Goal: Task Accomplishment & Management: Use online tool/utility

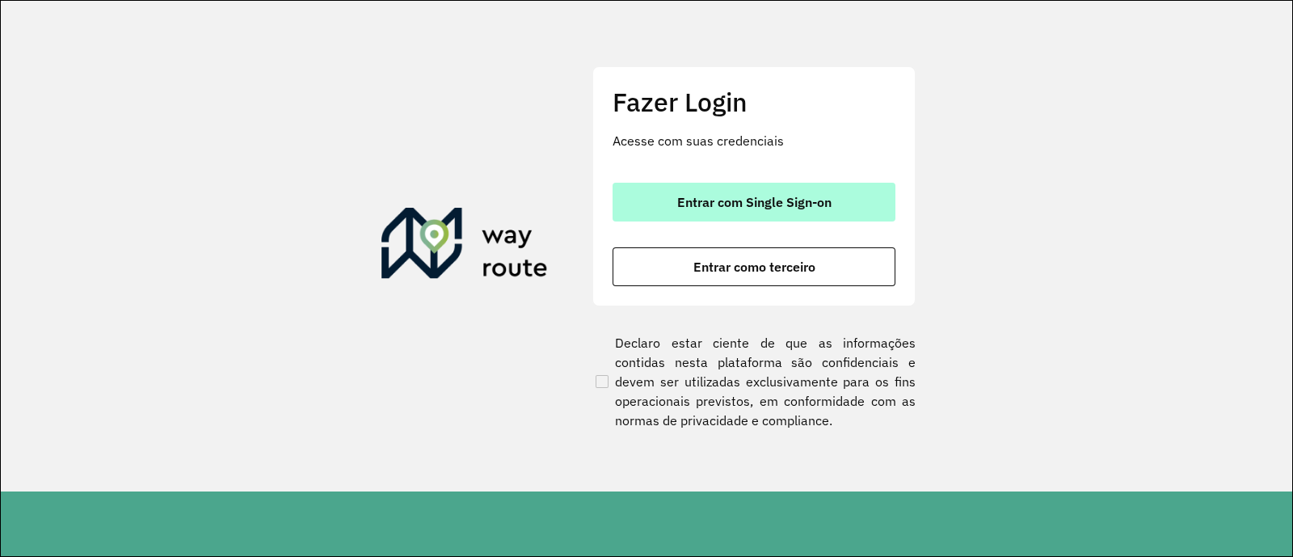
click at [714, 192] on button "Entrar com Single Sign-on" at bounding box center [754, 202] width 283 height 39
click at [795, 204] on span "Entrar com Single Sign-on" at bounding box center [754, 202] width 154 height 13
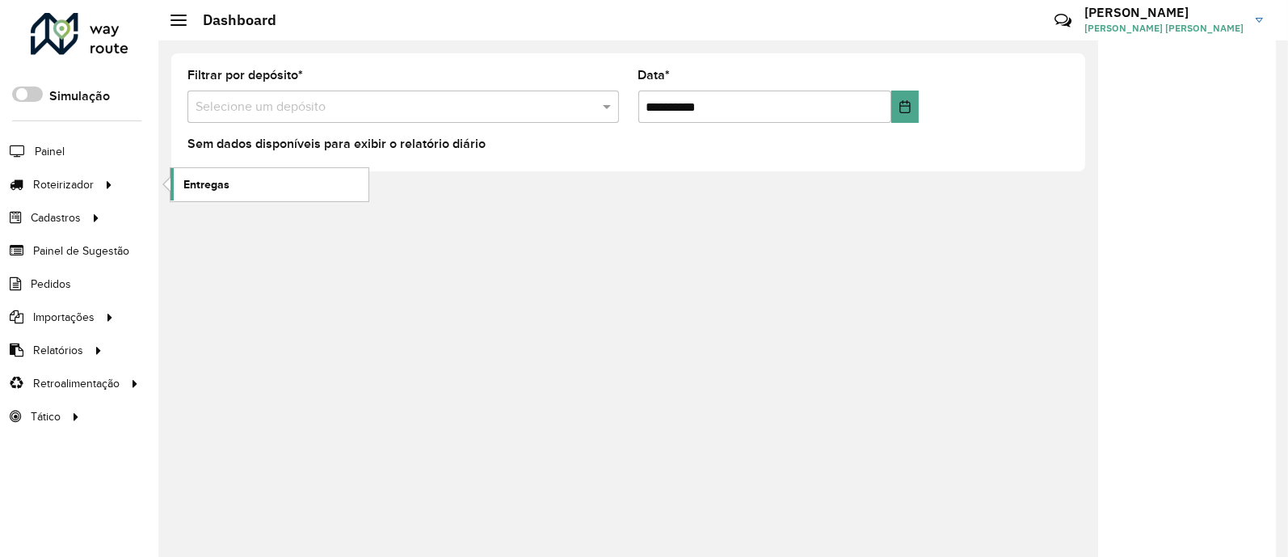
click at [228, 174] on link "Entregas" at bounding box center [269, 184] width 198 height 32
click at [53, 276] on span "Pedidos" at bounding box center [52, 284] width 42 height 17
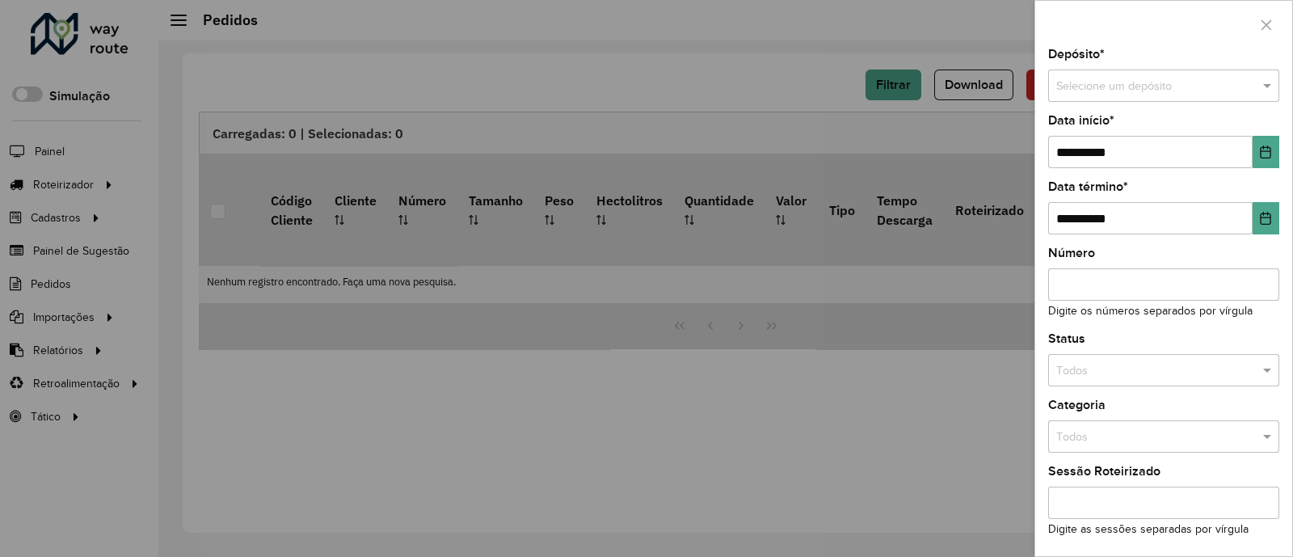
click at [1097, 82] on input "text" at bounding box center [1147, 87] width 183 height 18
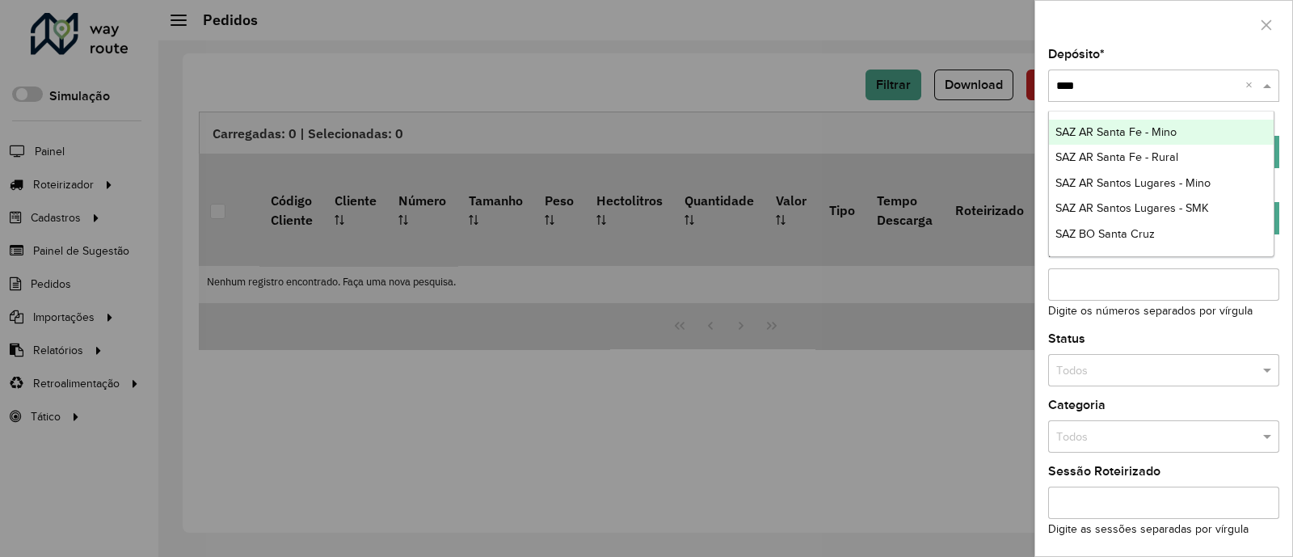
type input "*****"
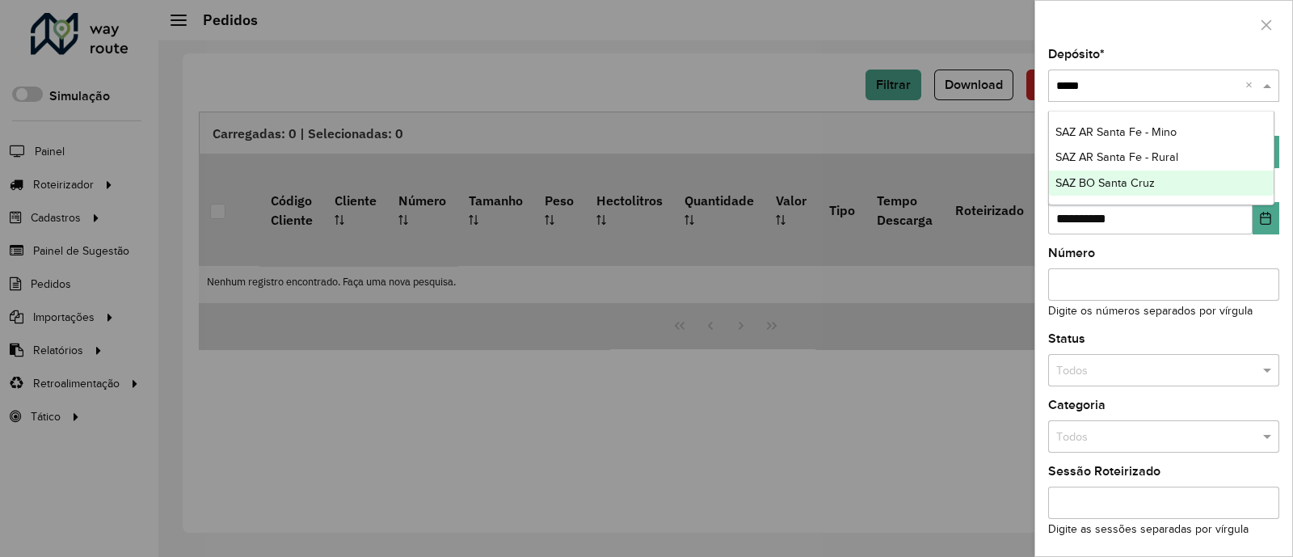
click at [1099, 186] on span "SAZ BO Santa Cruz" at bounding box center [1104, 182] width 99 height 13
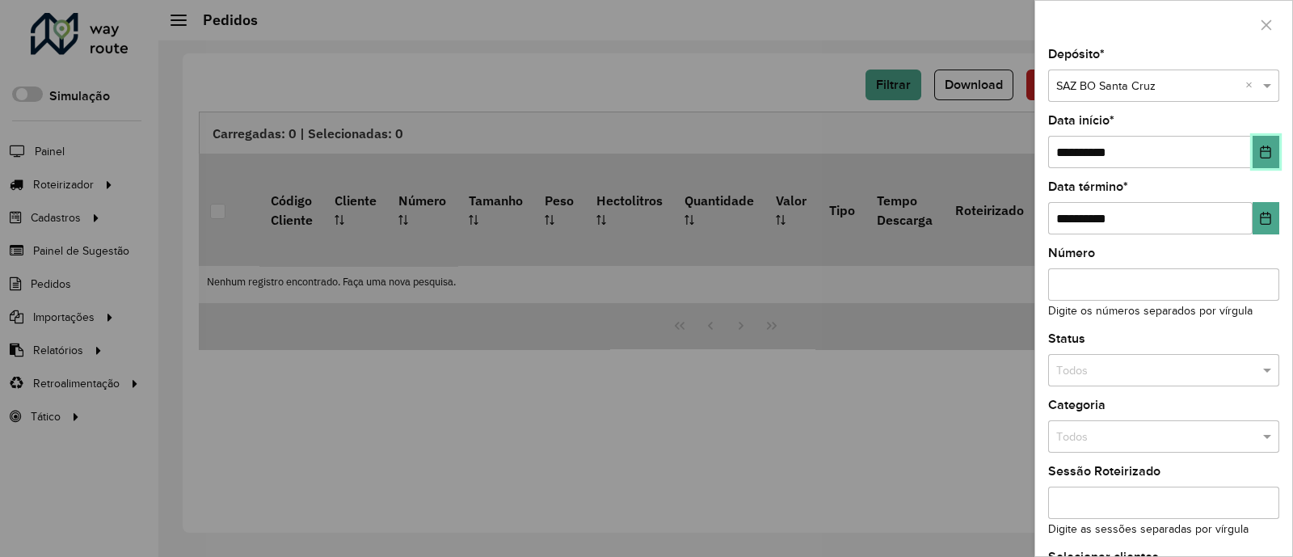
click at [1259, 162] on button "Choose Date" at bounding box center [1265, 152] width 27 height 32
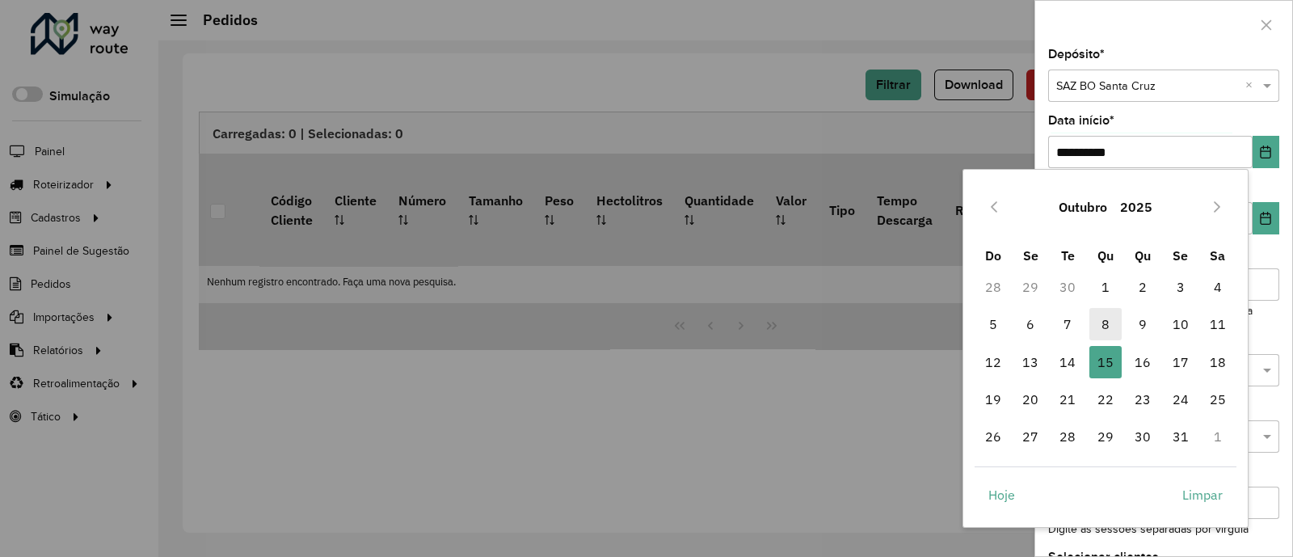
click at [1105, 337] on span "8" at bounding box center [1105, 324] width 32 height 32
type input "**********"
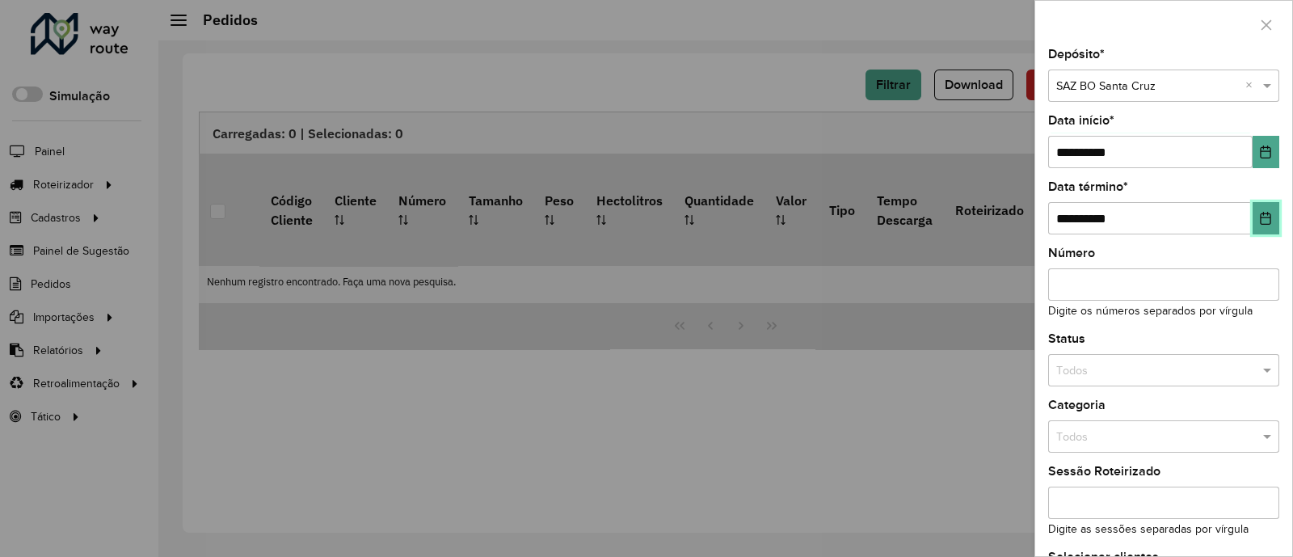
click at [1259, 209] on button "Choose Date" at bounding box center [1265, 218] width 27 height 32
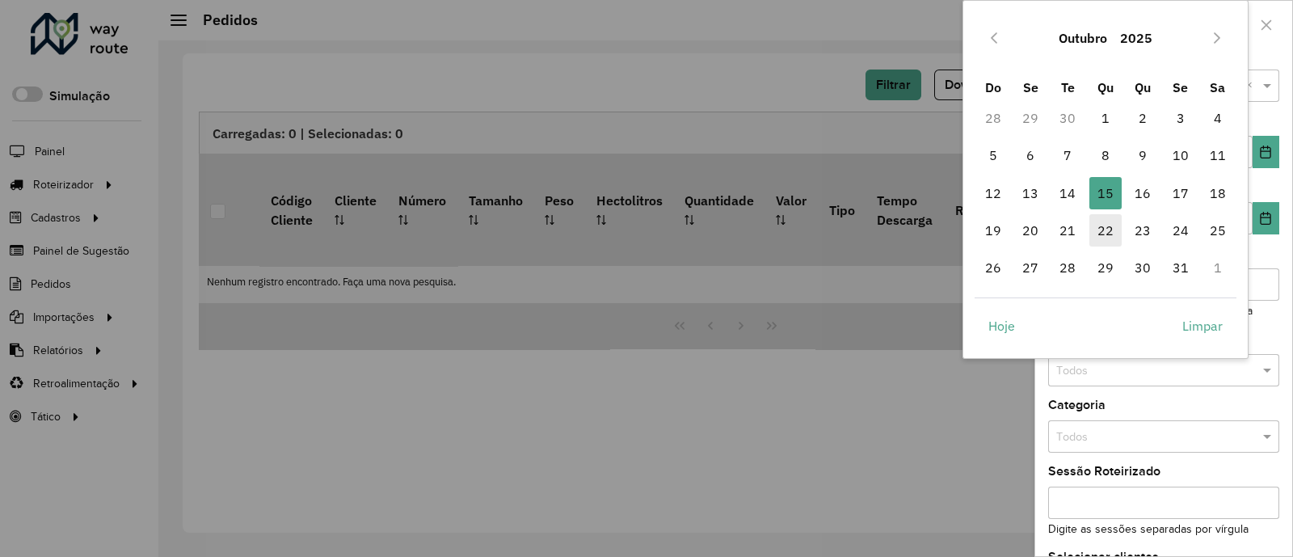
click at [1101, 223] on span "22" at bounding box center [1105, 230] width 32 height 32
type input "**********"
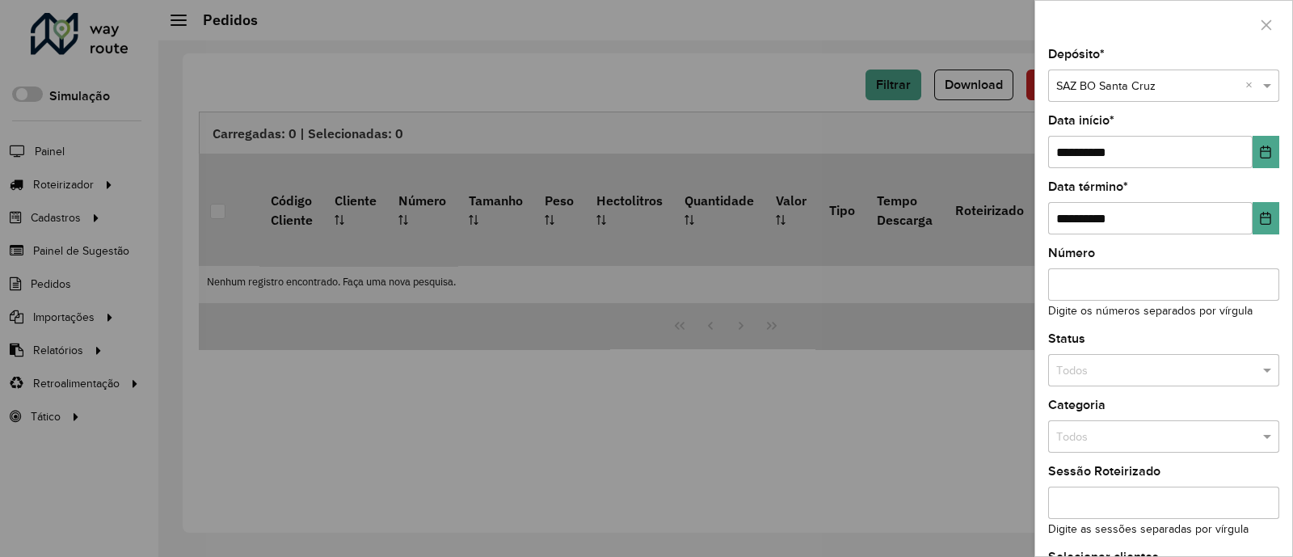
click at [1118, 376] on input "text" at bounding box center [1147, 371] width 183 height 18
click at [1129, 442] on span "Não roteirizado" at bounding box center [1094, 442] width 78 height 13
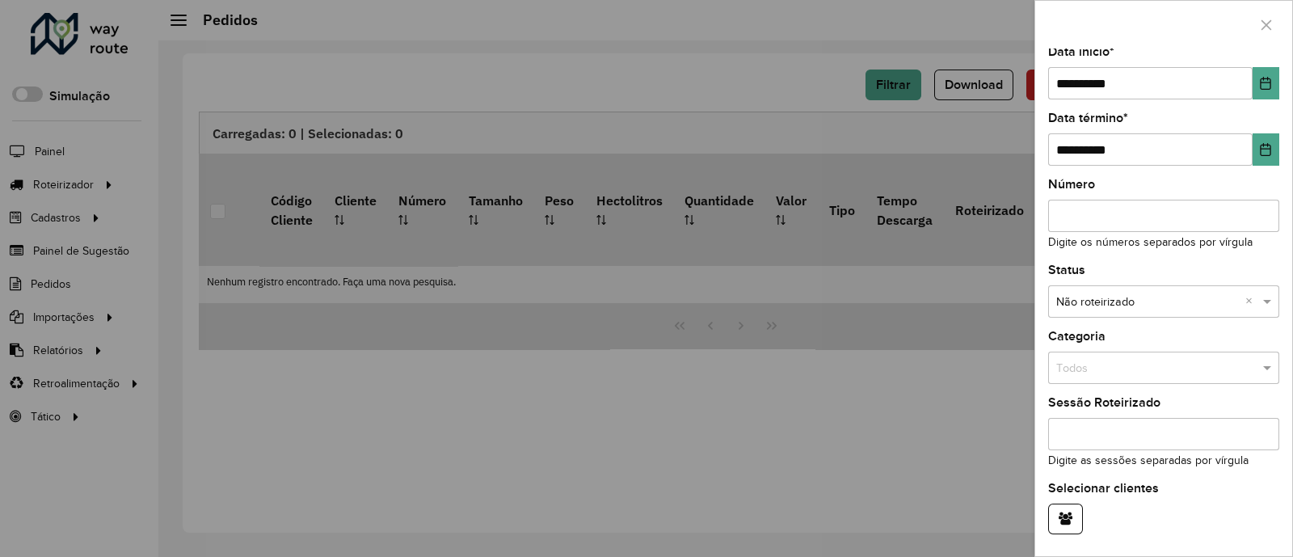
scroll to position [125, 0]
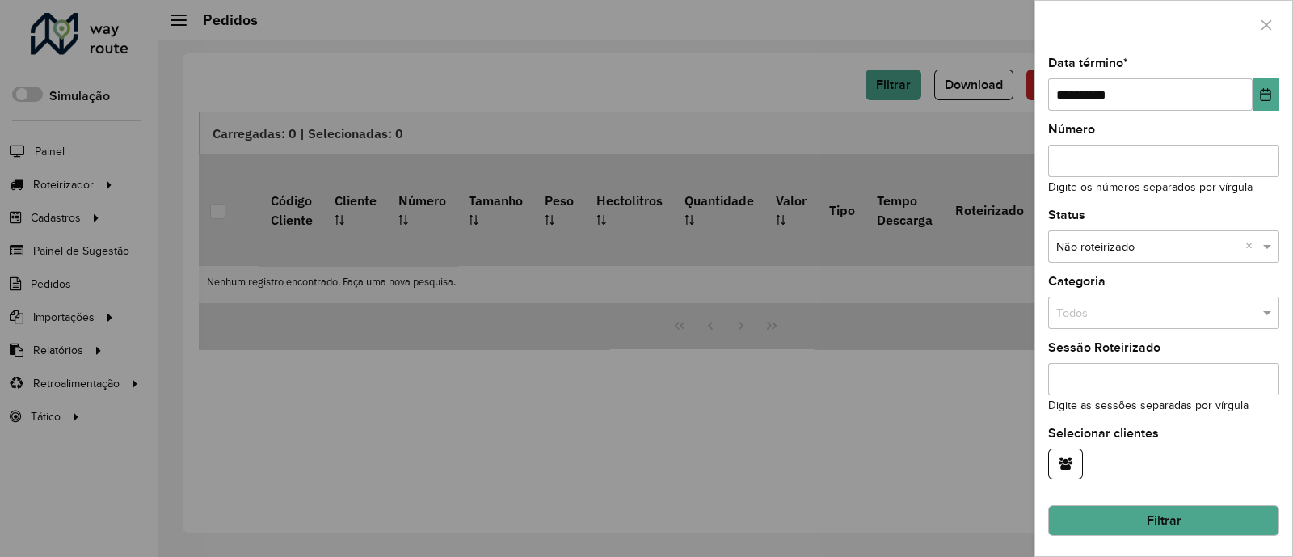
click at [1135, 513] on button "Filtrar" at bounding box center [1163, 520] width 231 height 31
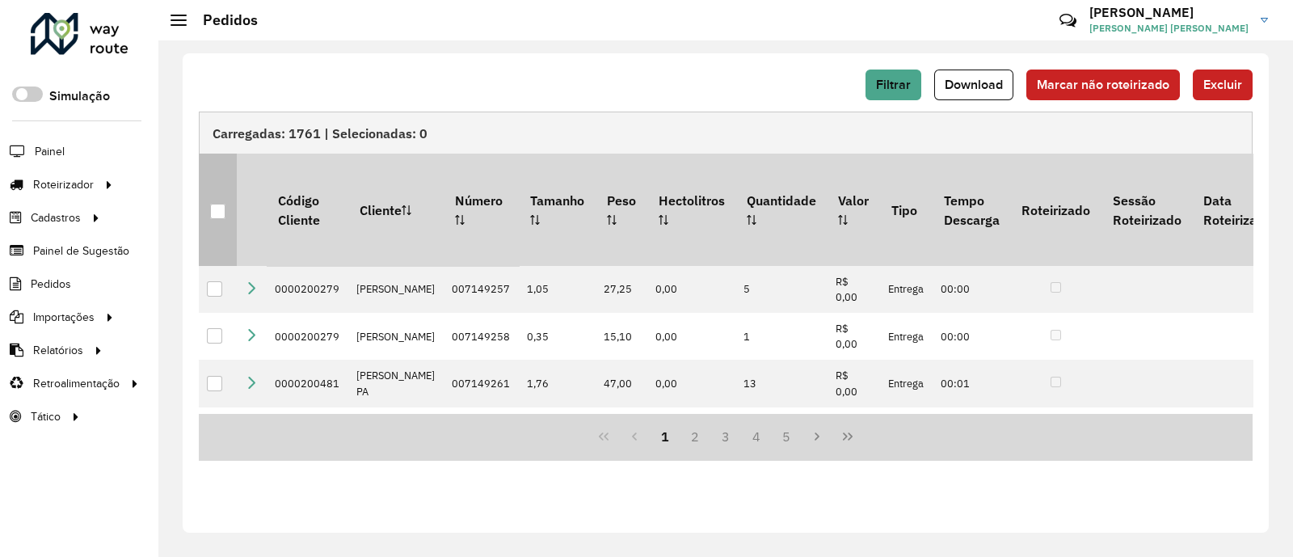
click at [222, 204] on div at bounding box center [217, 211] width 15 height 15
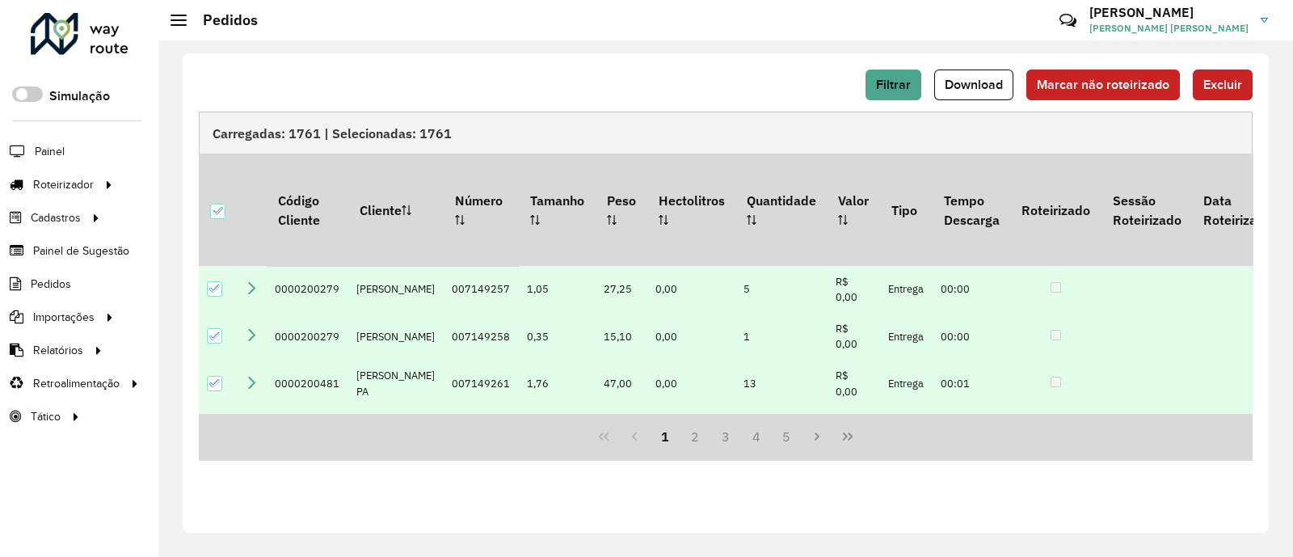
click at [1230, 78] on span "Excluir" at bounding box center [1222, 85] width 39 height 14
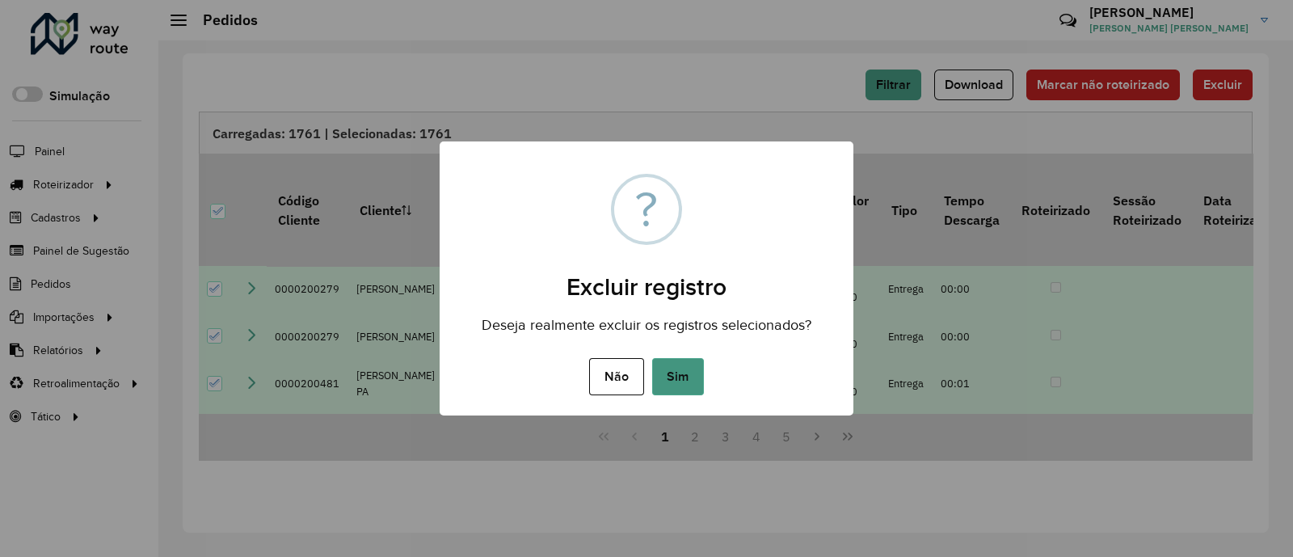
click at [695, 365] on button "Sim" at bounding box center [678, 376] width 52 height 37
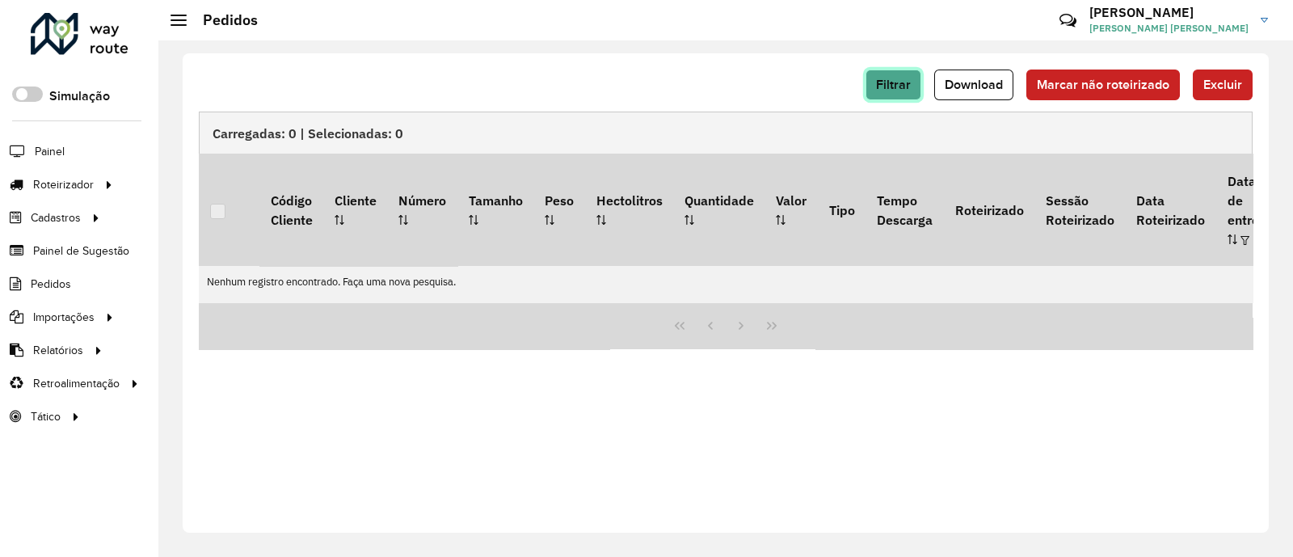
click at [906, 98] on button "Filtrar" at bounding box center [893, 84] width 56 height 31
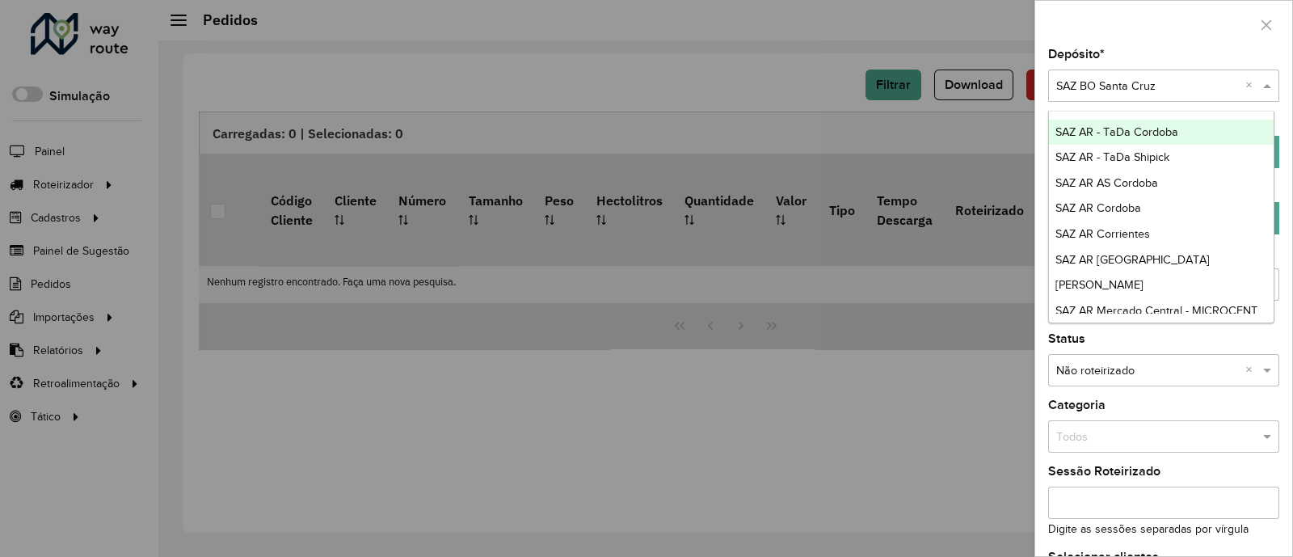
click at [1238, 83] on div at bounding box center [1163, 86] width 231 height 19
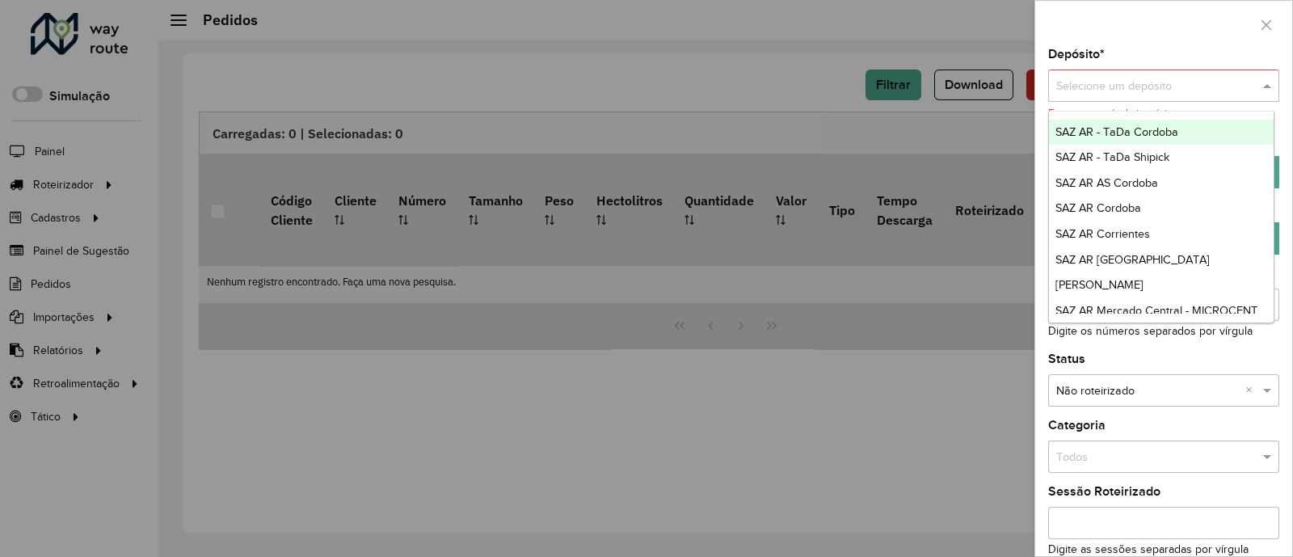
click at [1220, 91] on input "text" at bounding box center [1147, 87] width 183 height 18
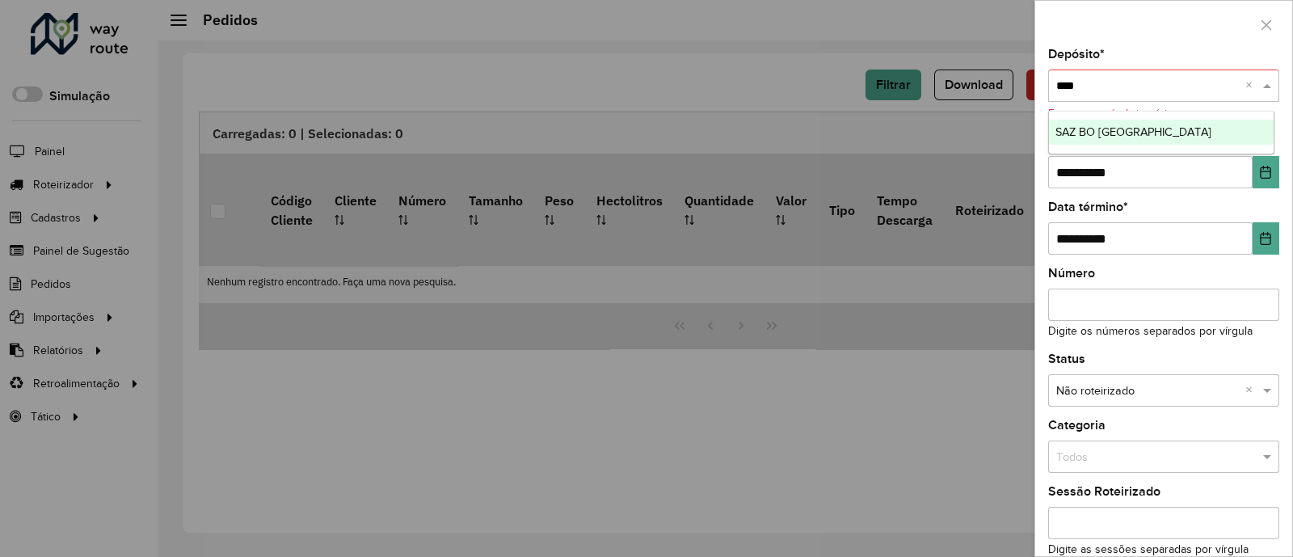
type input "*****"
click at [1222, 120] on div "SAZ BO Cochabamba" at bounding box center [1161, 133] width 225 height 26
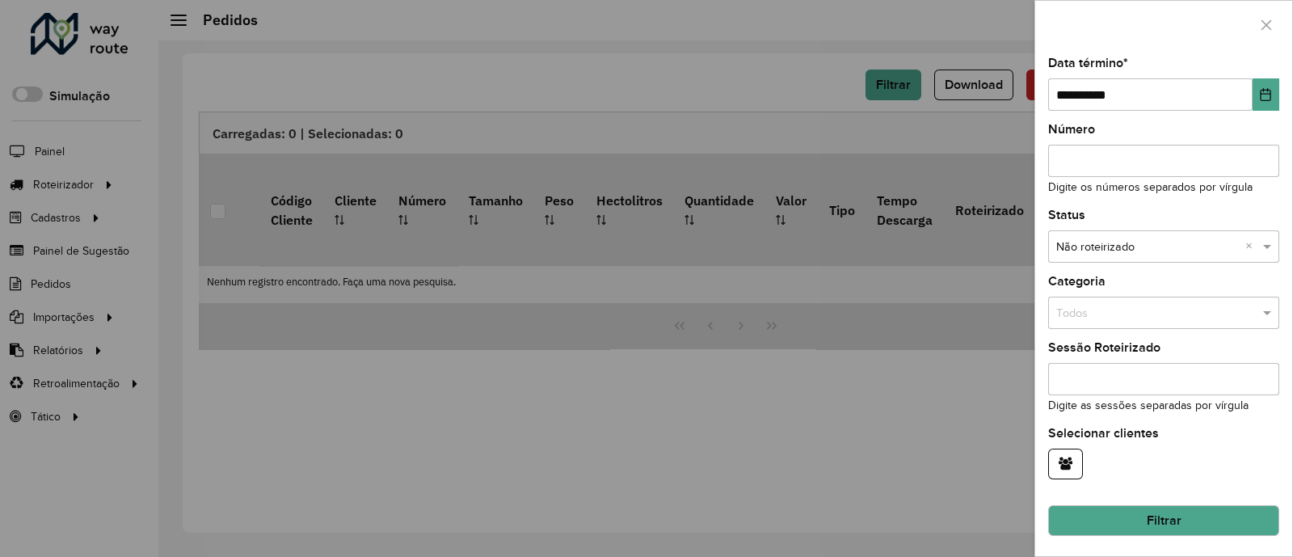
click at [1188, 516] on button "Filtrar" at bounding box center [1163, 520] width 231 height 31
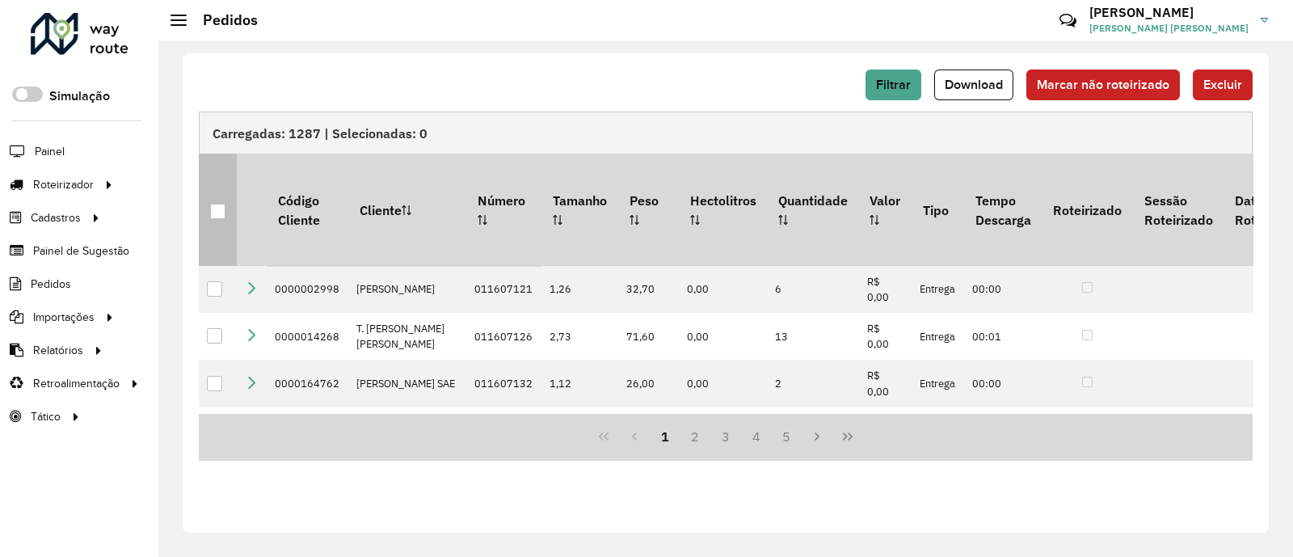
click at [221, 204] on div at bounding box center [217, 211] width 15 height 15
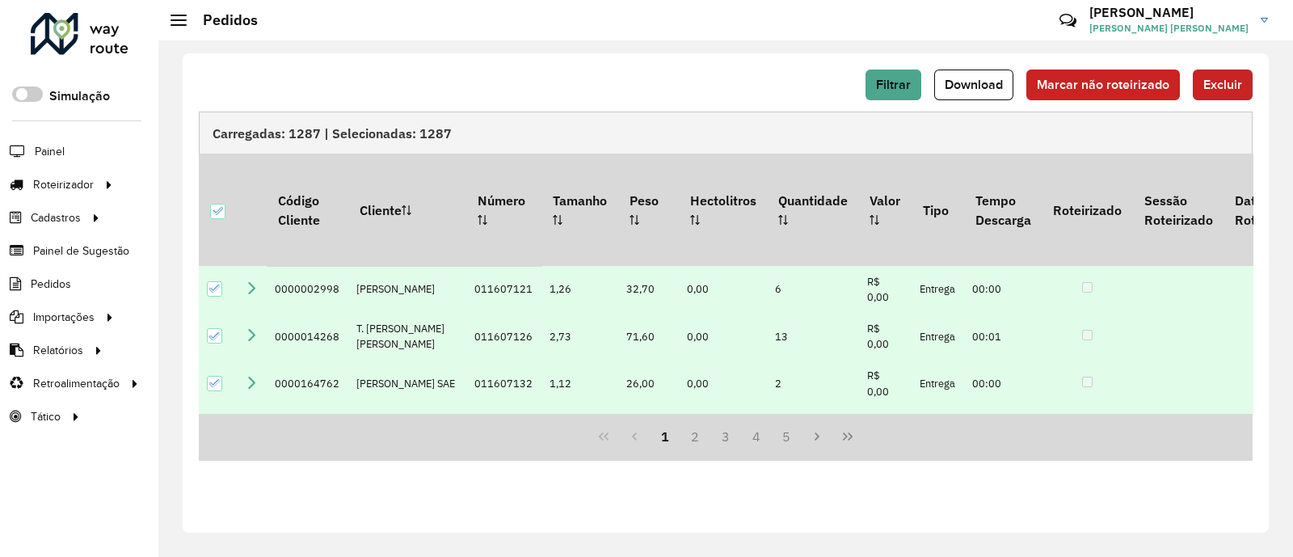
click at [1216, 86] on span "Excluir" at bounding box center [1222, 85] width 39 height 14
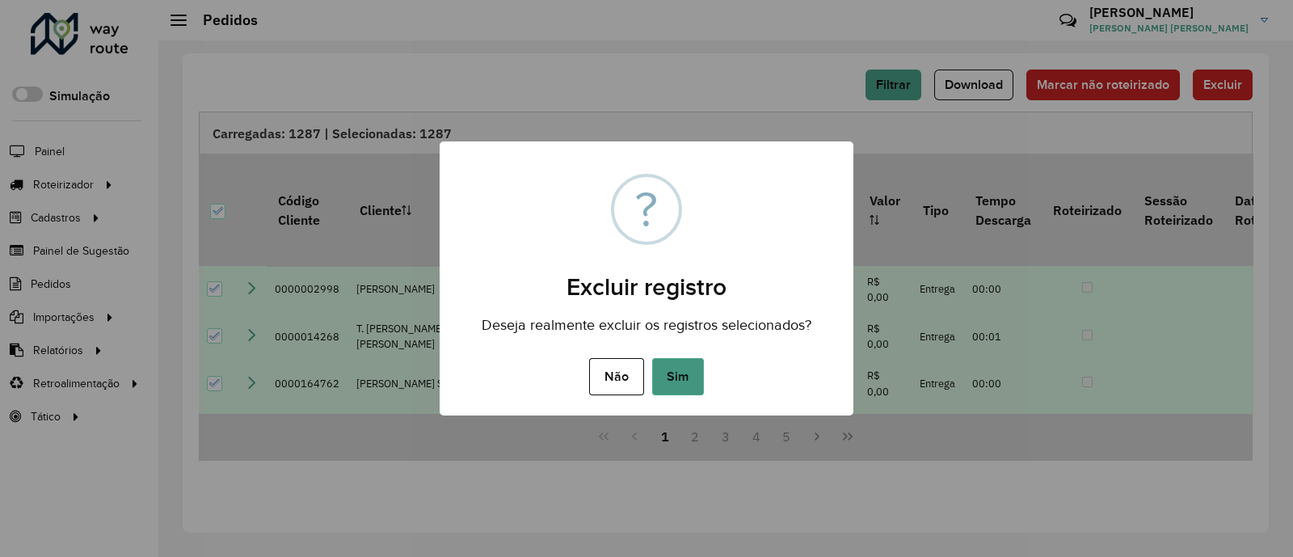
click at [695, 376] on button "Sim" at bounding box center [678, 376] width 52 height 37
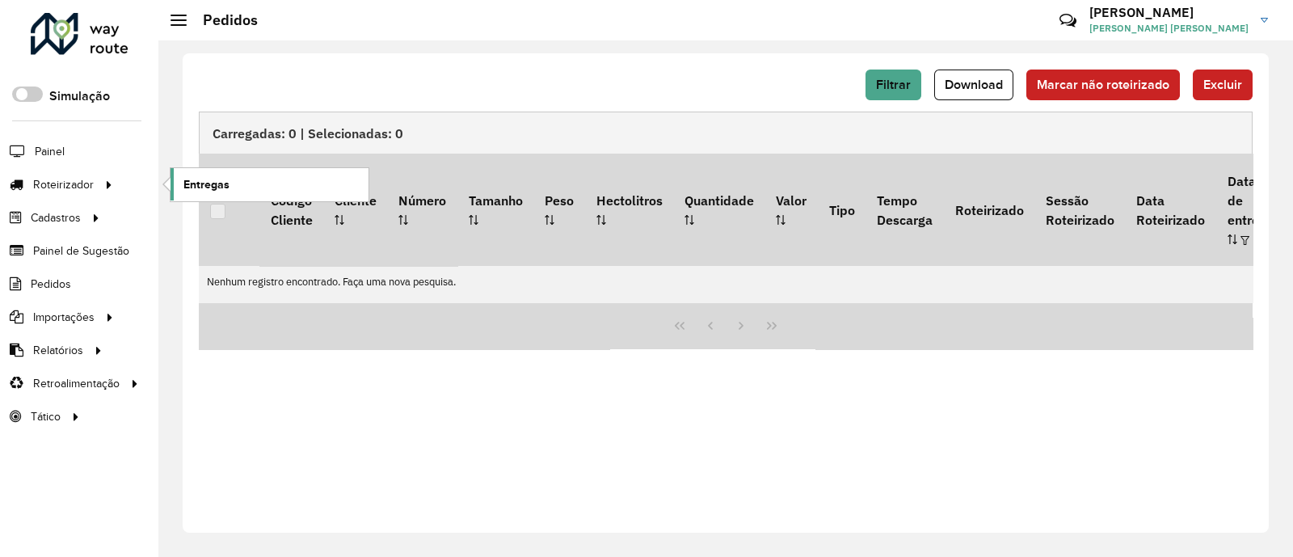
click at [224, 174] on link "Entregas" at bounding box center [269, 184] width 198 height 32
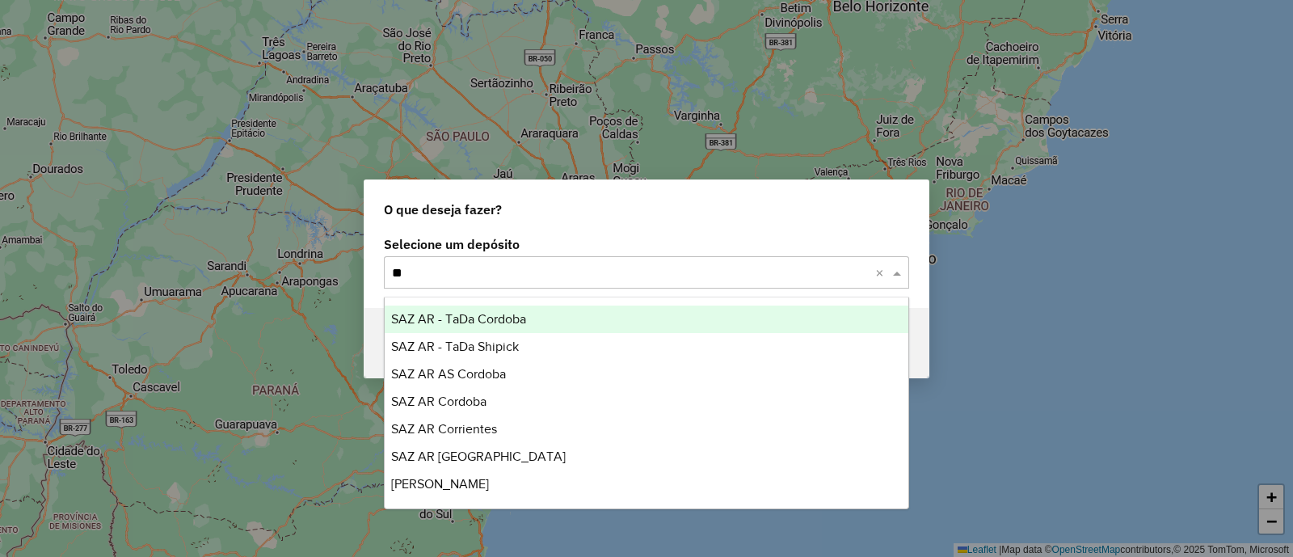
type input "***"
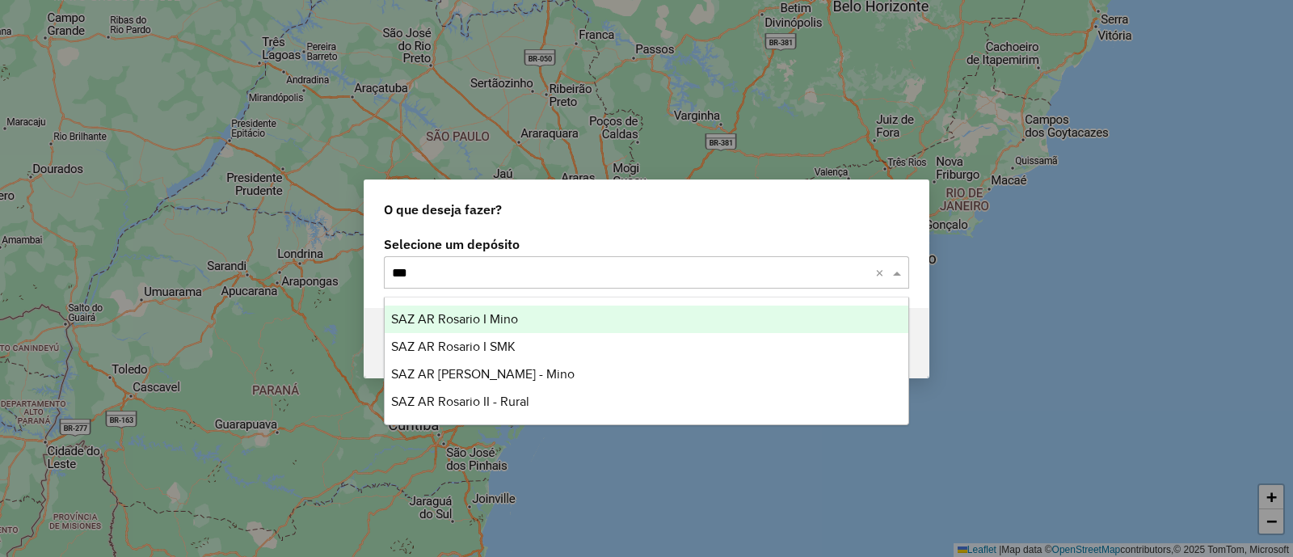
click at [556, 318] on div "SAZ AR Rosario I Mino" at bounding box center [647, 318] width 524 height 27
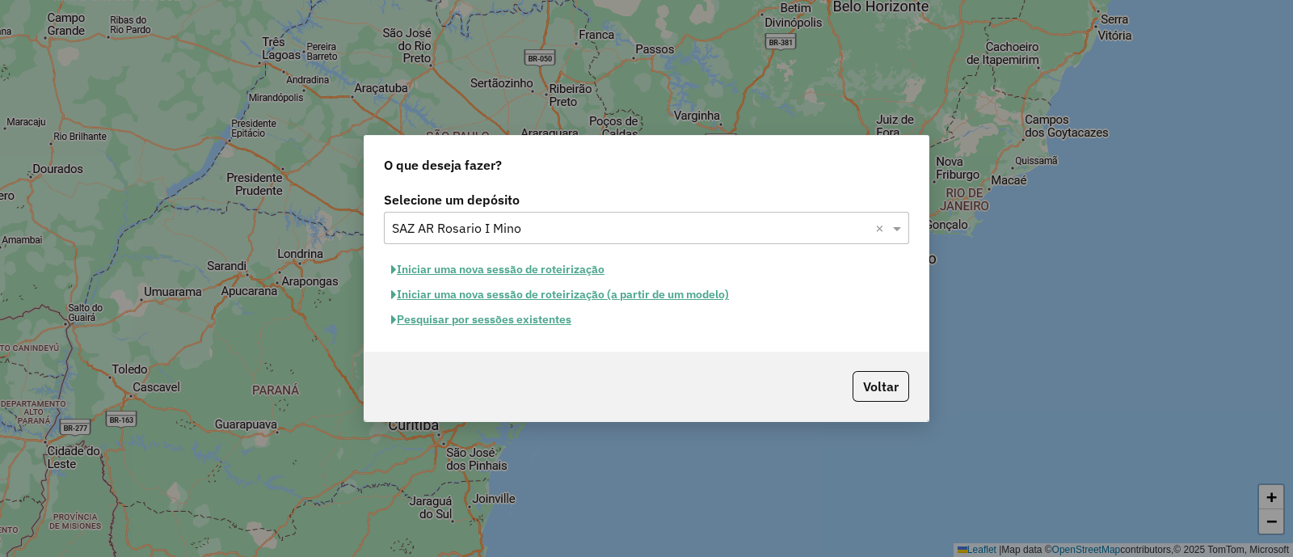
click at [503, 315] on button "Pesquisar por sessões existentes" at bounding box center [481, 319] width 195 height 25
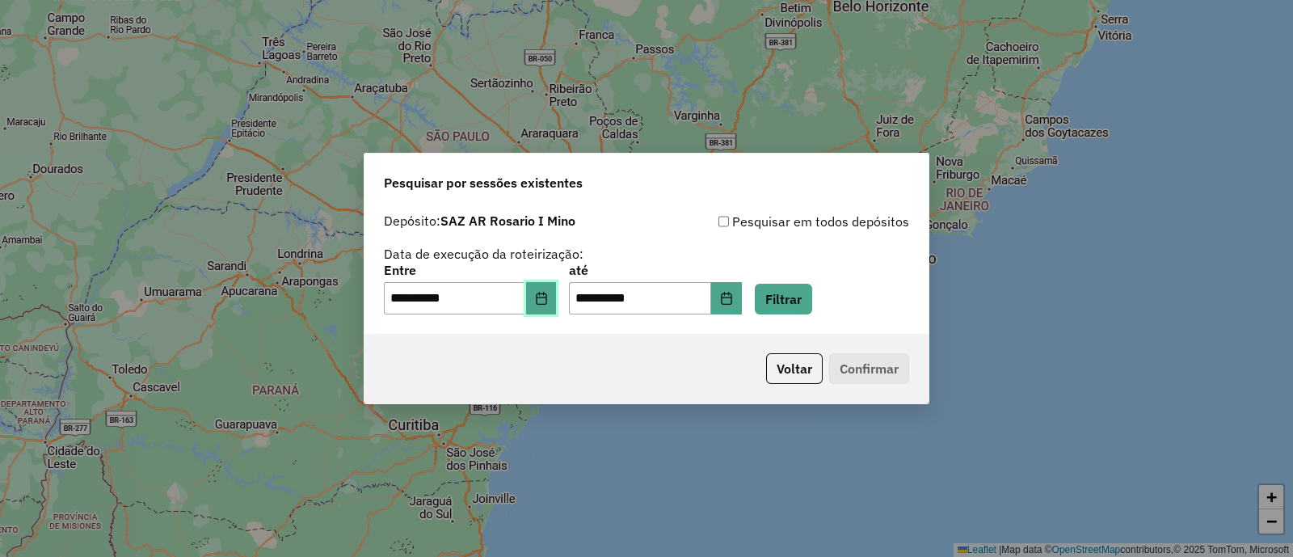
click at [548, 297] on icon "Choose Date" at bounding box center [541, 298] width 13 height 13
click at [812, 293] on button "Filtrar" at bounding box center [783, 299] width 57 height 31
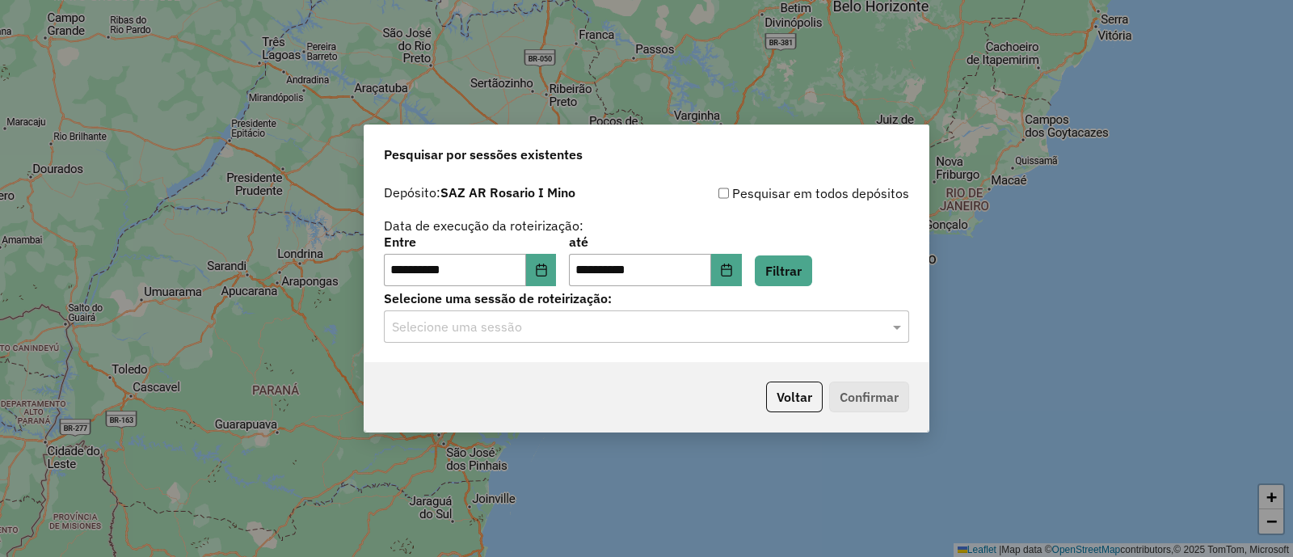
click at [747, 339] on div "Selecione uma sessão" at bounding box center [646, 326] width 525 height 32
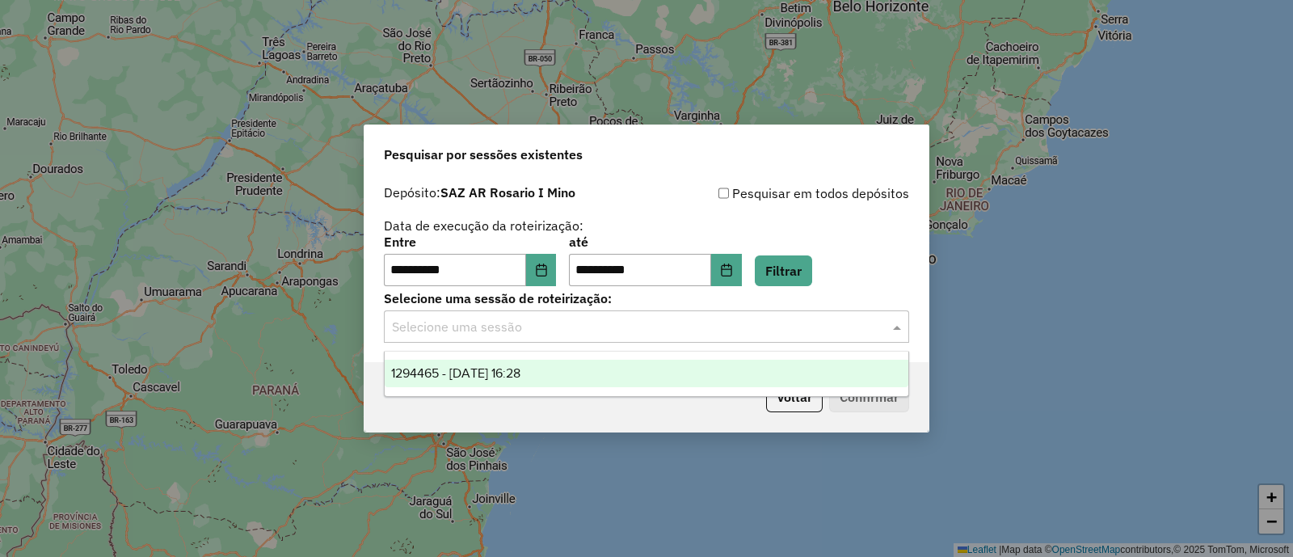
click at [714, 372] on div "1294465 - 15/10/2025 16:28" at bounding box center [647, 373] width 524 height 27
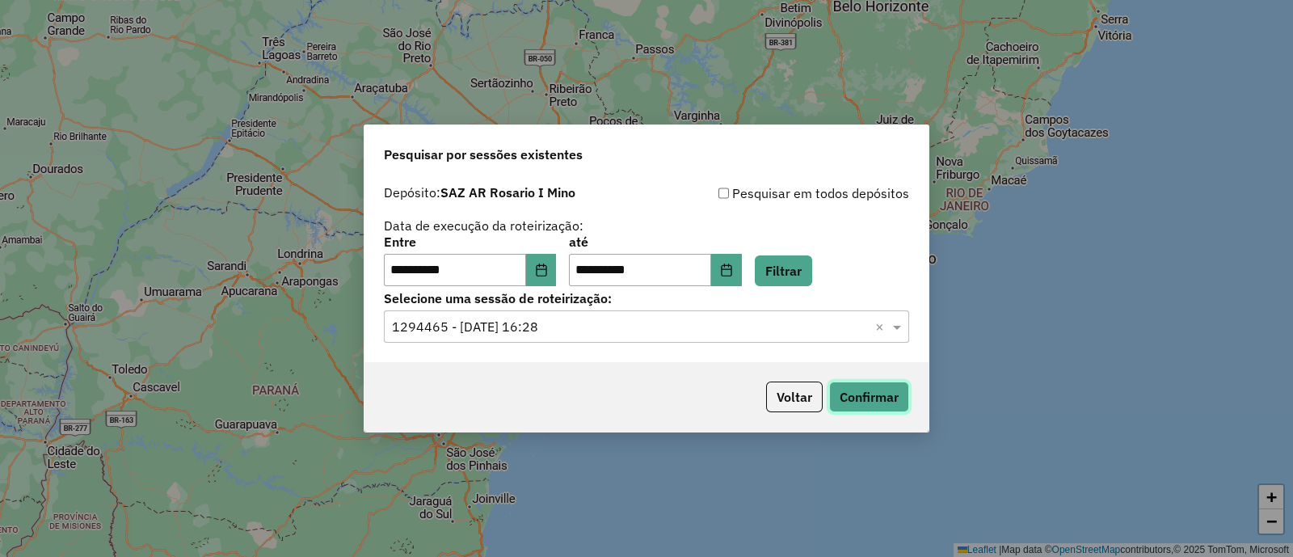
click at [882, 398] on button "Confirmar" at bounding box center [869, 396] width 80 height 31
click at [903, 393] on button "Confirmar" at bounding box center [869, 396] width 80 height 31
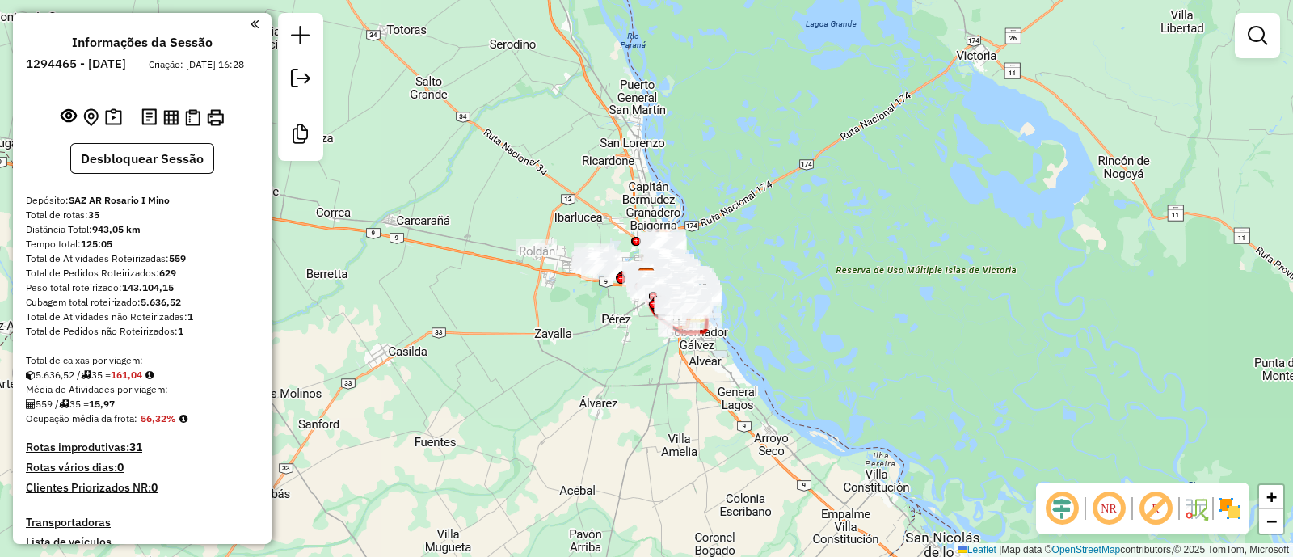
click at [552, 375] on div "Janela de atendimento Grade de atendimento Capacidade Transportadoras Veículos …" at bounding box center [646, 278] width 1293 height 557
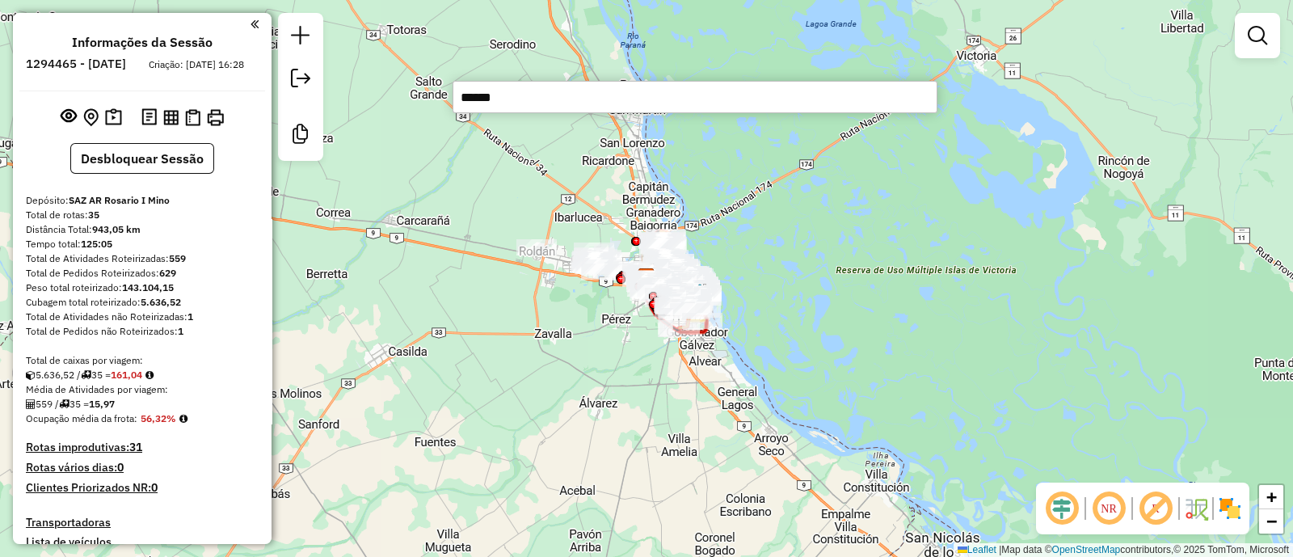
type input "******"
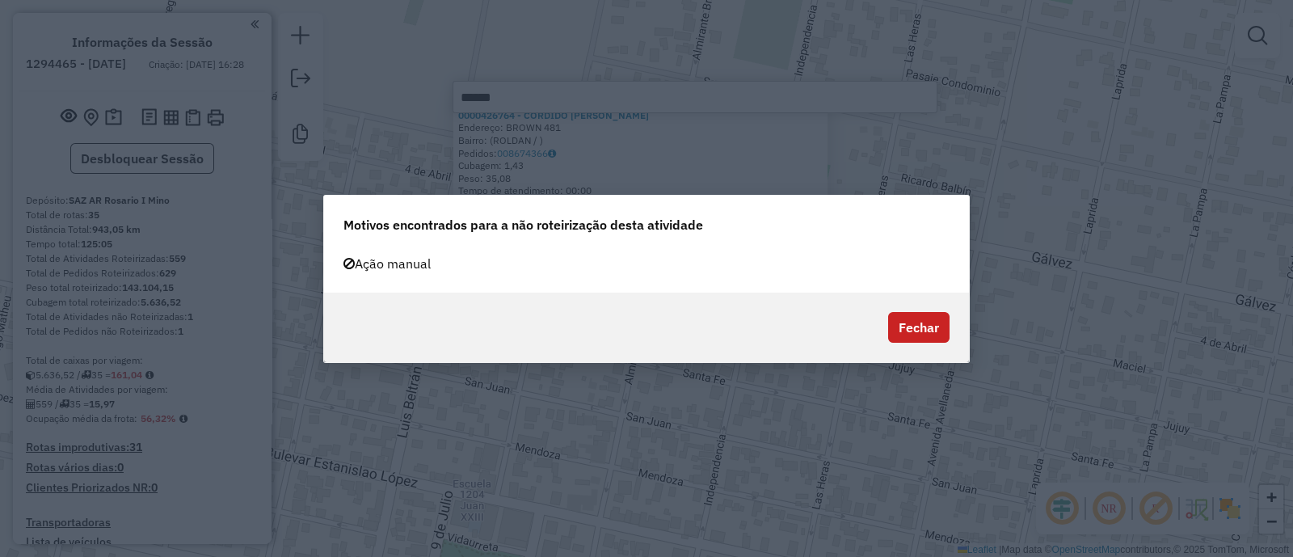
click at [925, 339] on button "Fechar" at bounding box center [918, 327] width 61 height 31
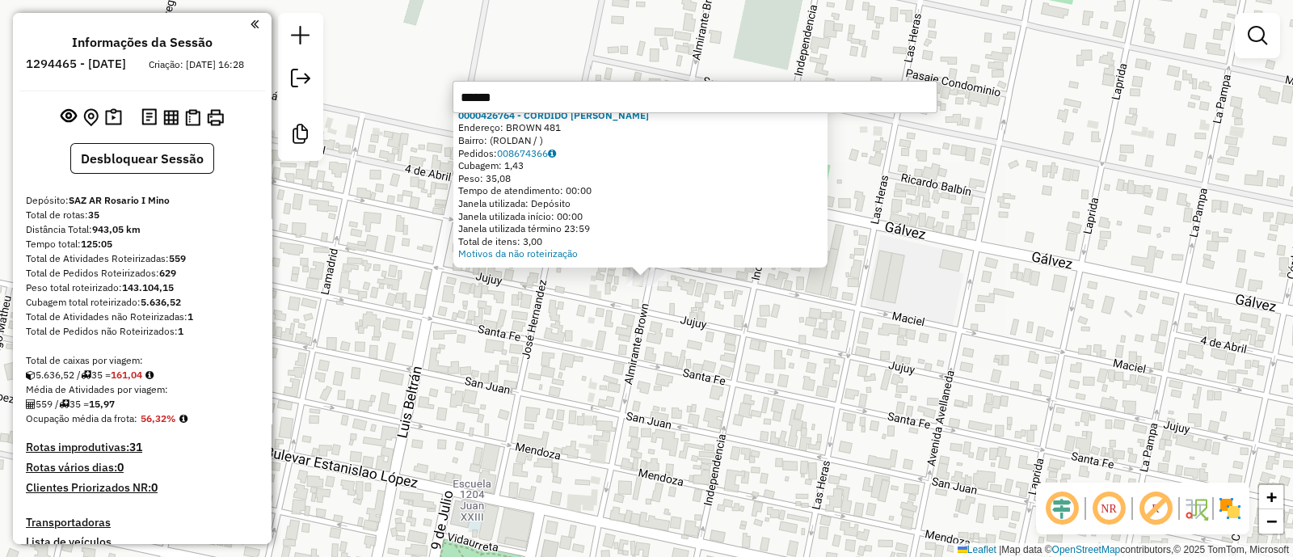
click at [897, 293] on div "Atividade não roteirizada 0000426764 - CORDIDO RODRIGO Endereço: BROWN 481 Bair…" at bounding box center [646, 278] width 1293 height 557
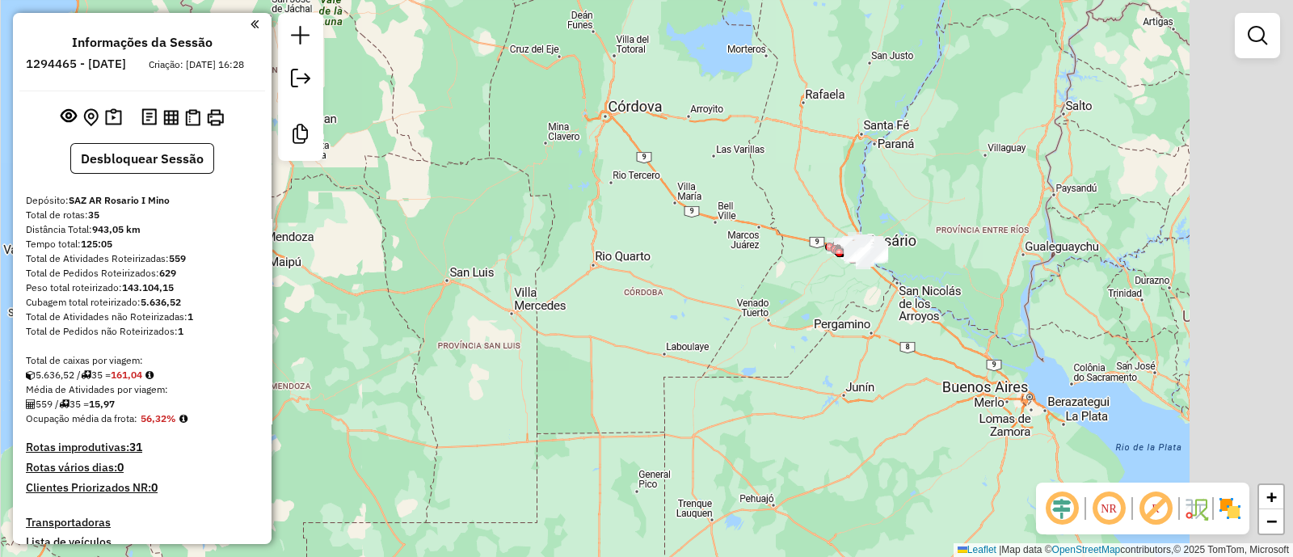
drag, startPoint x: 835, startPoint y: 337, endPoint x: 630, endPoint y: 301, distance: 207.5
click at [630, 301] on div "Janela de atendimento Grade de atendimento Capacidade Transportadoras Veículos …" at bounding box center [646, 278] width 1293 height 557
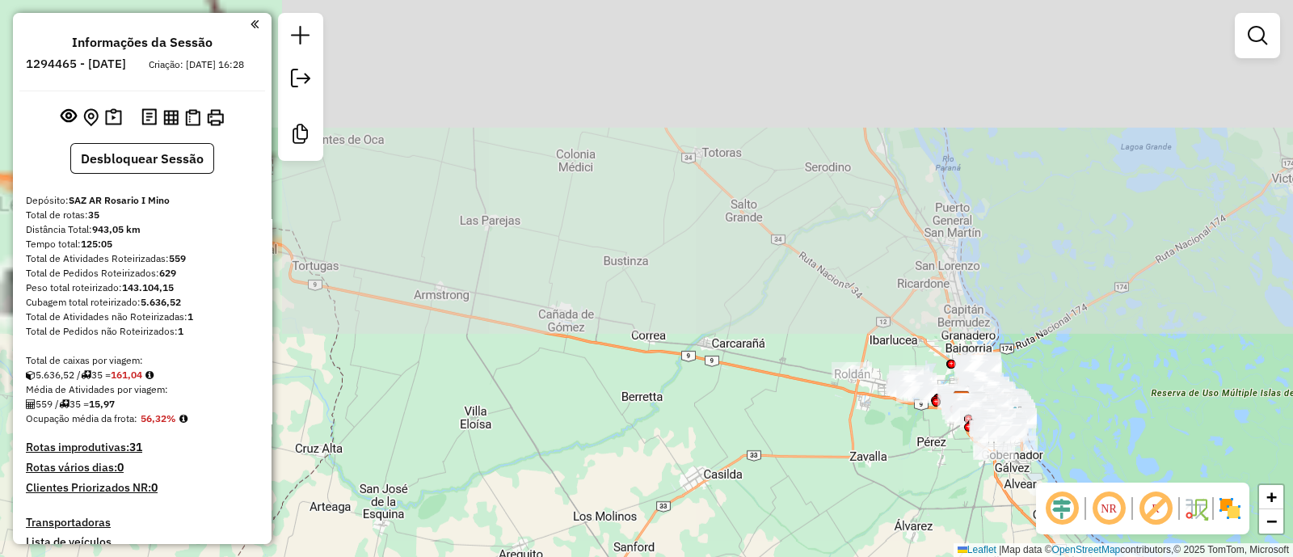
drag, startPoint x: 949, startPoint y: 137, endPoint x: 857, endPoint y: 604, distance: 476.2
click at [857, 556] on html "Aguarde... Pop-up bloqueado! Seu navegador bloqueou automáticamente a abertura …" at bounding box center [646, 278] width 1293 height 557
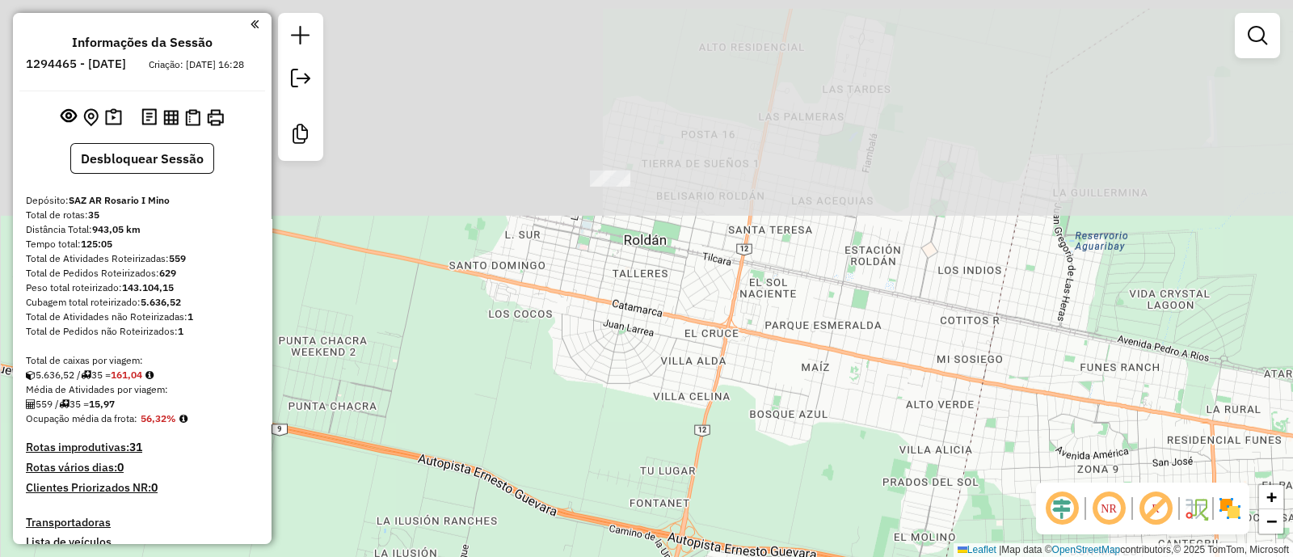
drag, startPoint x: 645, startPoint y: 362, endPoint x: 674, endPoint y: 604, distance: 243.4
click at [674, 556] on html "Aguarde... Pop-up bloqueado! Seu navegador bloqueou automáticamente a abertura …" at bounding box center [646, 278] width 1293 height 557
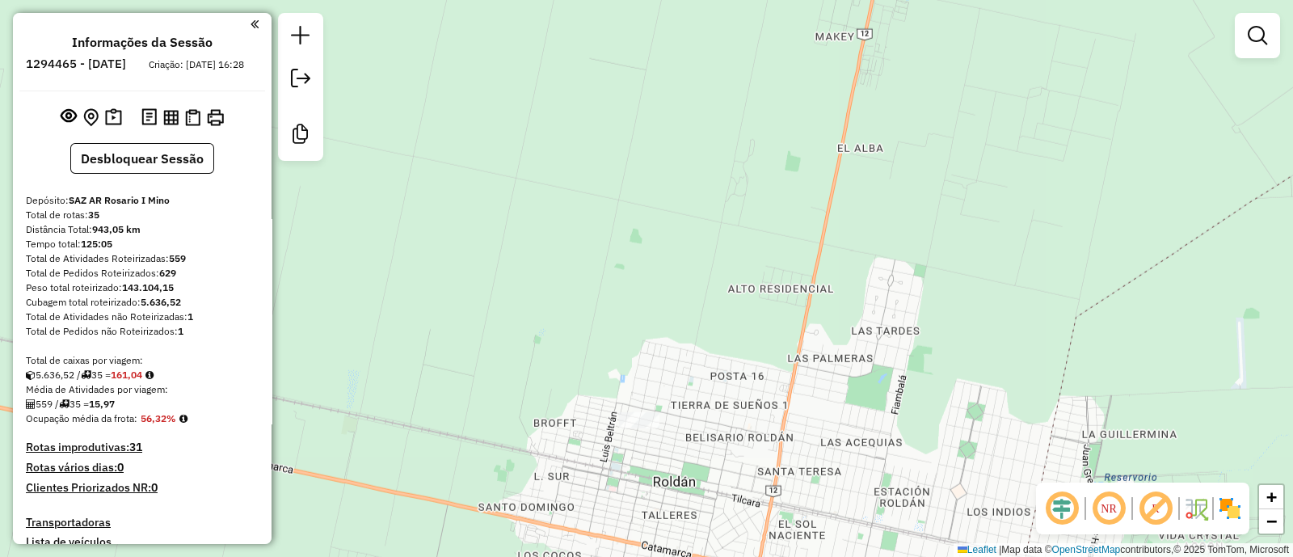
click at [642, 408] on div "Janela de atendimento Grade de atendimento Capacidade Transportadoras Veículos …" at bounding box center [646, 278] width 1293 height 557
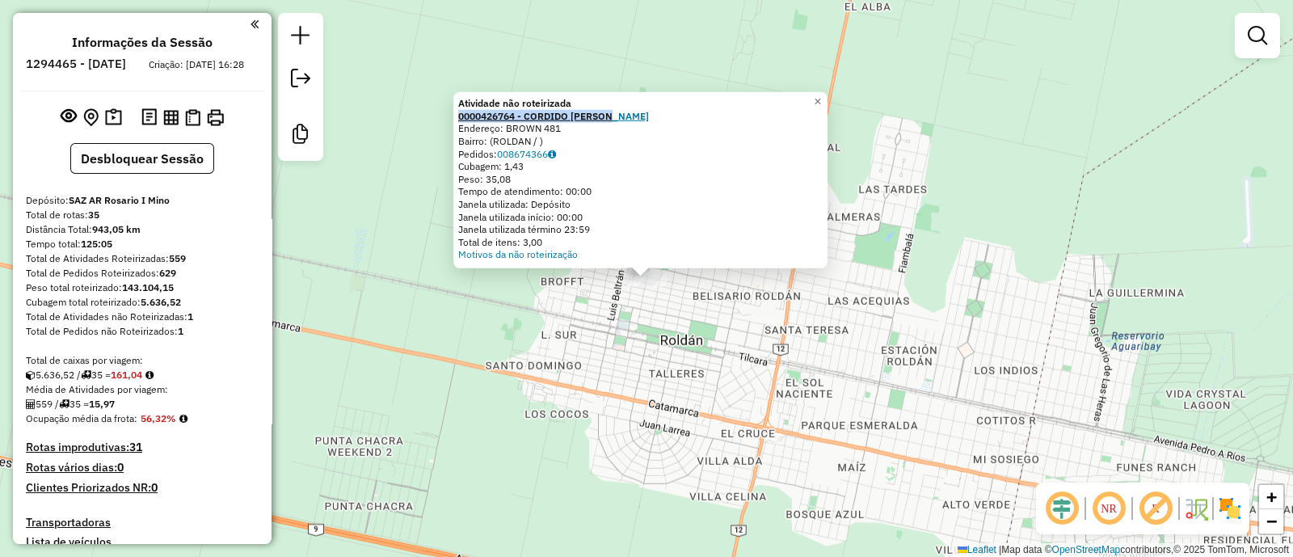
drag, startPoint x: 618, startPoint y: 112, endPoint x: 464, endPoint y: 112, distance: 154.3
click at [464, 112] on div "0000426764 - CORDIDO RODRIGO" at bounding box center [640, 116] width 364 height 13
copy strong "0000426764 - CORDIDO RODRIGO"
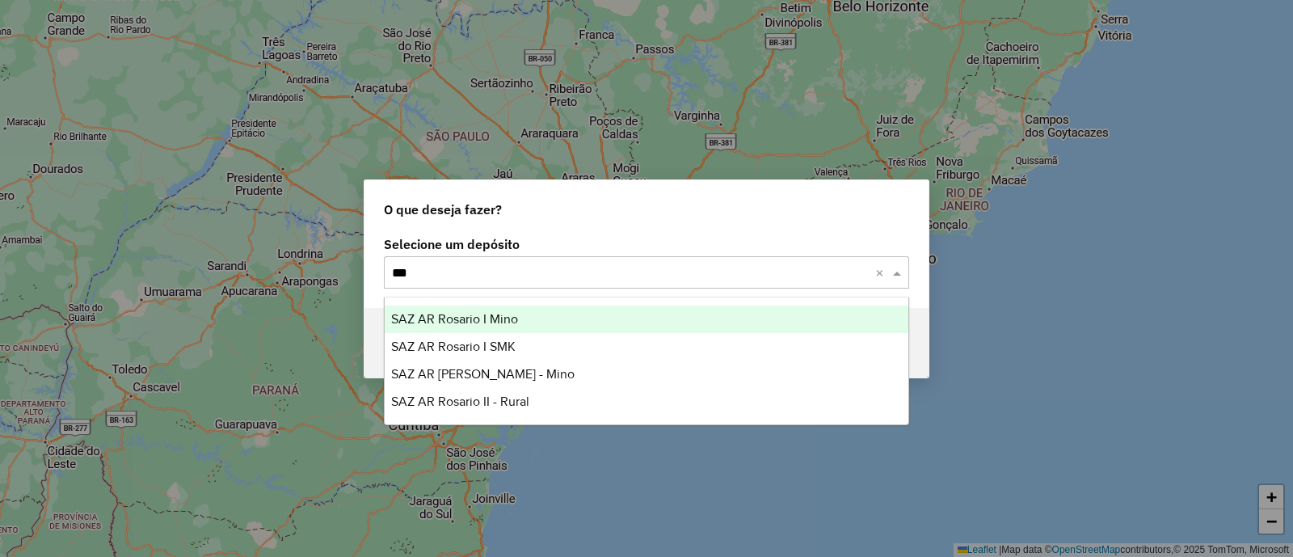
type input "****"
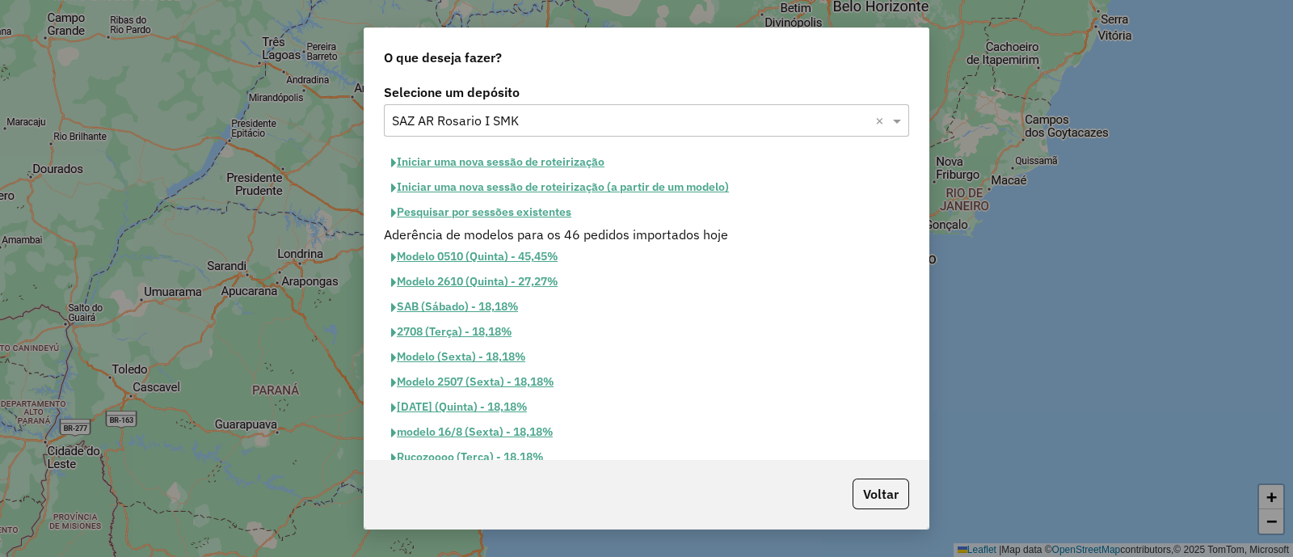
click at [570, 153] on button "Iniciar uma nova sessão de roteirização" at bounding box center [498, 161] width 228 height 25
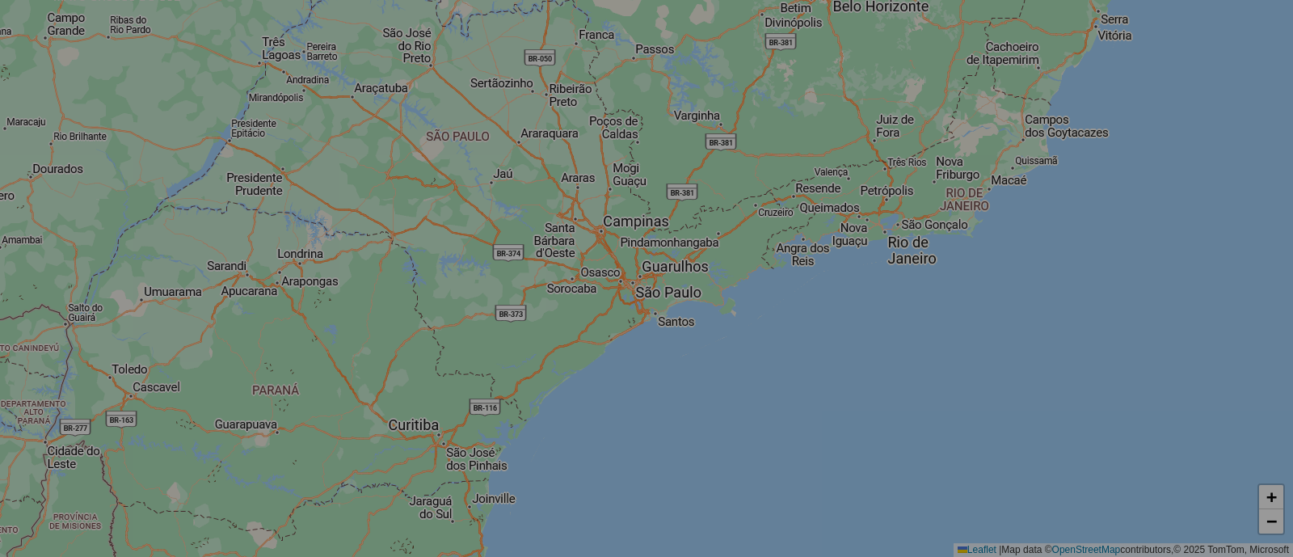
select select "*"
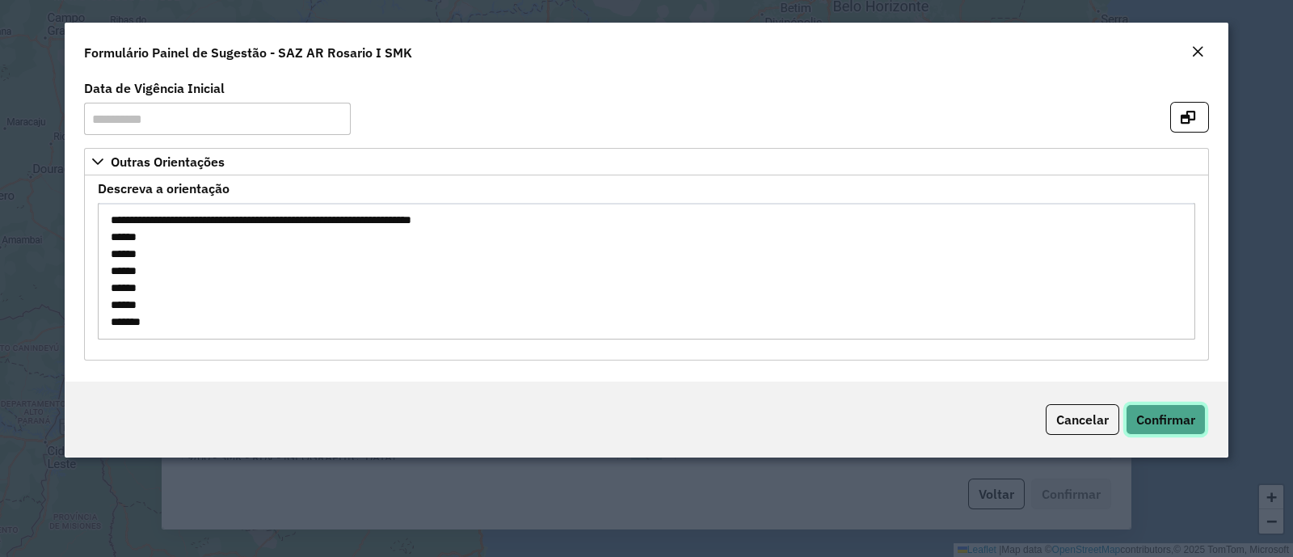
click at [1179, 418] on span "Confirmar" at bounding box center [1165, 419] width 59 height 16
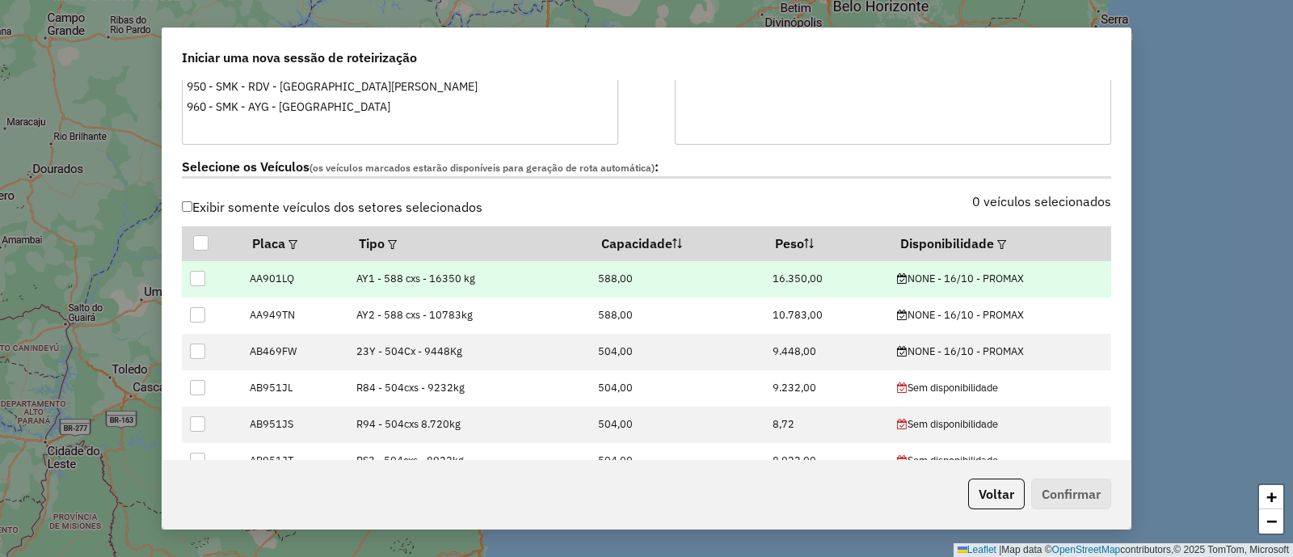
scroll to position [505, 0]
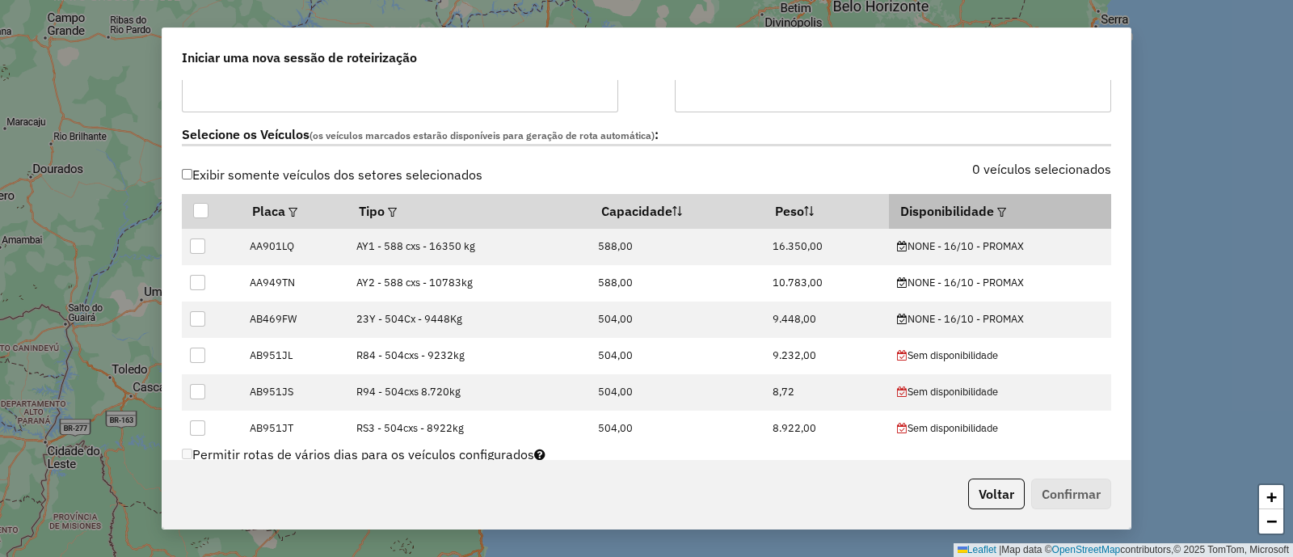
click at [997, 213] on em at bounding box center [1001, 212] width 9 height 9
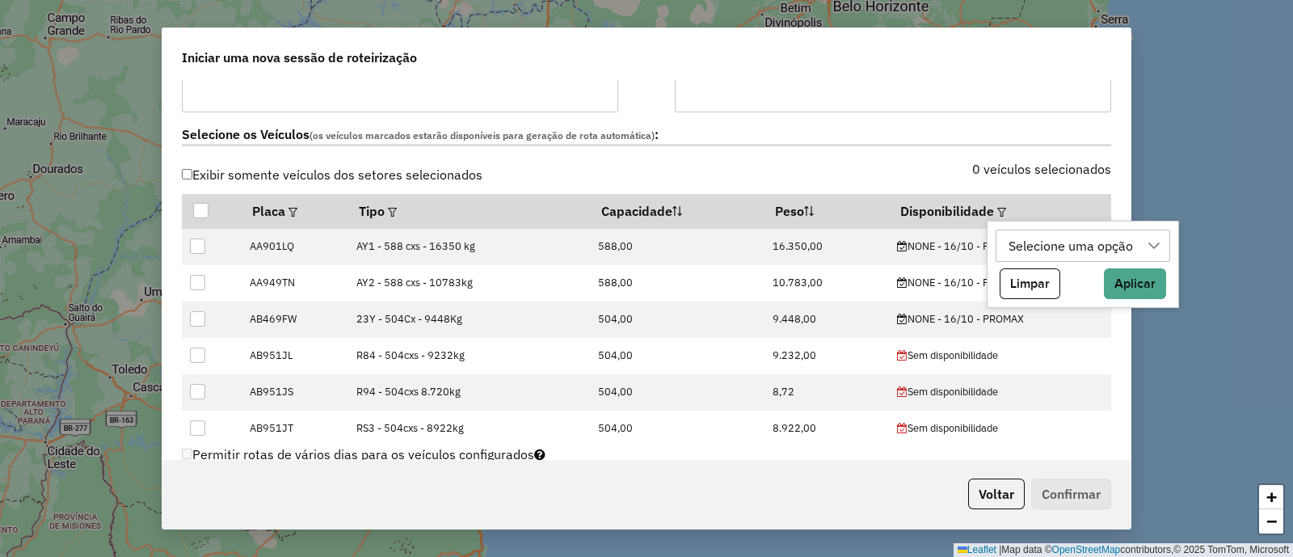
click at [1012, 255] on div "Selecione uma opção" at bounding box center [1071, 245] width 136 height 31
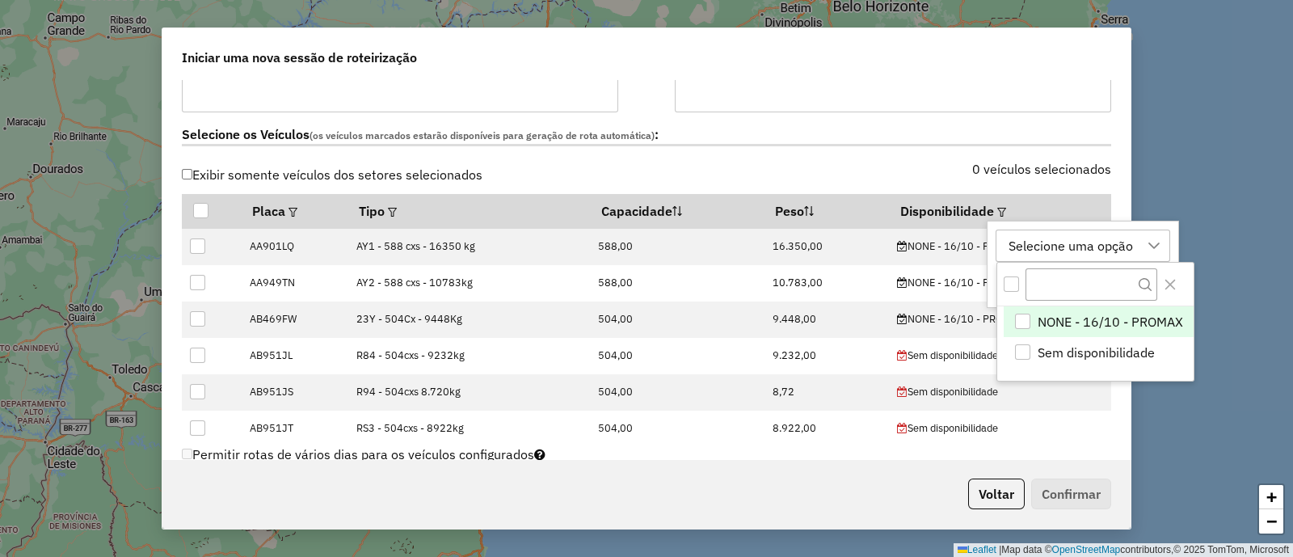
scroll to position [11, 74]
click at [1030, 311] on li "NONE - 16/10 - PROMAX" at bounding box center [1099, 321] width 190 height 31
click at [1039, 252] on div "NONE - 16/10 - PROMAX" at bounding box center [1081, 245] width 157 height 31
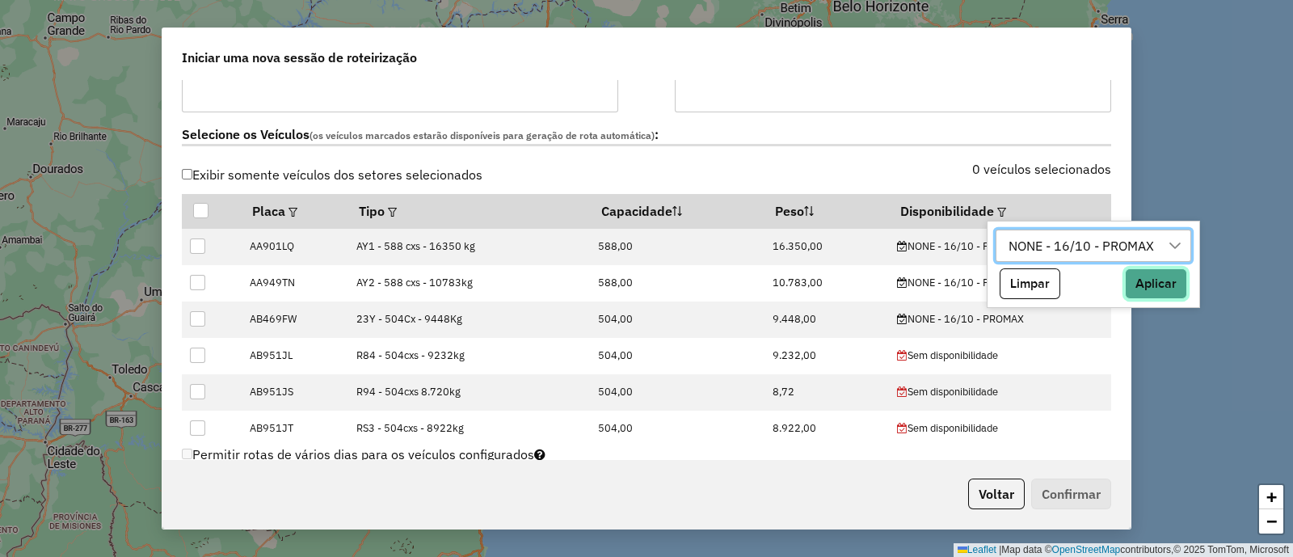
click at [1148, 283] on button "Aplicar" at bounding box center [1156, 283] width 62 height 31
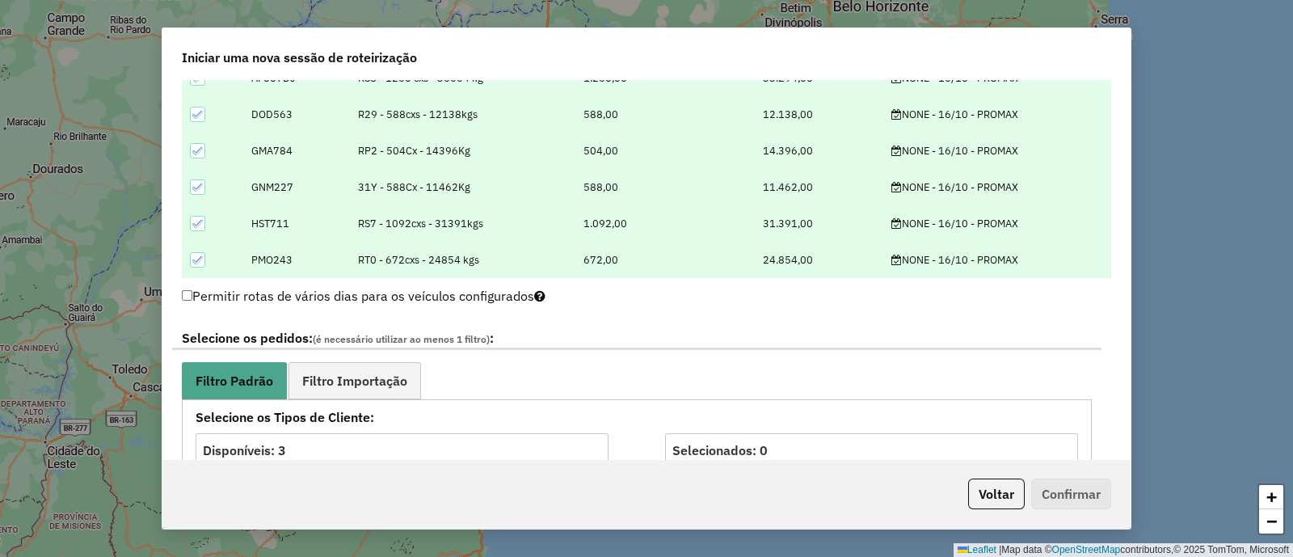
scroll to position [807, 0]
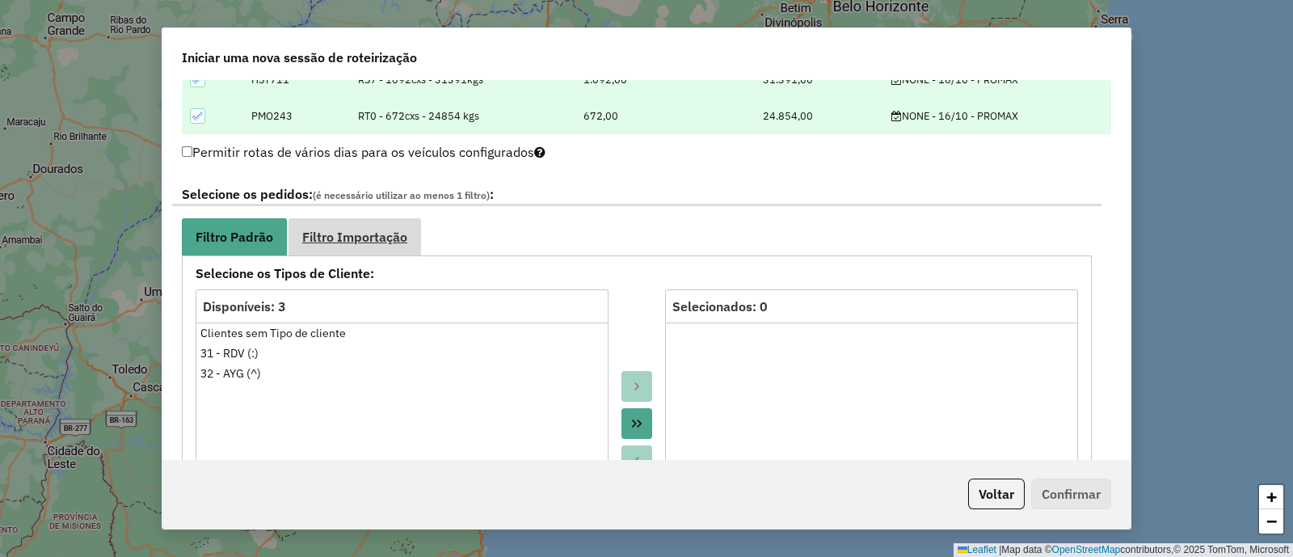
click at [342, 230] on span "Filtro Importação" at bounding box center [354, 236] width 105 height 13
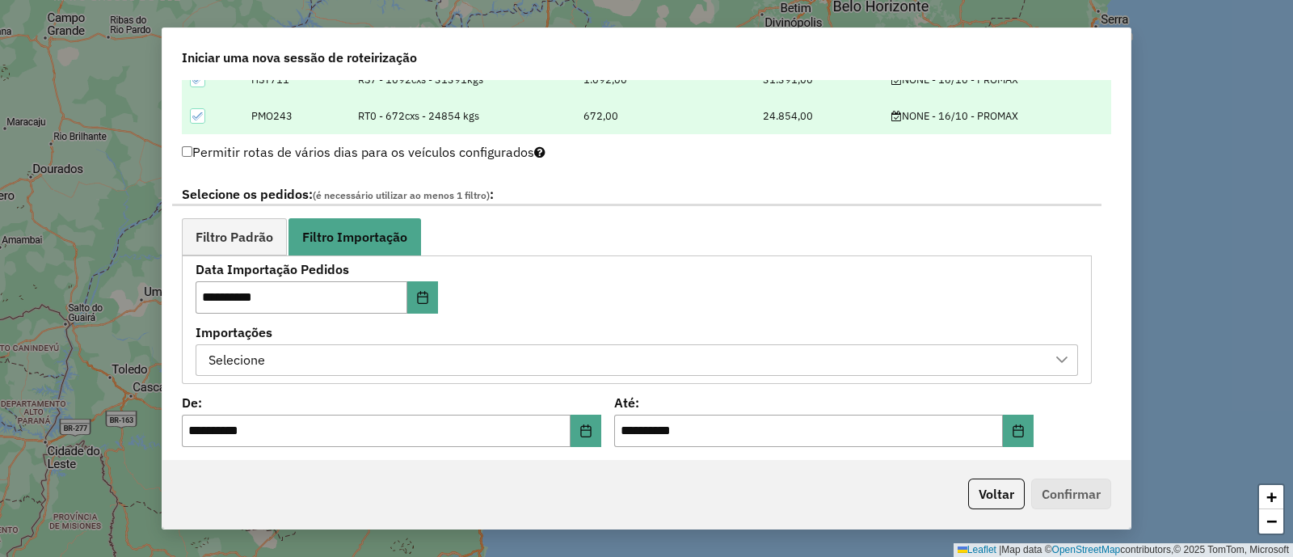
click at [549, 360] on div "Selecione" at bounding box center [625, 360] width 844 height 31
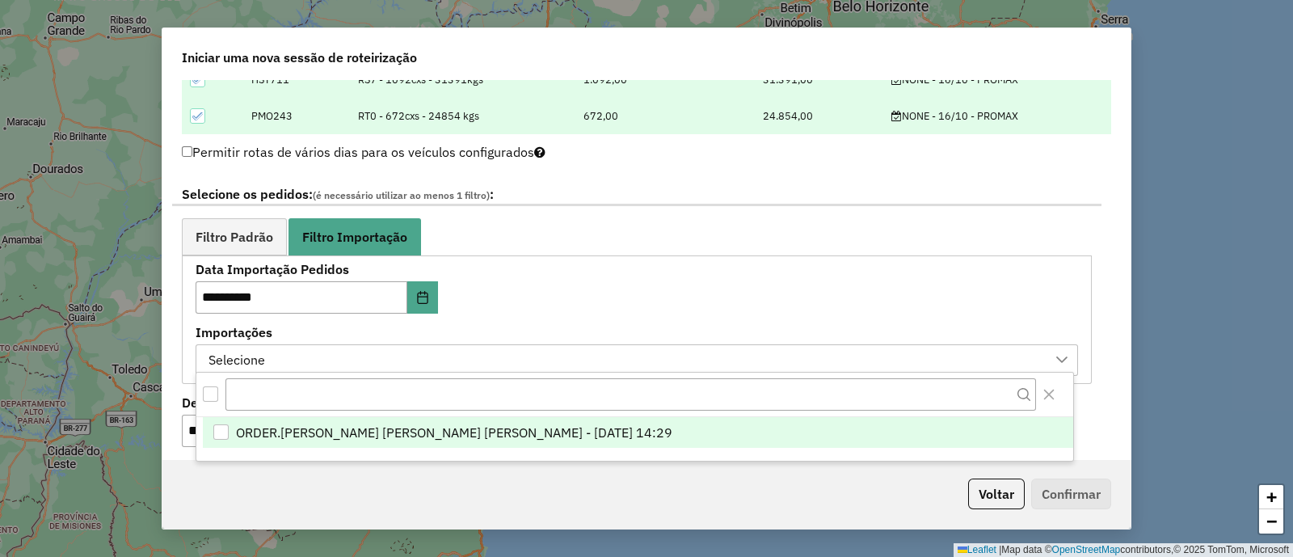
click at [587, 428] on span "ORDER.[PERSON_NAME] [PERSON_NAME] [PERSON_NAME] - [DATE] 14:29" at bounding box center [454, 432] width 436 height 19
click at [726, 223] on ul "Filtro Padrão Filtro Importação" at bounding box center [637, 236] width 910 height 36
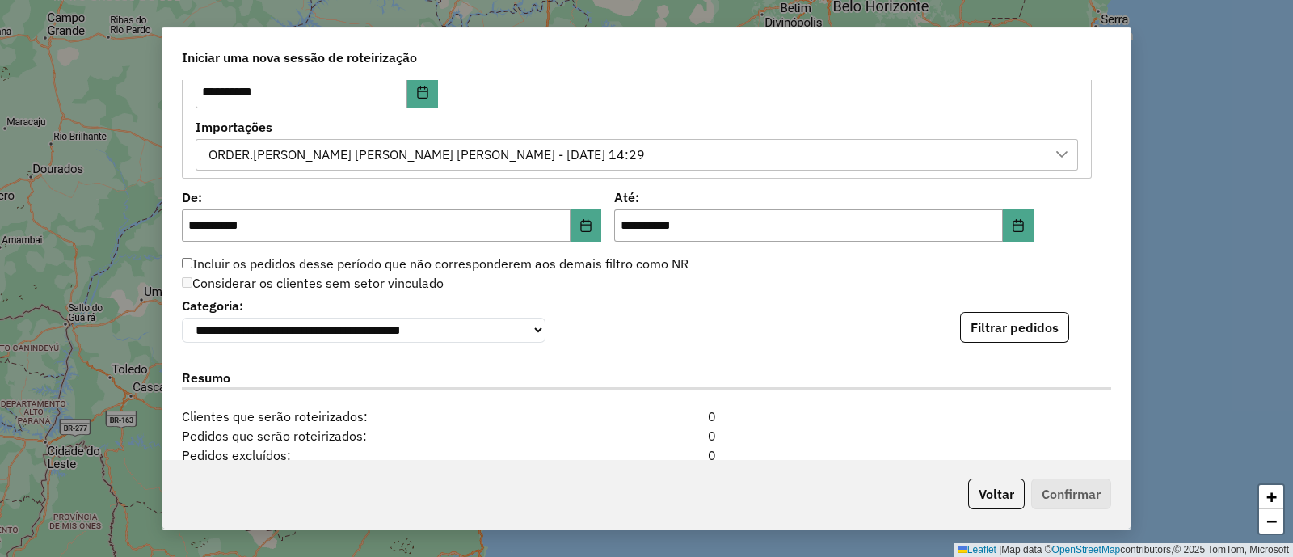
scroll to position [1111, 0]
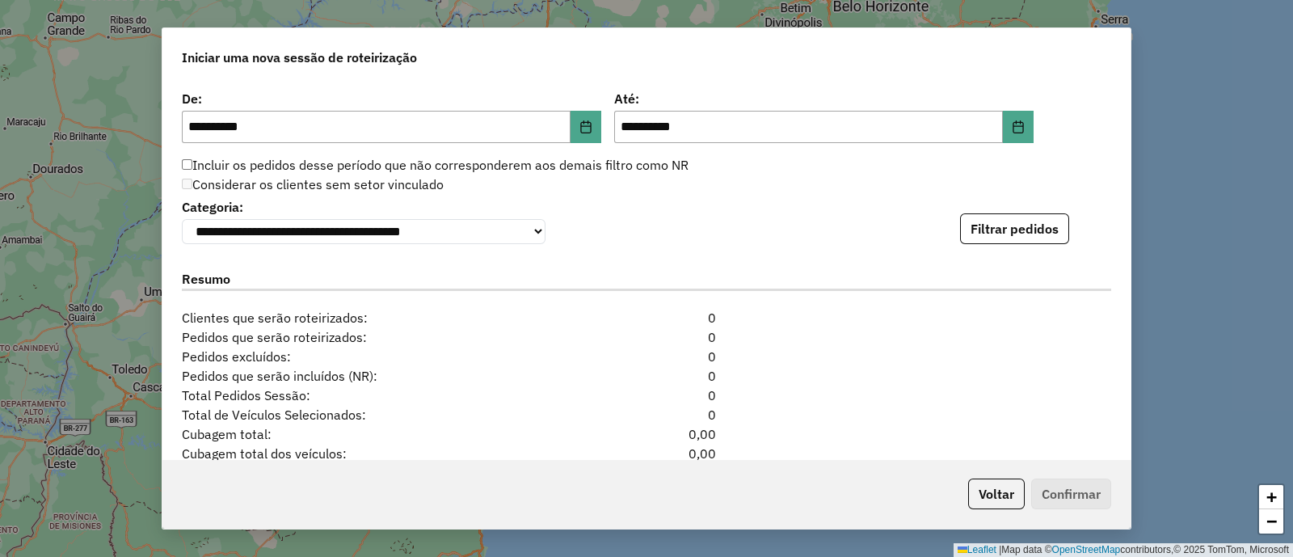
click at [1008, 196] on div "**********" at bounding box center [646, 219] width 929 height 49
click at [1016, 220] on button "Filtrar pedidos" at bounding box center [1014, 228] width 109 height 31
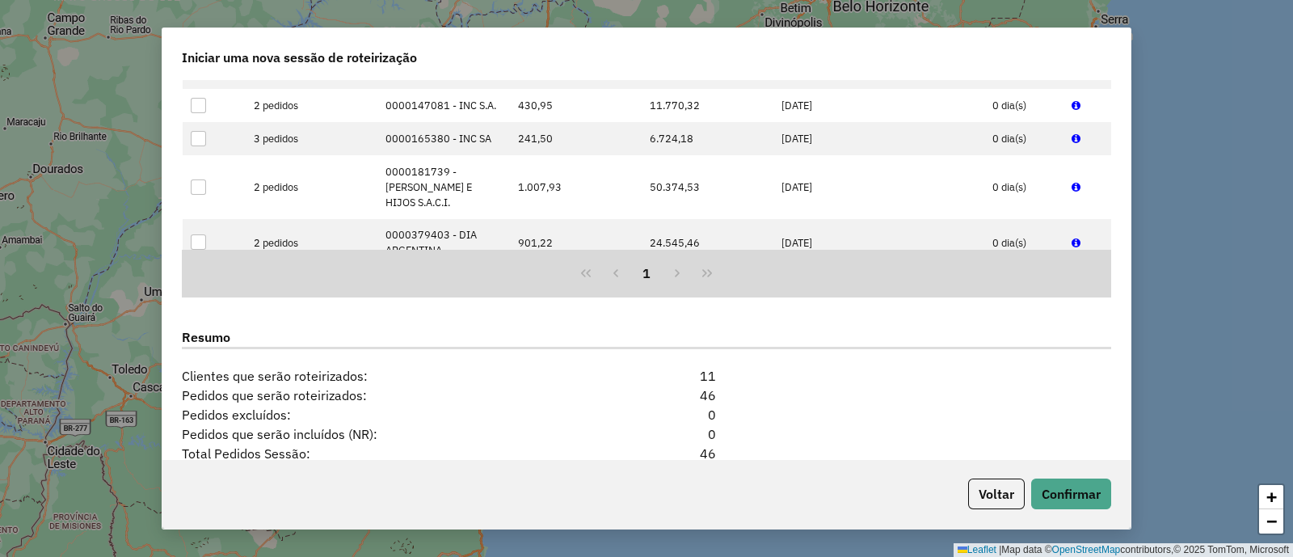
scroll to position [1514, 0]
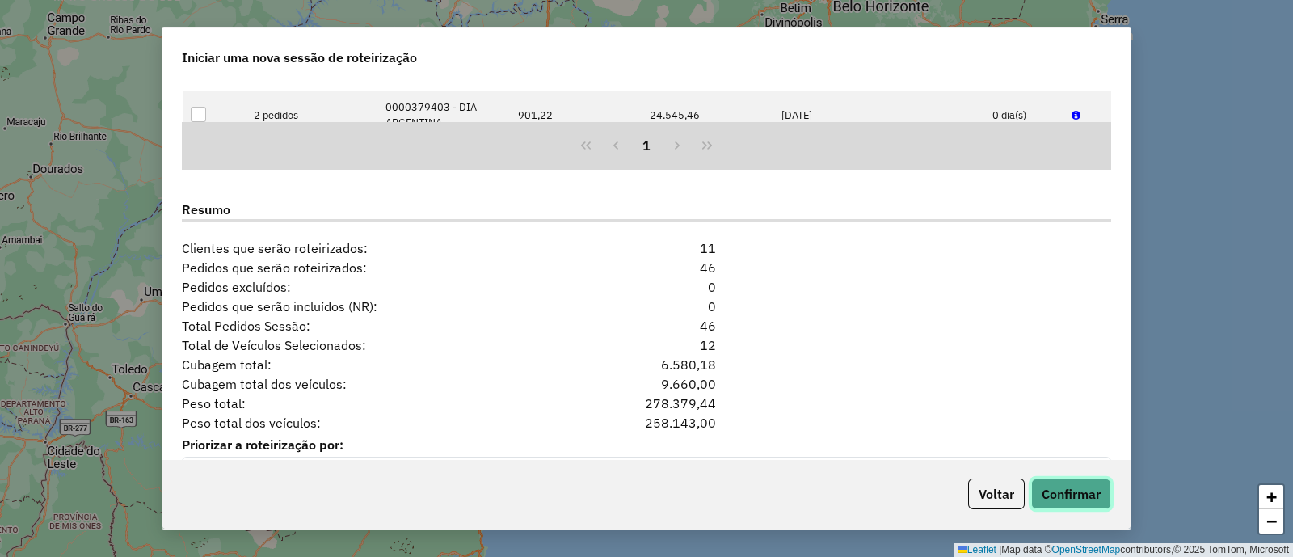
click at [1064, 485] on button "Confirmar" at bounding box center [1071, 493] width 80 height 31
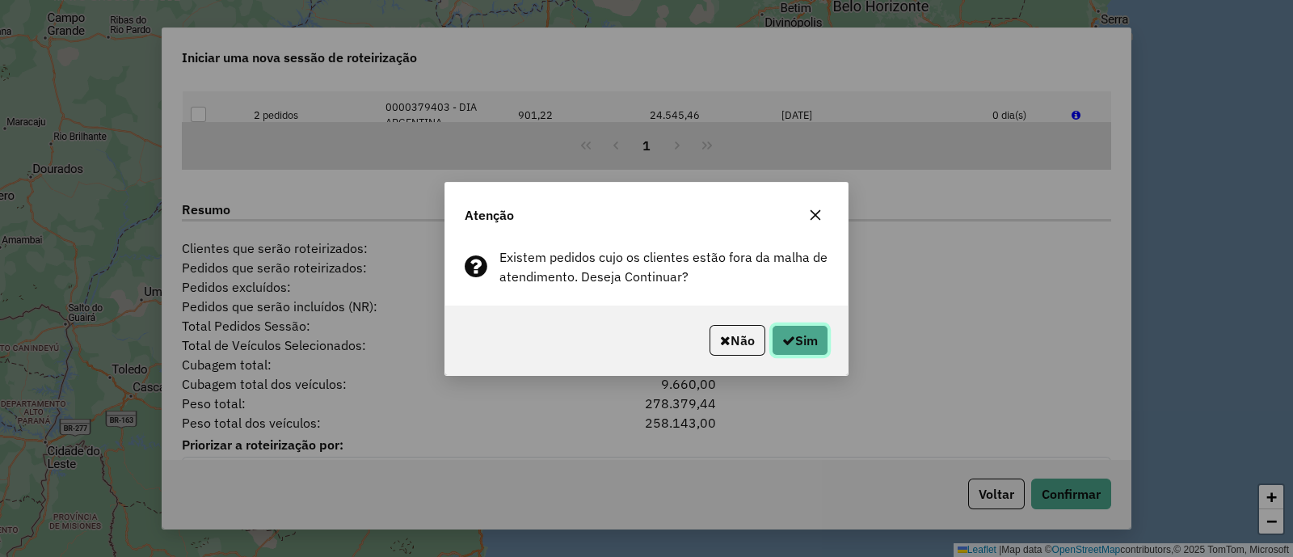
click at [806, 340] on button "Sim" at bounding box center [800, 340] width 57 height 31
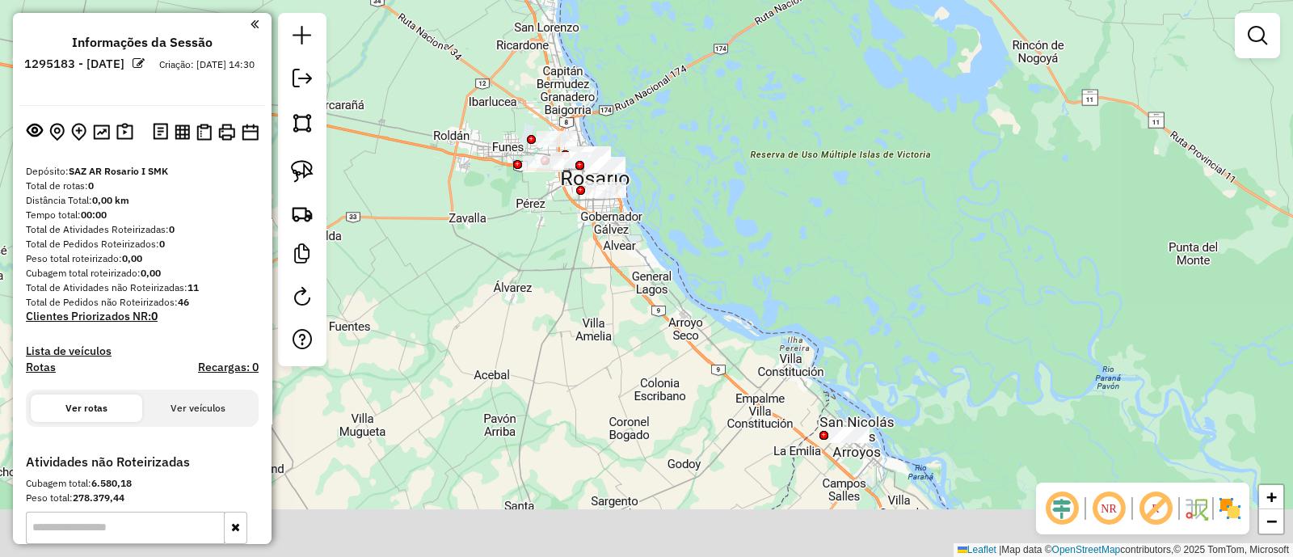
drag, startPoint x: 723, startPoint y: 284, endPoint x: 686, endPoint y: 229, distance: 67.0
click at [686, 229] on div "Janela de atendimento Grade de atendimento Capacidade Transportadoras Veículos …" at bounding box center [646, 278] width 1293 height 557
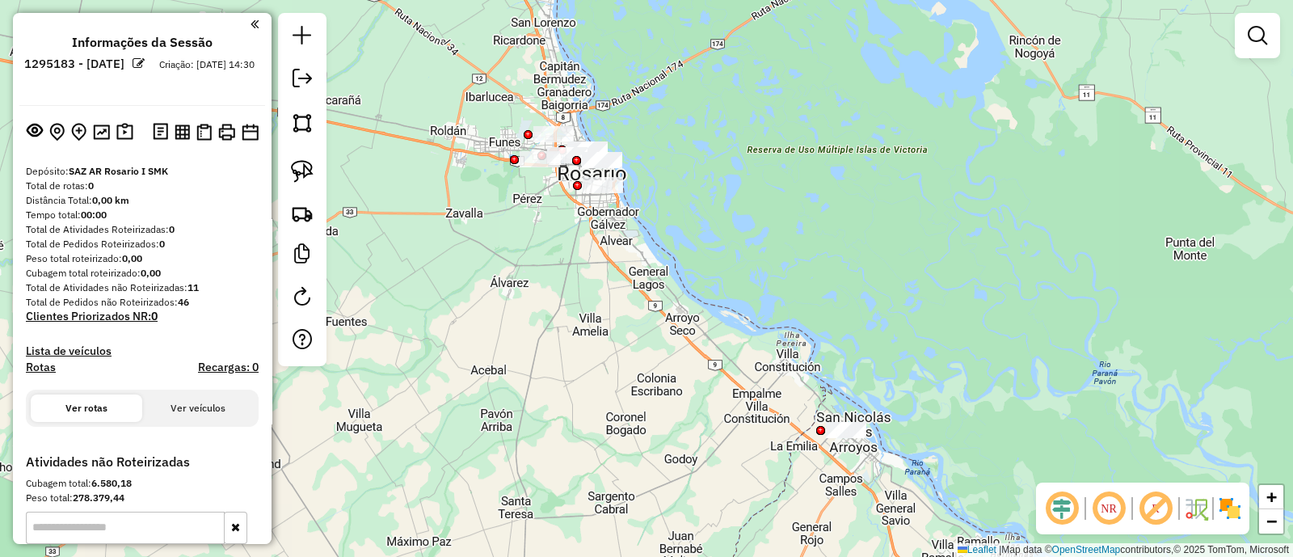
click at [1230, 505] on img at bounding box center [1230, 508] width 26 height 26
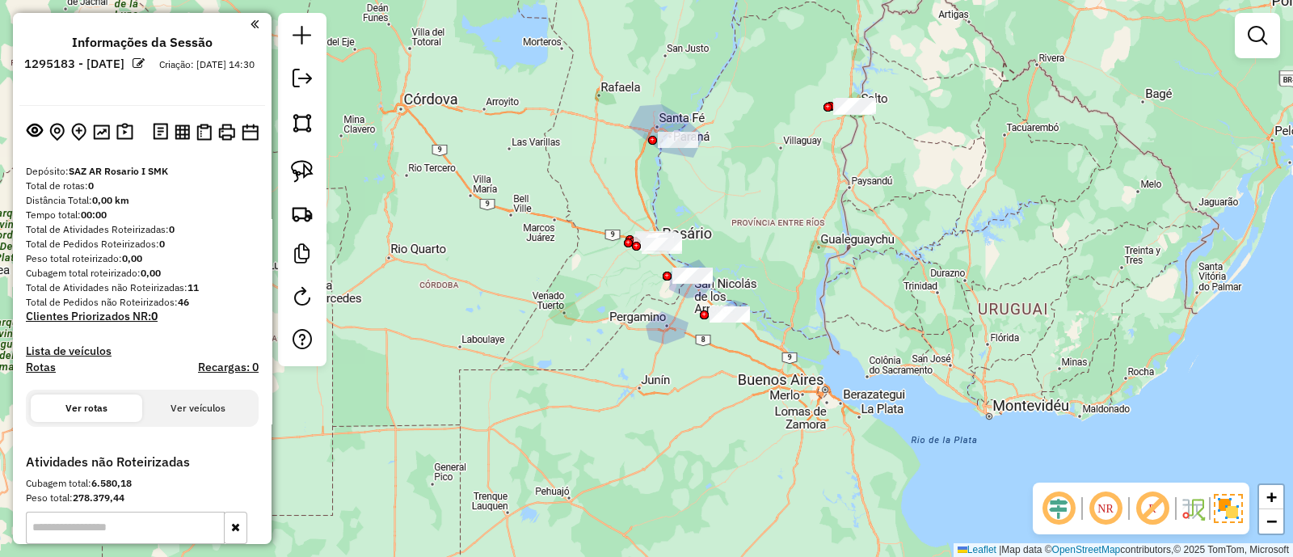
click at [468, 504] on div "Janela de atendimento Grade de atendimento Capacidade Transportadoras Veículos …" at bounding box center [646, 278] width 1293 height 557
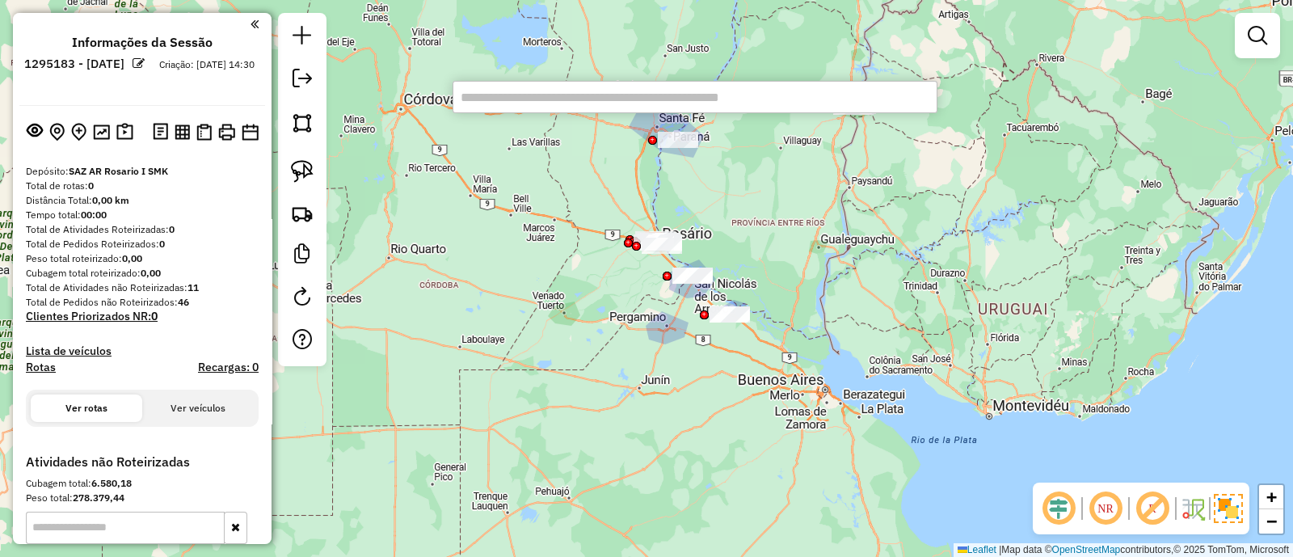
paste input "******"
type input "******"
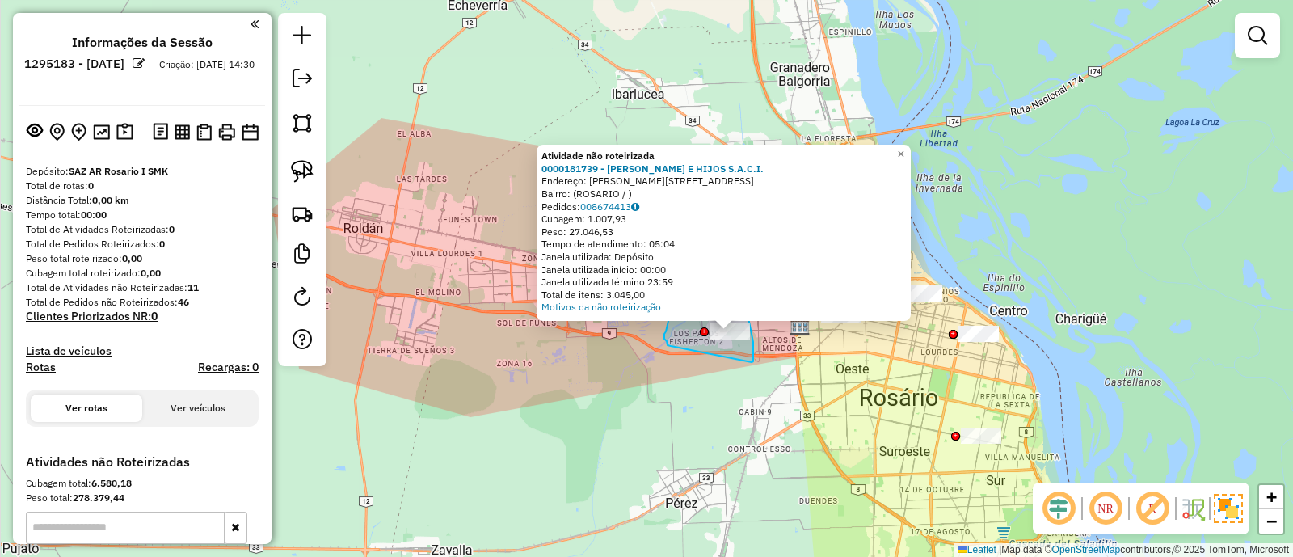
drag, startPoint x: 753, startPoint y: 361, endPoint x: 671, endPoint y: 346, distance: 83.8
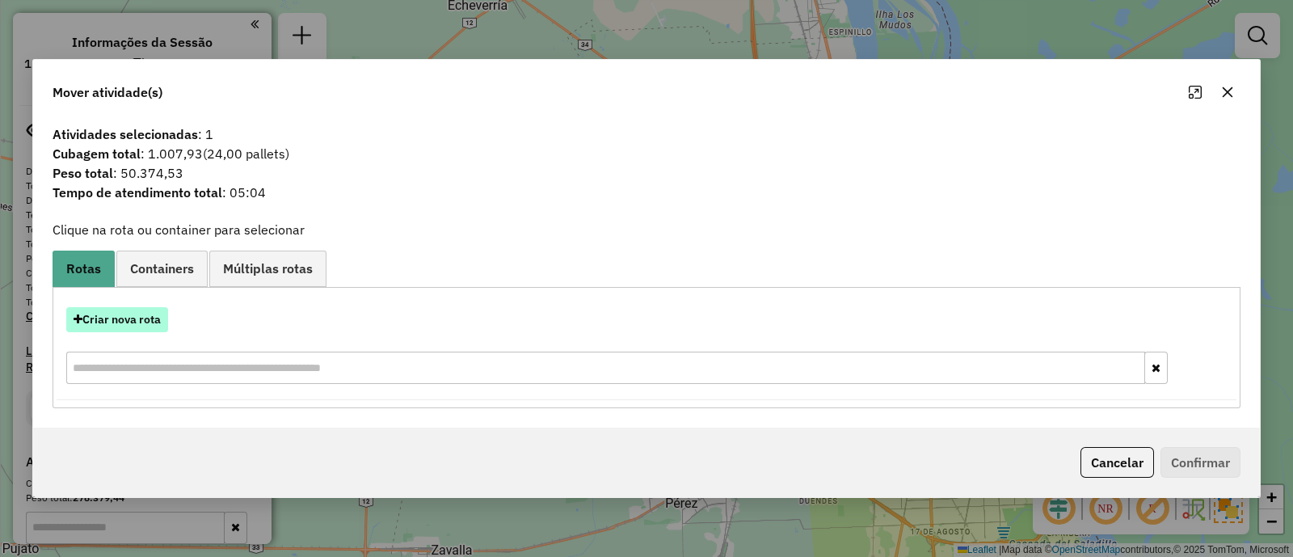
click at [141, 316] on button "Criar nova rota" at bounding box center [117, 319] width 102 height 25
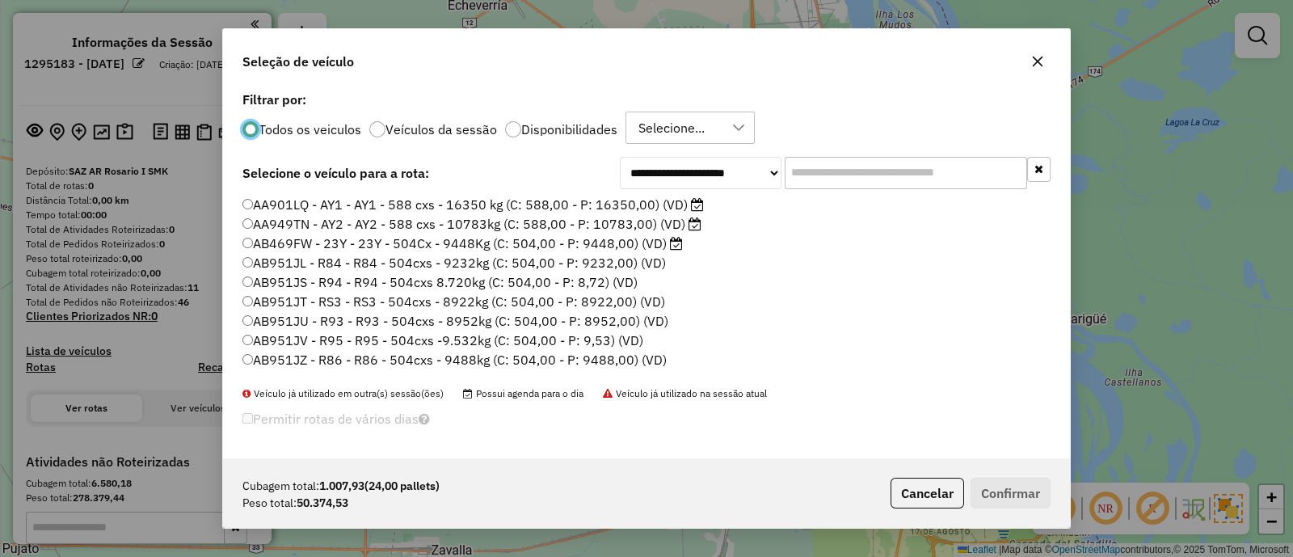
scroll to position [8, 5]
click at [873, 177] on input "text" at bounding box center [906, 173] width 242 height 32
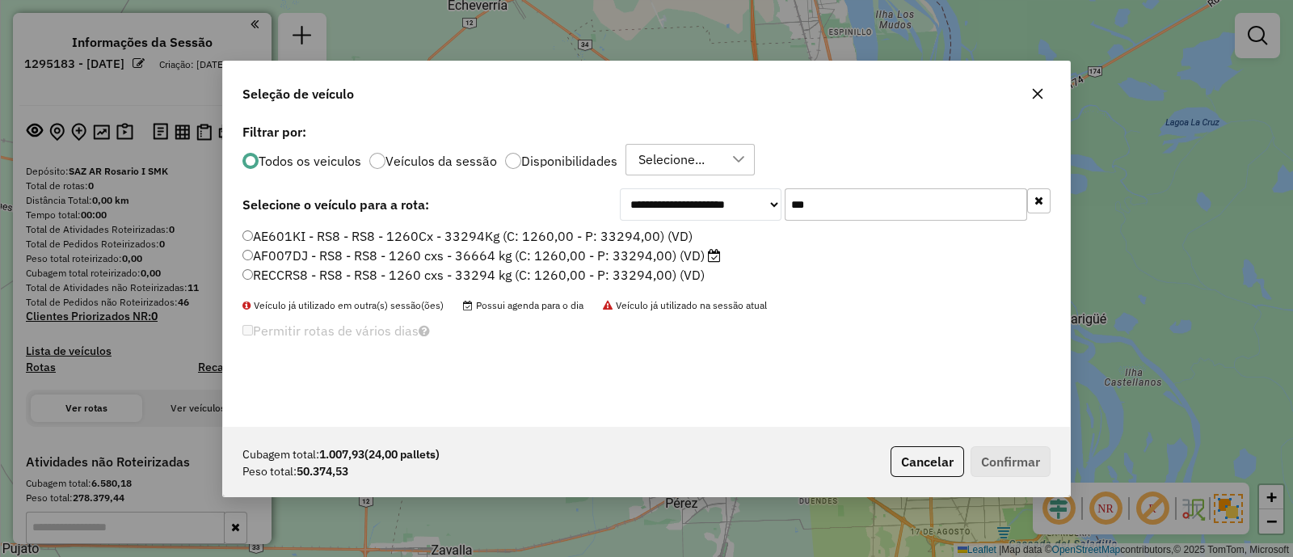
type input "***"
click at [677, 253] on label "AF007DJ - RS8 - RS8 - 1260 cxs - 36664 kg (C: 1260,00 - P: 33294,00) (VD)" at bounding box center [481, 255] width 478 height 19
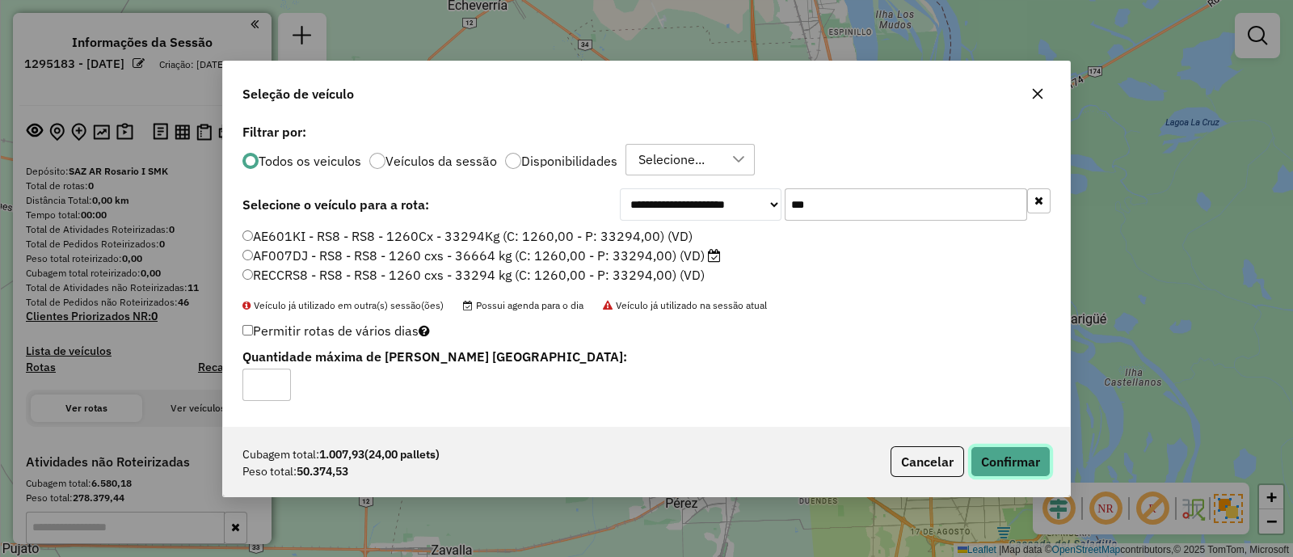
click at [994, 457] on button "Confirmar" at bounding box center [1010, 461] width 80 height 31
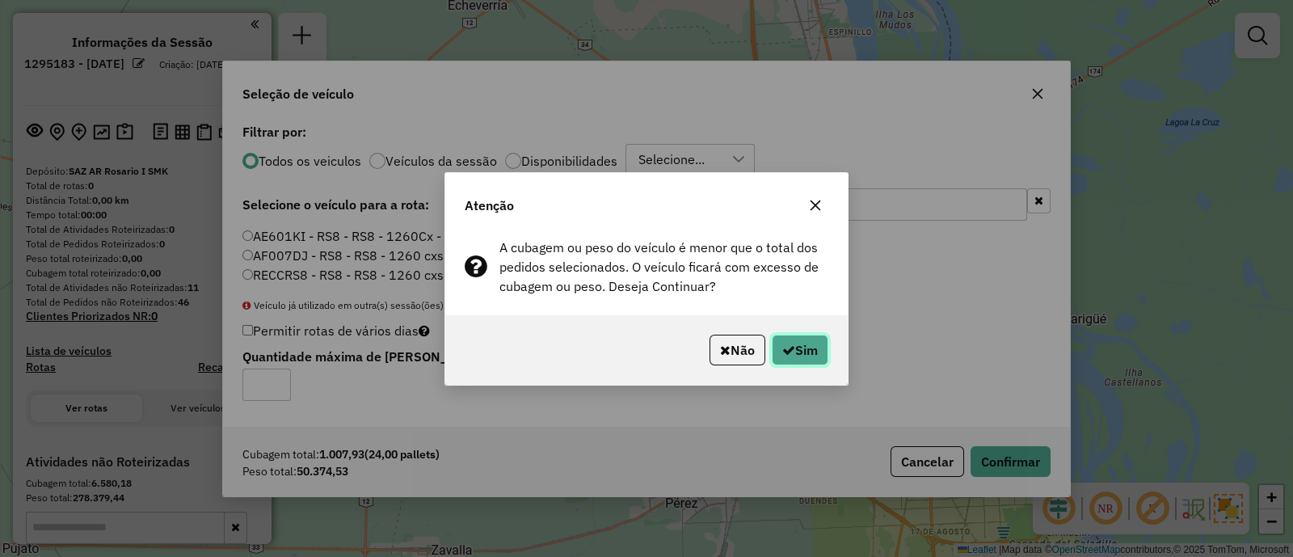
click at [777, 359] on button "Sim" at bounding box center [800, 350] width 57 height 31
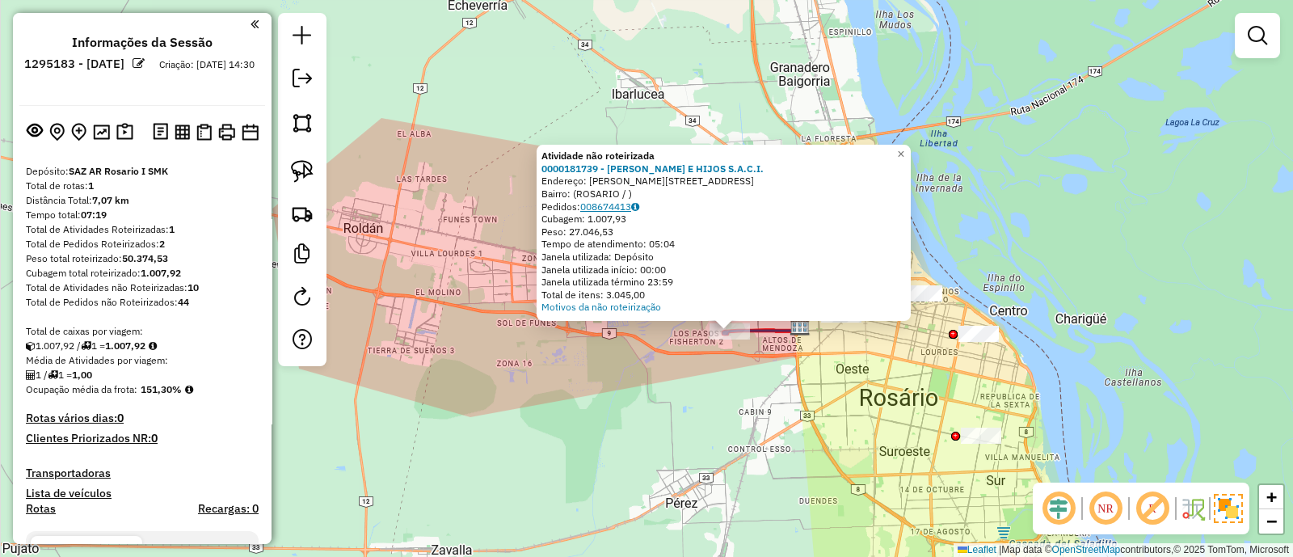
click at [629, 206] on link "008674413" at bounding box center [609, 206] width 59 height 12
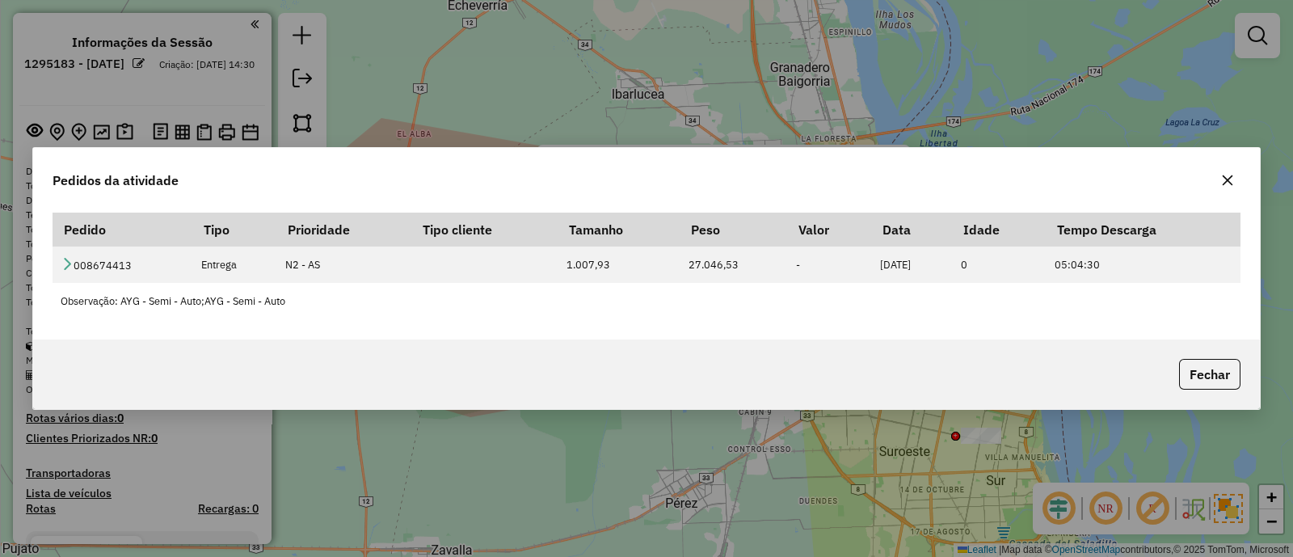
click at [602, 477] on div "Pedidos da atividade Pedido Tipo Prioridade Tipo cliente Tamanho Peso Valor Dat…" at bounding box center [646, 278] width 1293 height 557
click at [735, 442] on div "Pedidos da atividade Pedido Tipo Prioridade Tipo cliente Tamanho Peso Valor Dat…" at bounding box center [646, 278] width 1293 height 557
click at [1196, 355] on div "Fechar" at bounding box center [646, 373] width 1227 height 69
click at [1213, 377] on button "Fechar" at bounding box center [1209, 374] width 61 height 31
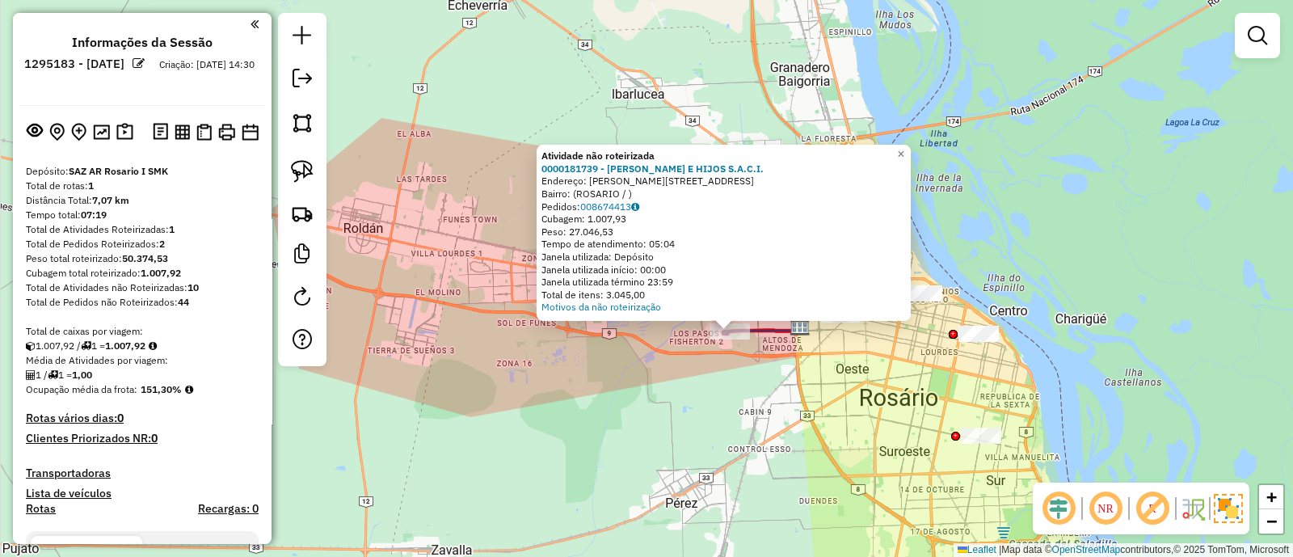
click at [767, 341] on div "Atividade não roteirizada 0000181739 - [PERSON_NAME] E HIJOS S.A.C.I. Endereço:…" at bounding box center [646, 278] width 1293 height 557
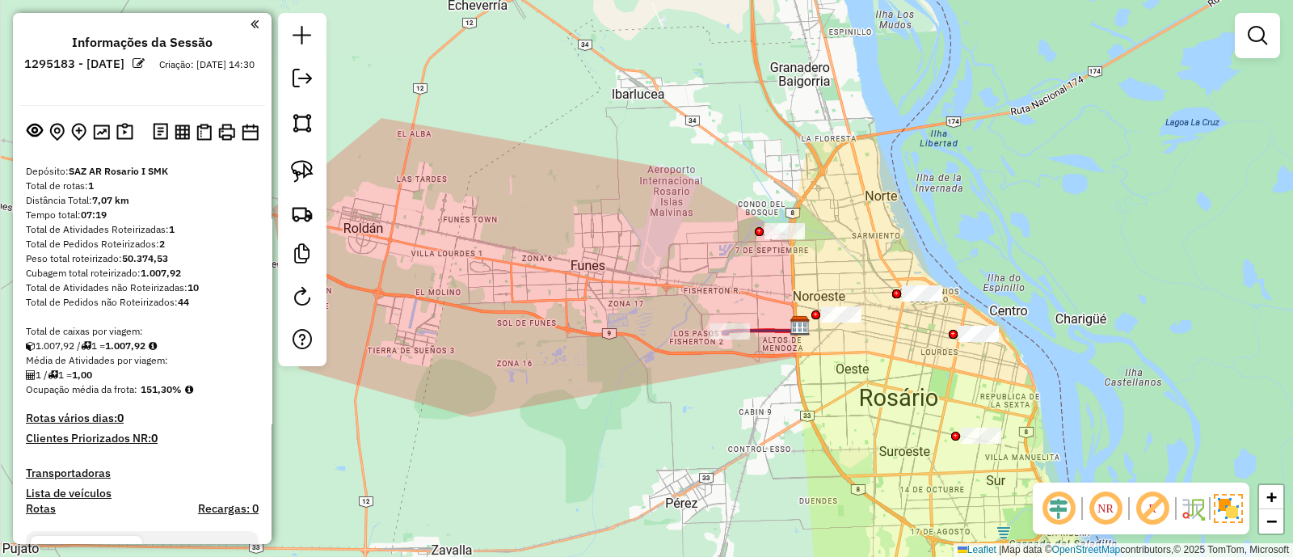
click at [770, 330] on icon at bounding box center [761, 330] width 77 height 8
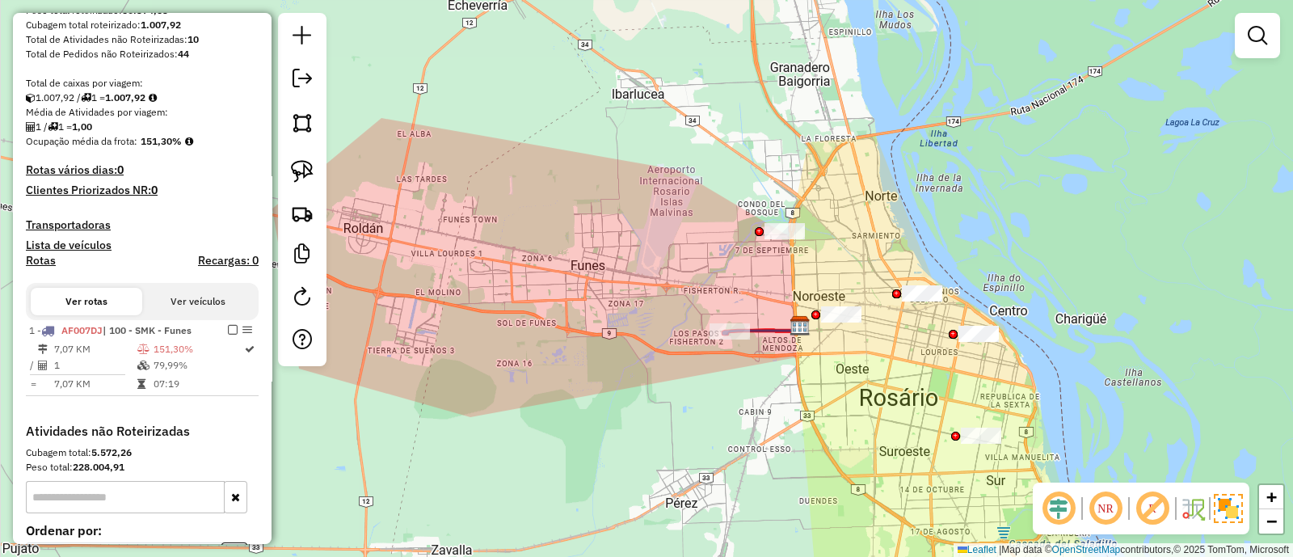
select select "**********"
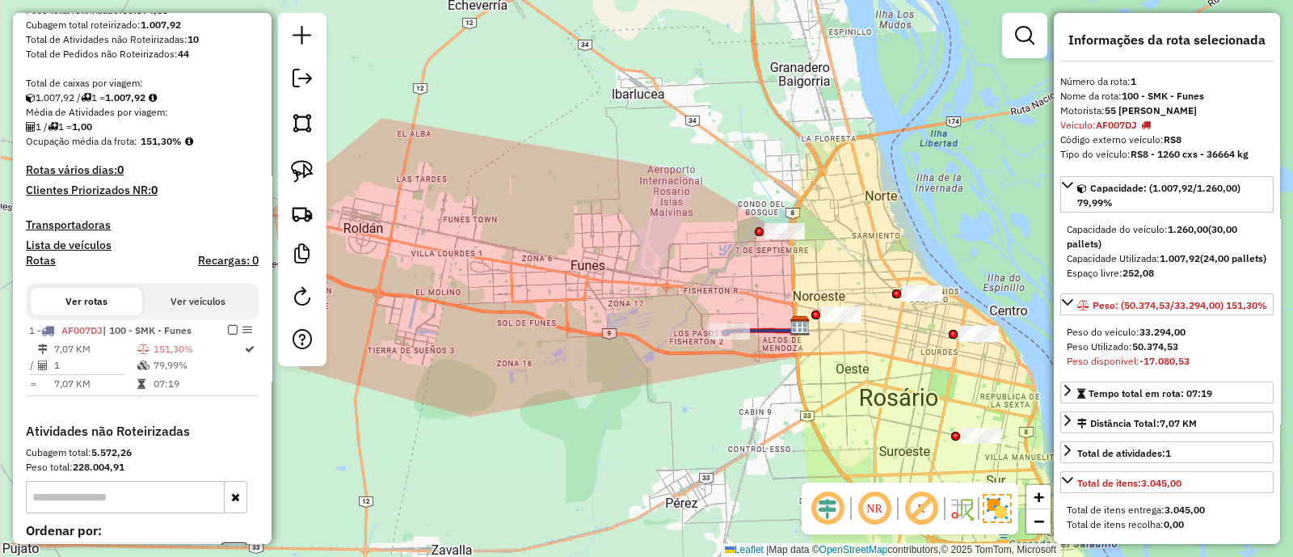
scroll to position [460, 0]
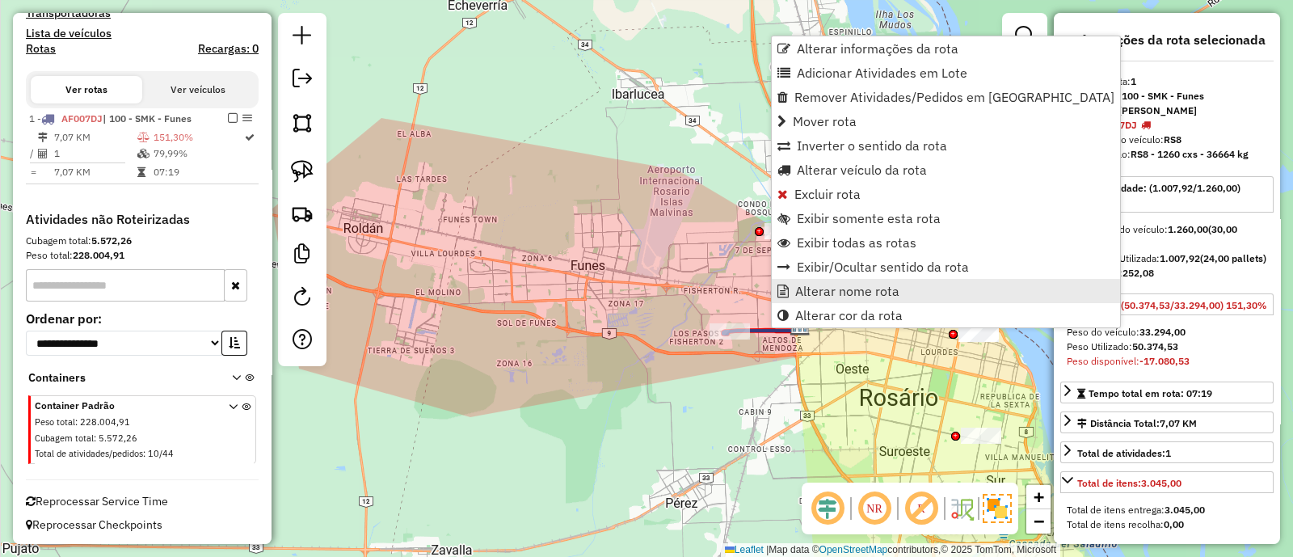
click at [808, 288] on span "Alterar nome rota" at bounding box center [847, 290] width 104 height 13
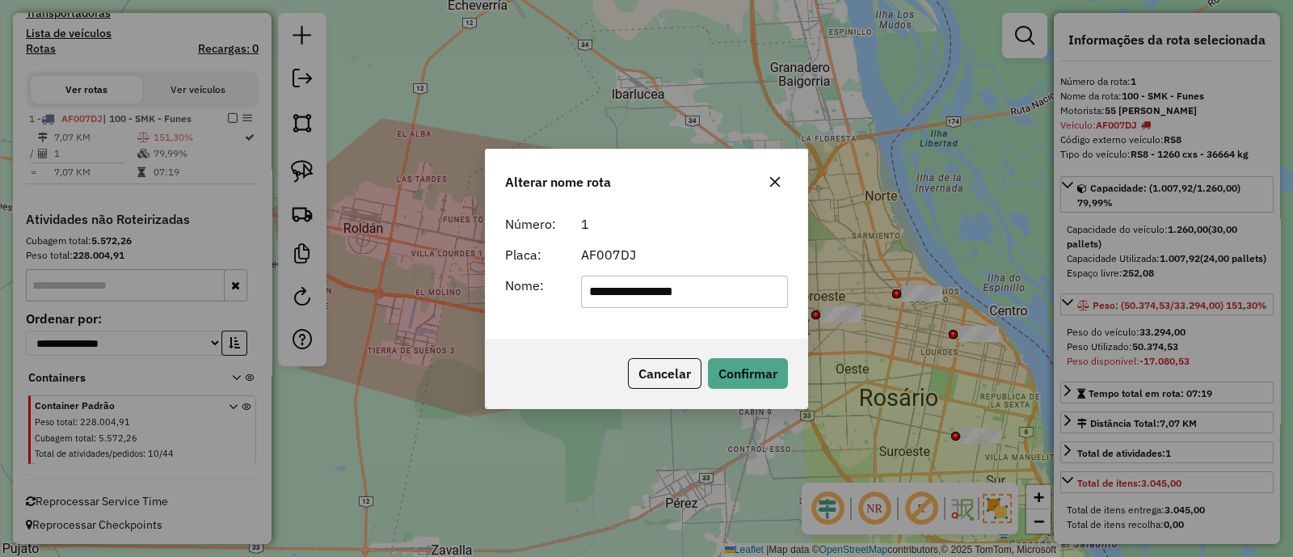
drag, startPoint x: 521, startPoint y: 250, endPoint x: 347, endPoint y: 240, distance: 174.0
click at [347, 240] on div "**********" at bounding box center [646, 278] width 1293 height 557
type input "***"
click at [751, 377] on button "Confirmar" at bounding box center [748, 373] width 80 height 31
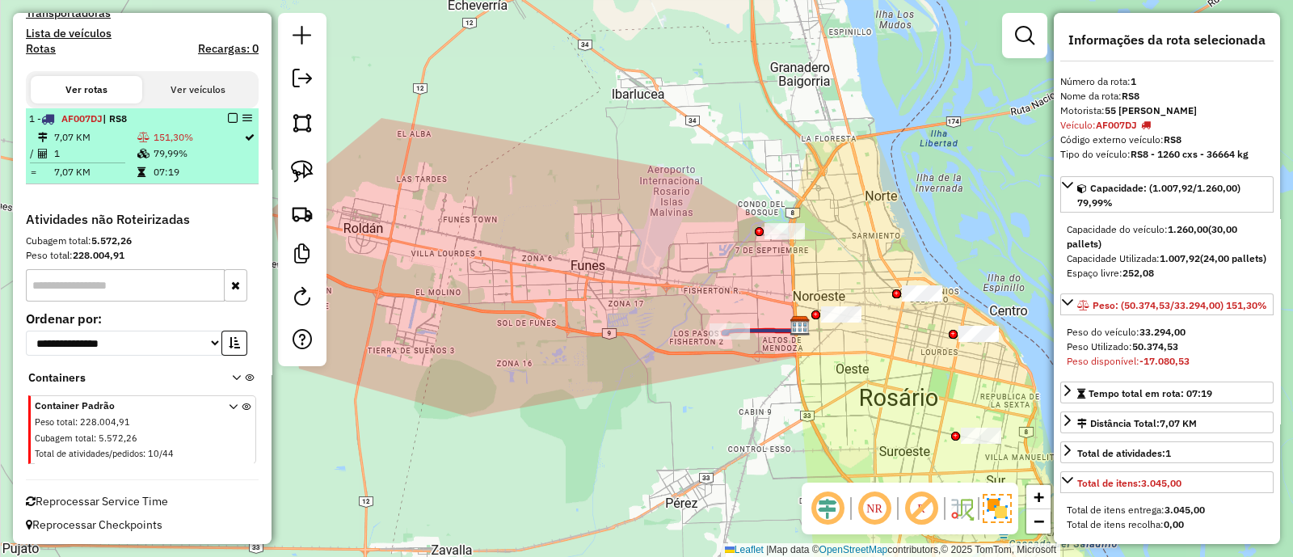
click at [229, 116] on em at bounding box center [233, 118] width 10 height 10
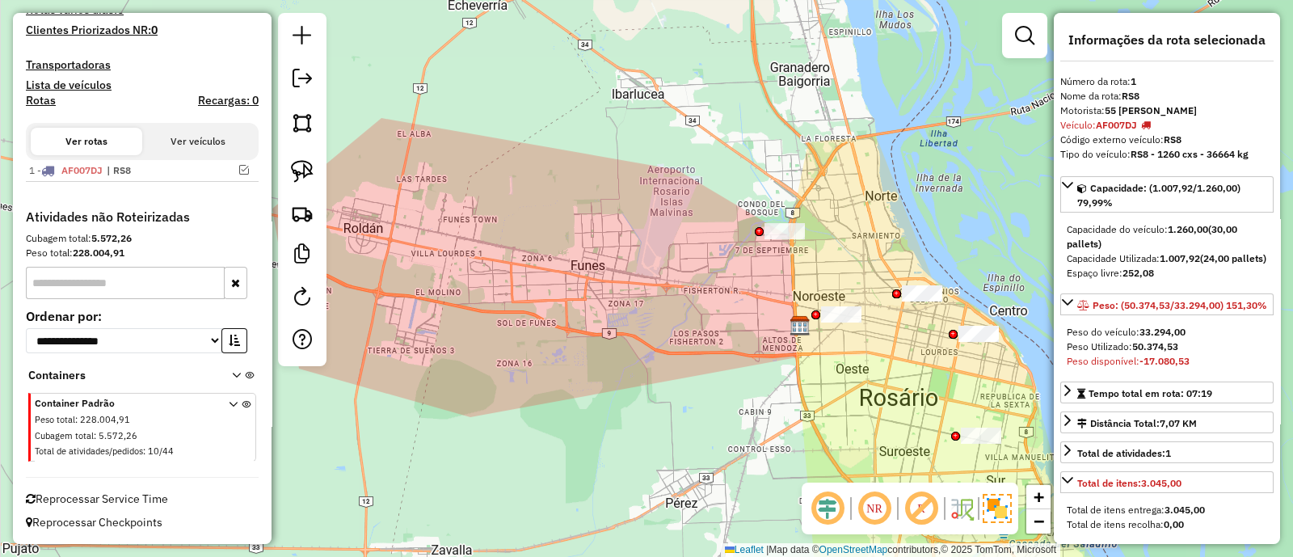
scroll to position [406, 0]
click at [578, 465] on div "Janela de atendimento Grade de atendimento Capacidade Transportadoras Veículos …" at bounding box center [646, 278] width 1293 height 557
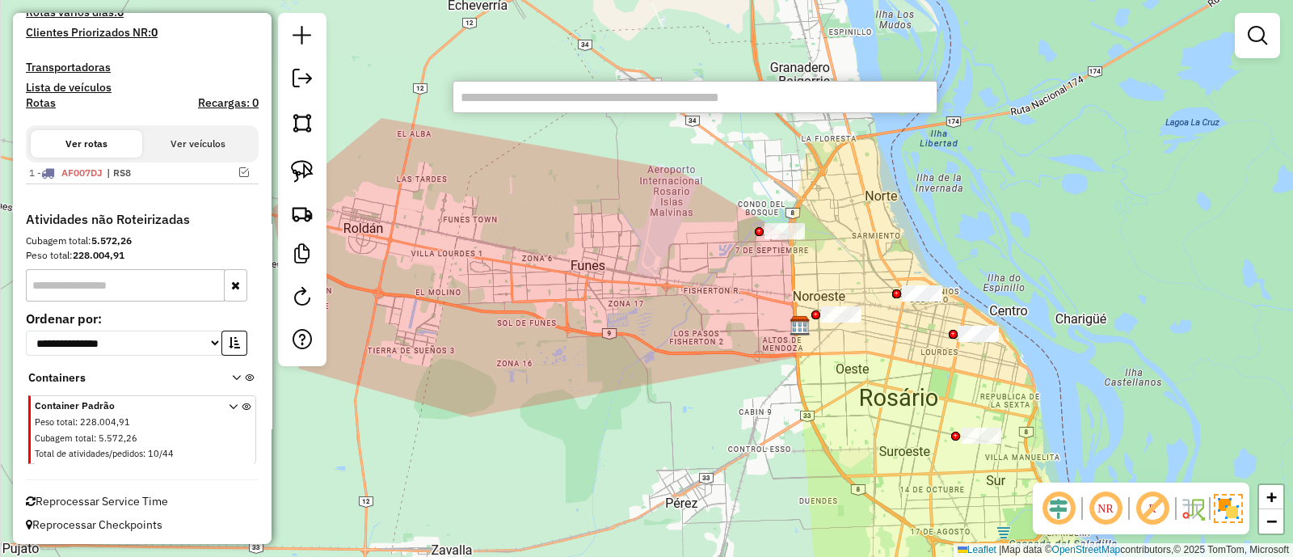
type input "******"
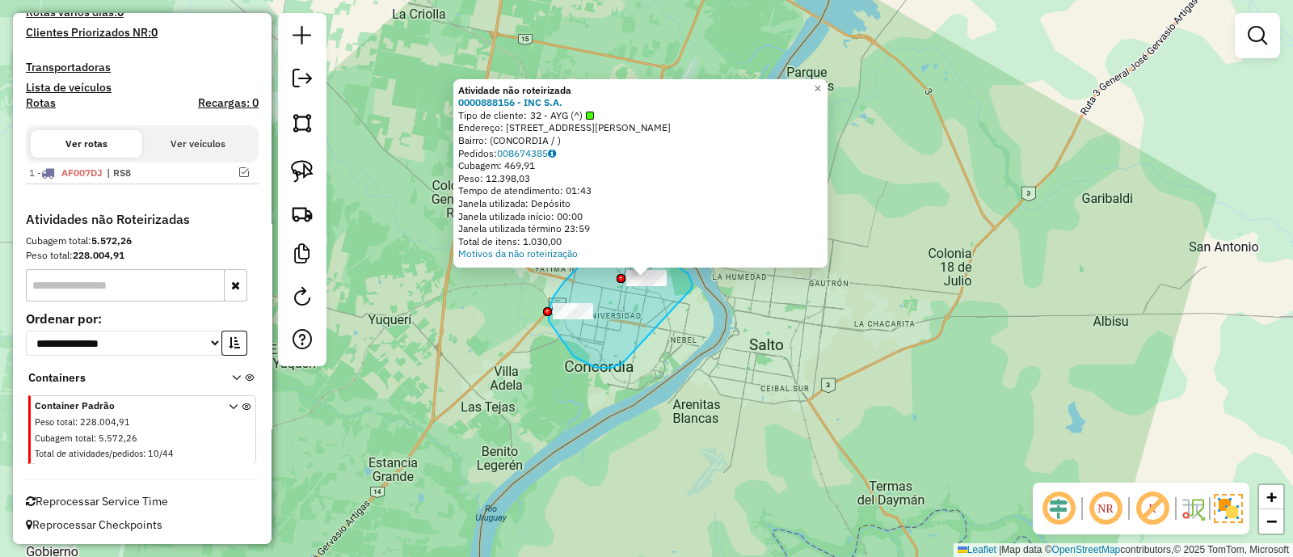
drag, startPoint x: 693, startPoint y: 284, endPoint x: 638, endPoint y: 365, distance: 97.7
click at [638, 365] on div "Atividade não roteirizada 0000888156 - INC S.A. Tipo de cliente: 32 - AYG (^) E…" at bounding box center [646, 278] width 1293 height 557
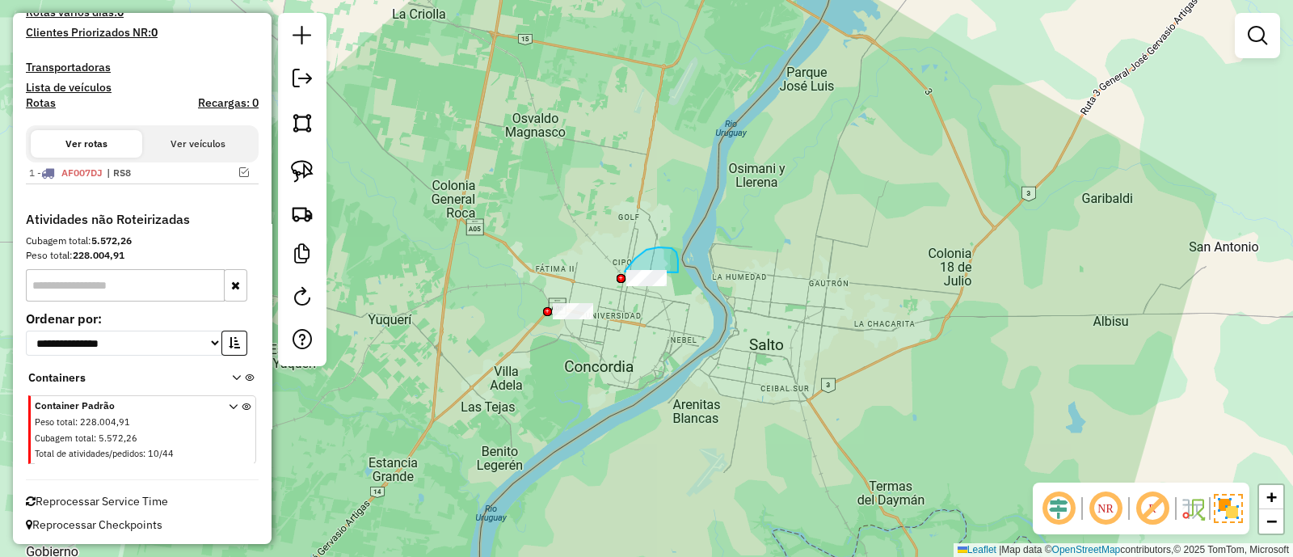
drag, startPoint x: 678, startPoint y: 272, endPoint x: 671, endPoint y: 344, distance: 72.3
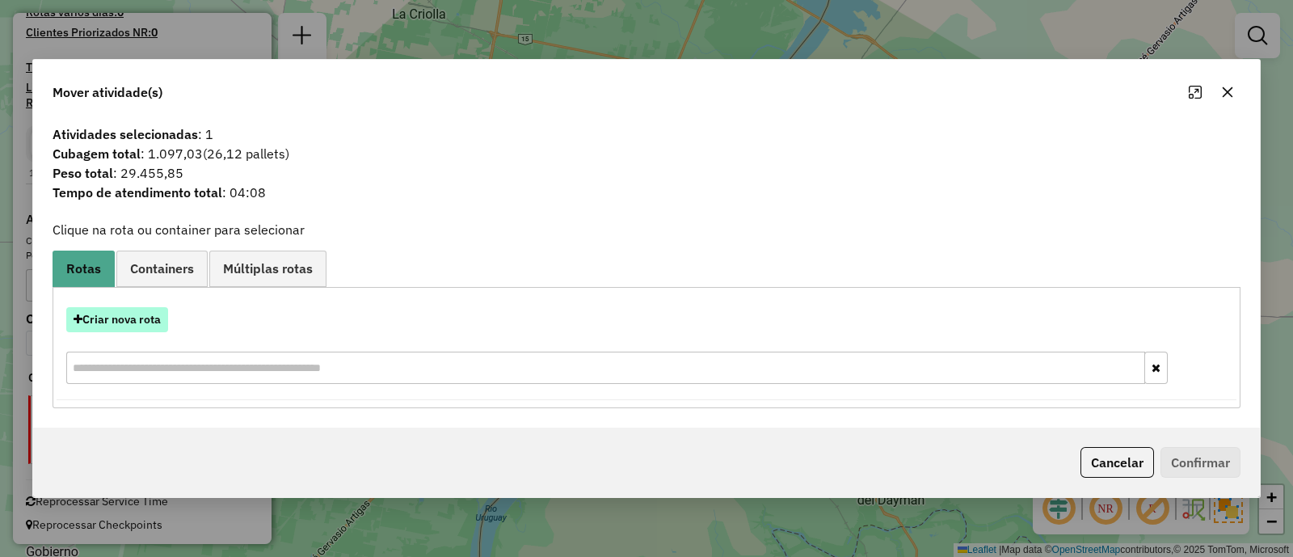
click at [128, 329] on button "Criar nova rota" at bounding box center [117, 319] width 102 height 25
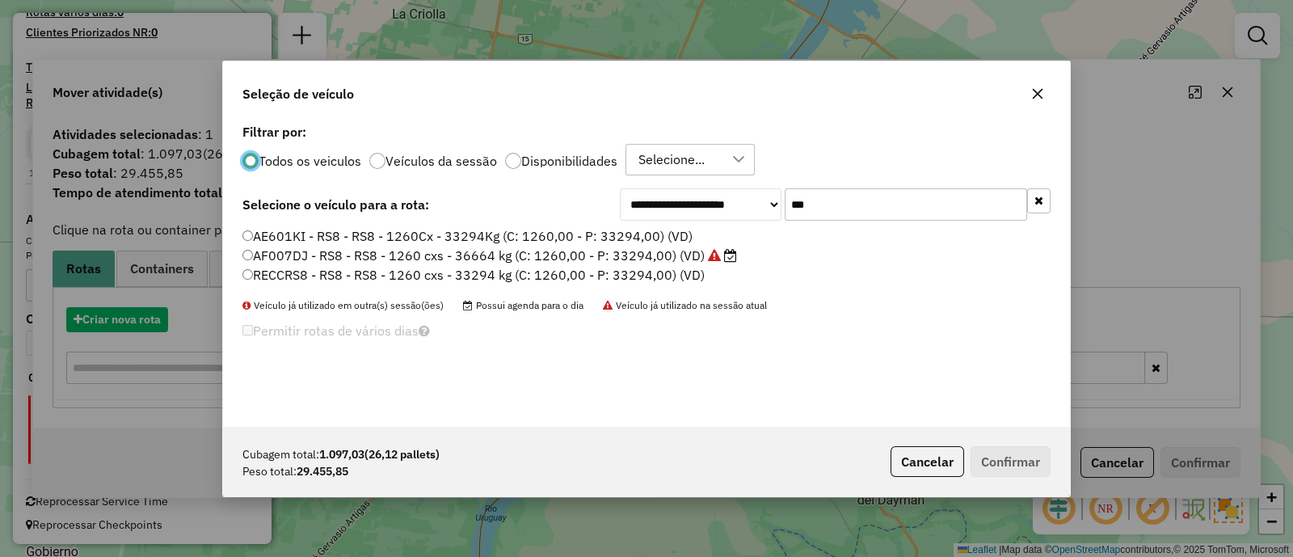
scroll to position [8, 5]
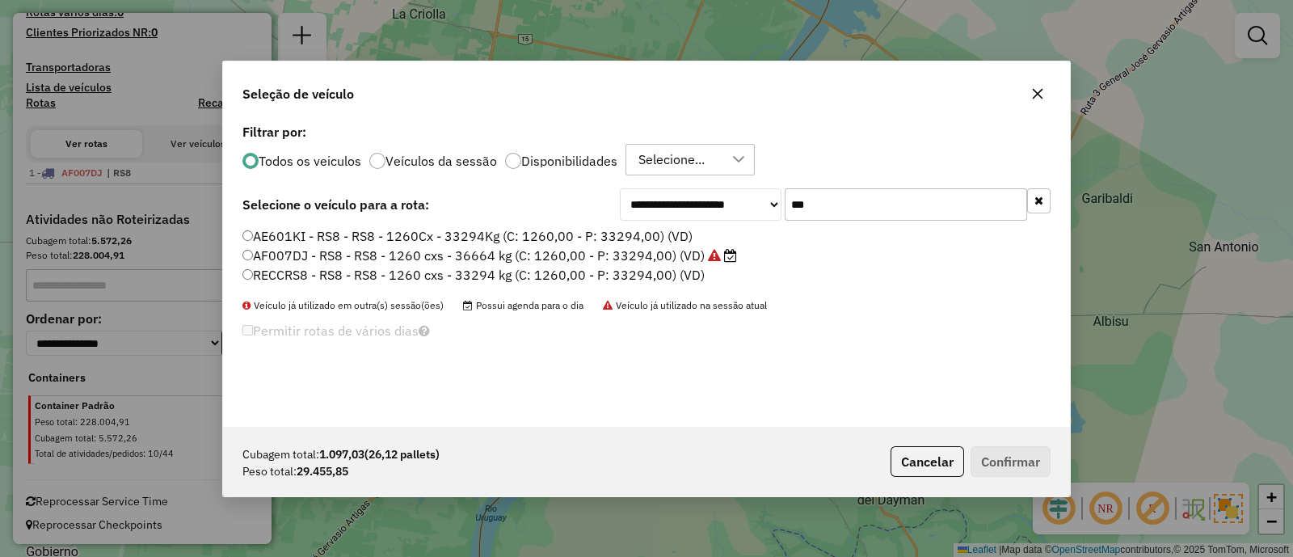
drag, startPoint x: 812, startPoint y: 195, endPoint x: 719, endPoint y: 196, distance: 92.9
click at [719, 196] on div "**********" at bounding box center [835, 204] width 431 height 32
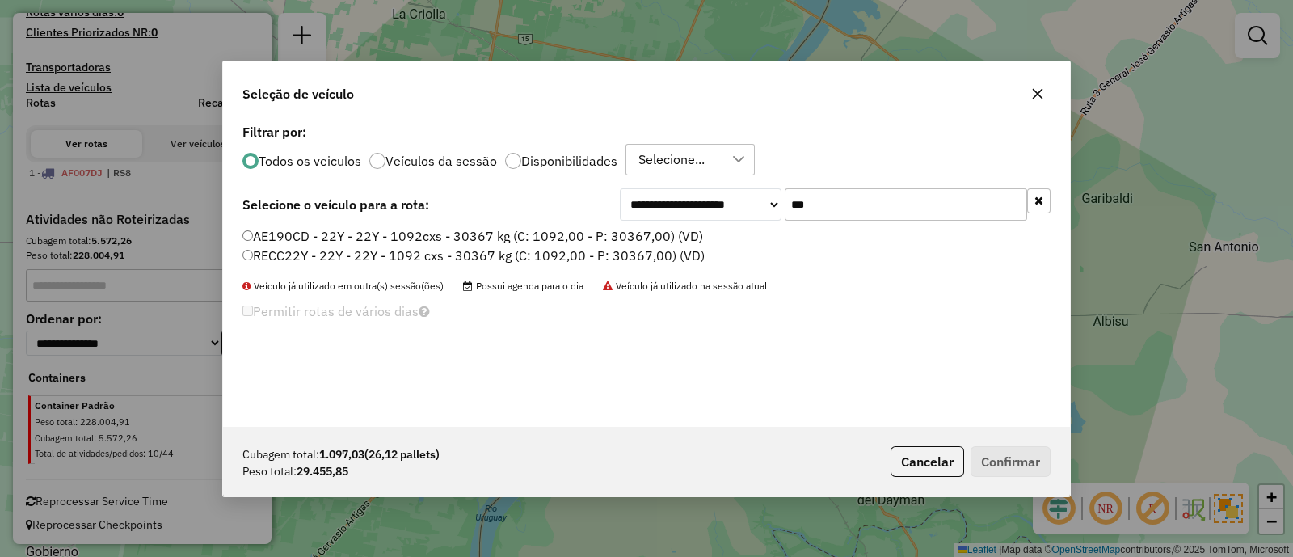
type input "***"
click at [639, 237] on label "AE190CD - 22Y - 22Y - 1092cxs - 30367 kg (C: 1092,00 - P: 30367,00) (VD)" at bounding box center [472, 235] width 461 height 19
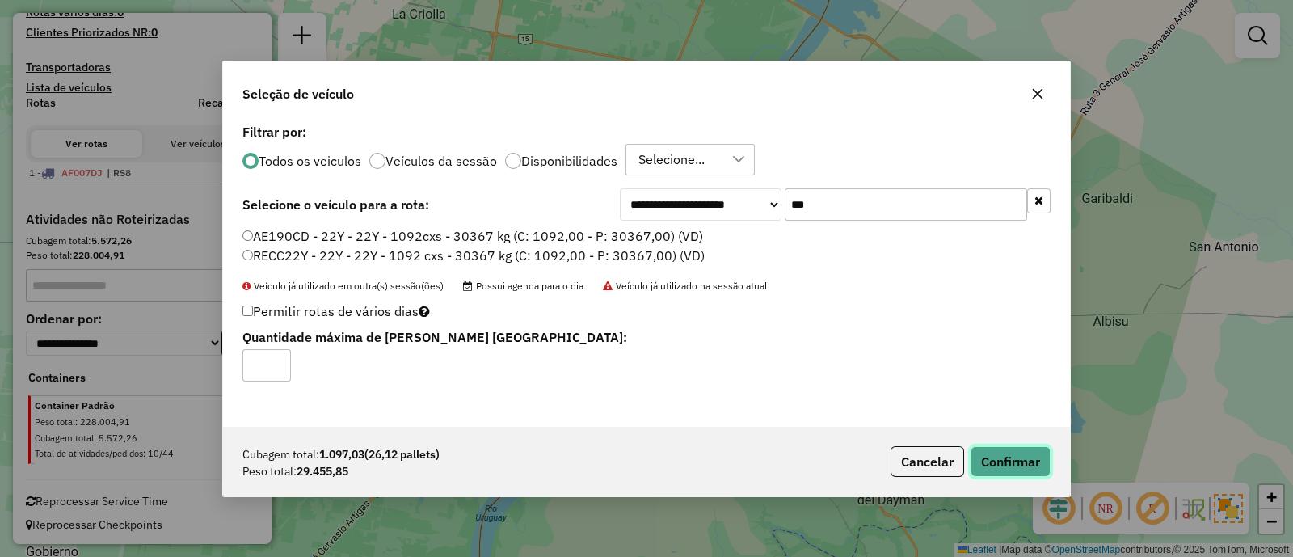
click at [989, 469] on button "Confirmar" at bounding box center [1010, 461] width 80 height 31
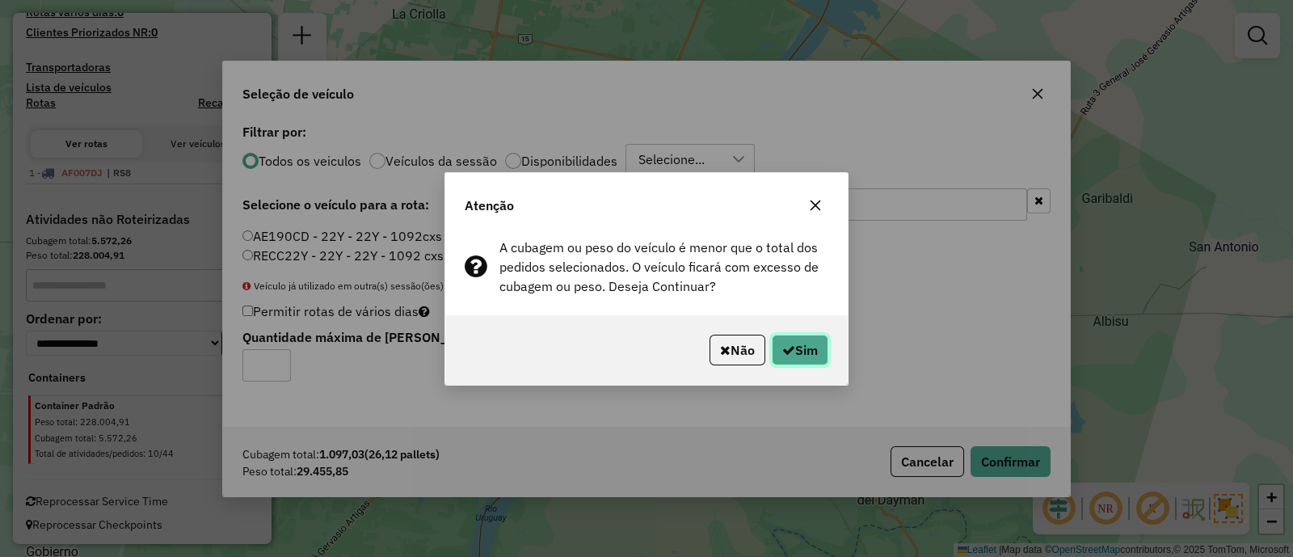
click at [810, 356] on button "Sim" at bounding box center [800, 350] width 57 height 31
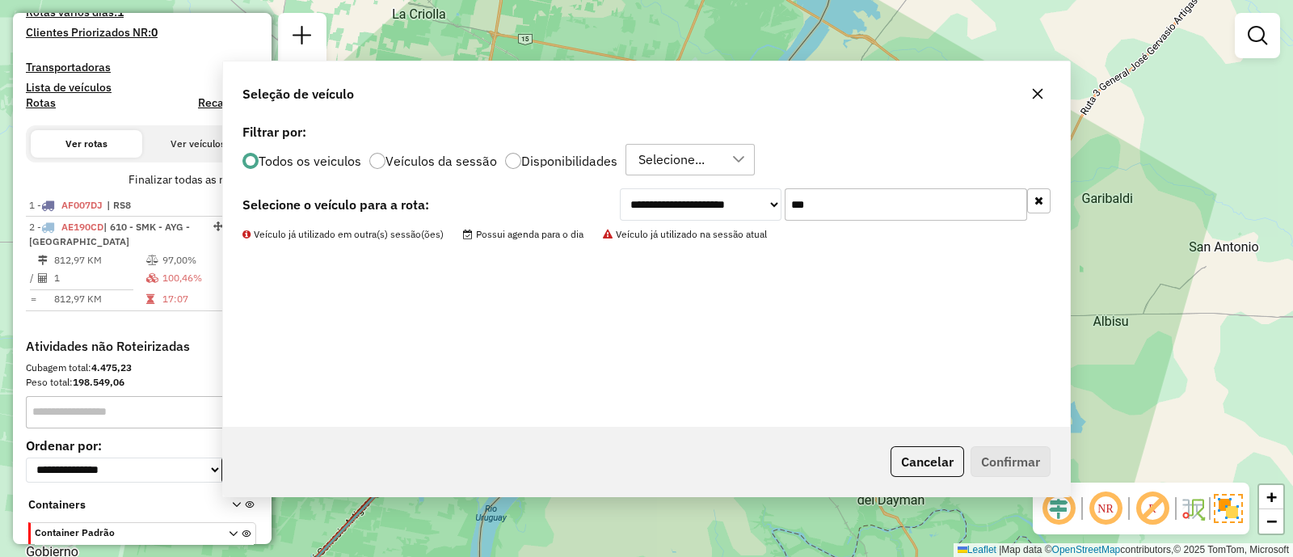
scroll to position [460, 0]
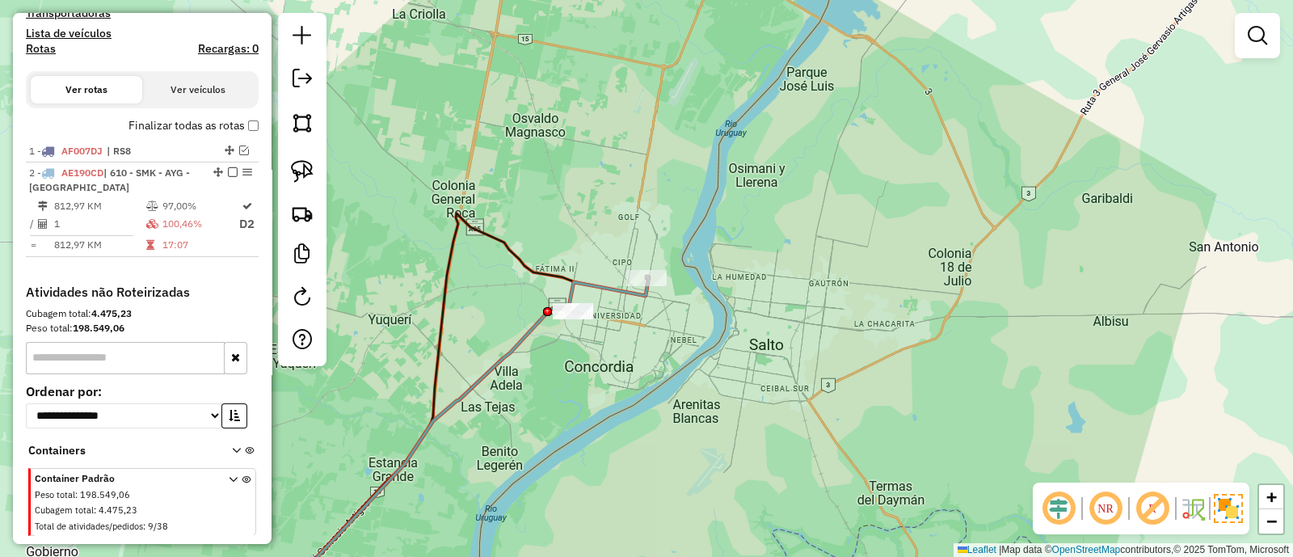
click at [618, 291] on icon at bounding box center [462, 444] width 373 height 336
select select "**********"
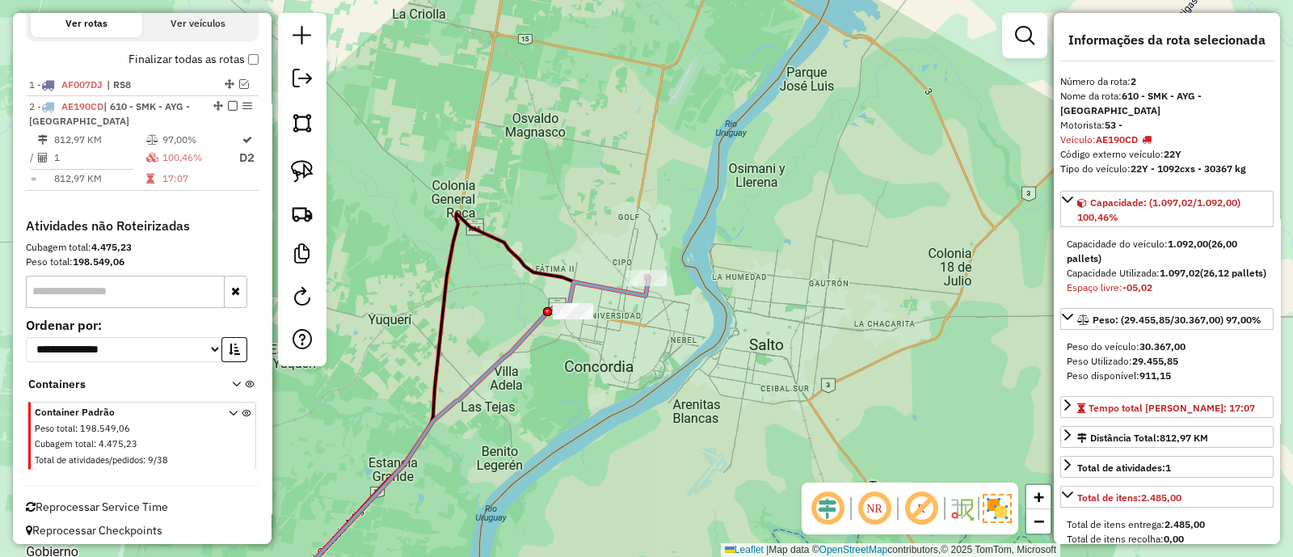
scroll to position [532, 0]
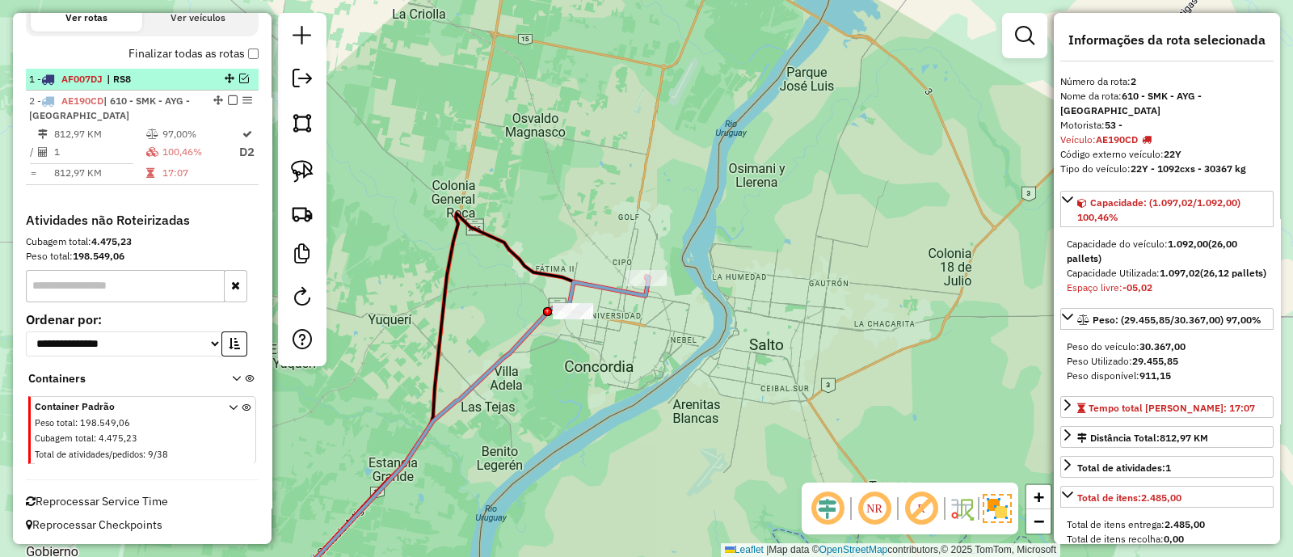
click at [239, 79] on em at bounding box center [244, 79] width 10 height 10
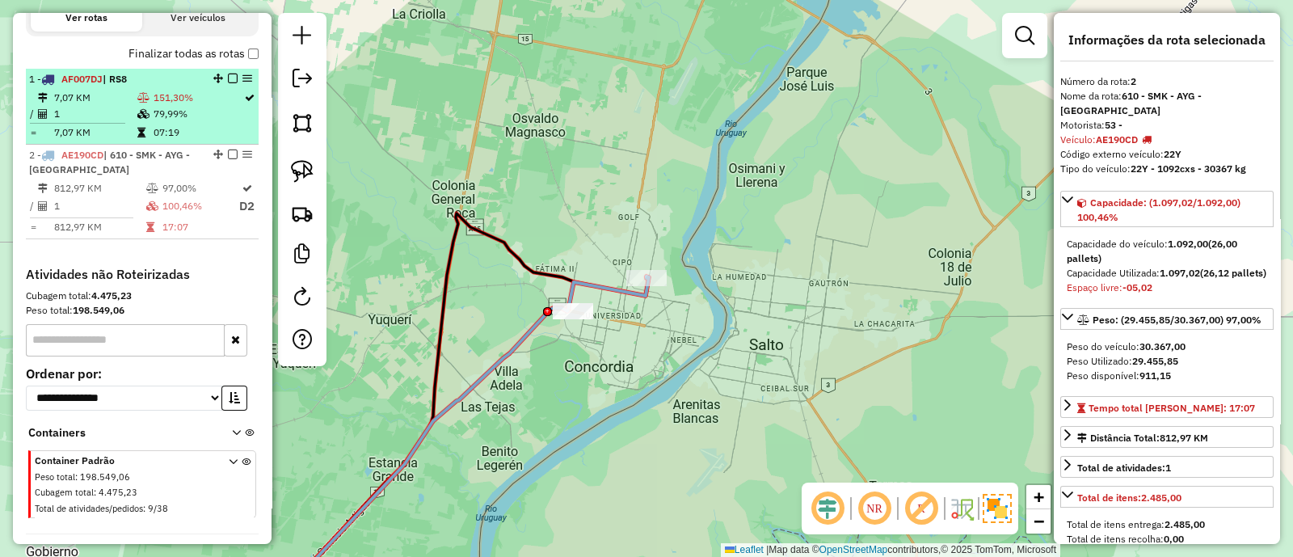
click at [210, 107] on td "79,99%" at bounding box center [198, 114] width 91 height 16
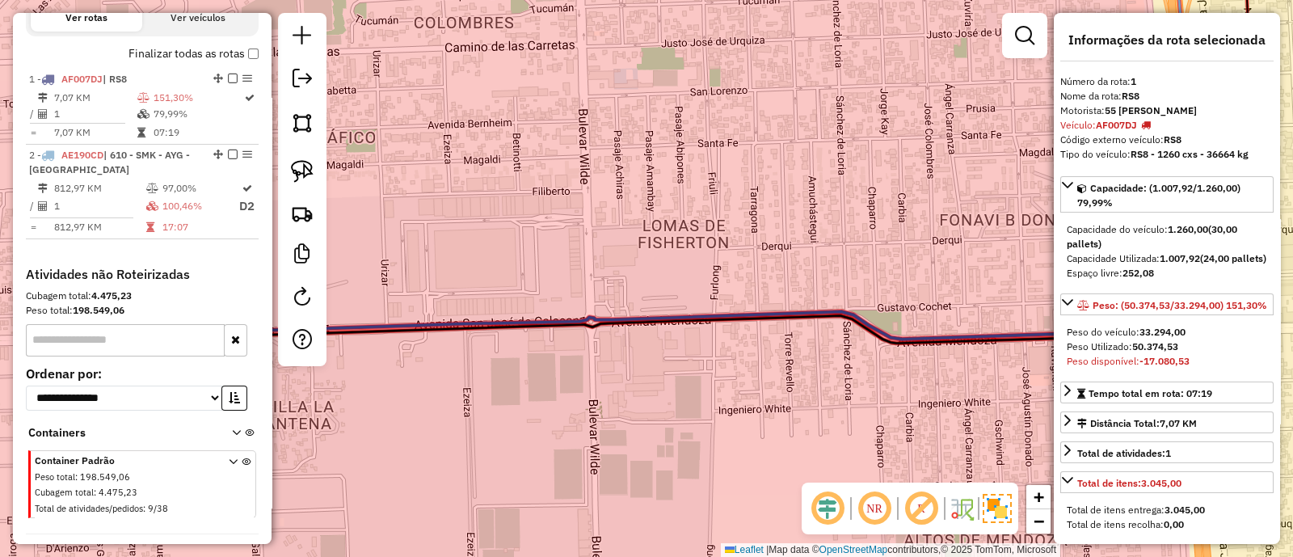
click at [945, 337] on icon at bounding box center [646, 311] width 1228 height 131
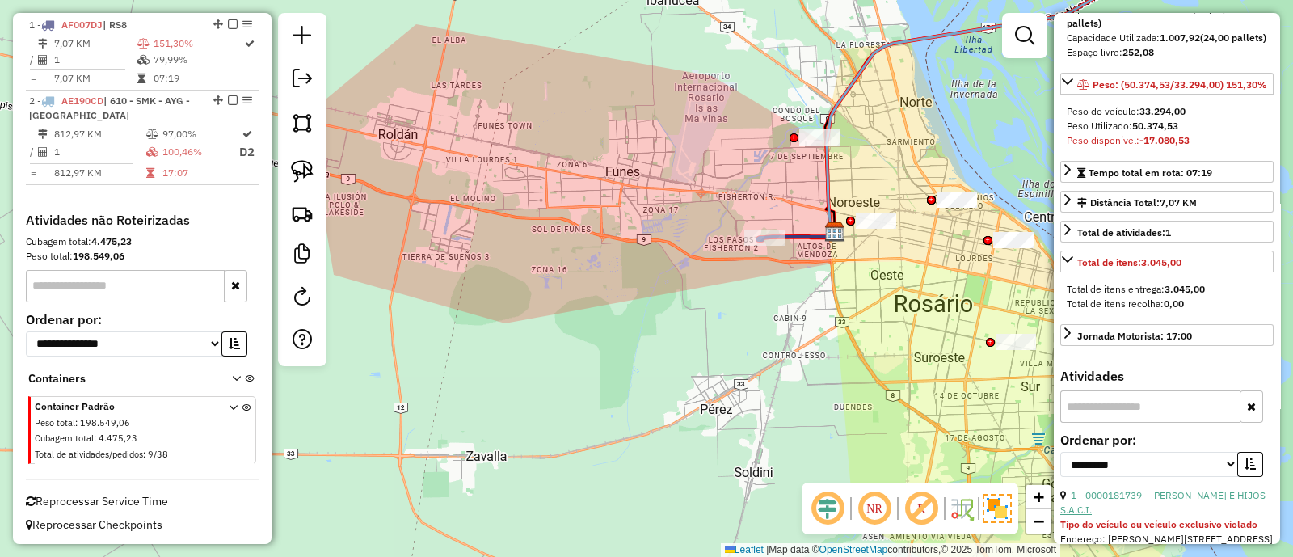
scroll to position [303, 0]
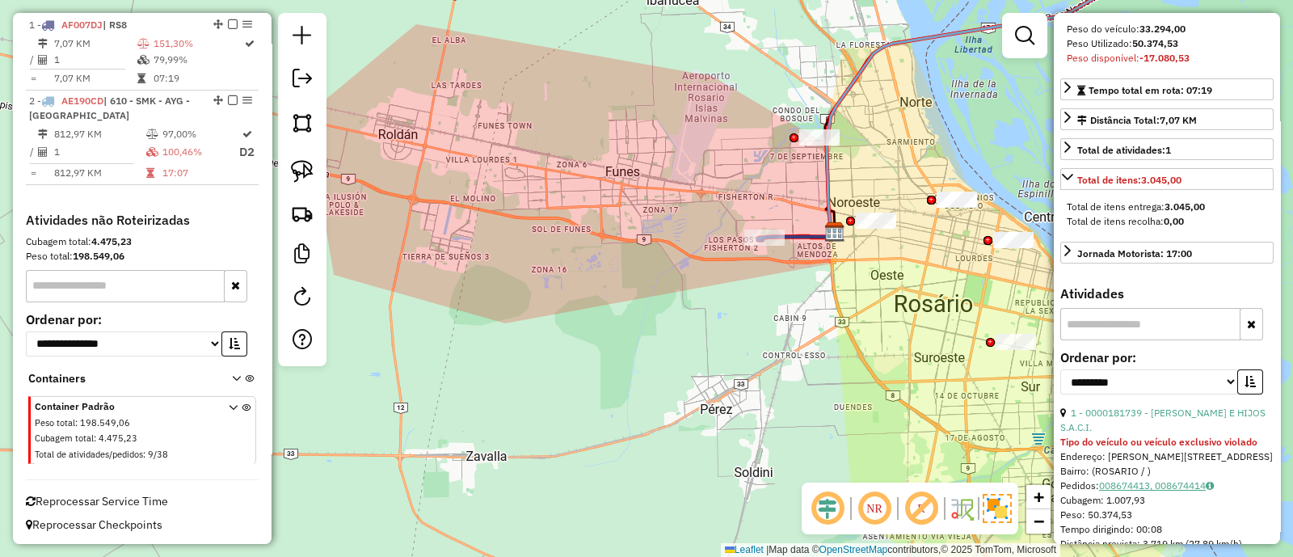
click at [1147, 491] on link "008674413, 008674414" at bounding box center [1156, 485] width 115 height 12
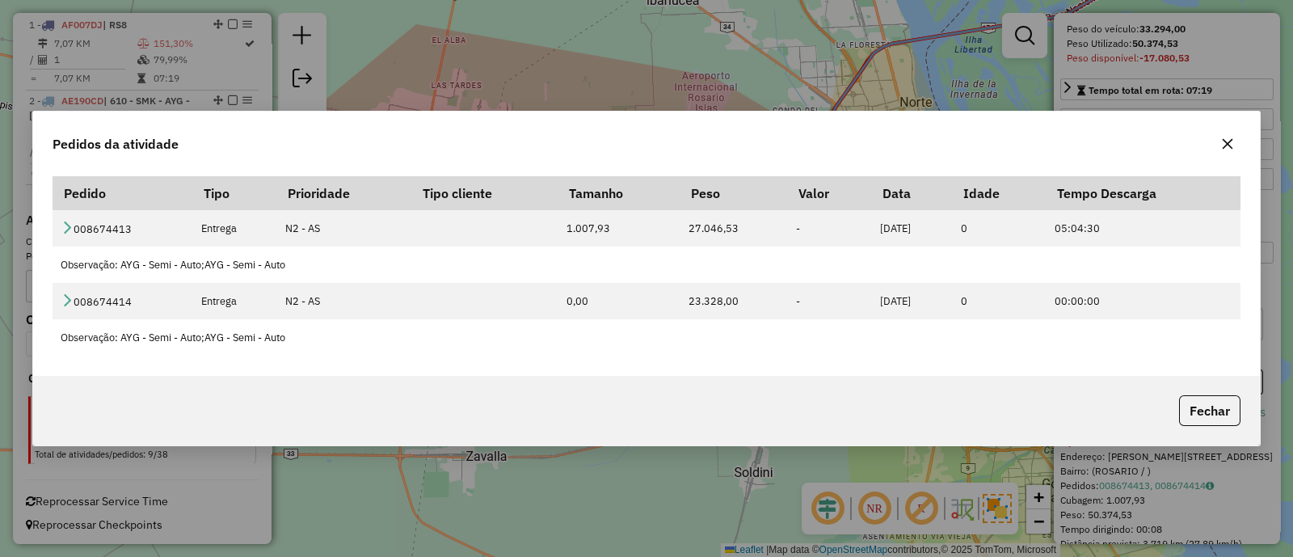
click at [701, 533] on div "Pedidos da atividade Pedido Tipo Prioridade Tipo cliente Tamanho Peso Valor Dat…" at bounding box center [646, 278] width 1293 height 557
click at [1216, 399] on button "Fechar" at bounding box center [1209, 410] width 61 height 31
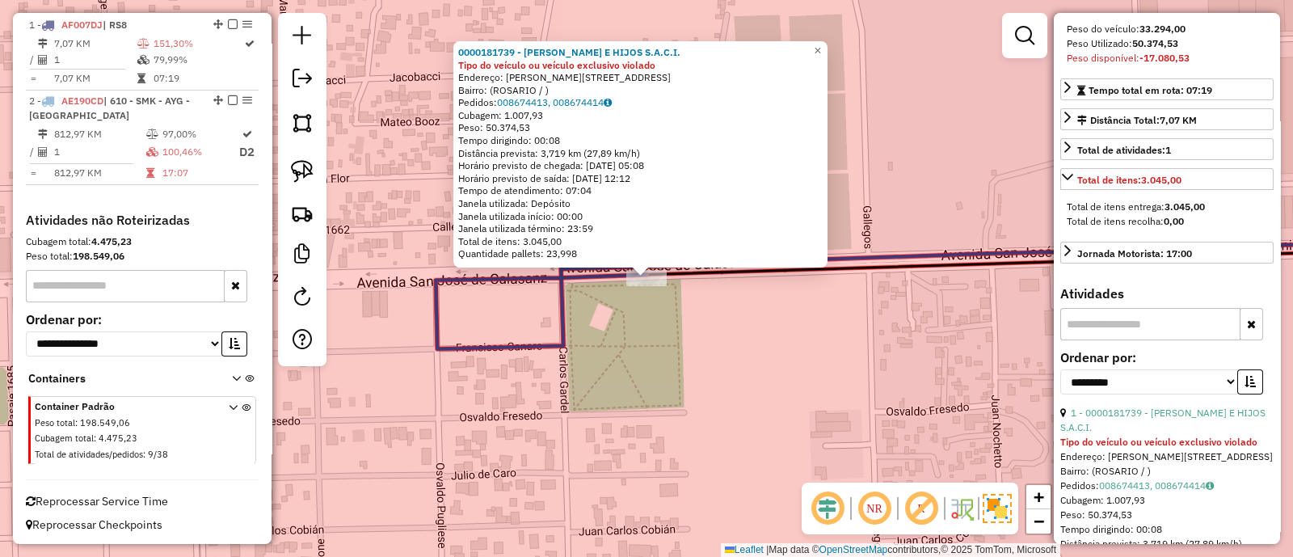
scroll to position [403, 0]
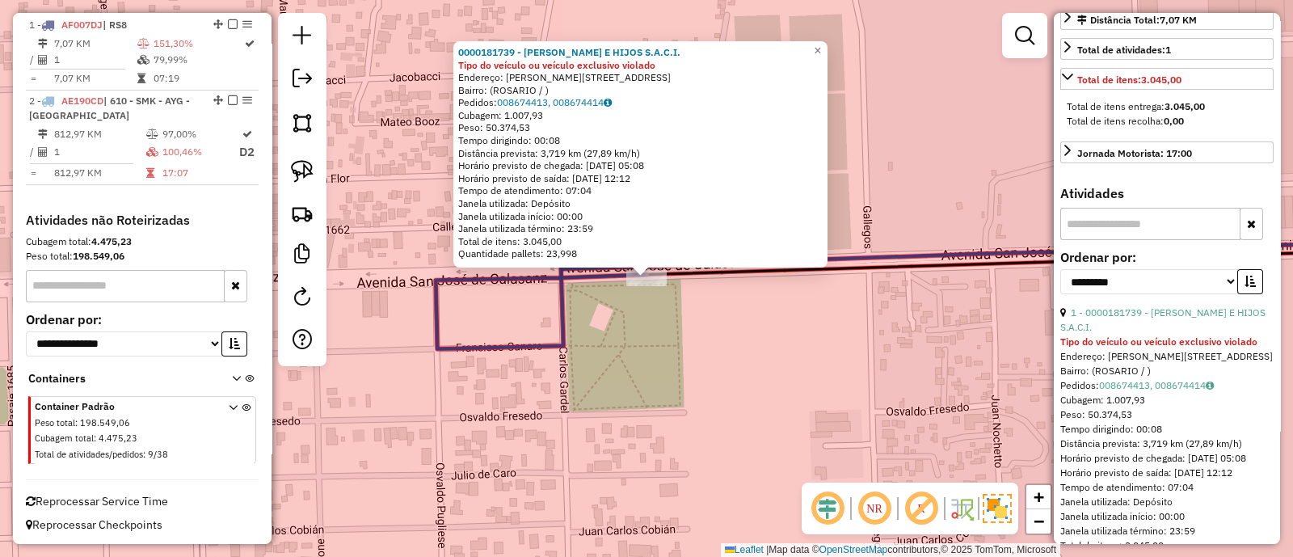
click at [655, 393] on div "0000181739 - [PERSON_NAME] E HIJOS S.A.C.I. Tipo do veículo ou veículo exclusiv…" at bounding box center [646, 278] width 1293 height 557
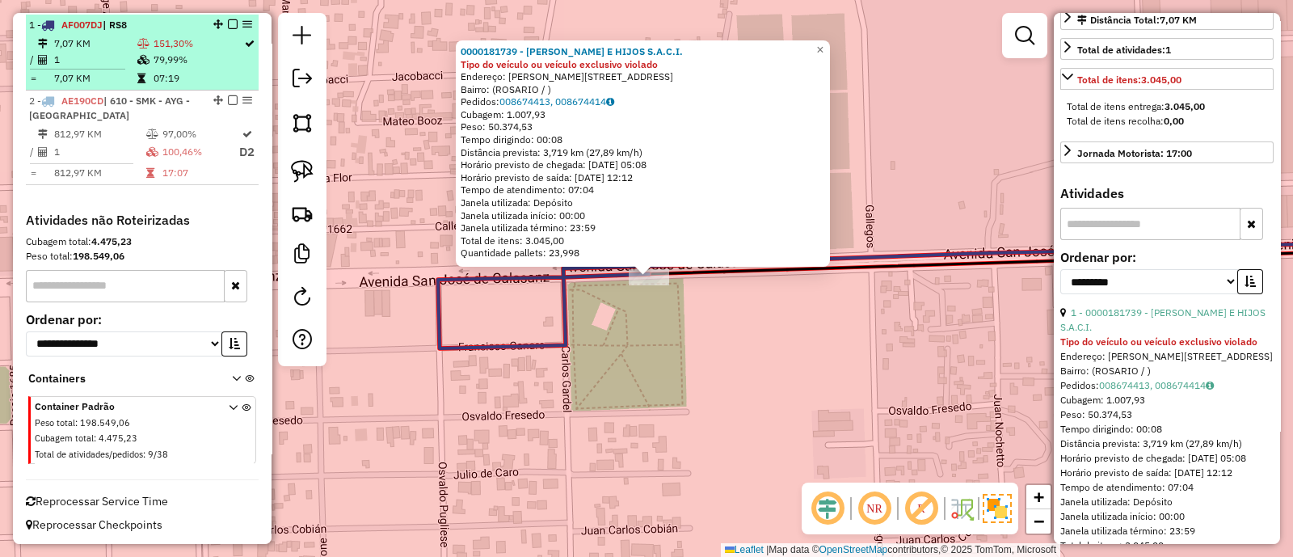
click at [228, 26] on em at bounding box center [233, 24] width 10 height 10
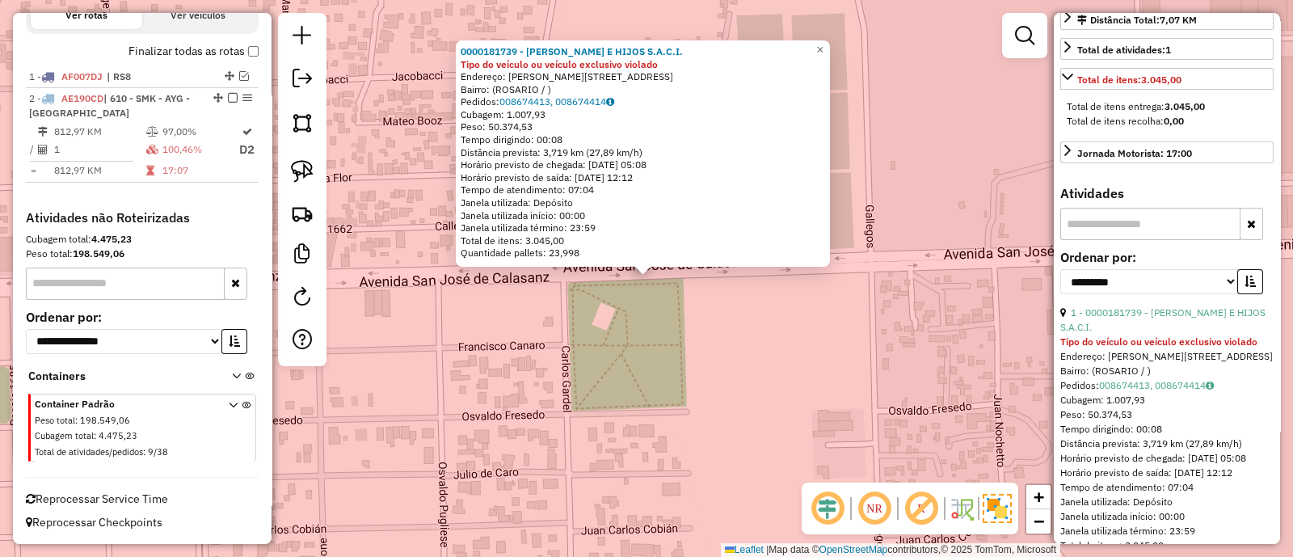
scroll to position [532, 0]
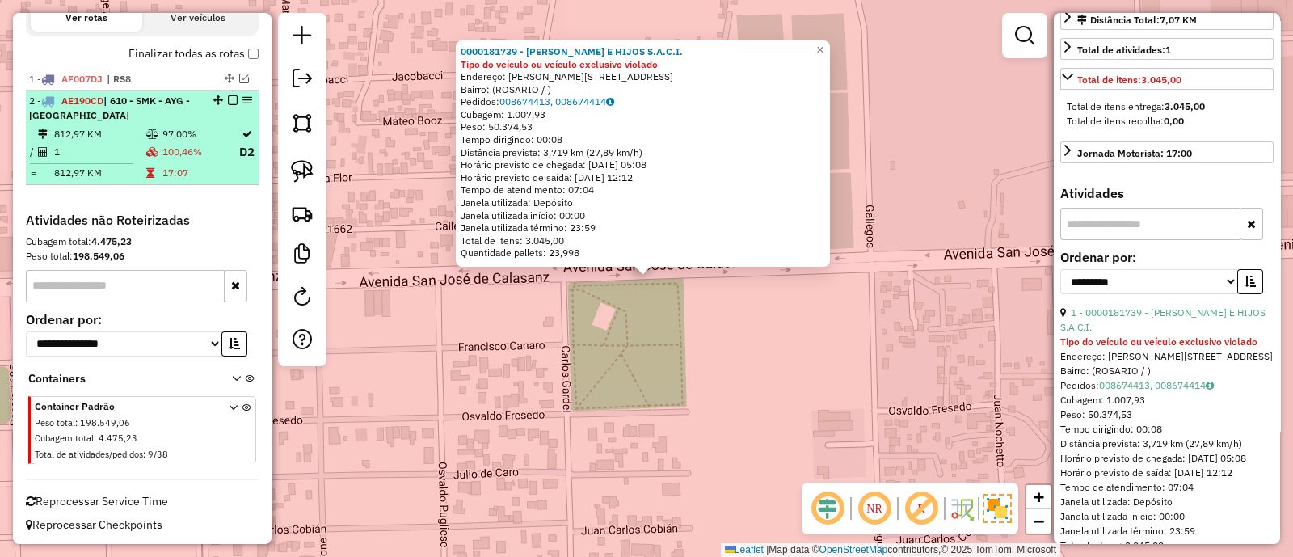
click at [217, 134] on td "97,00%" at bounding box center [200, 134] width 77 height 16
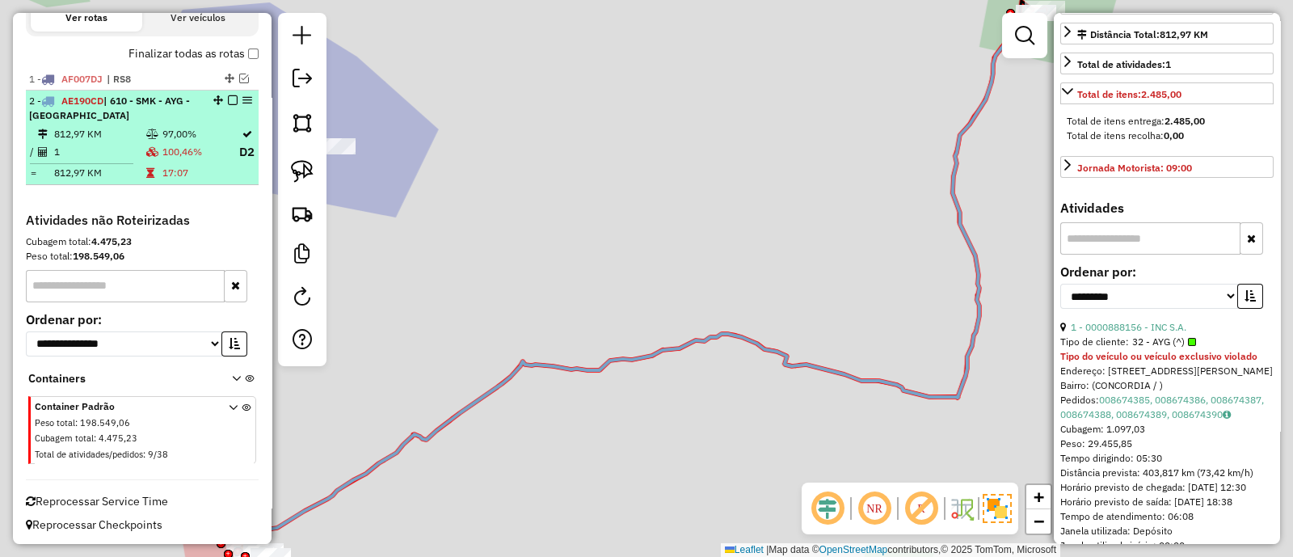
scroll to position [389, 0]
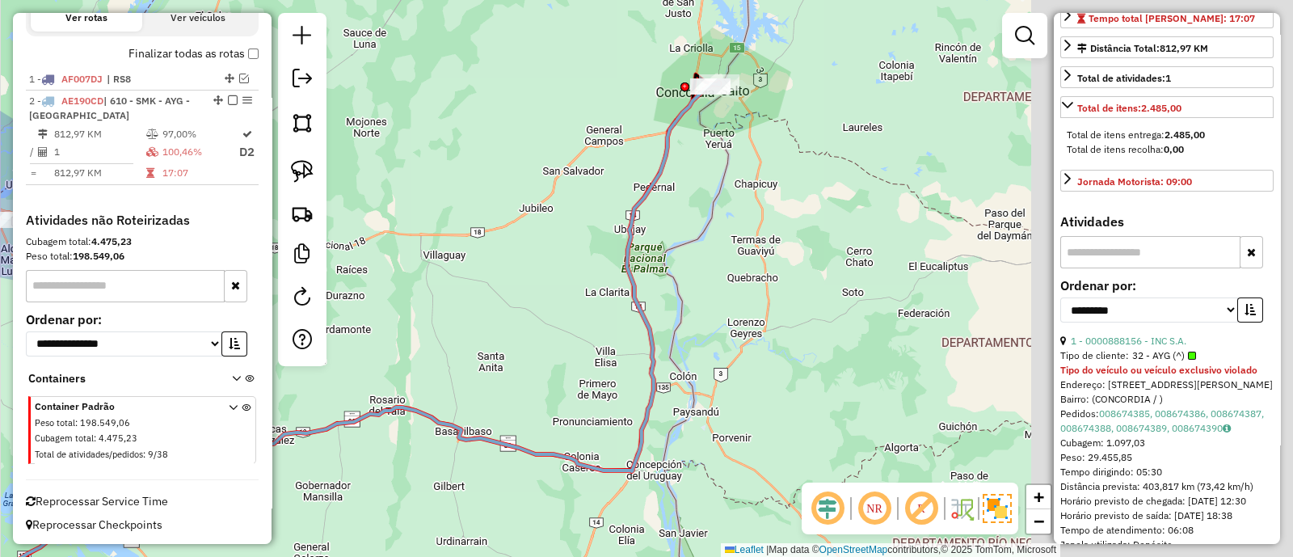
drag, startPoint x: 665, startPoint y: 288, endPoint x: 591, endPoint y: 303, distance: 75.0
click at [591, 303] on div "Janela de atendimento Grade de atendimento Capacidade Transportadoras Veículos …" at bounding box center [646, 278] width 1293 height 557
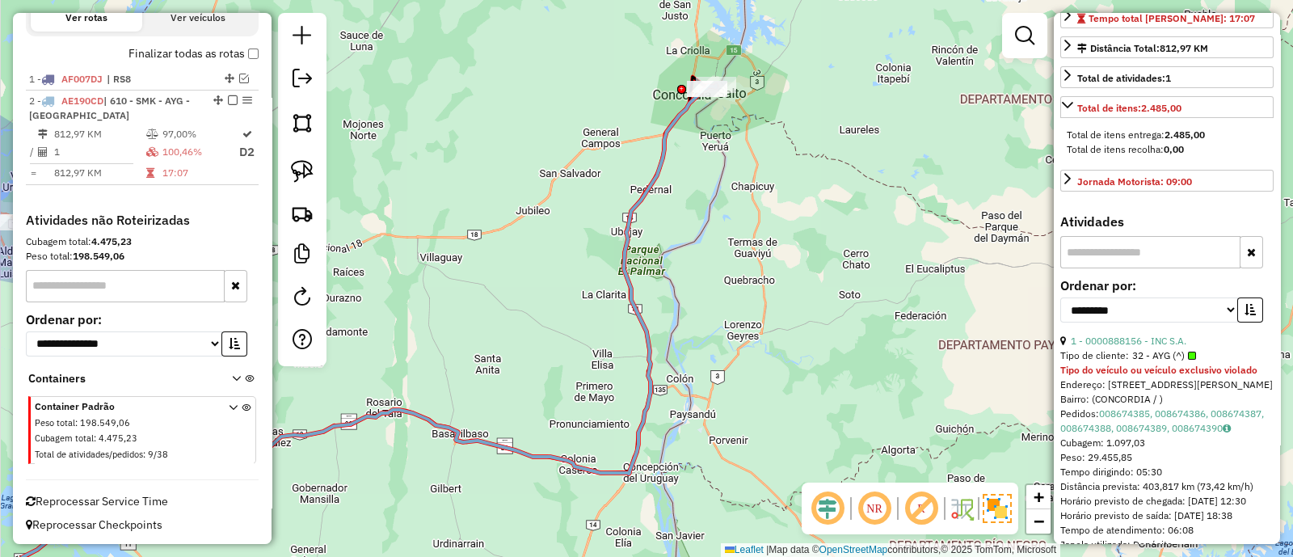
click at [639, 204] on icon at bounding box center [319, 349] width 794 height 528
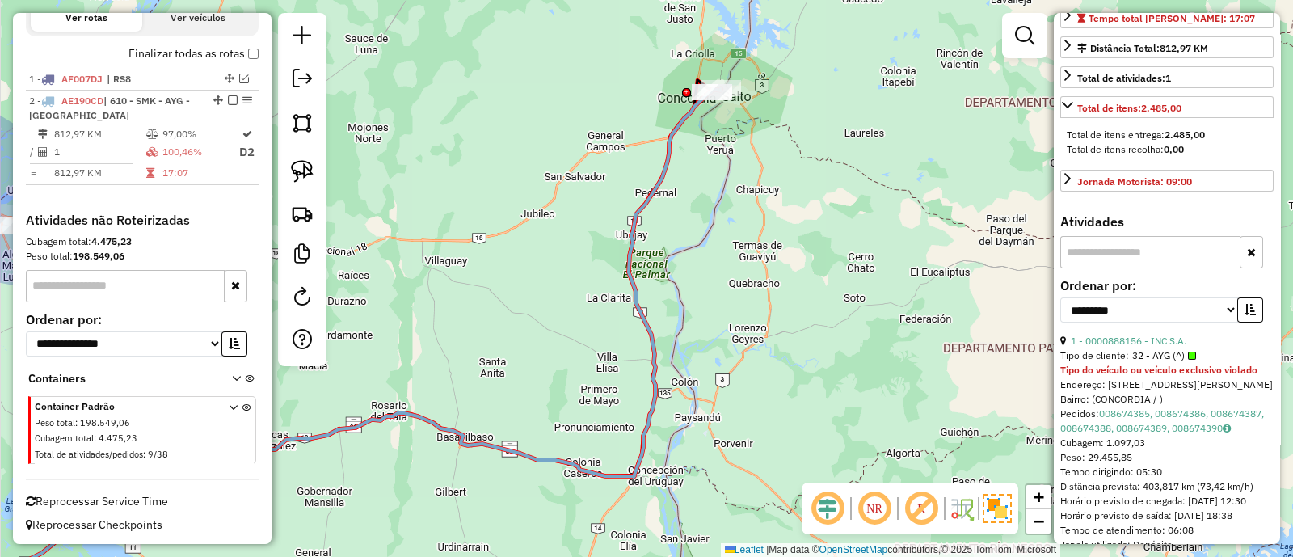
click at [643, 208] on icon at bounding box center [324, 350] width 793 height 524
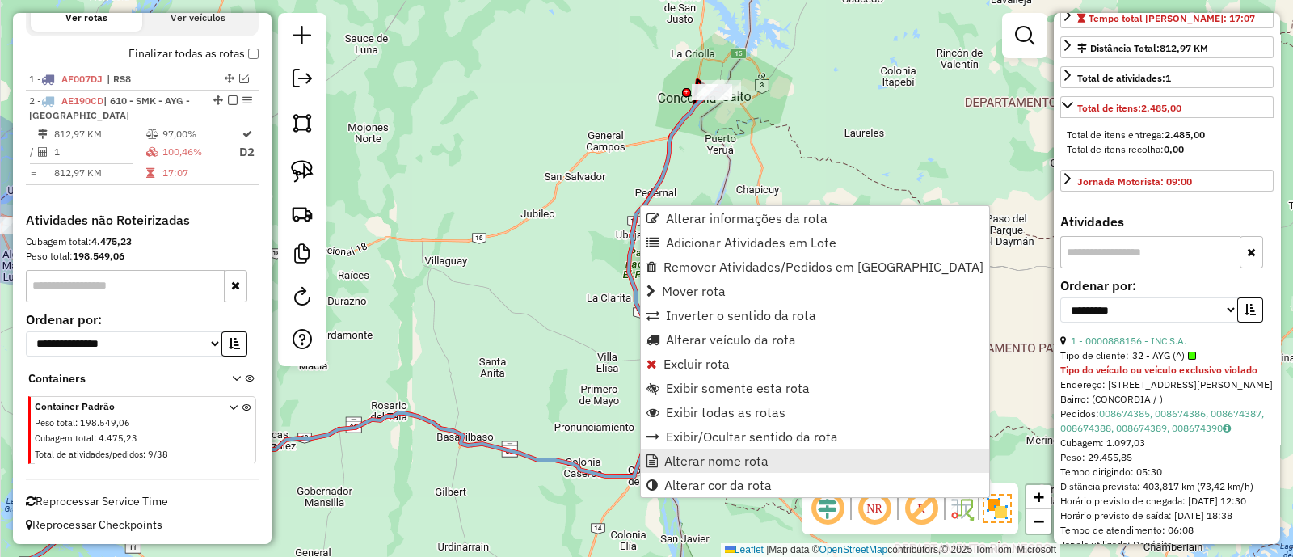
click at [775, 453] on link "Alterar nome rota" at bounding box center [815, 460] width 348 height 24
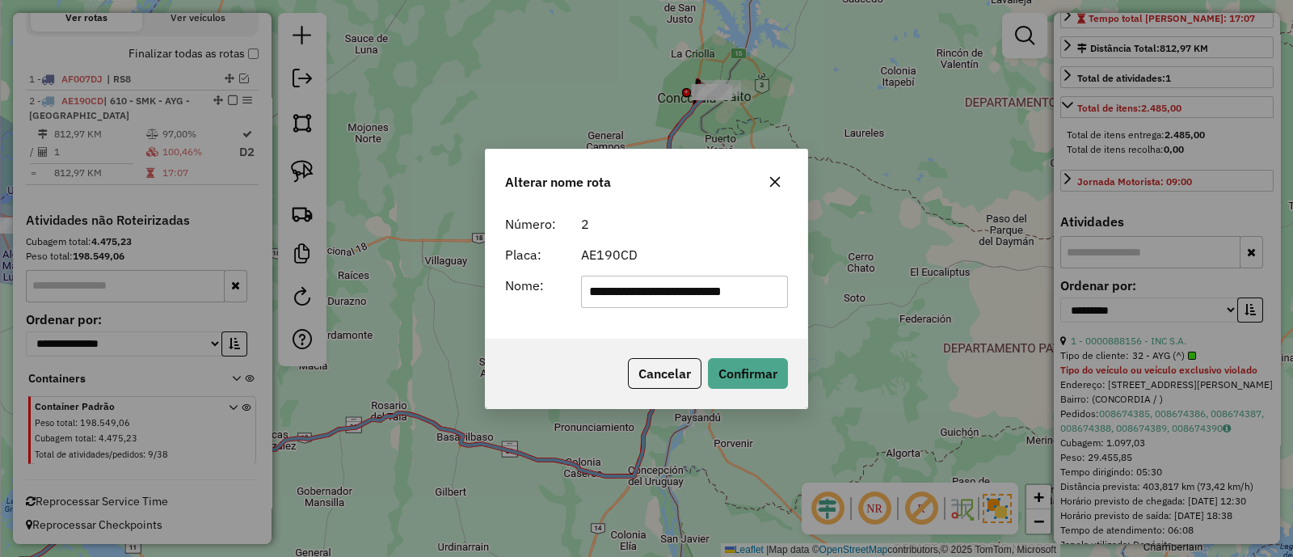
drag, startPoint x: 679, startPoint y: 289, endPoint x: 448, endPoint y: 294, distance: 231.2
click at [449, 294] on div "**********" at bounding box center [646, 278] width 1293 height 557
type input "***"
click at [763, 373] on button "Confirmar" at bounding box center [748, 373] width 80 height 31
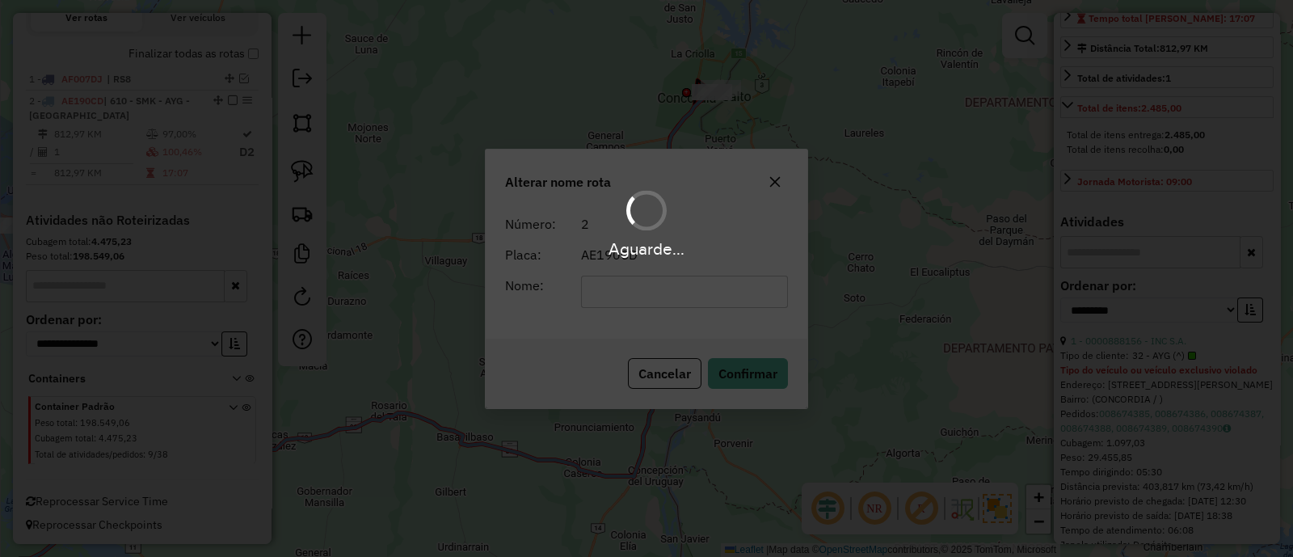
scroll to position [517, 0]
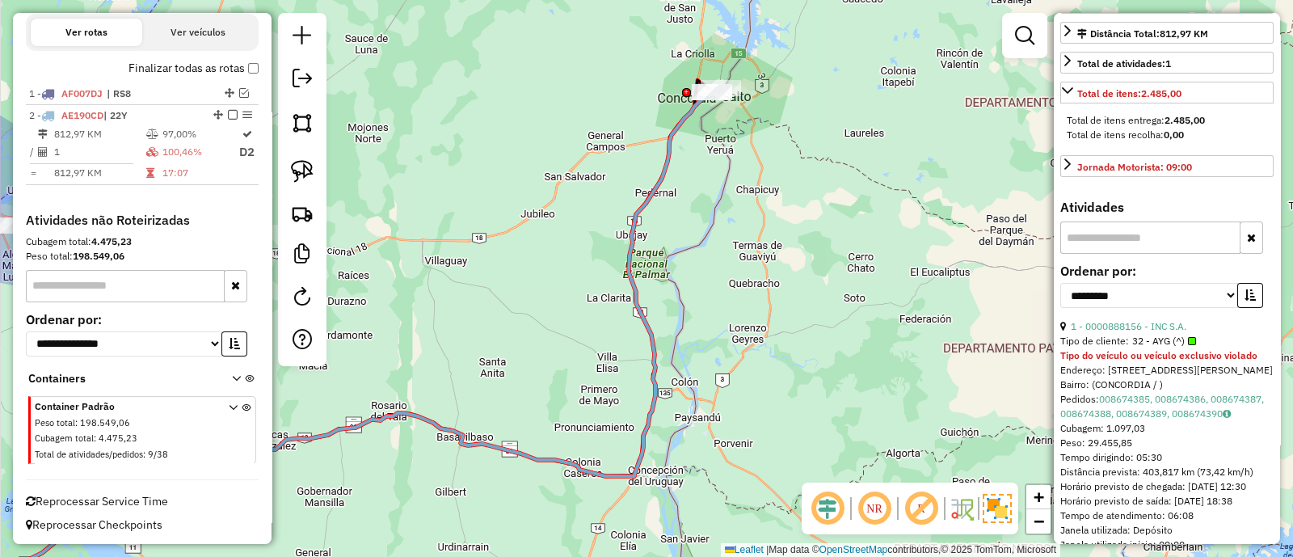
click at [231, 116] on em at bounding box center [233, 115] width 10 height 10
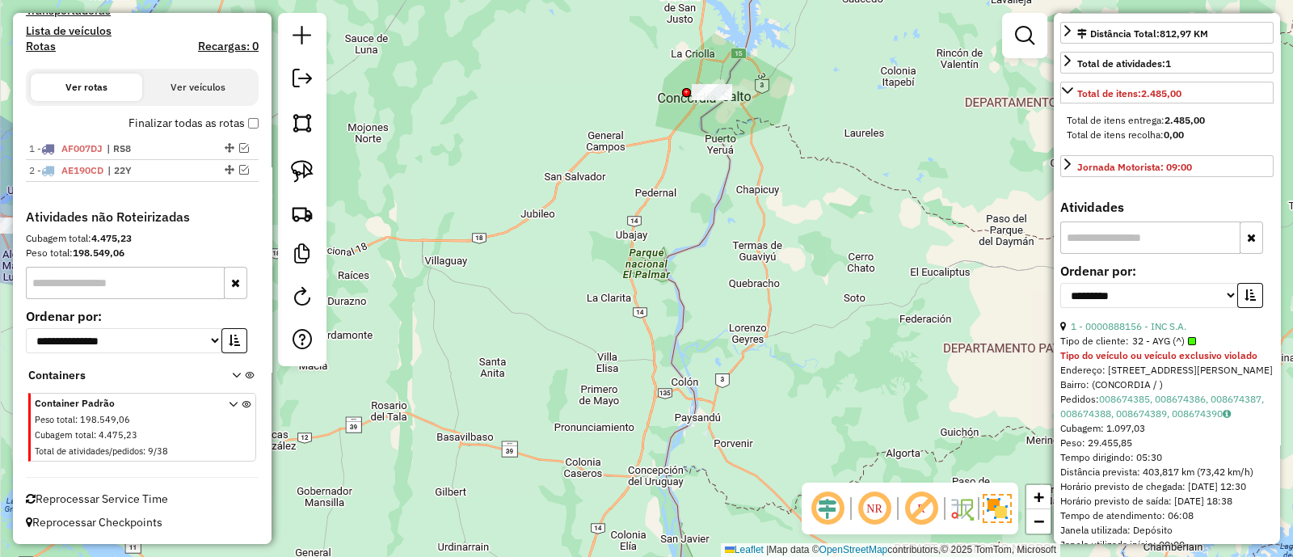
scroll to position [460, 0]
click at [613, 419] on div "Janela de atendimento Grade de atendimento Capacidade Transportadoras Veículos …" at bounding box center [646, 278] width 1293 height 557
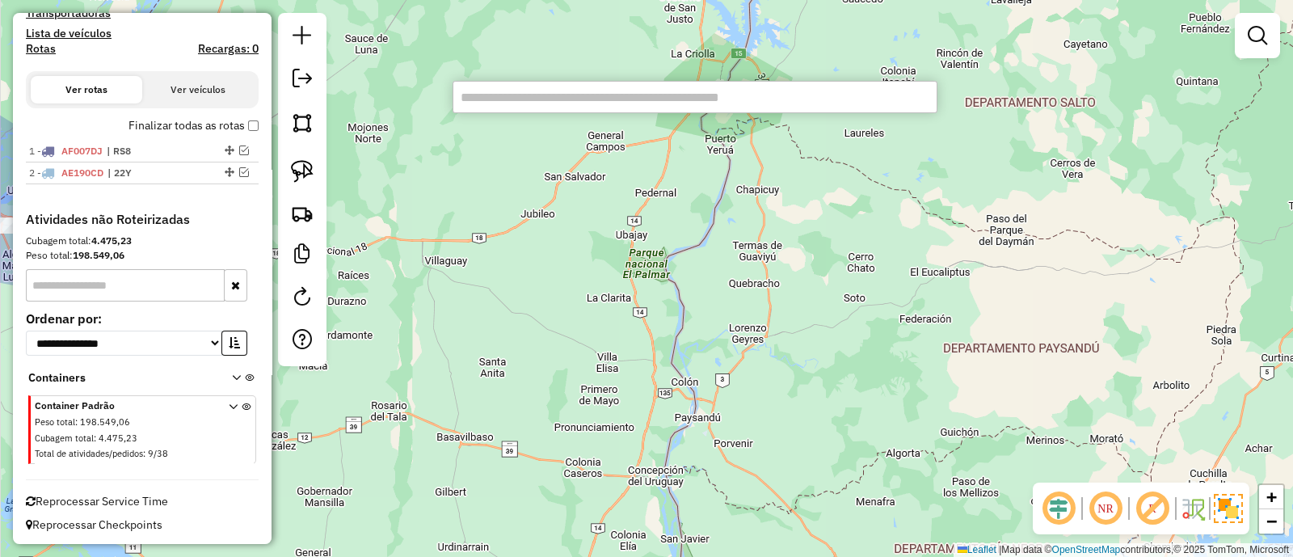
paste input "******"
type input "******"
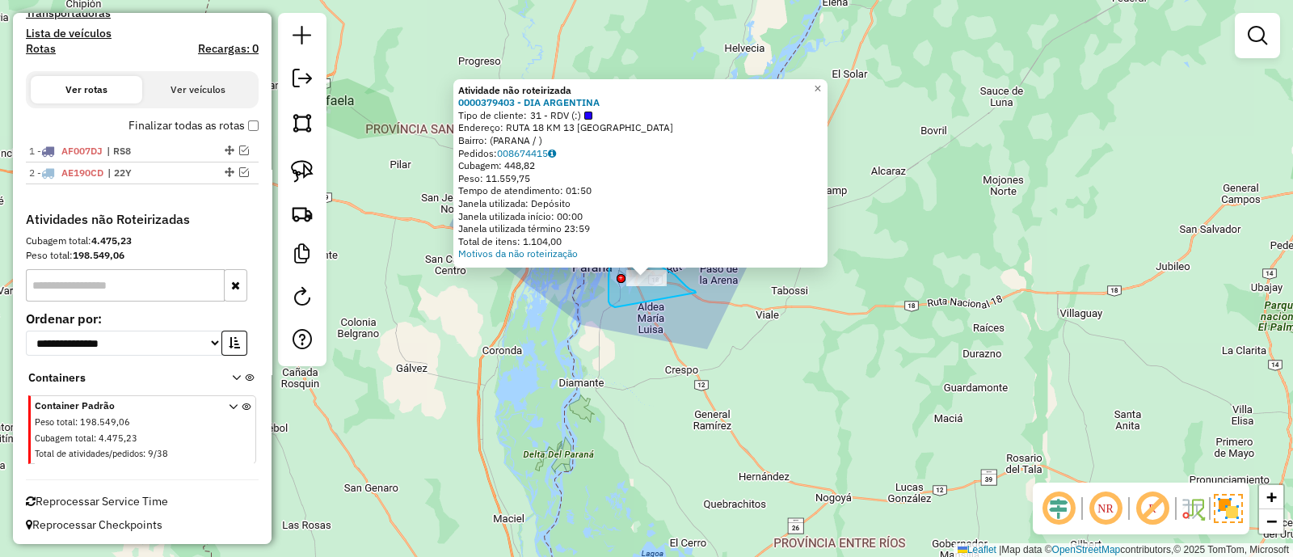
drag, startPoint x: 695, startPoint y: 291, endPoint x: 618, endPoint y: 307, distance: 78.4
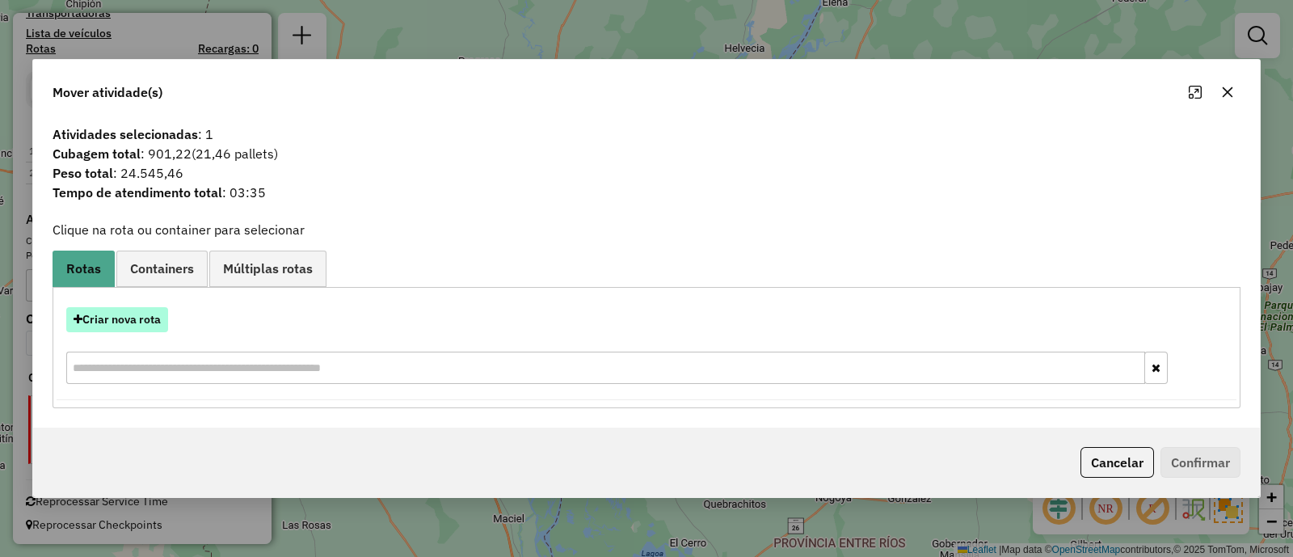
click at [119, 325] on button "Criar nova rota" at bounding box center [117, 319] width 102 height 25
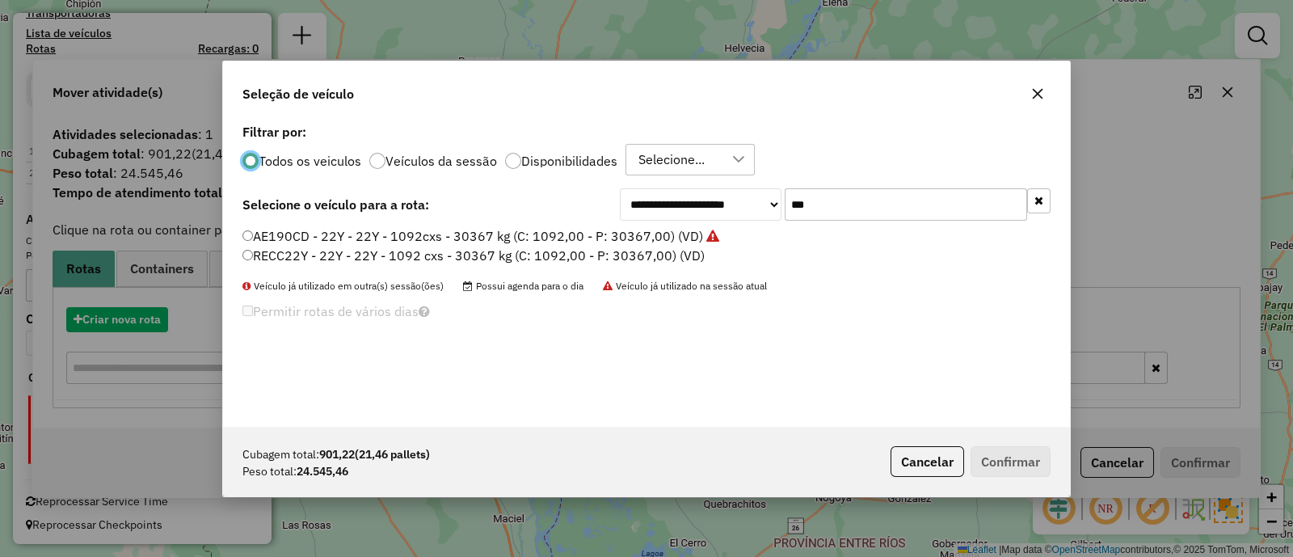
scroll to position [8, 5]
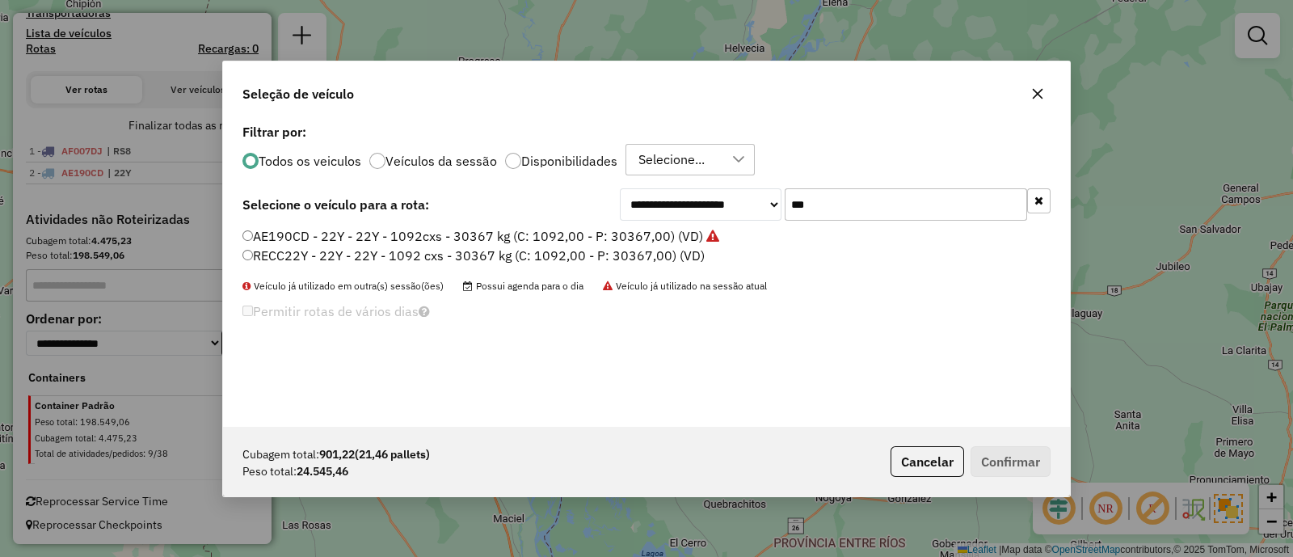
drag, startPoint x: 797, startPoint y: 204, endPoint x: 747, endPoint y: 202, distance: 49.4
click at [747, 202] on div "**********" at bounding box center [835, 204] width 431 height 32
type input "***"
click at [628, 238] on label "HST711 - RS7 - RS7 - 1092cxs - 31391kgs (C: 1092,00 - P: 31391,00) (VD)" at bounding box center [477, 235] width 471 height 19
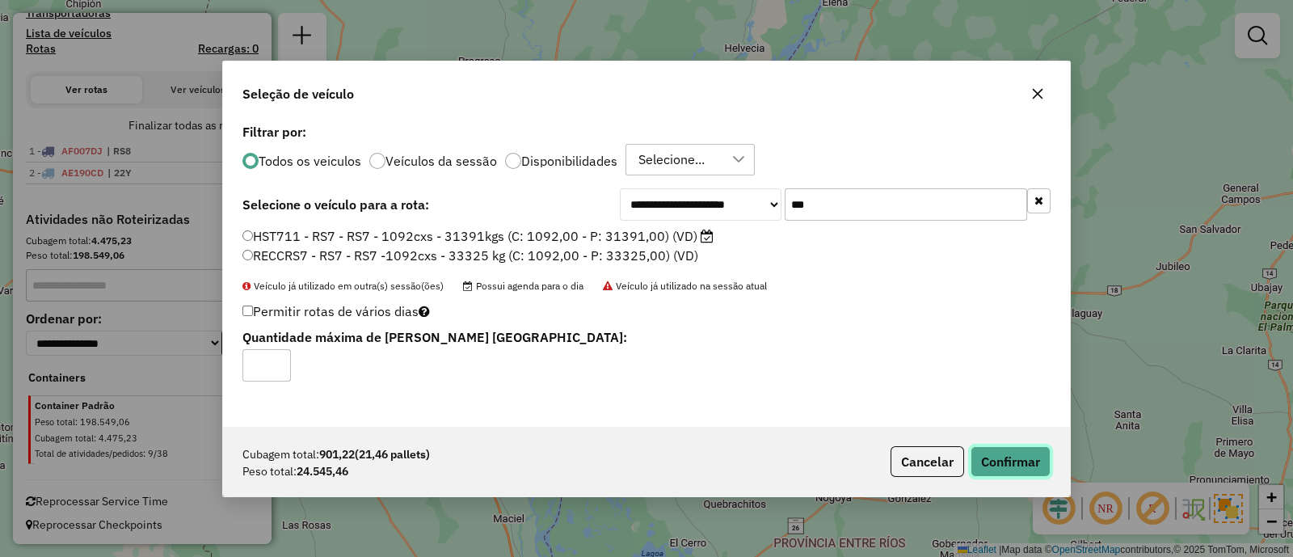
click at [1023, 454] on button "Confirmar" at bounding box center [1010, 461] width 80 height 31
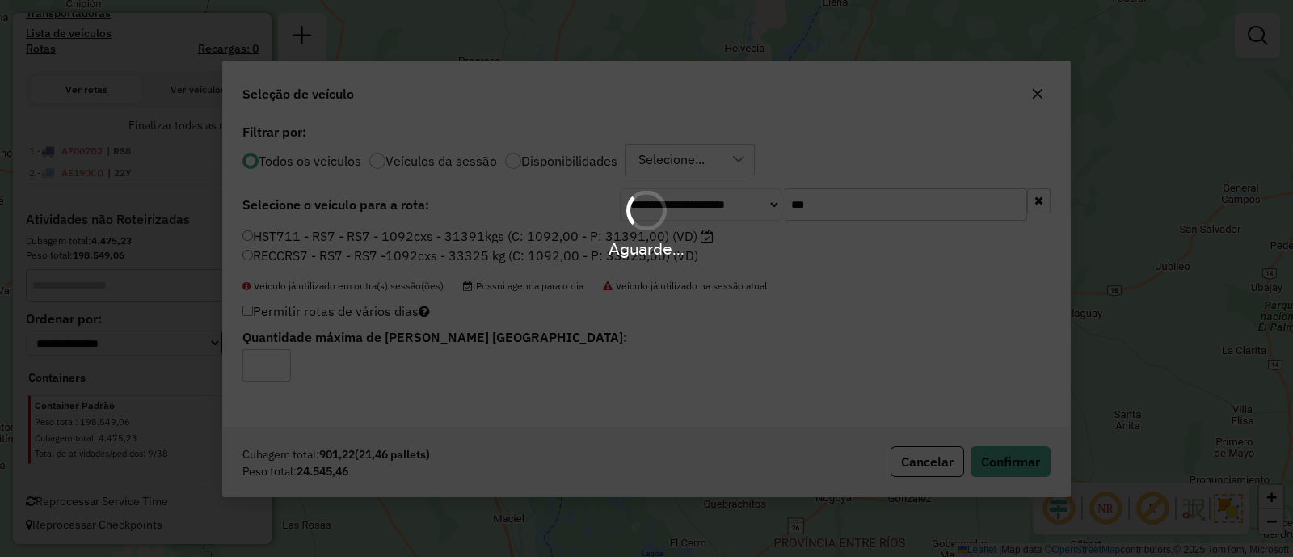
scroll to position [549, 0]
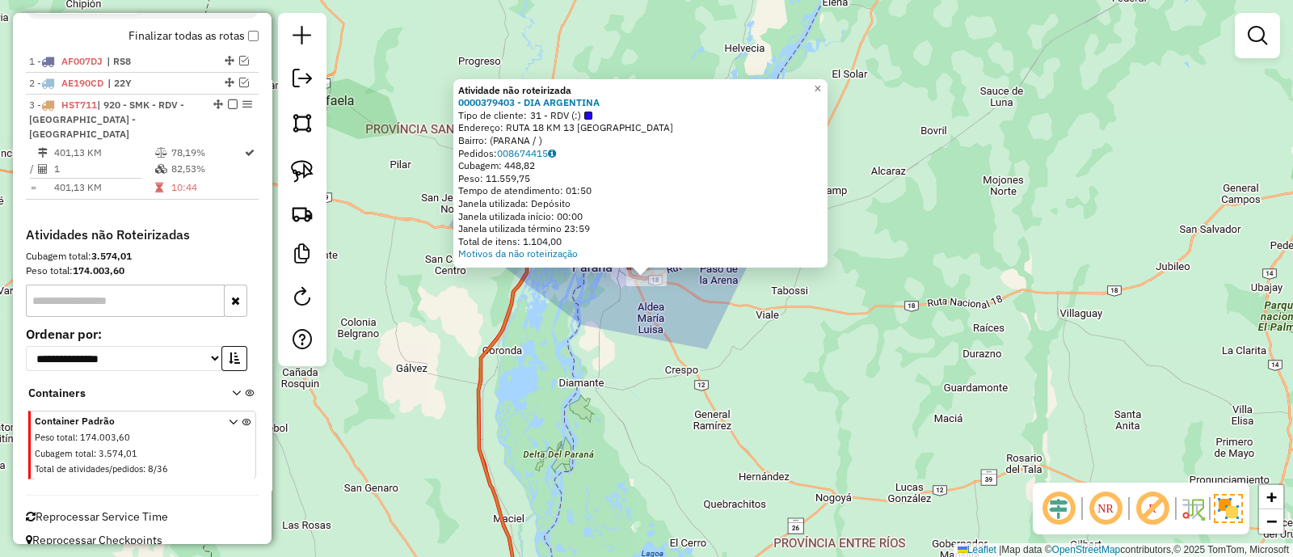
drag, startPoint x: 234, startPoint y: 101, endPoint x: 144, endPoint y: 201, distance: 135.0
click at [137, 227] on h4 "Atividades não Roteirizadas" at bounding box center [142, 234] width 233 height 15
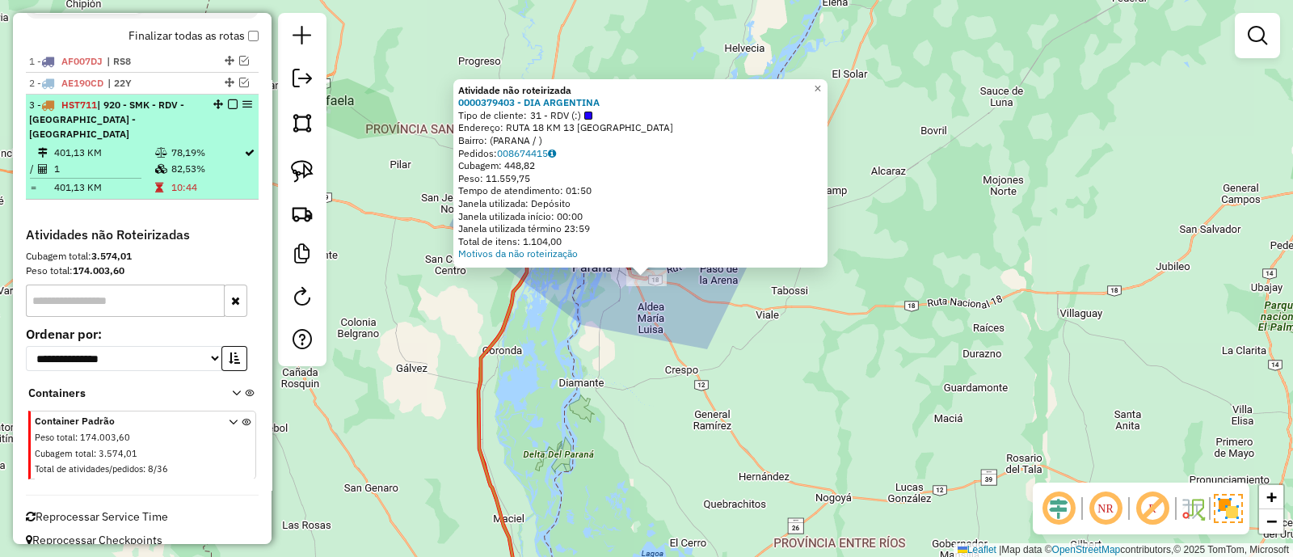
select select "**********"
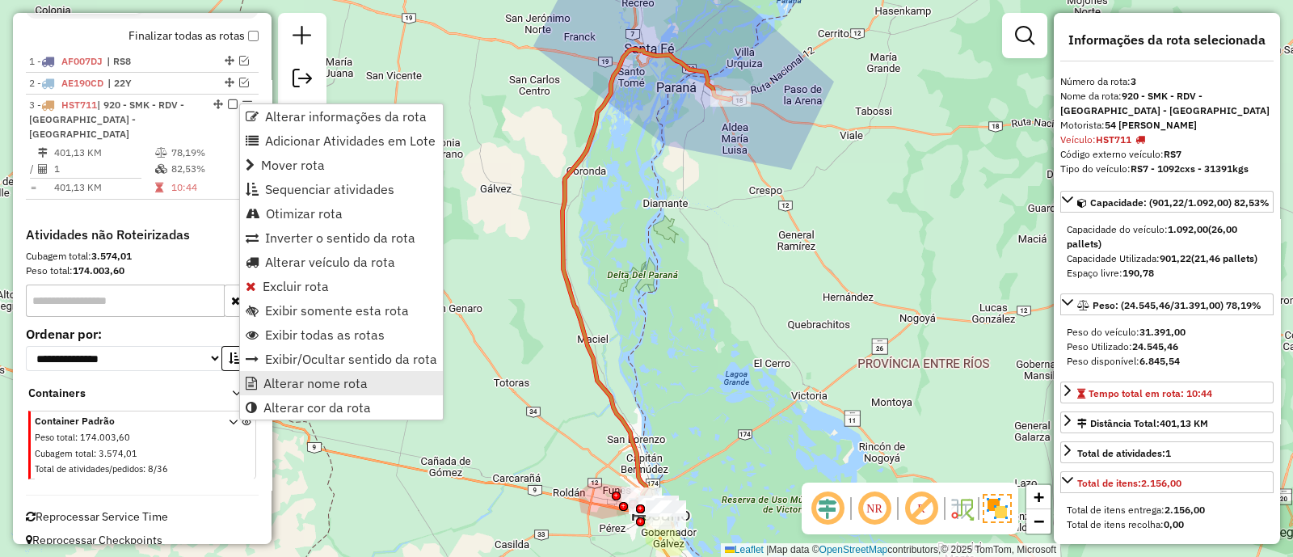
click at [276, 377] on span "Alterar nome rota" at bounding box center [315, 383] width 104 height 13
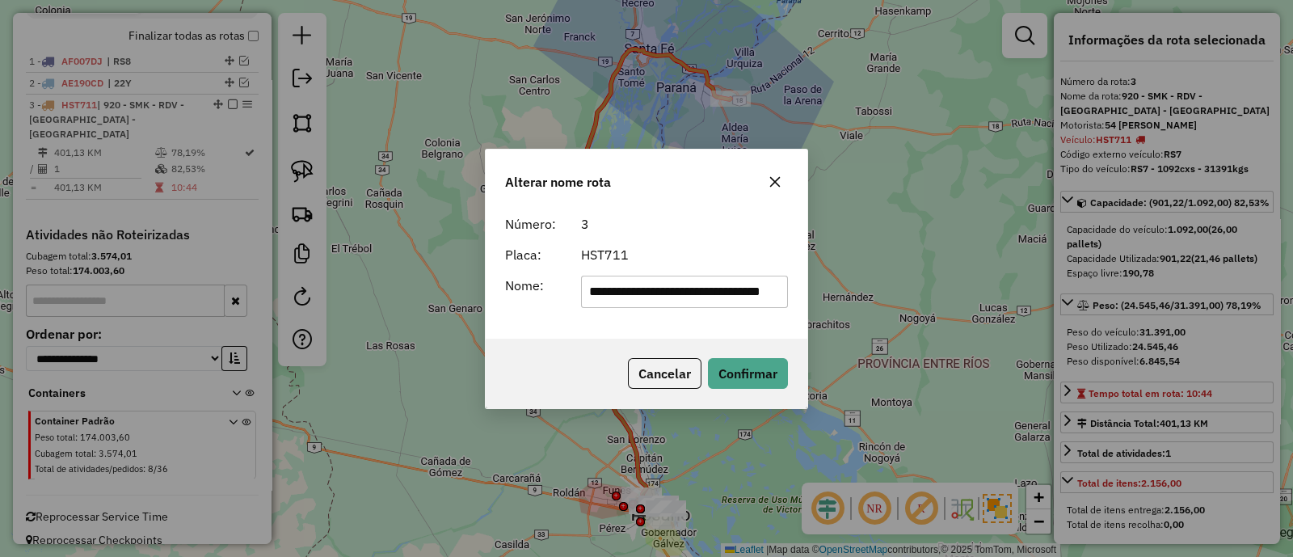
scroll to position [0, 0]
drag, startPoint x: 768, startPoint y: 293, endPoint x: 178, endPoint y: 286, distance: 589.9
click at [178, 286] on div "**********" at bounding box center [646, 278] width 1293 height 557
type input "***"
click at [733, 370] on button "Confirmar" at bounding box center [748, 373] width 80 height 31
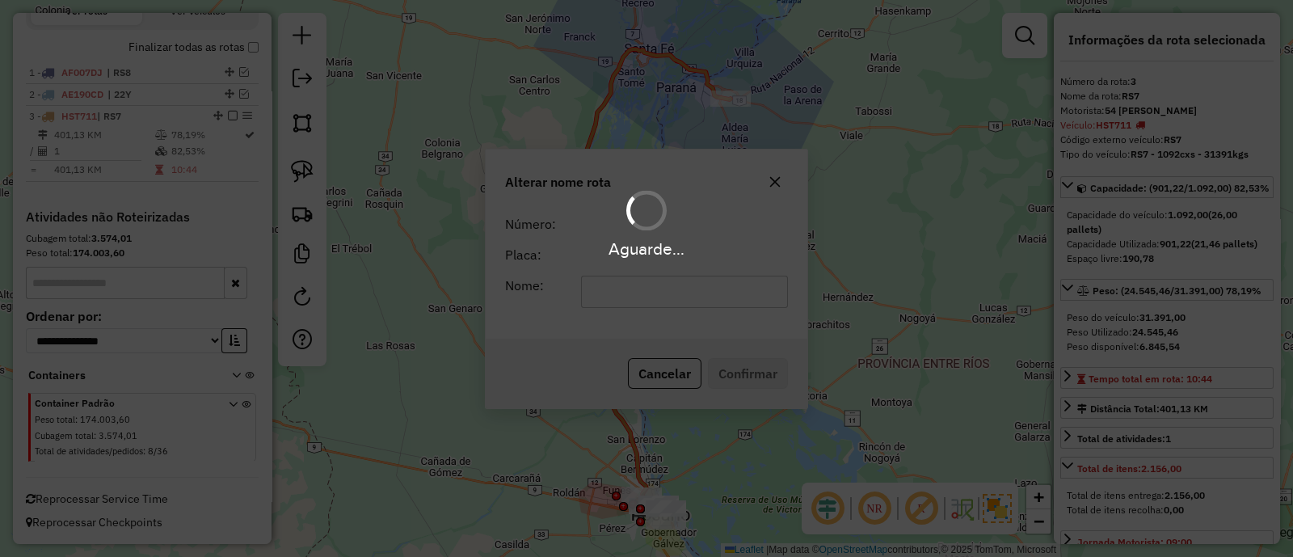
scroll to position [536, 0]
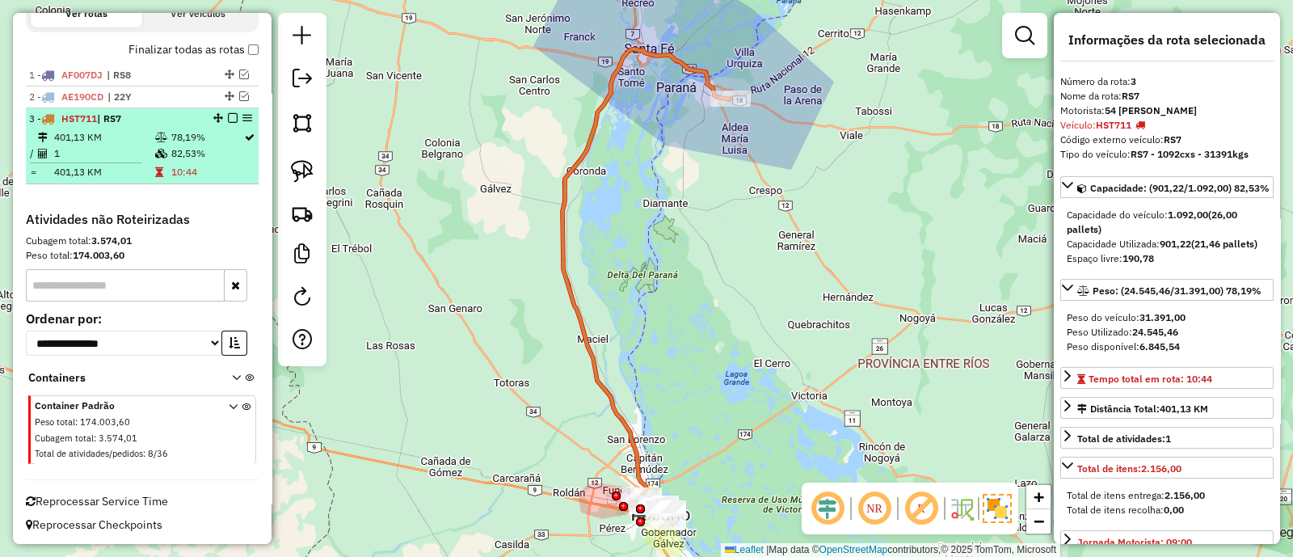
click at [228, 115] on em at bounding box center [233, 118] width 10 height 10
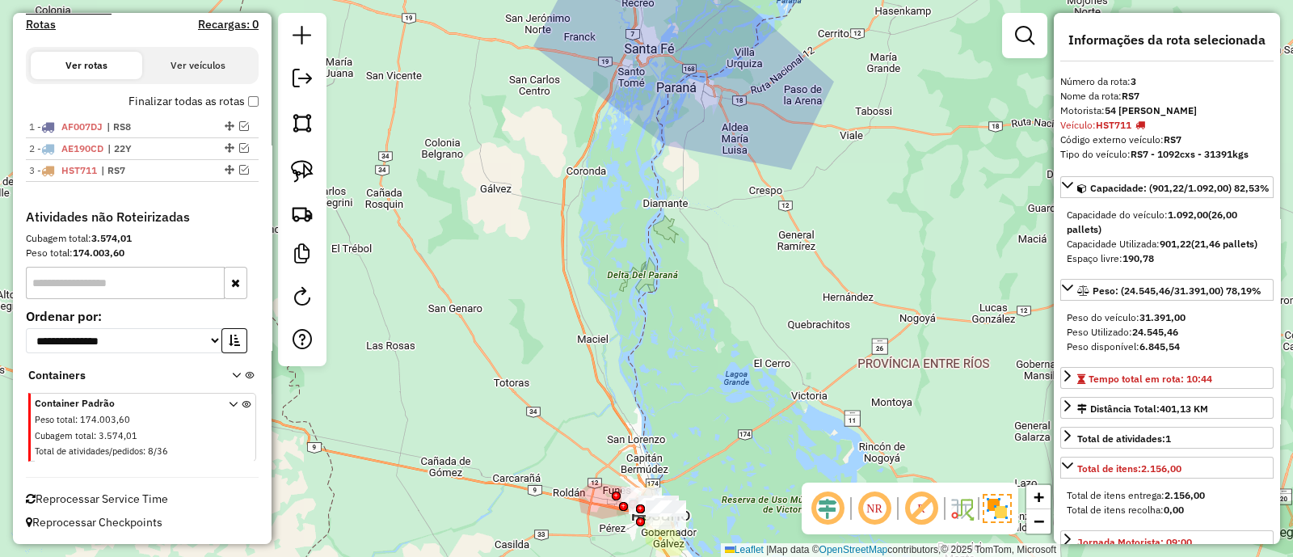
scroll to position [481, 0]
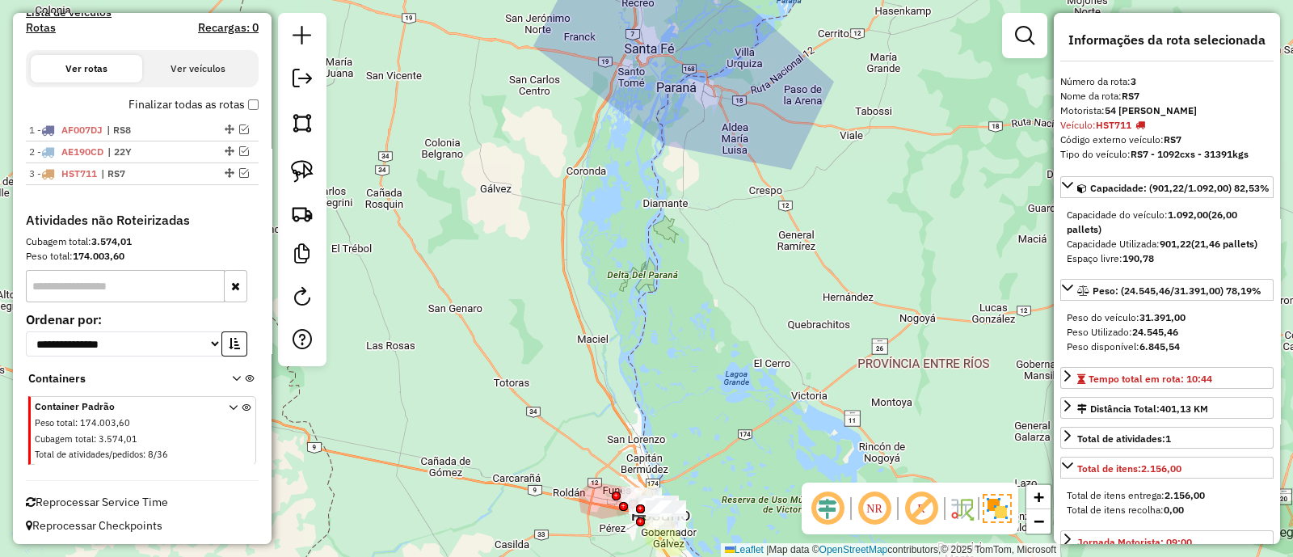
click at [585, 412] on div "Janela de atendimento Grade de atendimento Capacidade Transportadoras Veículos …" at bounding box center [646, 278] width 1293 height 557
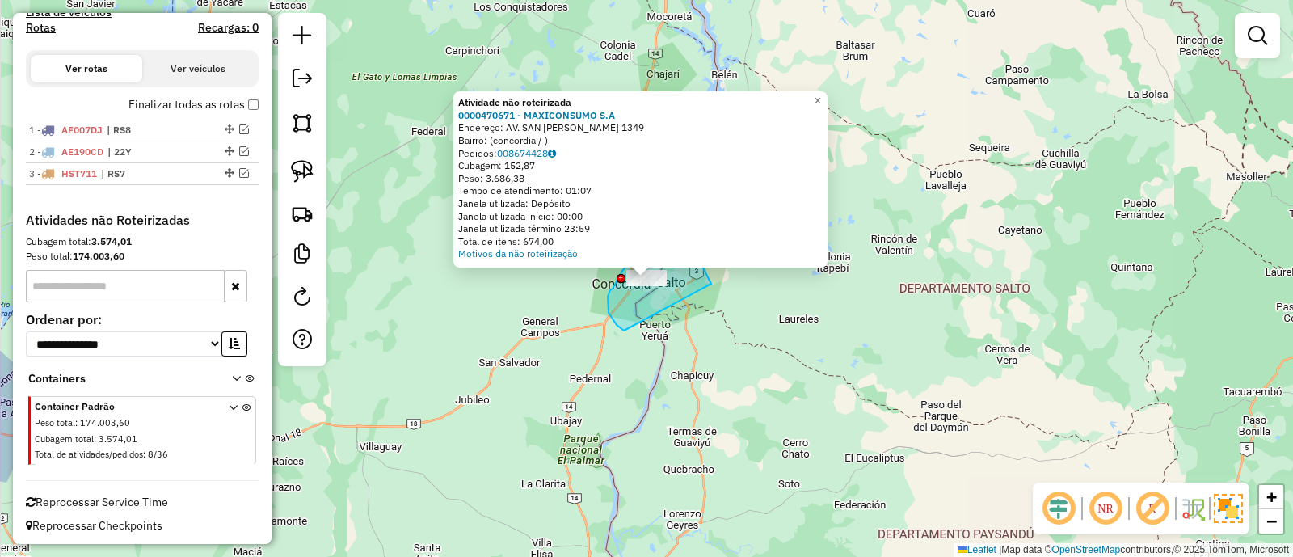
drag, startPoint x: 707, startPoint y: 275, endPoint x: 628, endPoint y: 333, distance: 98.3
click at [628, 333] on div "Atividade não roteirizada 0000470671 - MAXICONSUMO S.A Endereço: AV. SAN [PERSO…" at bounding box center [646, 278] width 1293 height 557
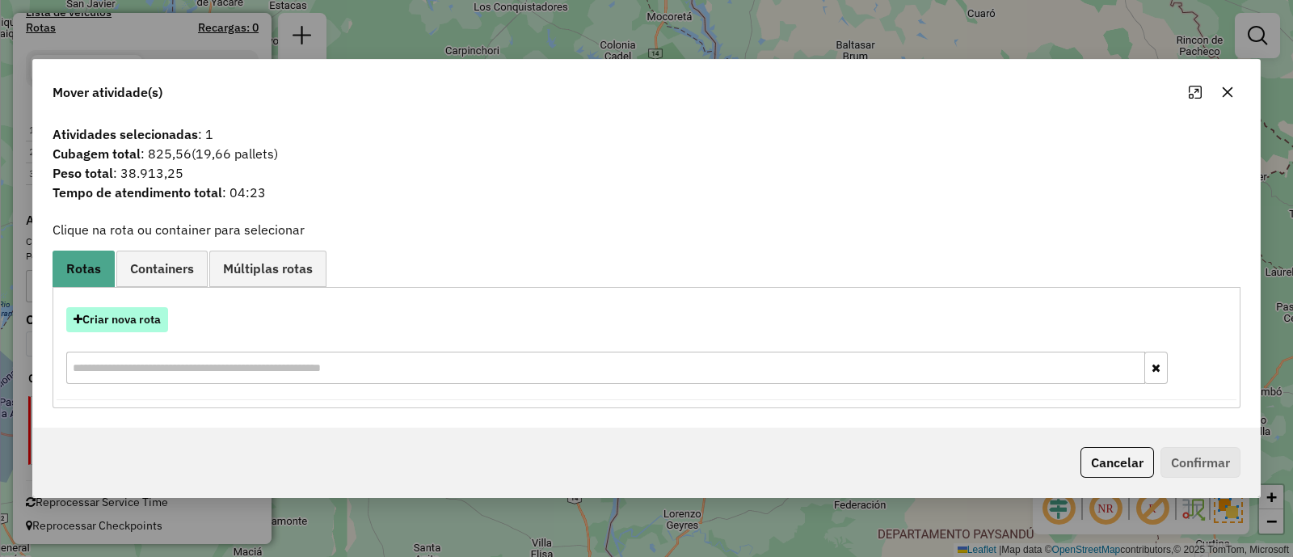
click at [126, 323] on button "Criar nova rota" at bounding box center [117, 319] width 102 height 25
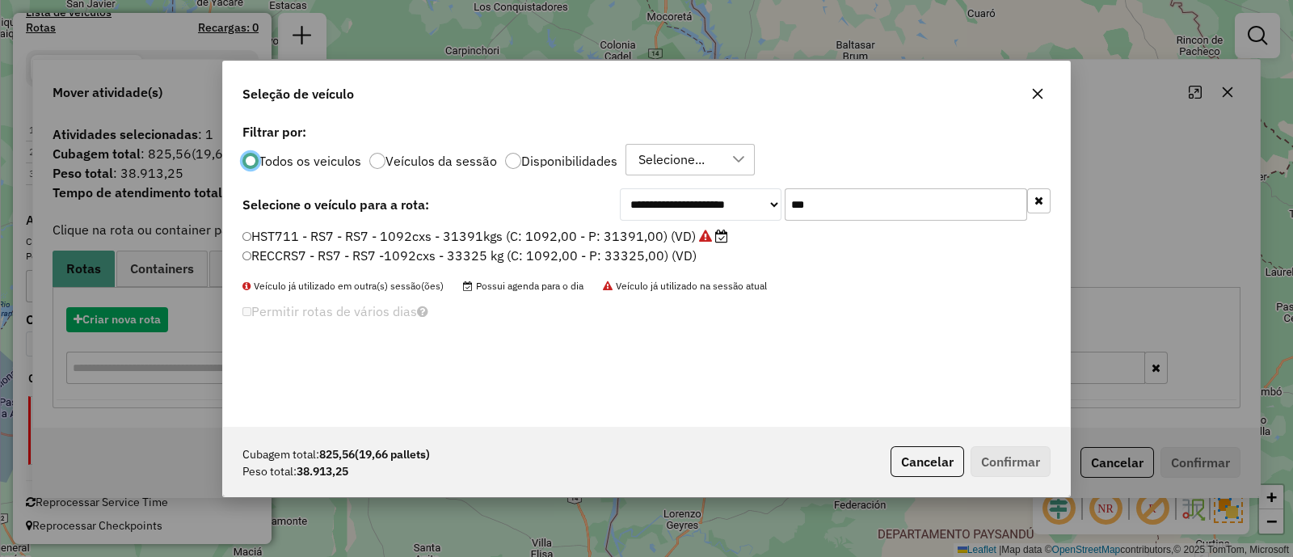
scroll to position [8, 5]
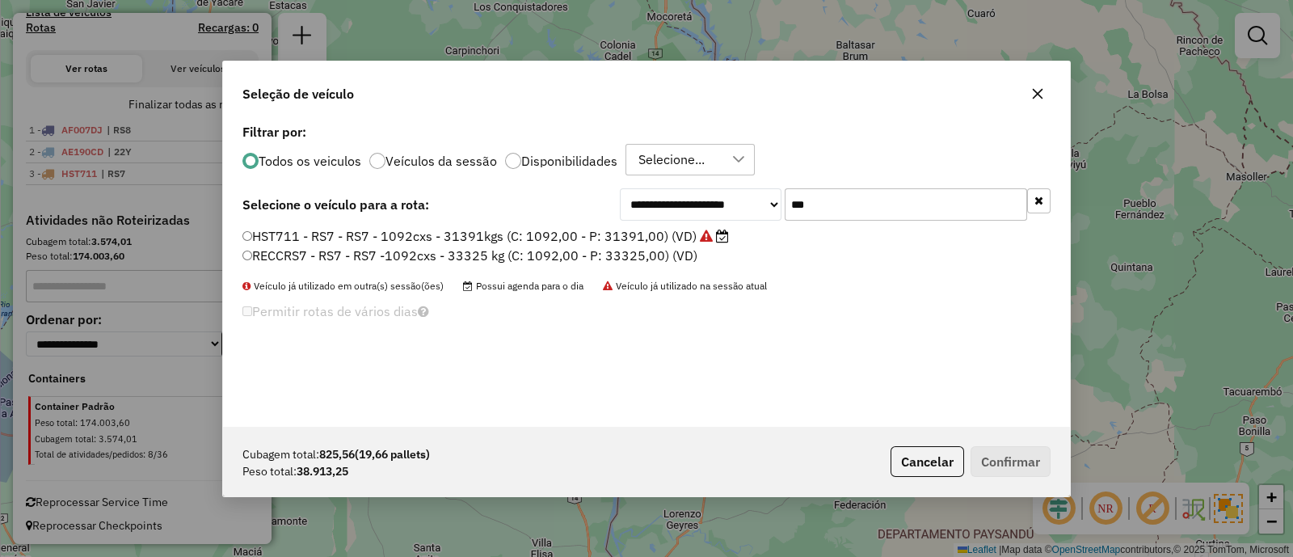
drag, startPoint x: 786, startPoint y: 207, endPoint x: 731, endPoint y: 208, distance: 55.0
click at [731, 208] on div "**********" at bounding box center [835, 204] width 431 height 32
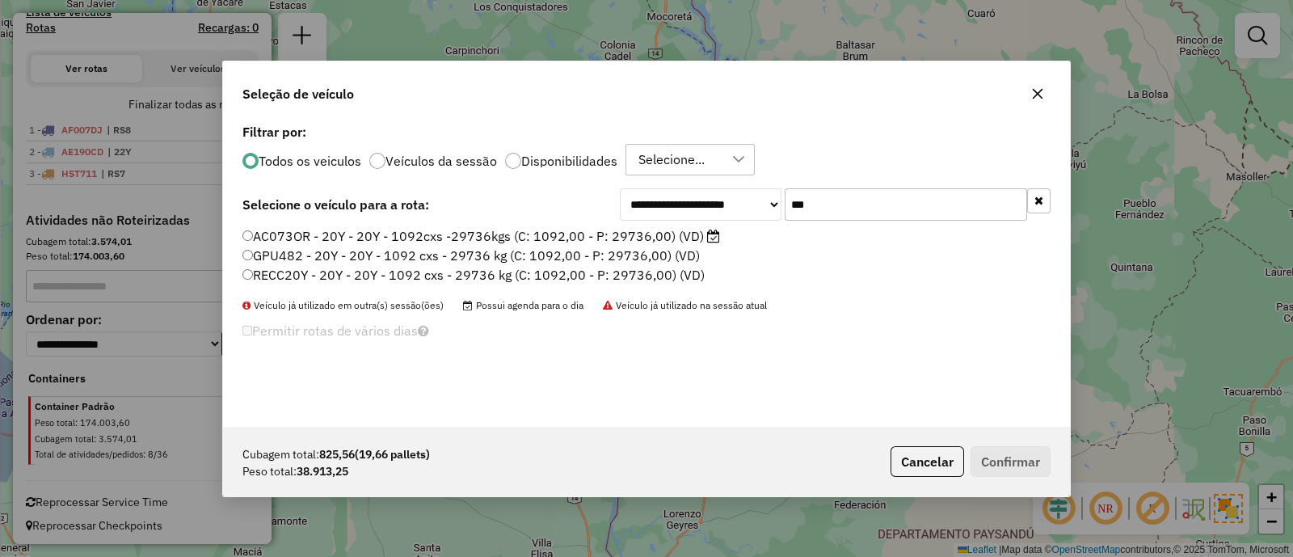
type input "***"
click at [656, 240] on label "AC073OR - 20Y - 20Y - 1092cxs -29736kgs (C: 1092,00 - P: 29736,00) (VD)" at bounding box center [481, 235] width 478 height 19
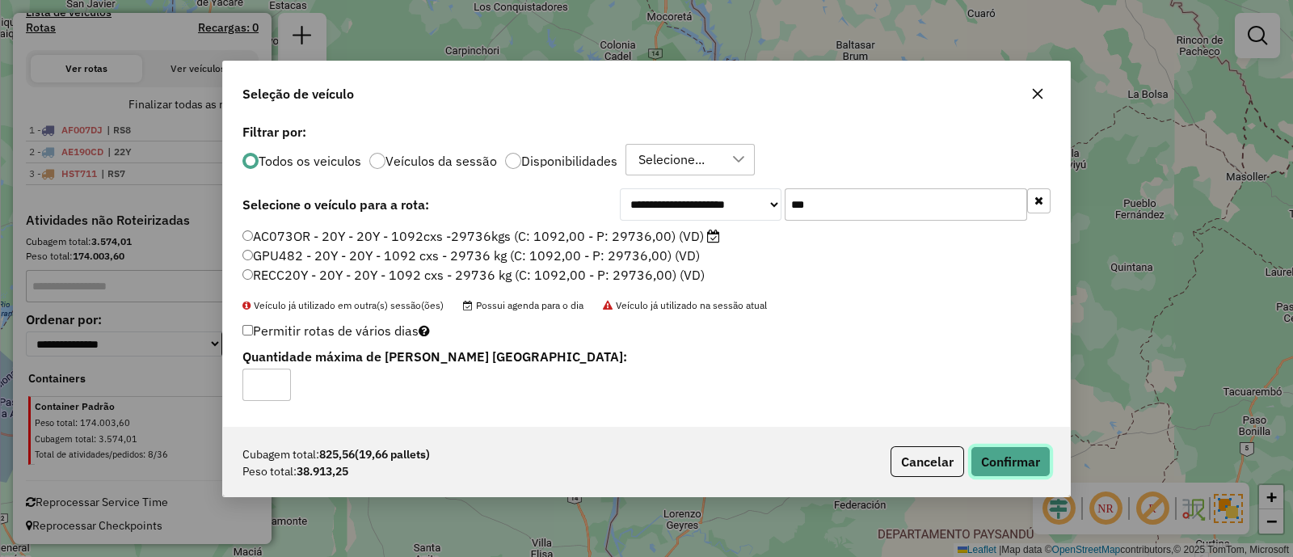
click at [1012, 458] on button "Confirmar" at bounding box center [1010, 461] width 80 height 31
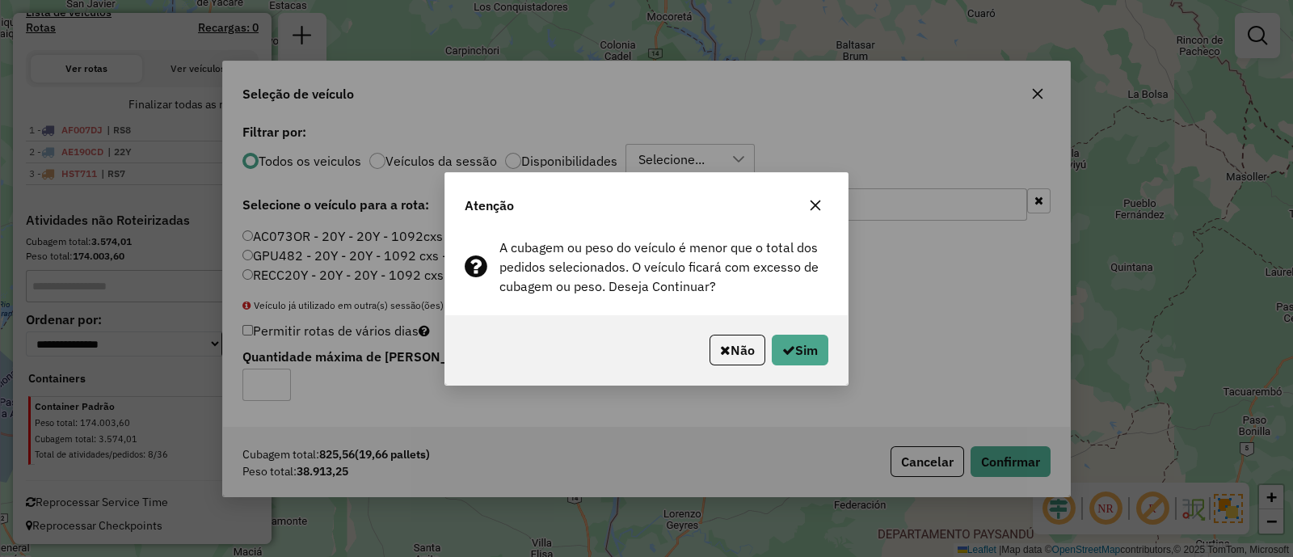
click at [830, 353] on div "Não Sim" at bounding box center [646, 349] width 402 height 69
click at [824, 350] on button "Sim" at bounding box center [800, 350] width 57 height 31
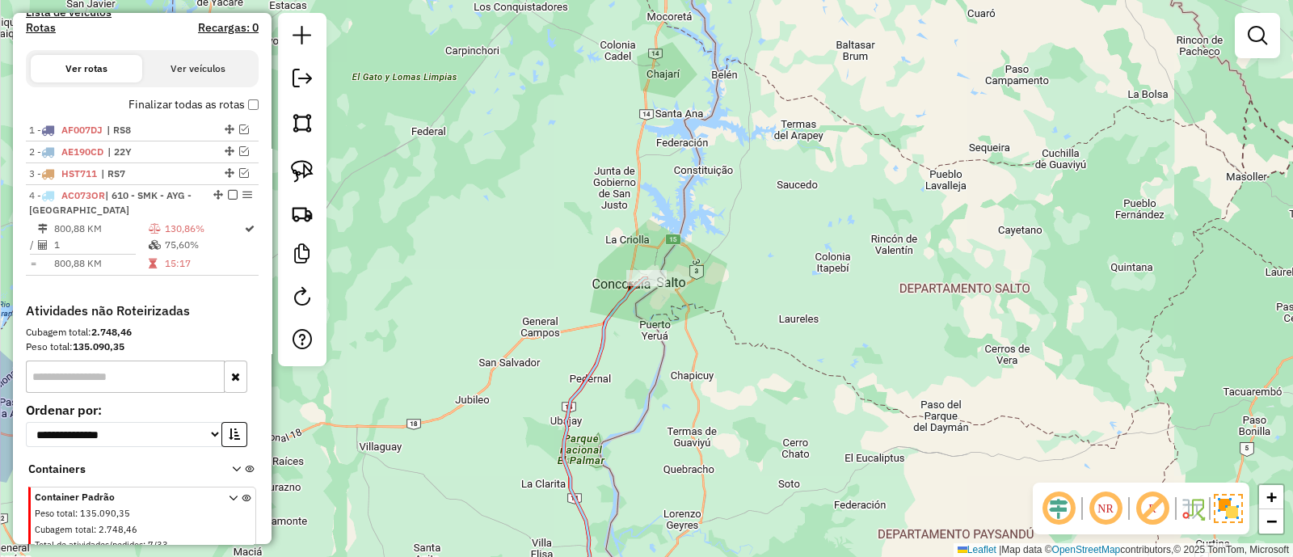
scroll to position [571, 0]
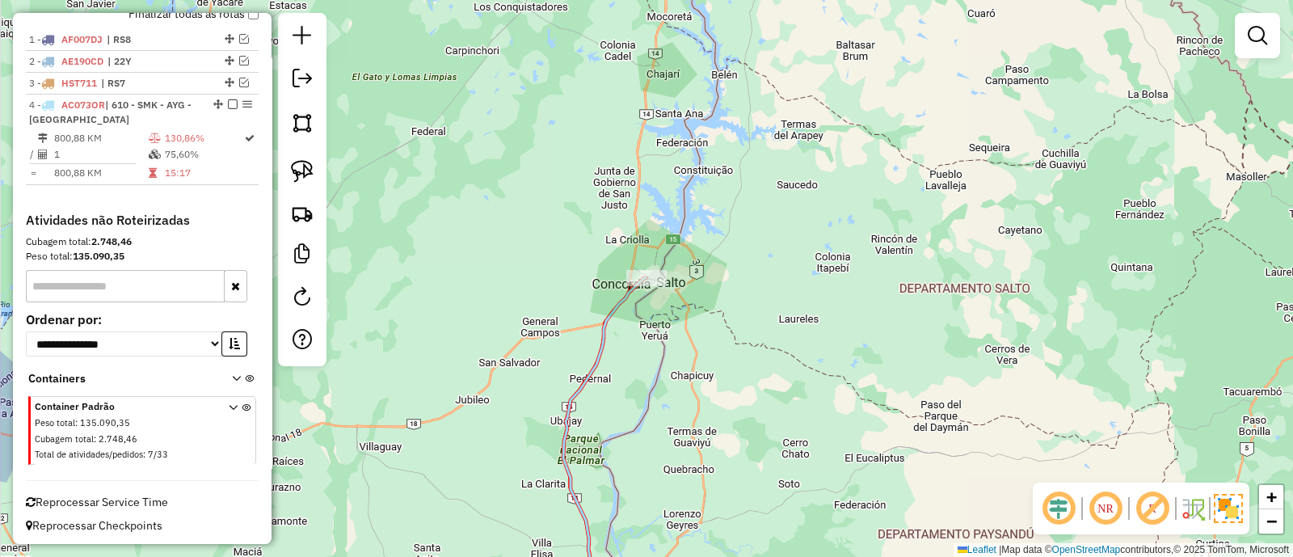
click at [623, 298] on icon at bounding box center [469, 445] width 355 height 335
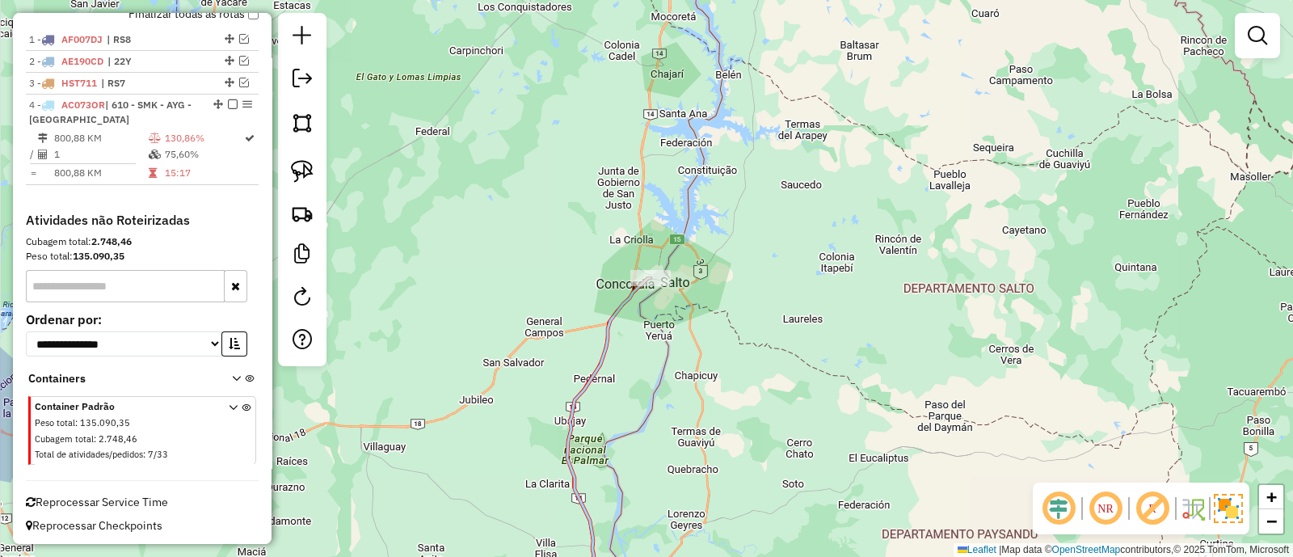
click at [629, 296] on icon at bounding box center [473, 445] width 355 height 335
click at [630, 294] on icon at bounding box center [473, 444] width 359 height 335
select select "**********"
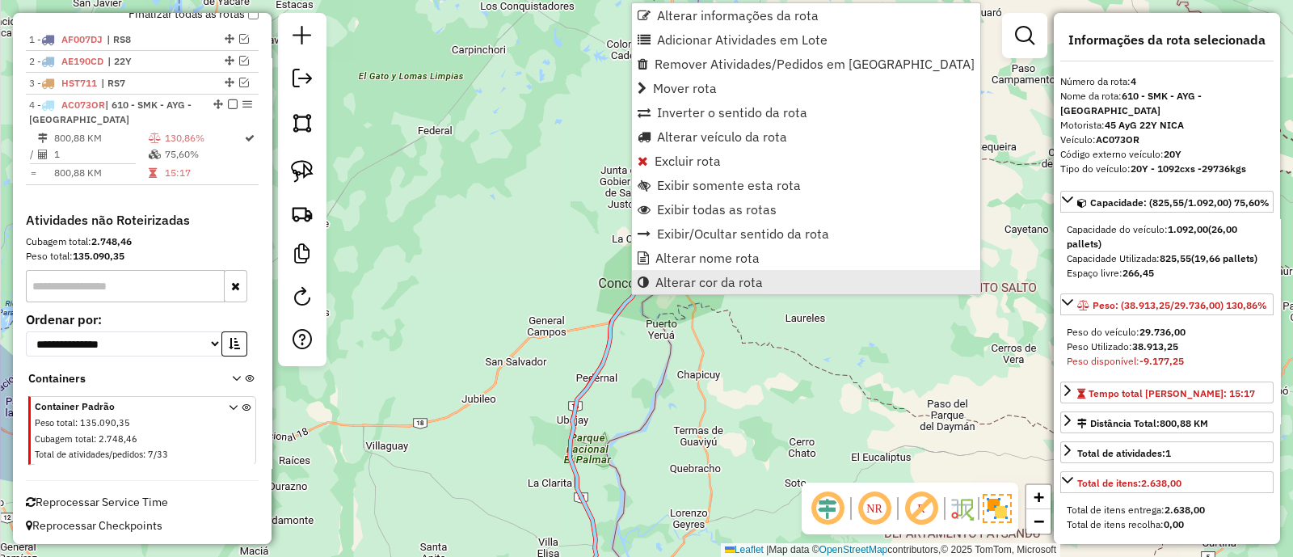
click at [735, 270] on link "Alterar cor da rota" at bounding box center [806, 282] width 348 height 24
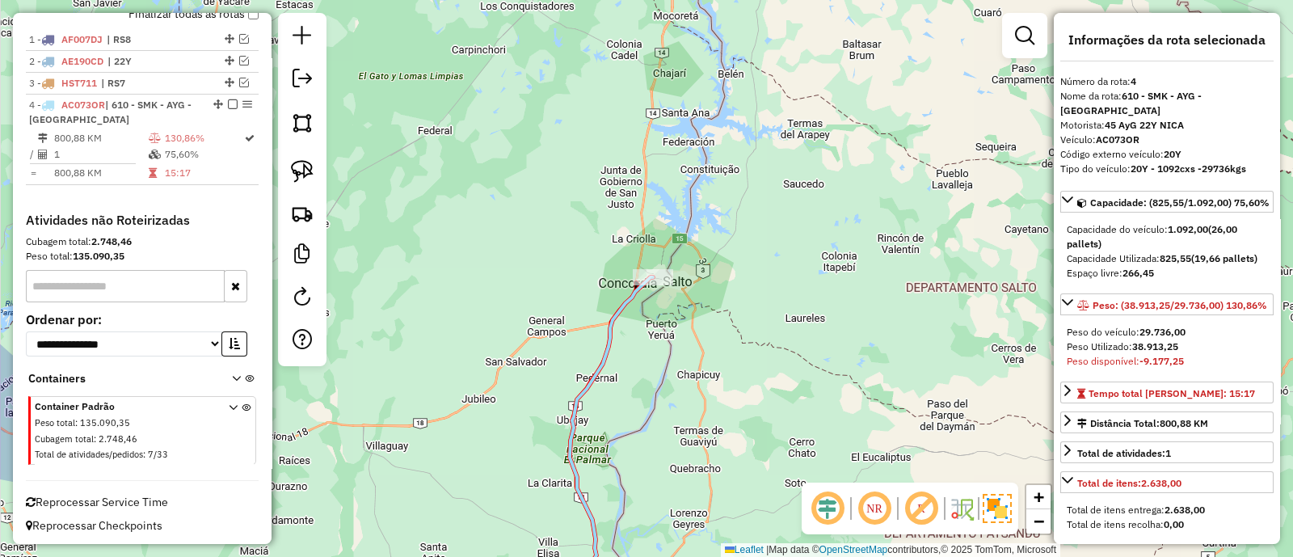
select select "**********"
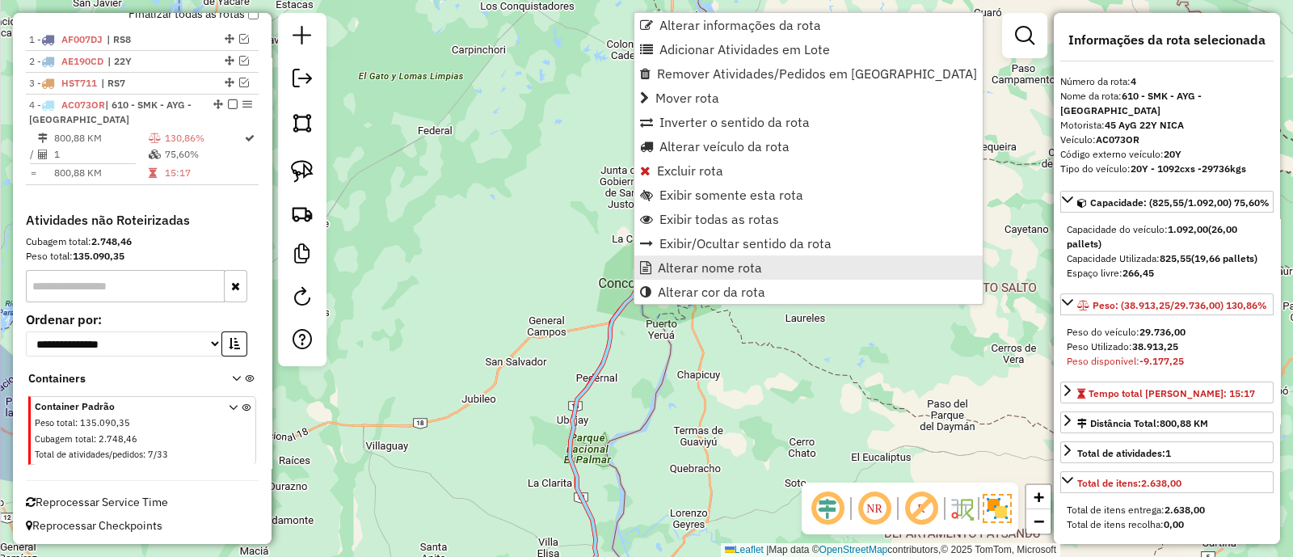
click at [666, 267] on span "Alterar nome rota" at bounding box center [710, 267] width 104 height 13
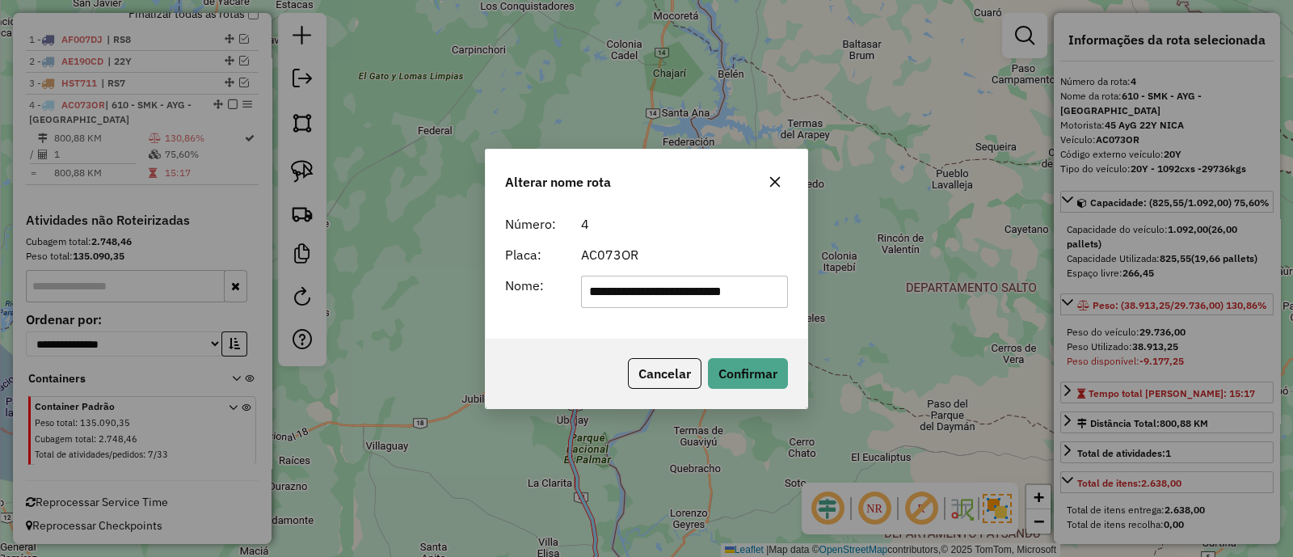
click at [751, 286] on input "**********" at bounding box center [685, 292] width 208 height 32
drag, startPoint x: 756, startPoint y: 293, endPoint x: 509, endPoint y: 290, distance: 246.5
click at [509, 290] on div "**********" at bounding box center [646, 292] width 302 height 32
type input "***"
click at [756, 380] on button "Confirmar" at bounding box center [748, 373] width 80 height 31
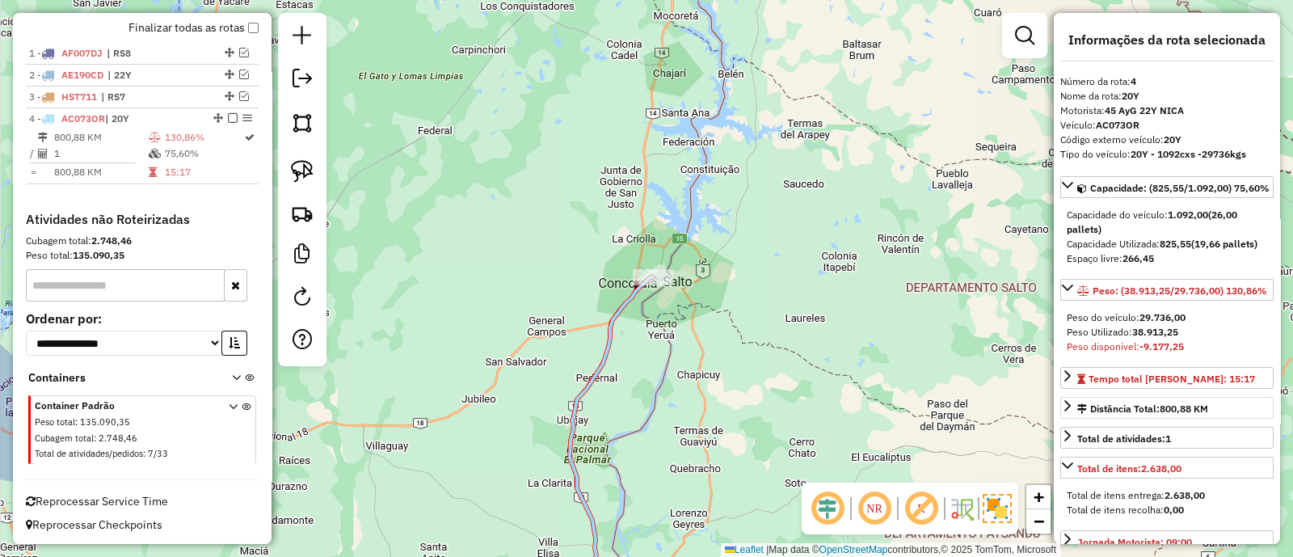
scroll to position [303, 0]
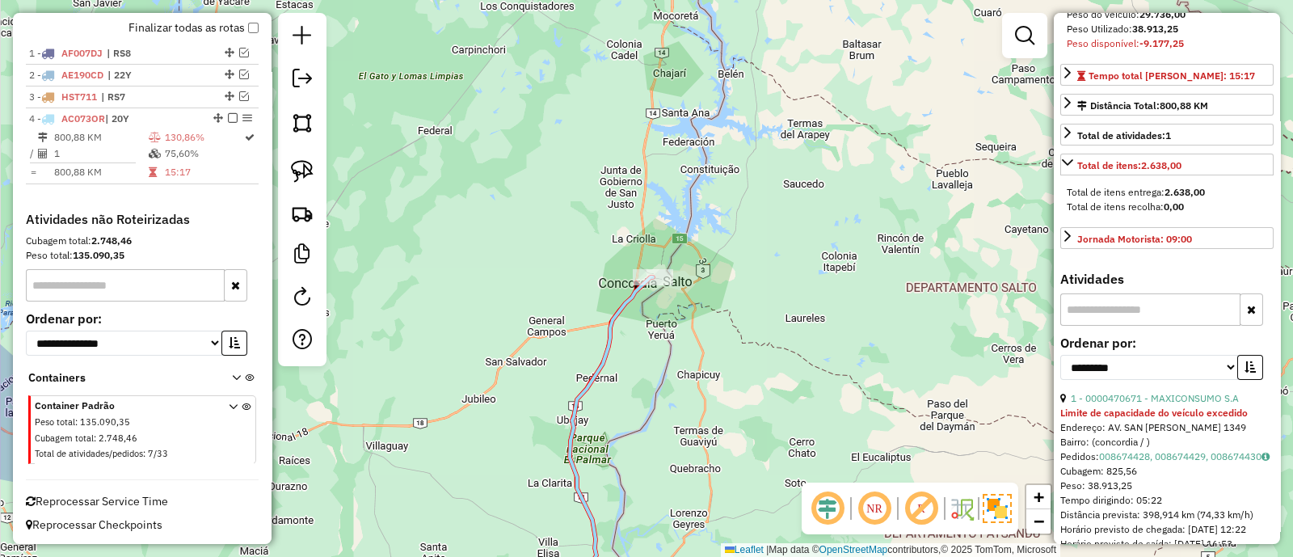
click at [1186, 449] on div "Bairro: (concordia / )" at bounding box center [1166, 442] width 213 height 15
click at [1184, 462] on link "008674428, 008674429, 008674430" at bounding box center [1184, 456] width 170 height 12
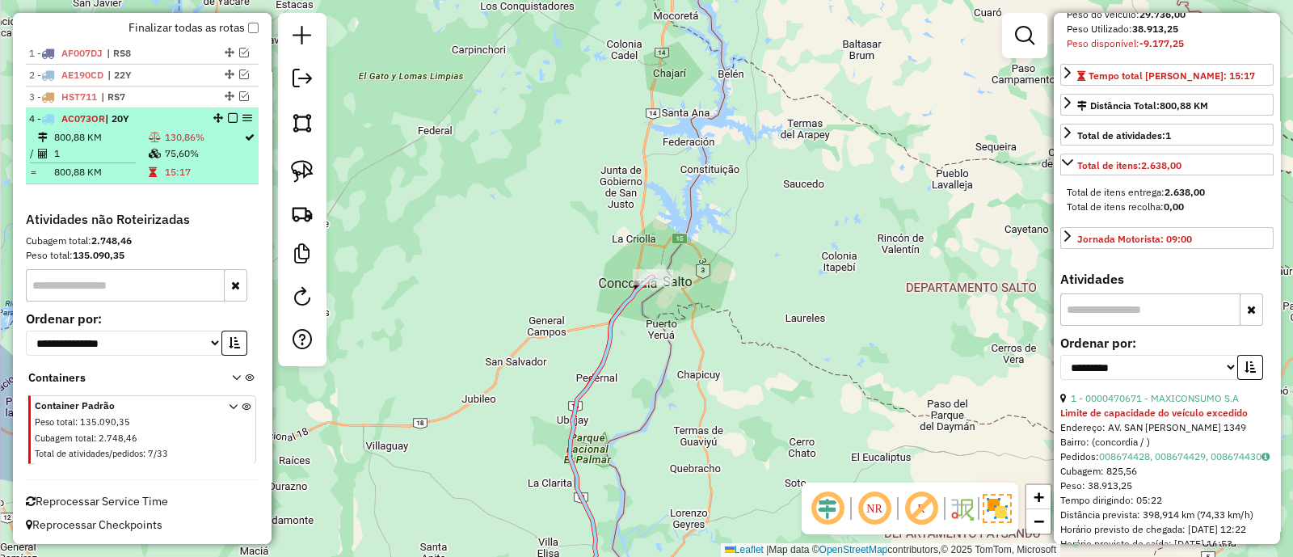
click at [228, 118] on em at bounding box center [233, 118] width 10 height 10
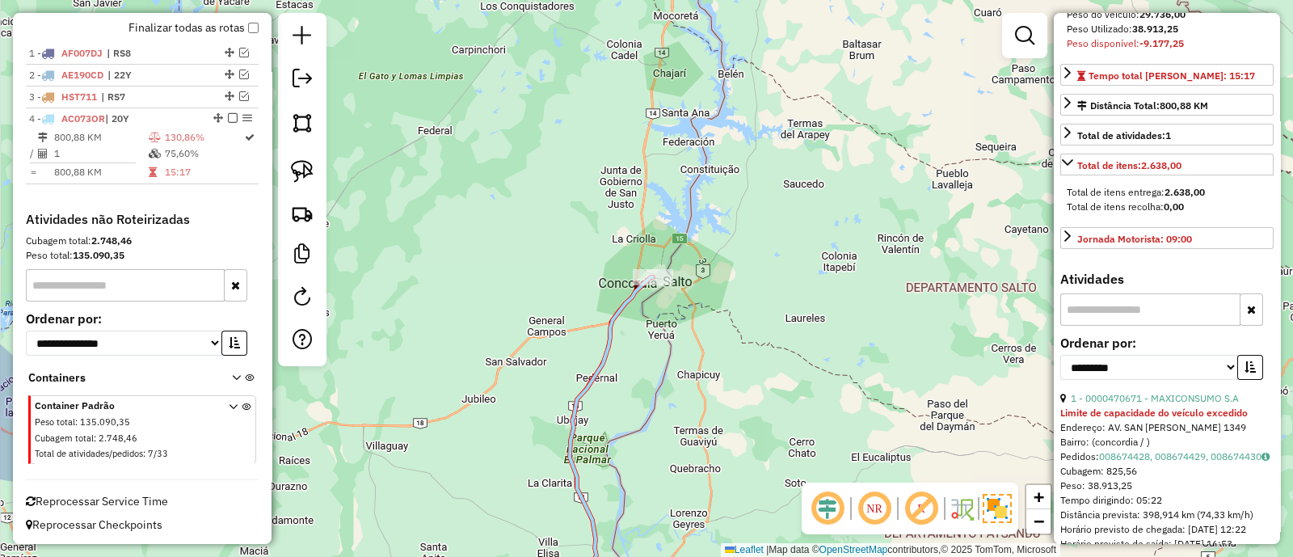
scroll to position [503, 0]
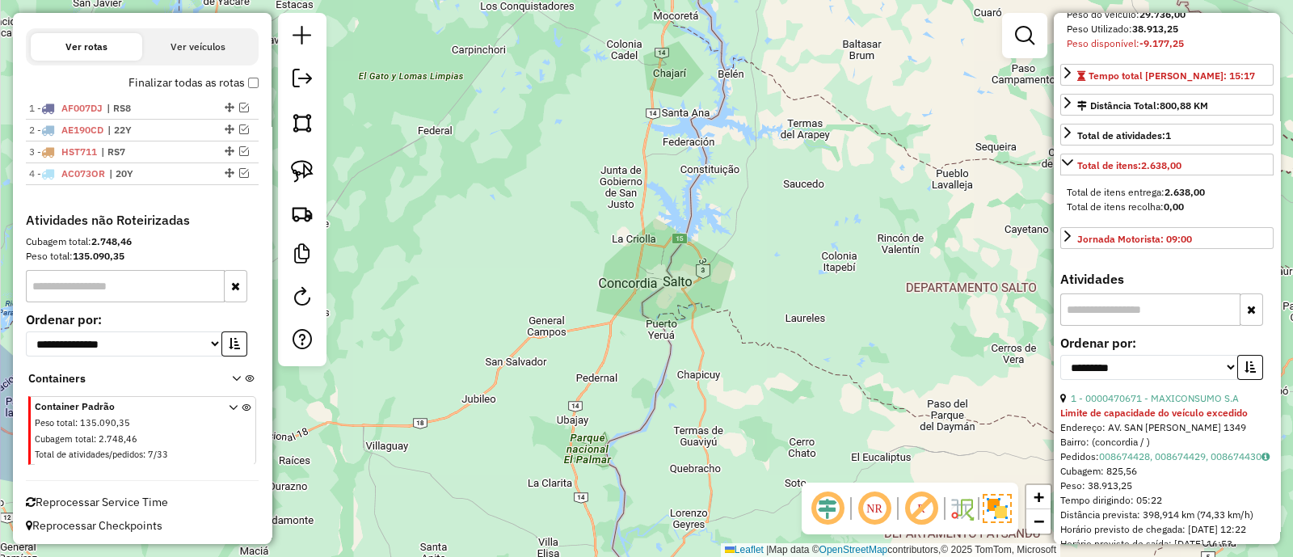
click at [554, 422] on div "Janela de atendimento Grade de atendimento Capacidade Transportadoras Veículos …" at bounding box center [646, 278] width 1293 height 557
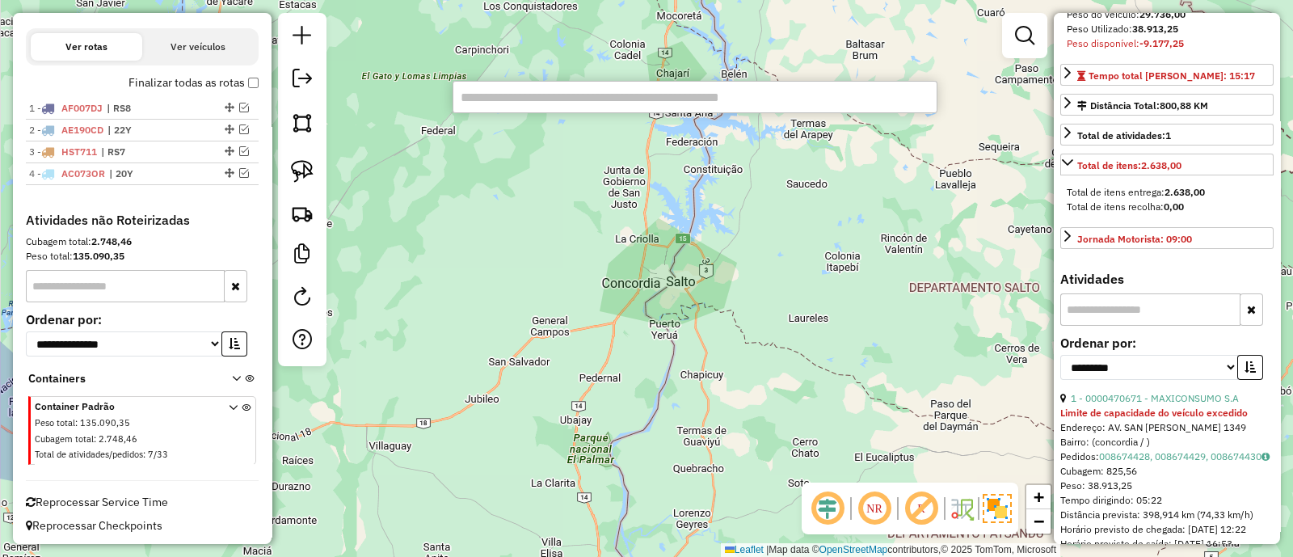
paste input "******"
type input "******"
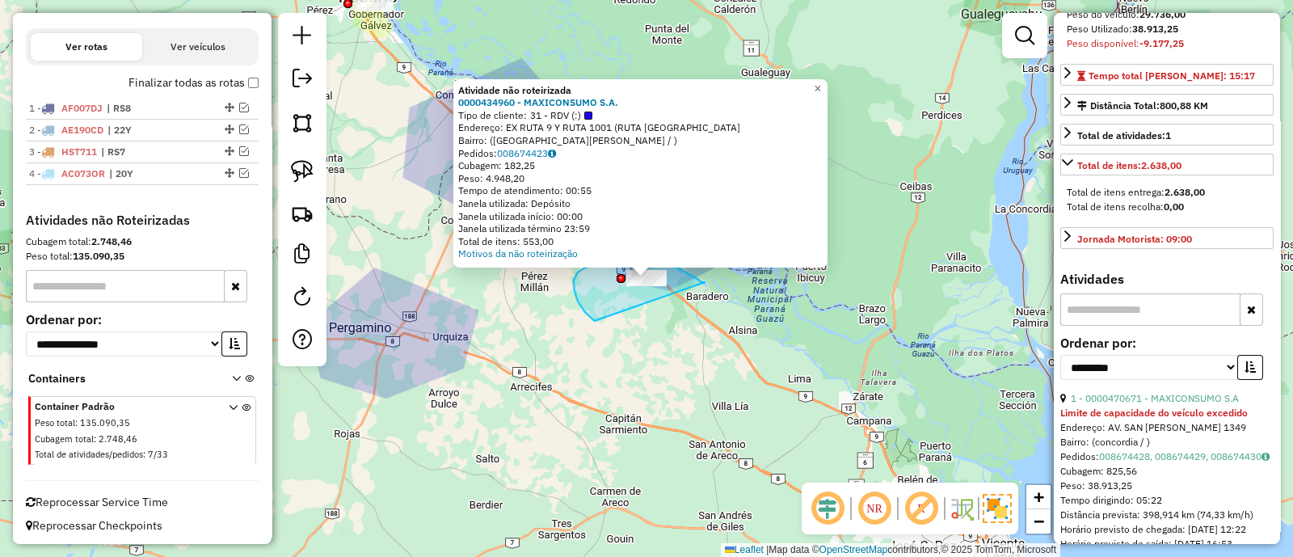
drag, startPoint x: 699, startPoint y: 280, endPoint x: 646, endPoint y: 340, distance: 80.2
click at [646, 340] on div "Atividade não roteirizada 0000434960 - MAXICONSUMO S.A. Tipo de cliente: 31 - R…" at bounding box center [646, 278] width 1293 height 557
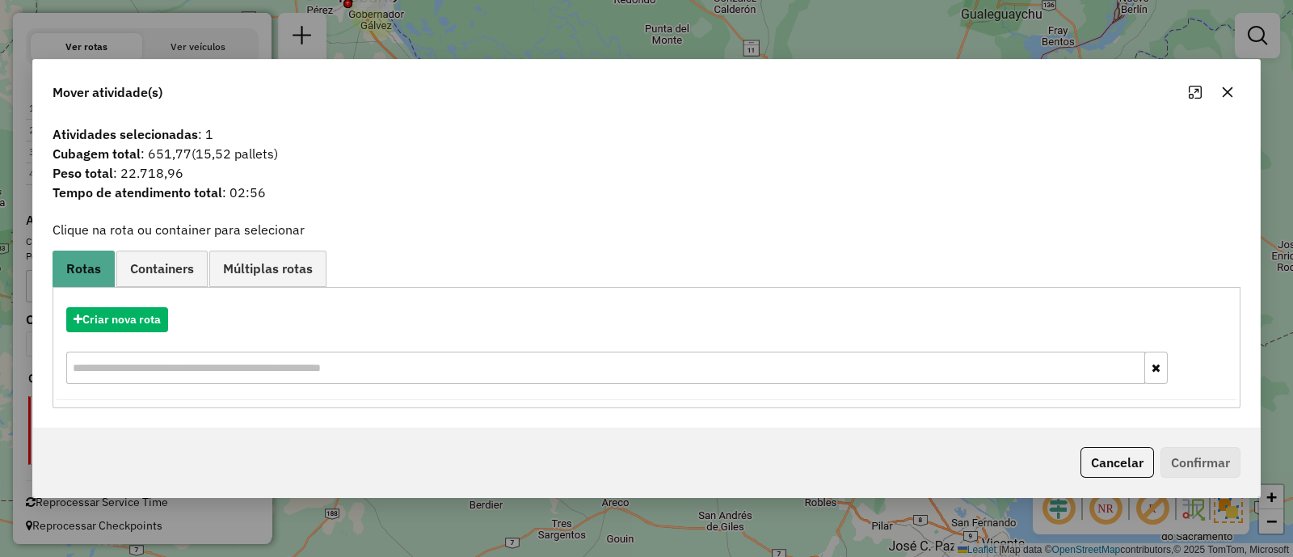
click at [124, 336] on div "Criar nova rota" at bounding box center [647, 347] width 1180 height 105
click at [128, 322] on button "Criar nova rota" at bounding box center [117, 319] width 102 height 25
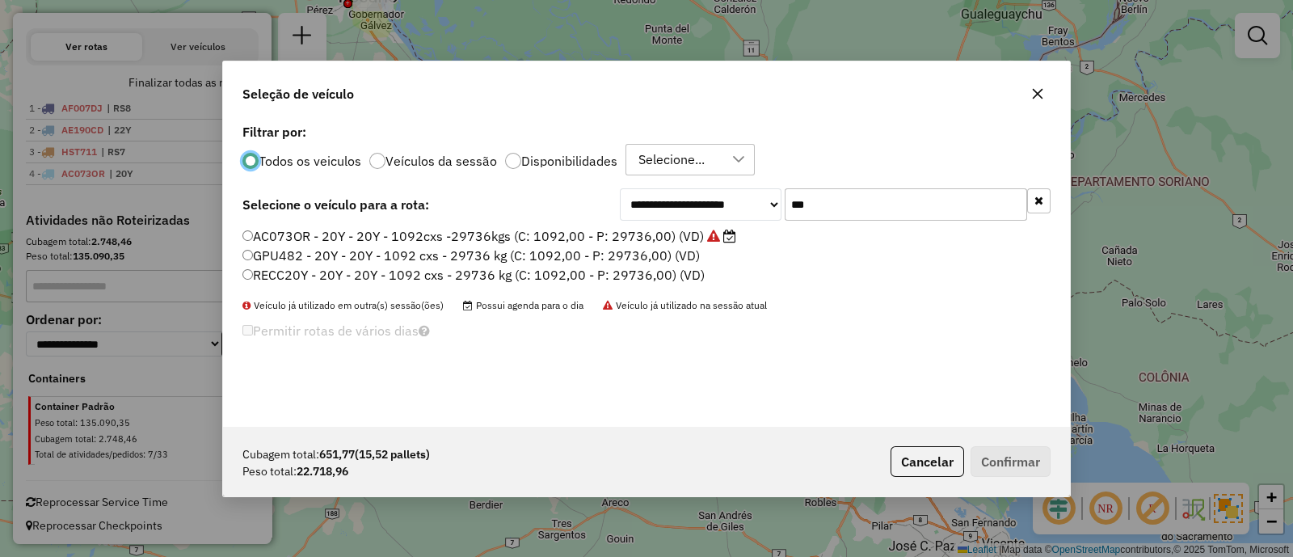
scroll to position [8, 5]
click at [736, 201] on div "**********" at bounding box center [835, 204] width 431 height 32
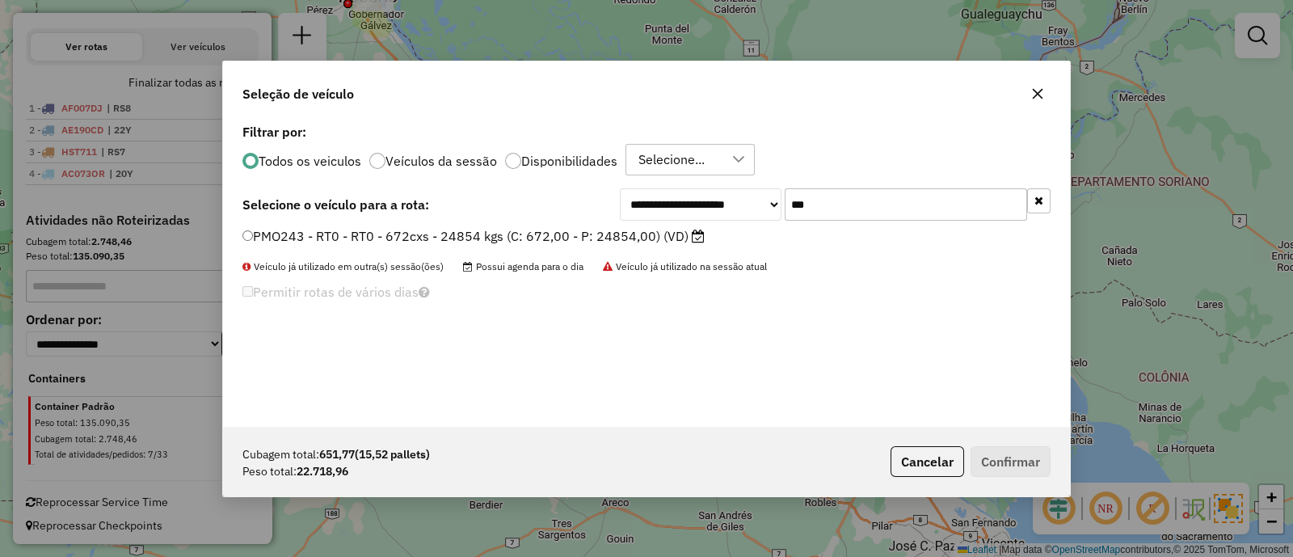
type input "***"
click at [684, 230] on label "PMO243 - RT0 - RT0 - 672cxs - 24854 kgs (C: 672,00 - P: 24854,00) (VD)" at bounding box center [473, 235] width 462 height 19
click at [646, 240] on label "PMO243 - RT0 - RT0 - 672cxs - 24854 kgs (C: 672,00 - P: 24854,00) (VD)" at bounding box center [473, 235] width 462 height 19
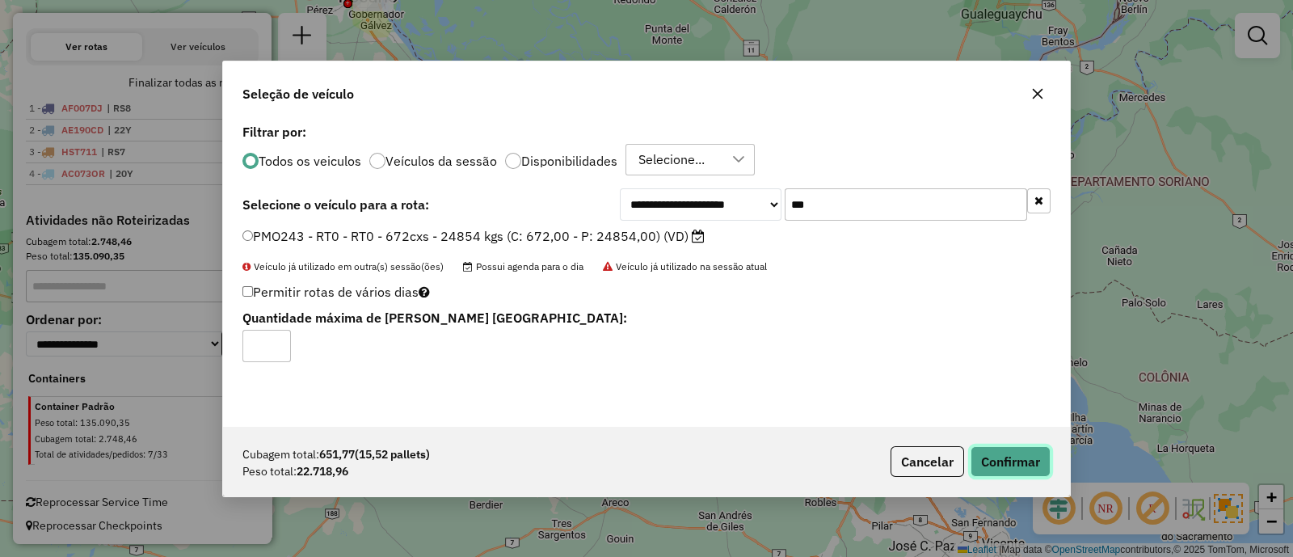
click at [995, 454] on button "Confirmar" at bounding box center [1010, 461] width 80 height 31
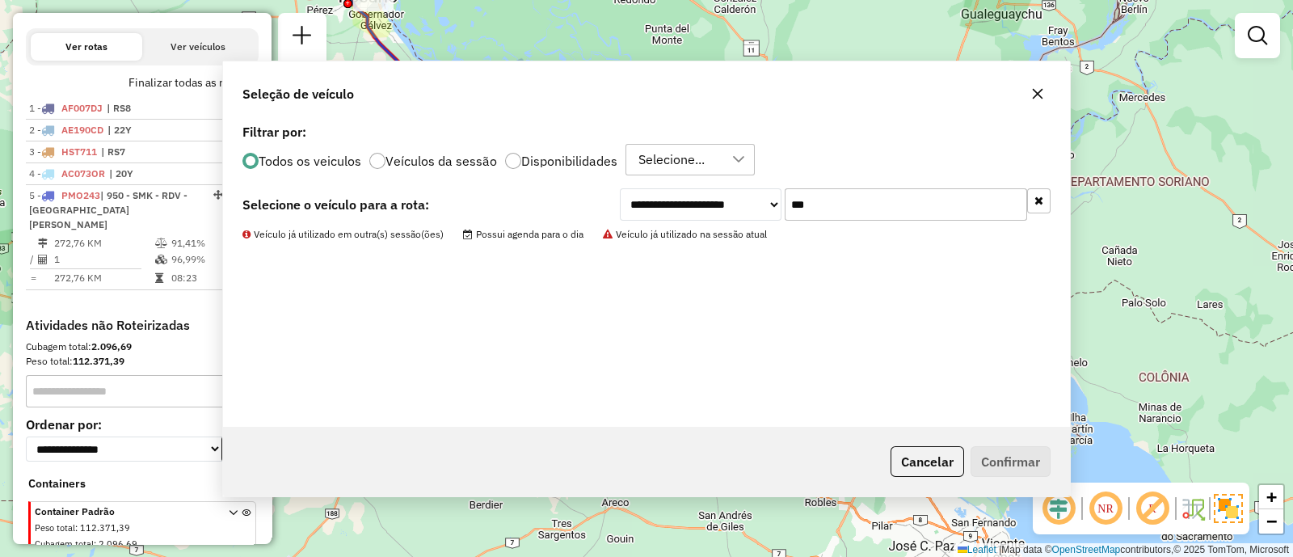
scroll to position [586, 0]
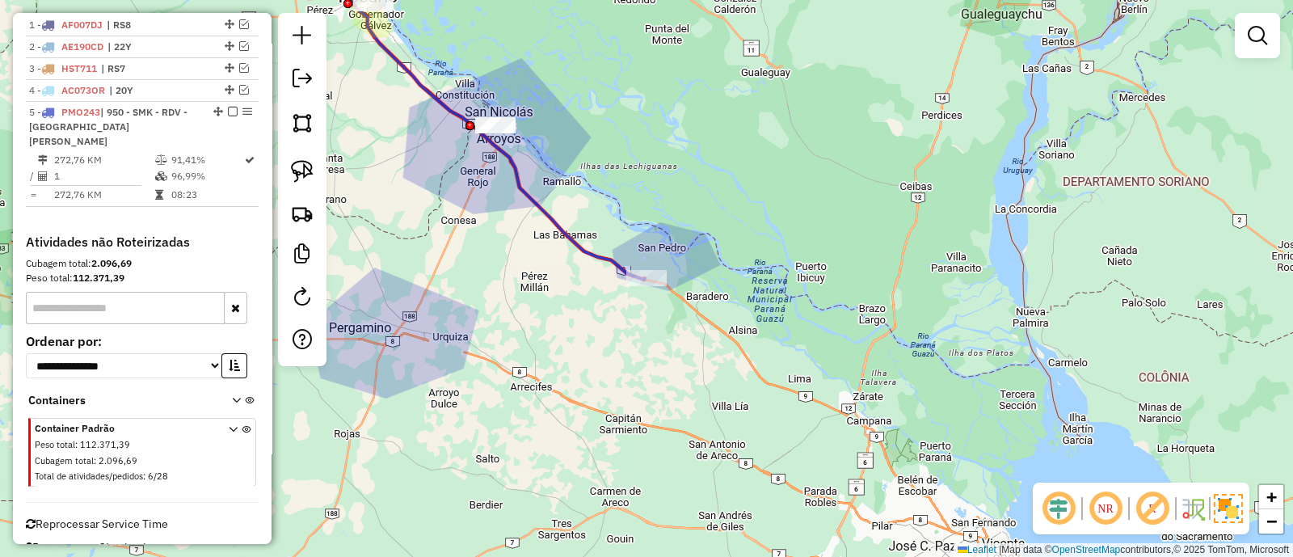
click at [615, 260] on icon at bounding box center [497, 134] width 295 height 290
select select "**********"
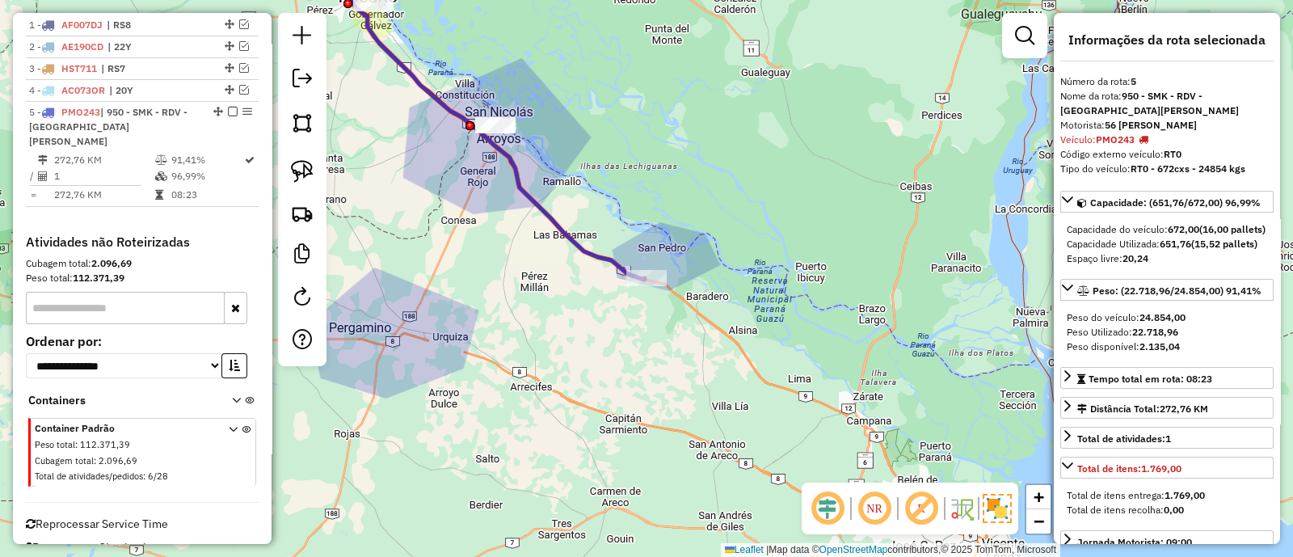
scroll to position [594, 0]
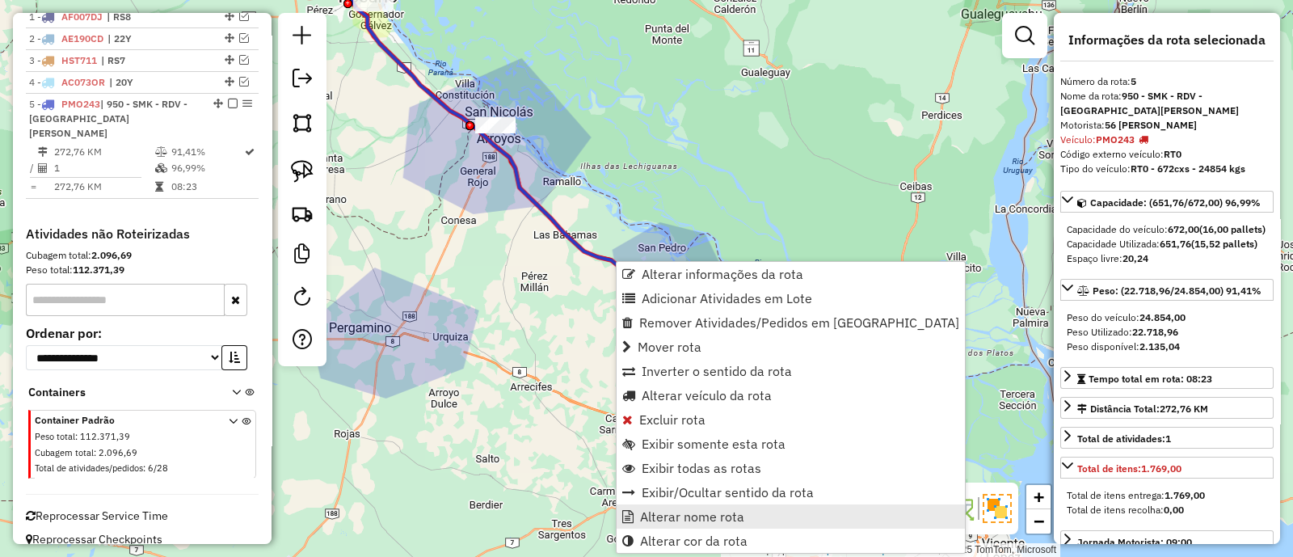
click at [712, 510] on span "Alterar nome rota" at bounding box center [692, 516] width 104 height 13
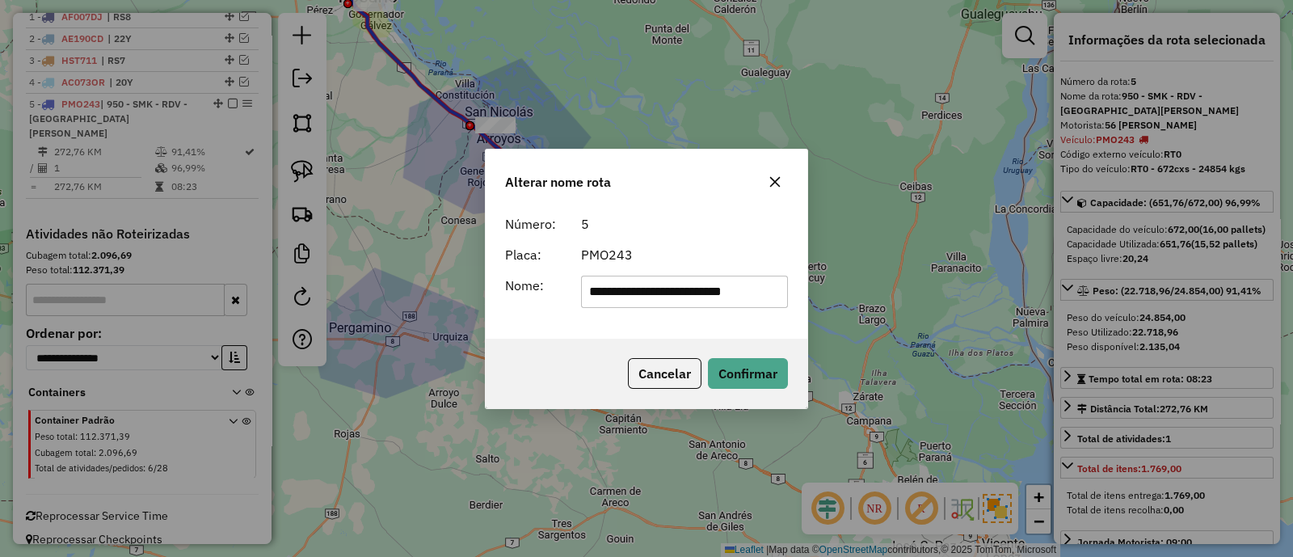
drag, startPoint x: 760, startPoint y: 294, endPoint x: 271, endPoint y: 217, distance: 495.7
click at [271, 232] on div "**********" at bounding box center [646, 278] width 1293 height 557
type input "***"
click at [741, 355] on div "Cancelar Confirmar" at bounding box center [647, 373] width 322 height 69
click at [741, 362] on button "Confirmar" at bounding box center [748, 373] width 80 height 31
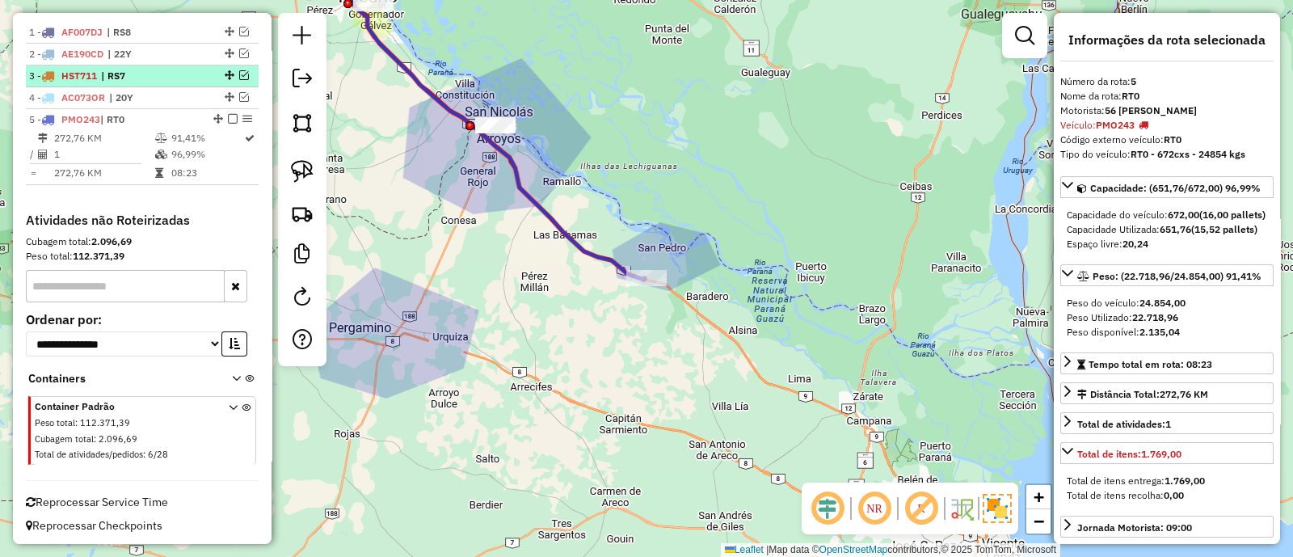
click at [230, 115] on em at bounding box center [233, 119] width 10 height 10
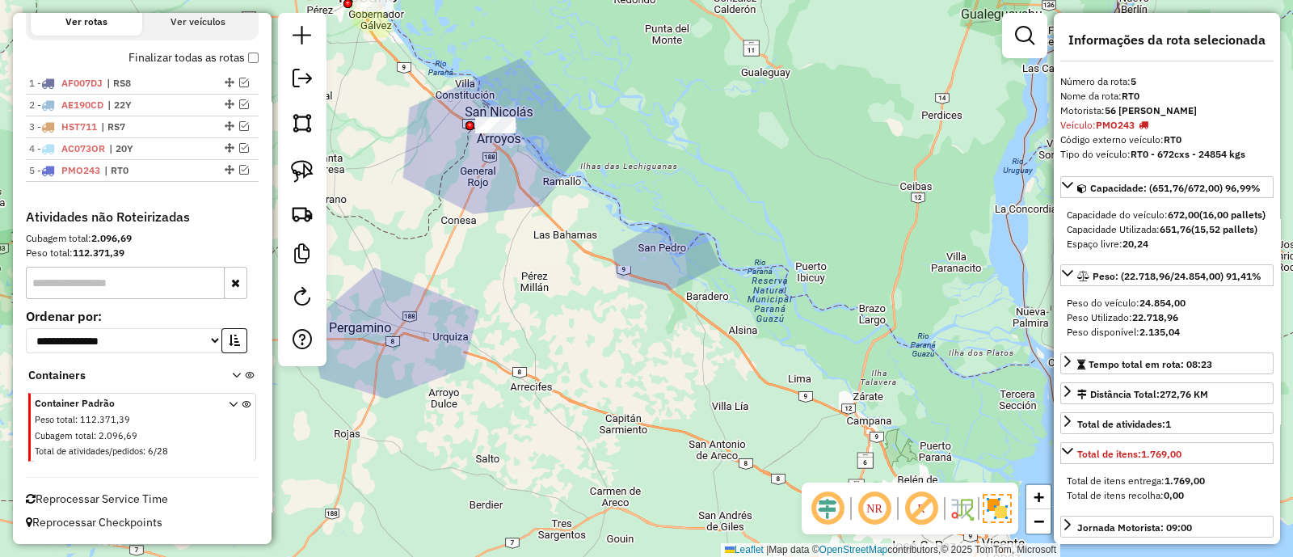
scroll to position [525, 0]
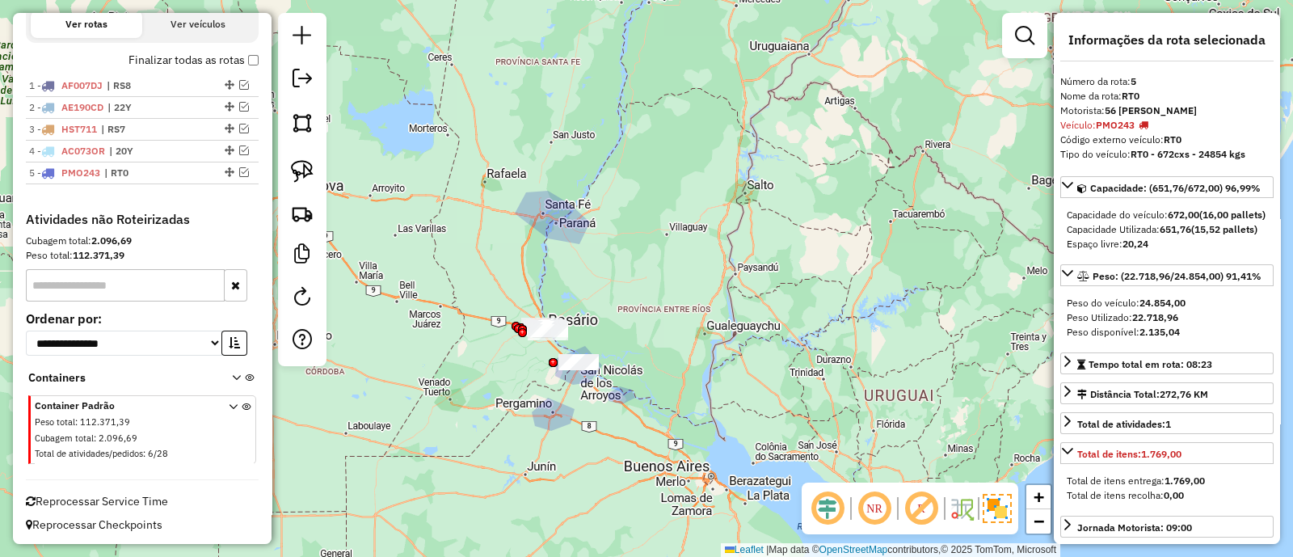
click at [545, 438] on div "Janela de atendimento Grade de atendimento Capacidade Transportadoras Veículos …" at bounding box center [646, 278] width 1293 height 557
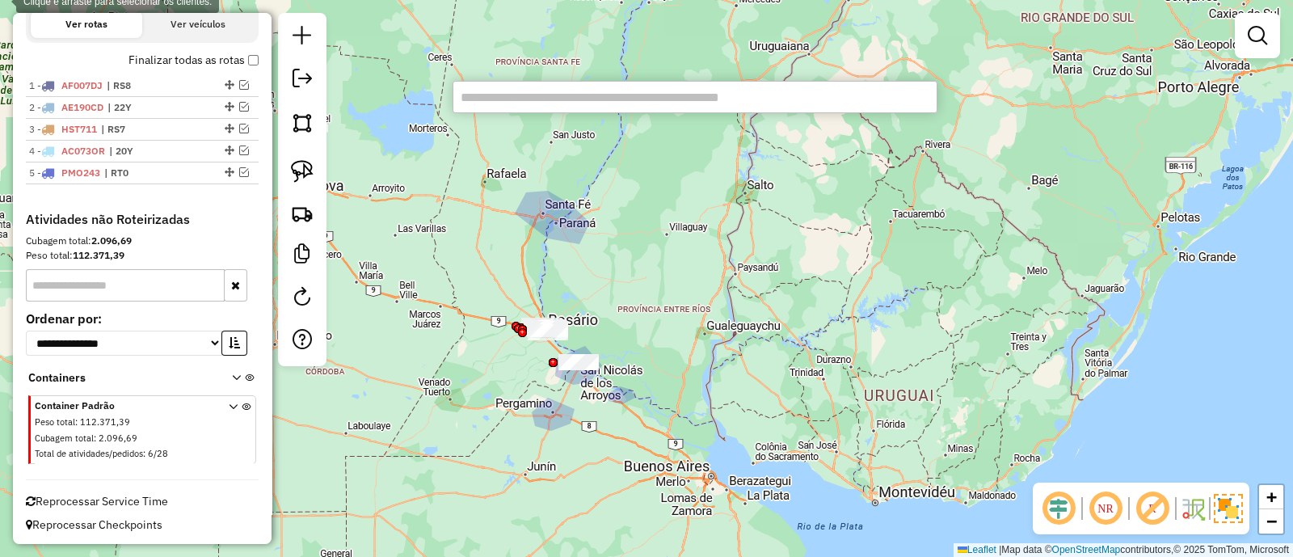
paste input "******"
type input "******"
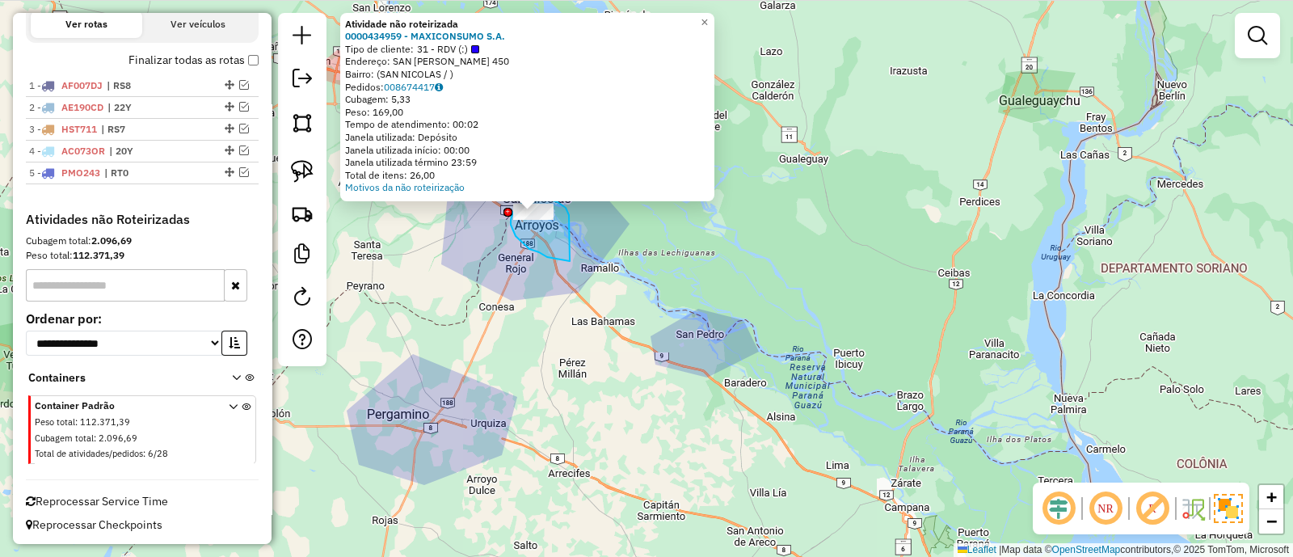
drag, startPoint x: 569, startPoint y: 215, endPoint x: 570, endPoint y: 261, distance: 46.1
click at [570, 261] on div "Atividade não roteirizada 0000434959 - MAXICONSUMO S.A. Tipo de cliente: 31 - R…" at bounding box center [646, 278] width 1293 height 557
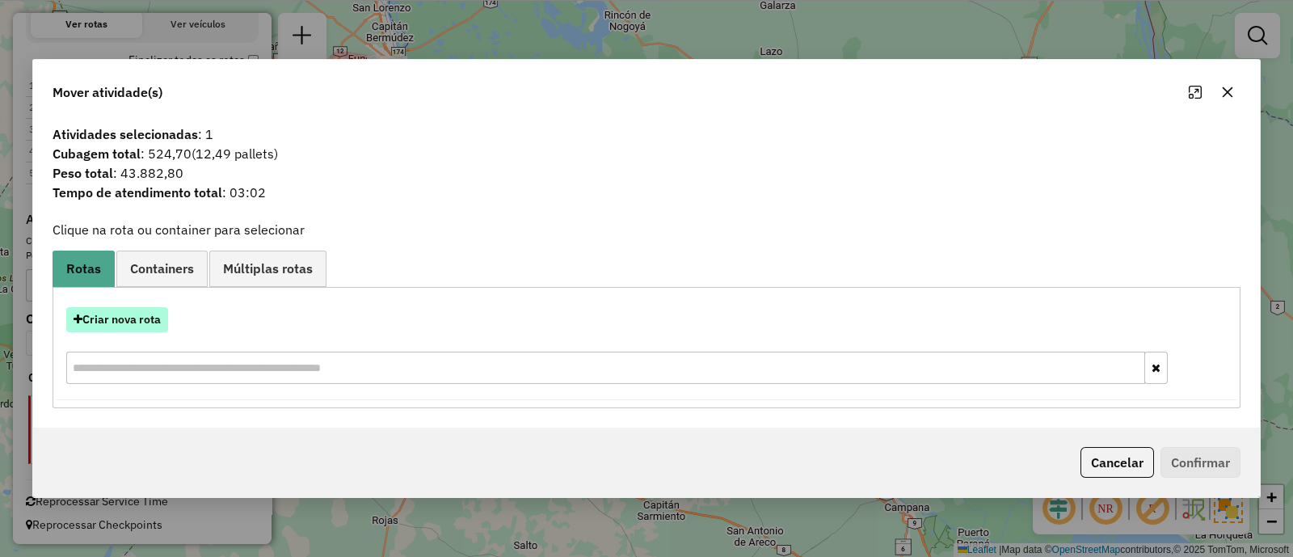
click at [157, 318] on button "Criar nova rota" at bounding box center [117, 319] width 102 height 25
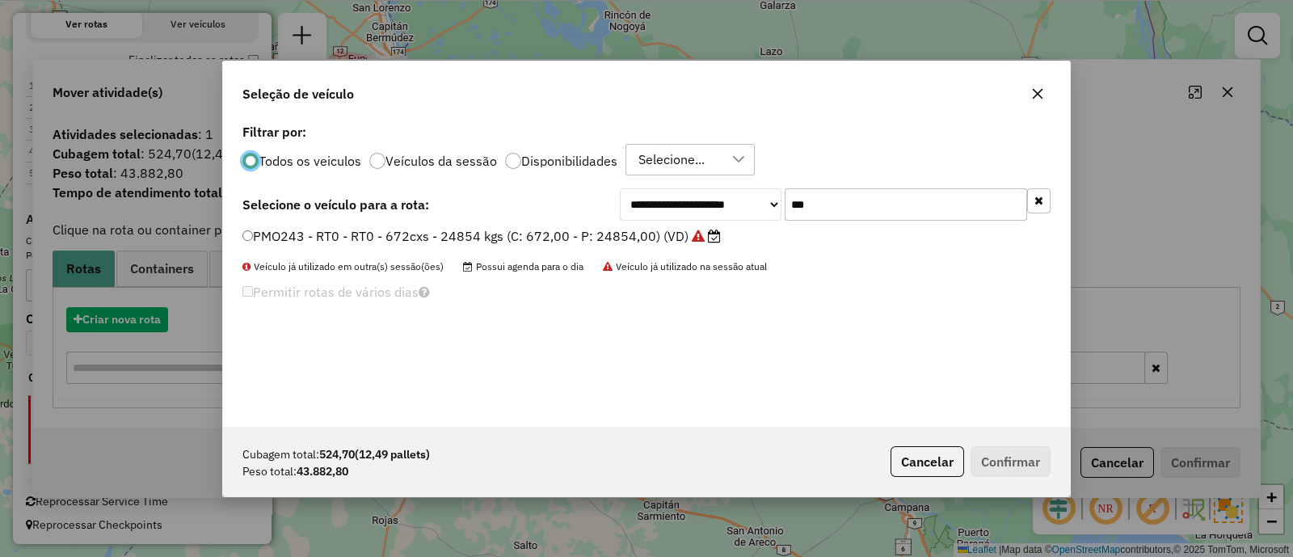
scroll to position [8, 4]
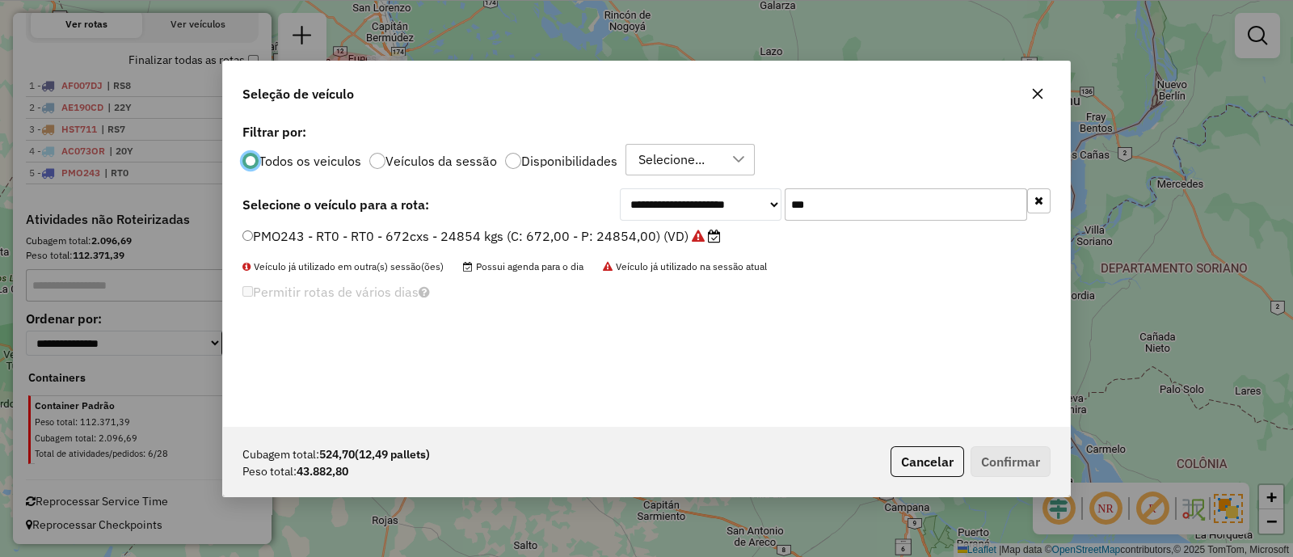
click at [838, 214] on input "***" at bounding box center [906, 204] width 242 height 32
type input "***"
click at [663, 245] on li "DOD563 - R29 - R29 - 588cxs - 12138kgs (C: 588,00 - P: 12138,00) (VD)" at bounding box center [646, 236] width 808 height 19
click at [657, 234] on label "DOD563 - R29 - R29 - 588cxs - 12138kgs (C: 588,00 - P: 12138,00) (VD)" at bounding box center [472, 235] width 460 height 19
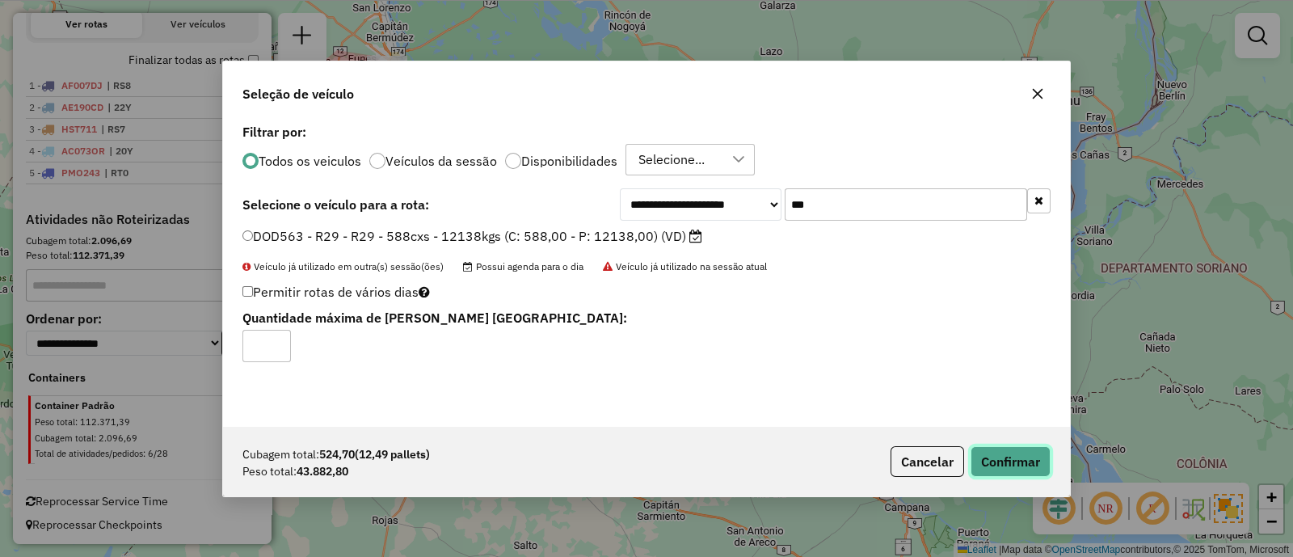
click at [1012, 463] on button "Confirmar" at bounding box center [1010, 461] width 80 height 31
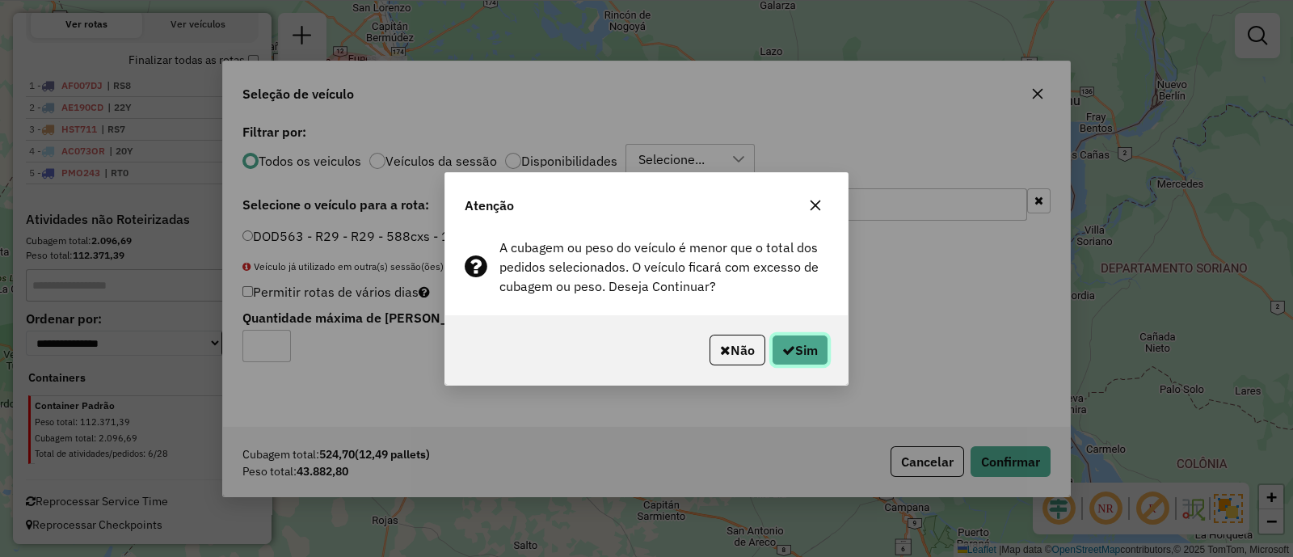
click at [803, 363] on button "Sim" at bounding box center [800, 350] width 57 height 31
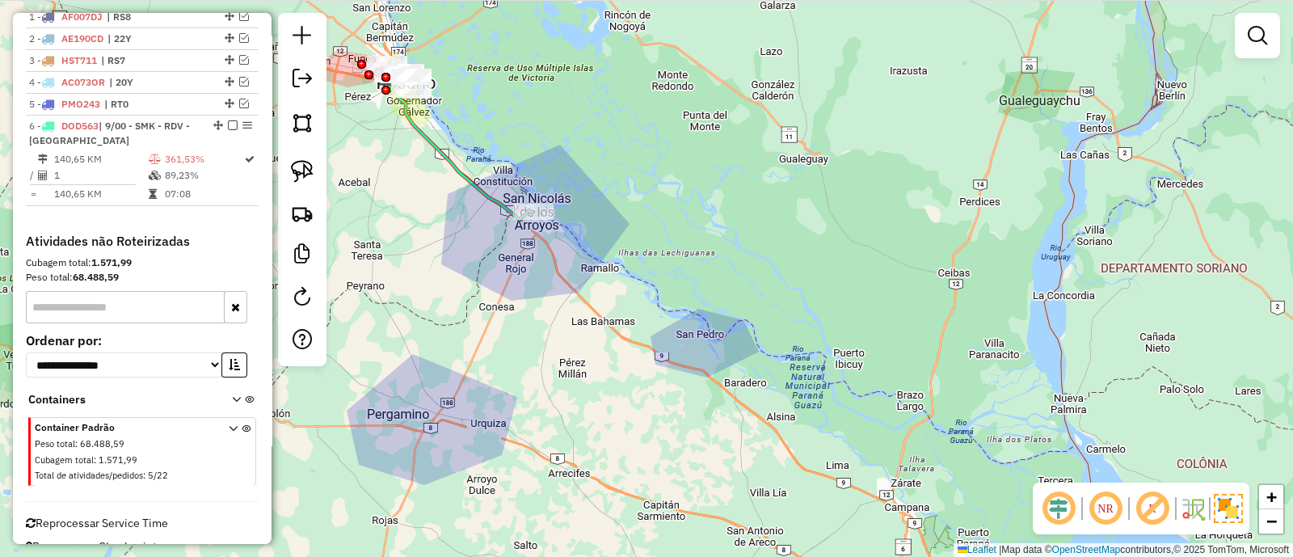
scroll to position [615, 0]
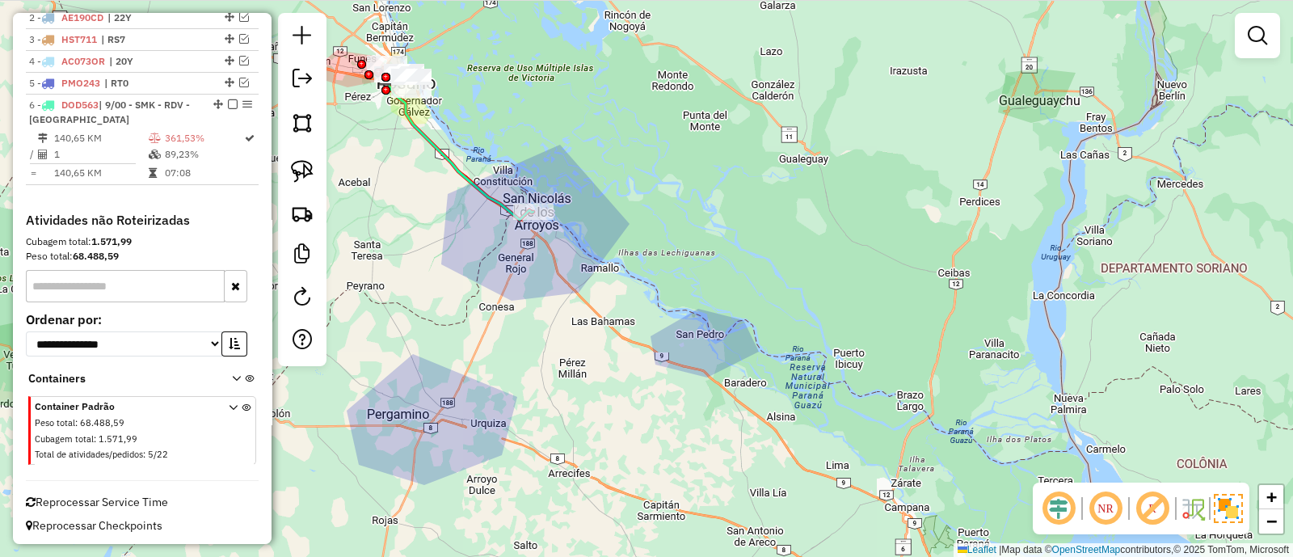
select select "**********"
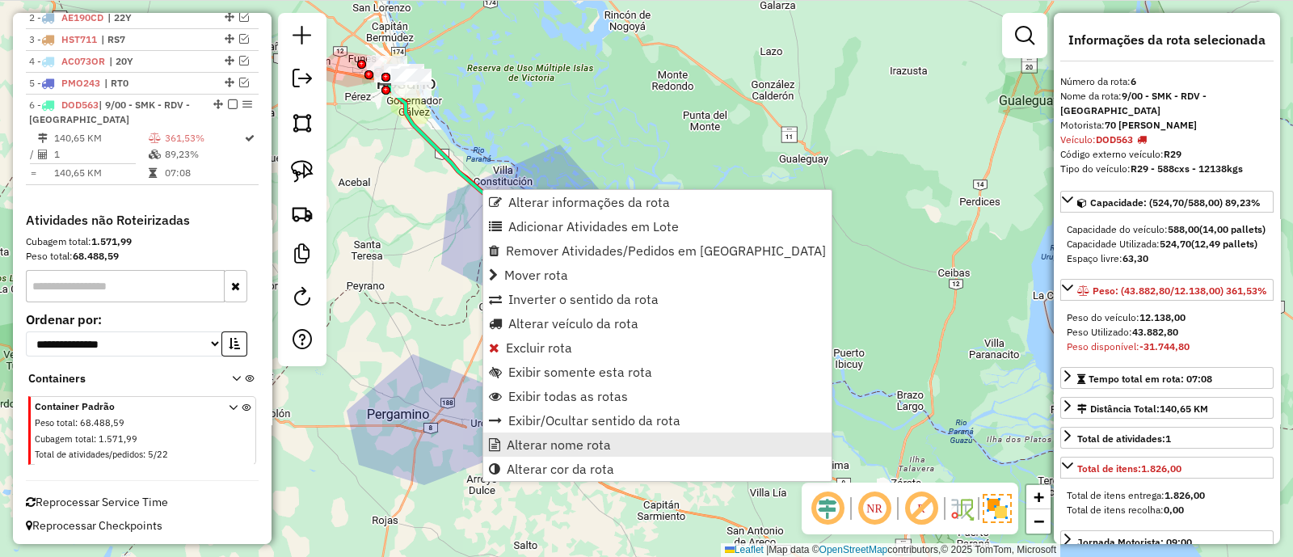
click at [582, 447] on span "Alterar nome rota" at bounding box center [559, 444] width 104 height 13
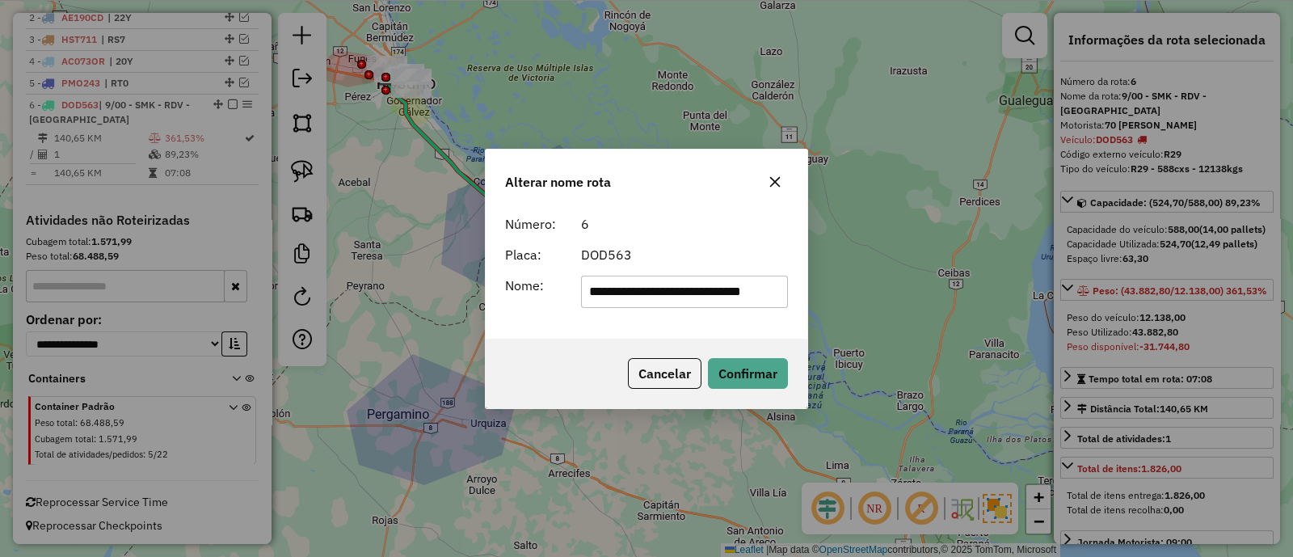
drag, startPoint x: 772, startPoint y: 294, endPoint x: 14, endPoint y: 288, distance: 758.0
click at [14, 288] on div "**********" at bounding box center [646, 278] width 1293 height 557
type input "***"
click at [754, 364] on button "Confirmar" at bounding box center [748, 373] width 80 height 31
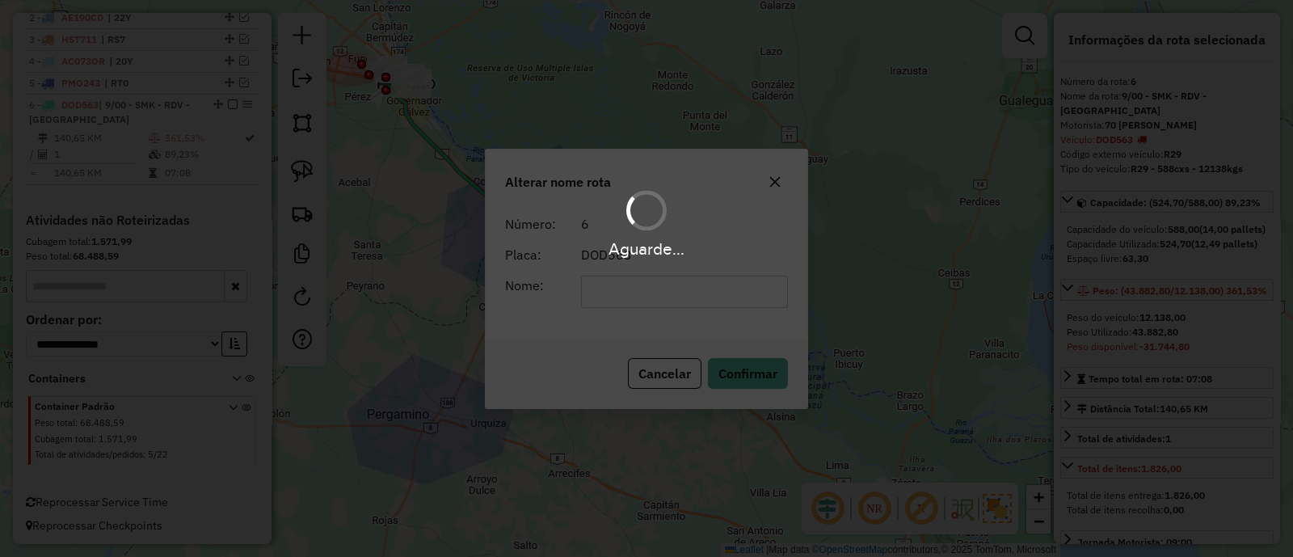
scroll to position [600, 0]
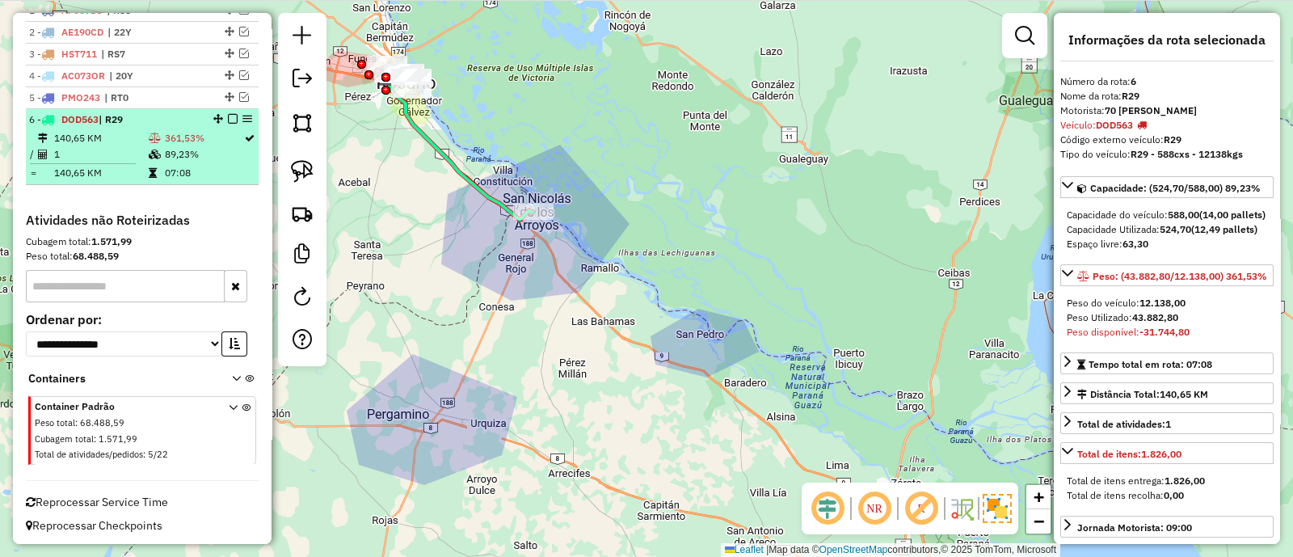
click at [228, 114] on em at bounding box center [233, 119] width 10 height 10
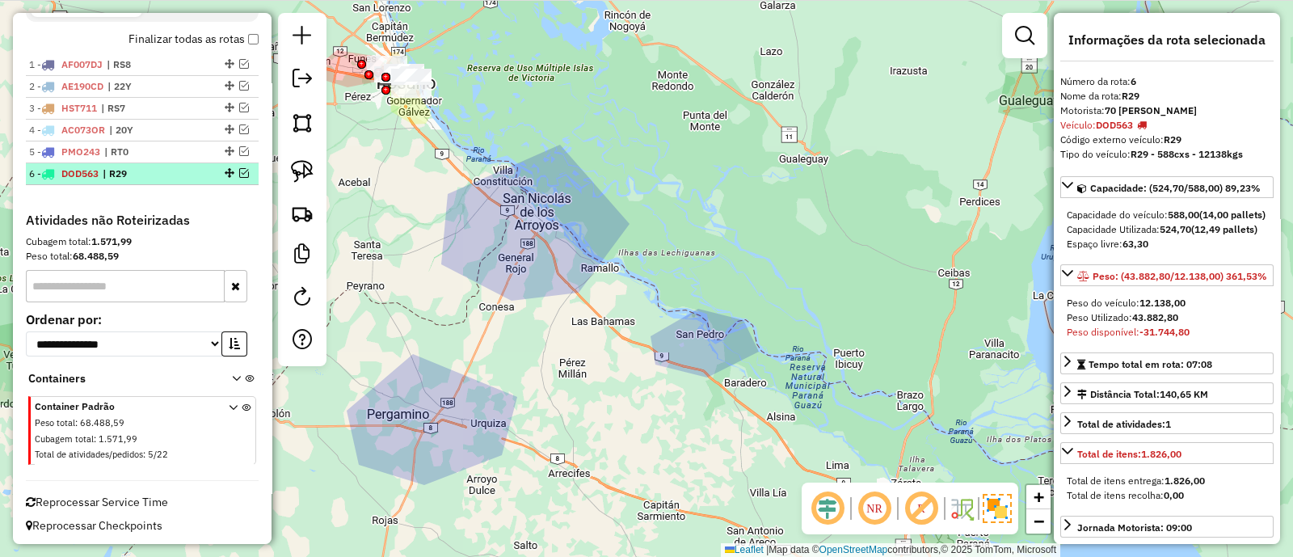
click at [218, 169] on div at bounding box center [228, 173] width 48 height 10
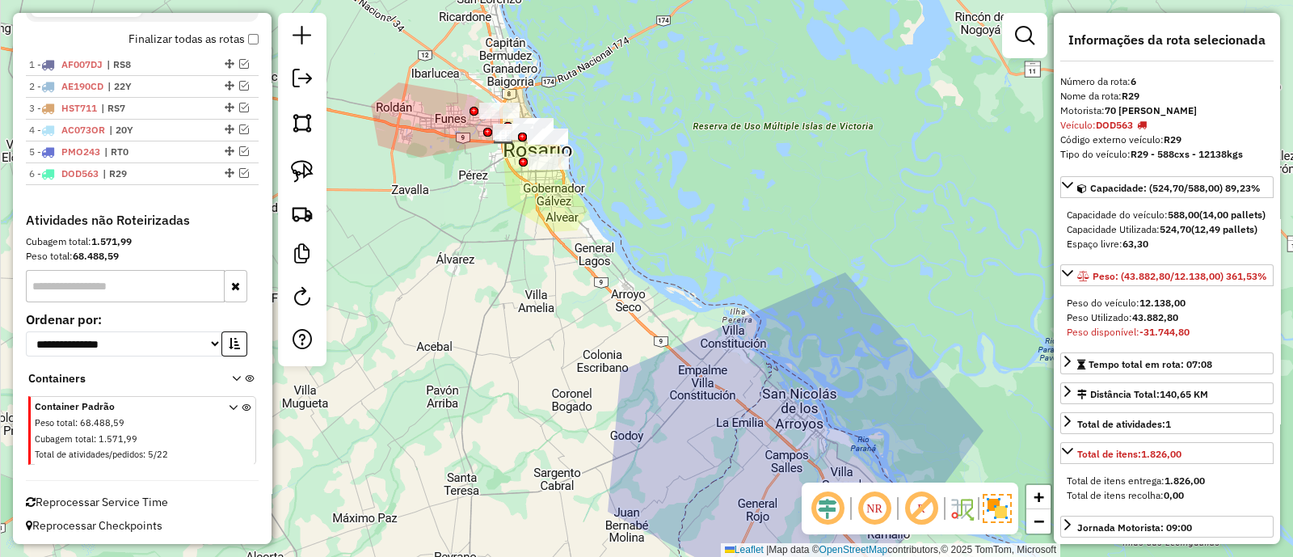
scroll to position [303, 0]
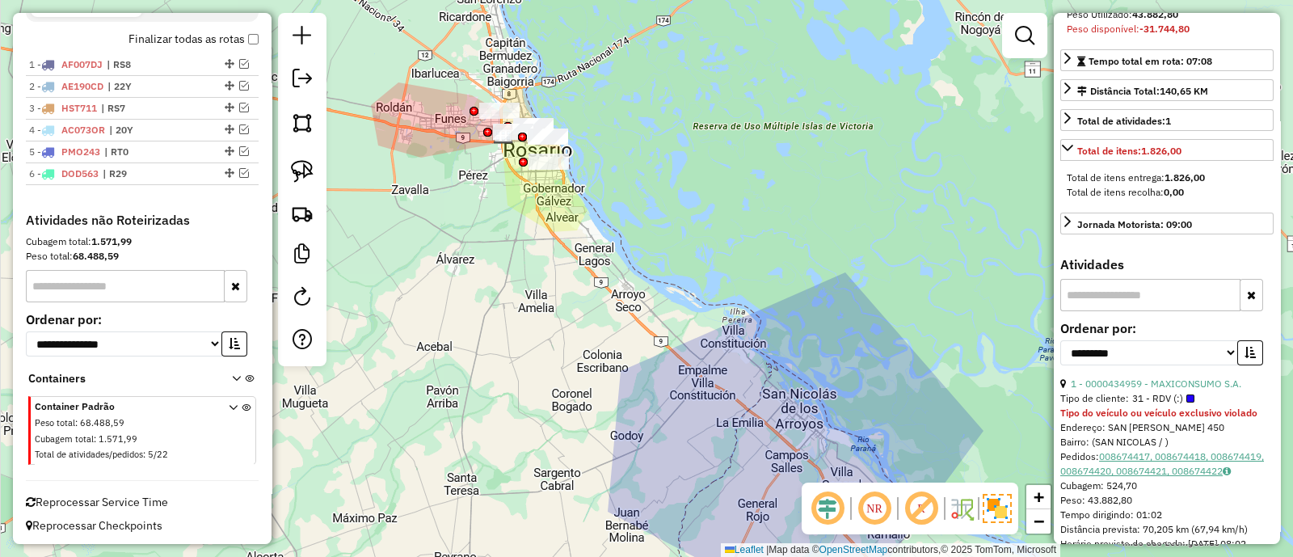
click at [1171, 477] on link "008674417, 008674418, 008674419, 008674420, 008674421, 008674422" at bounding box center [1162, 463] width 204 height 27
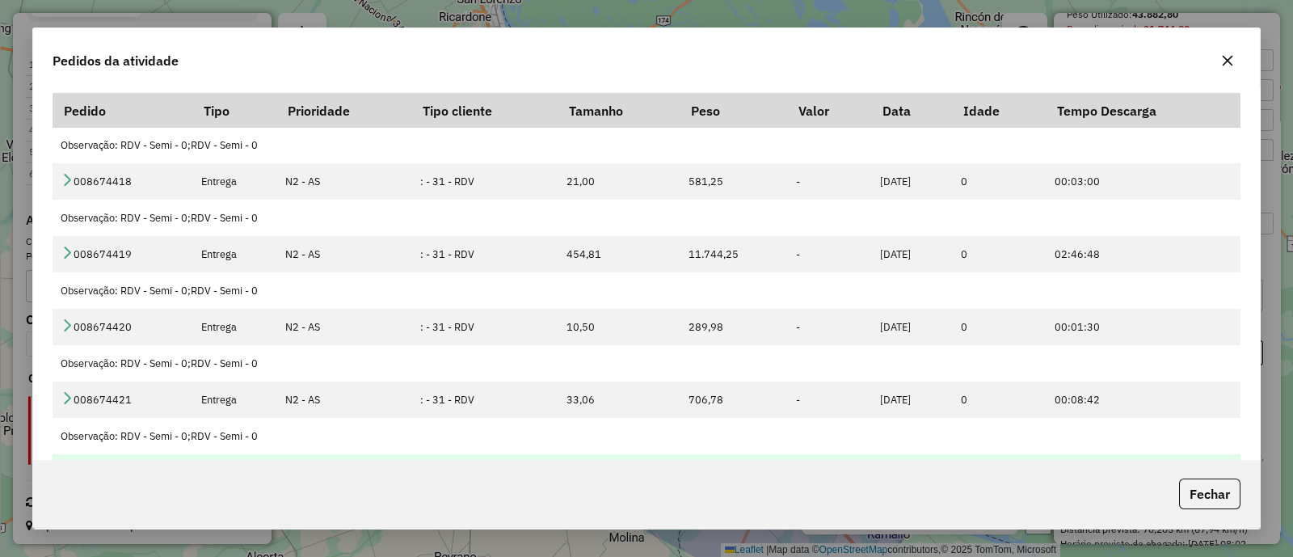
scroll to position [0, 0]
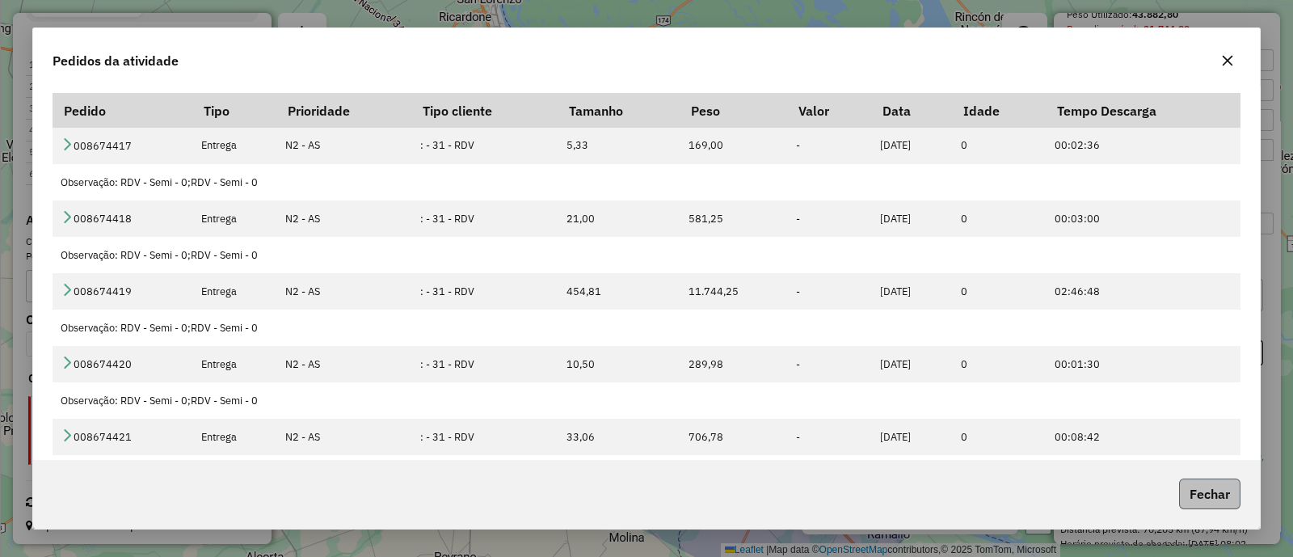
click at [1213, 490] on button "Fechar" at bounding box center [1209, 493] width 61 height 31
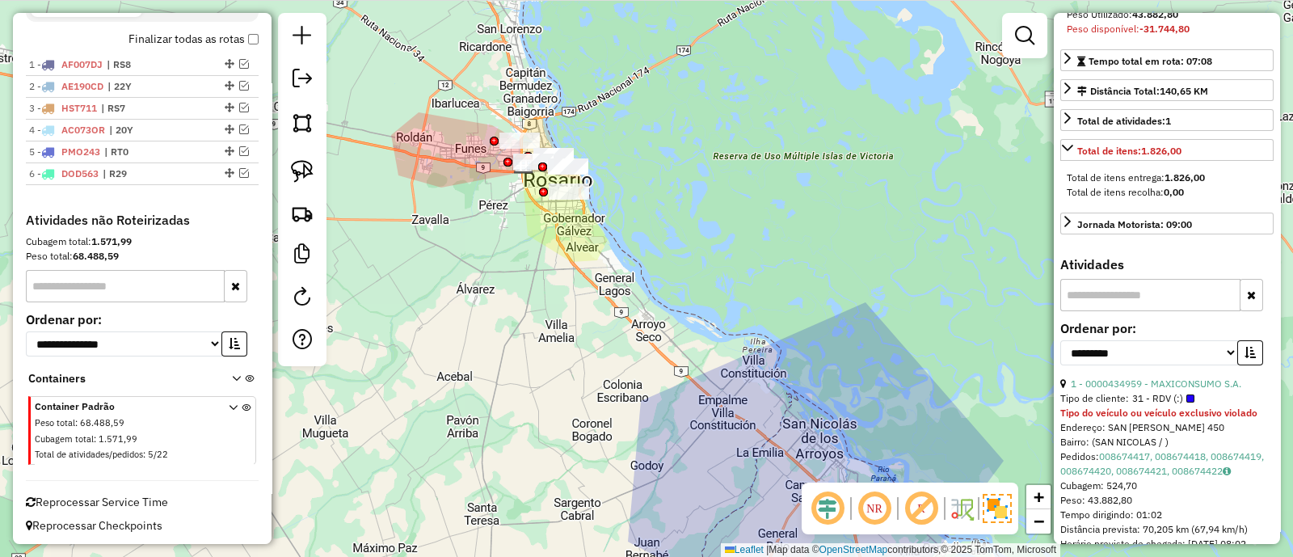
drag, startPoint x: 541, startPoint y: 274, endPoint x: 640, endPoint y: 417, distance: 173.7
click at [640, 417] on div "Janela de atendimento Grade de atendimento Capacidade Transportadoras Veículos …" at bounding box center [646, 278] width 1293 height 557
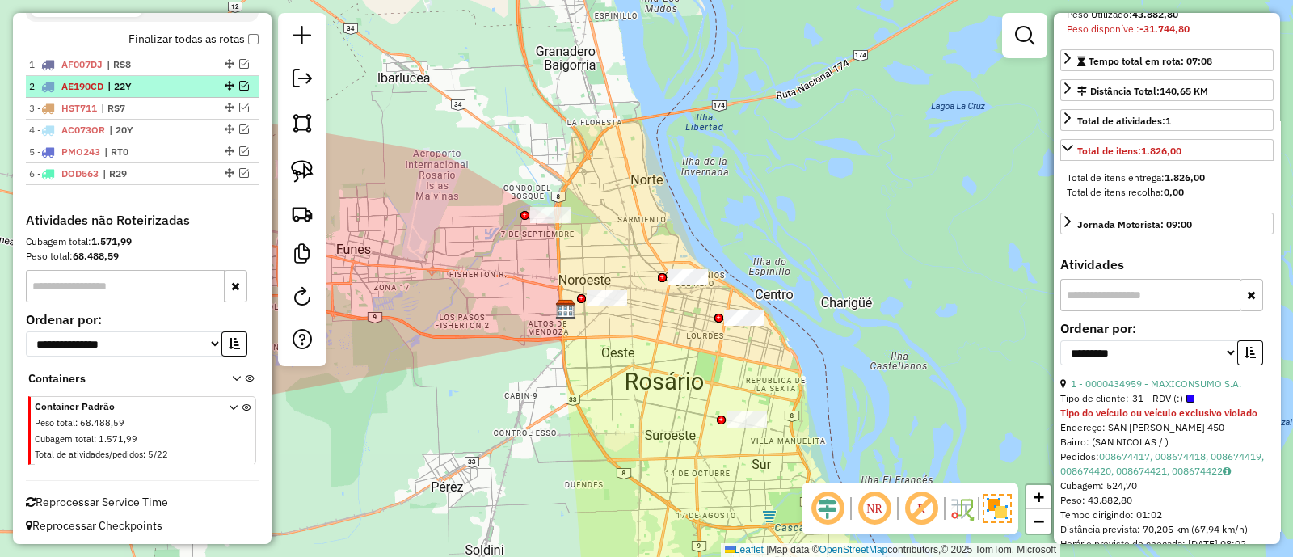
click at [178, 88] on span "| 22Y" at bounding box center [144, 86] width 74 height 15
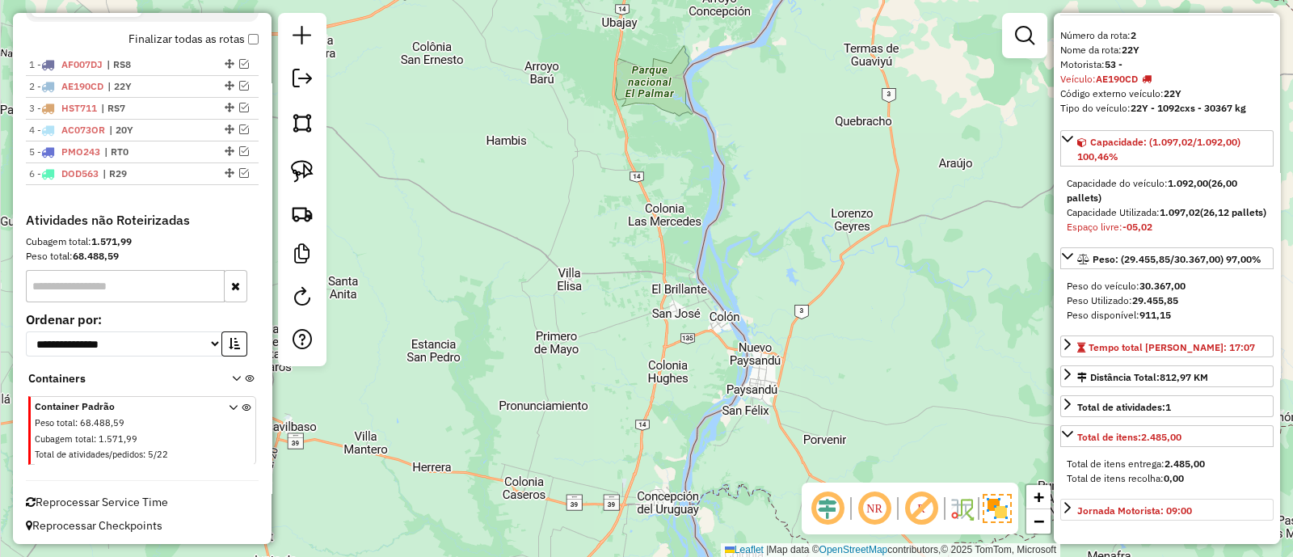
scroll to position [15, 0]
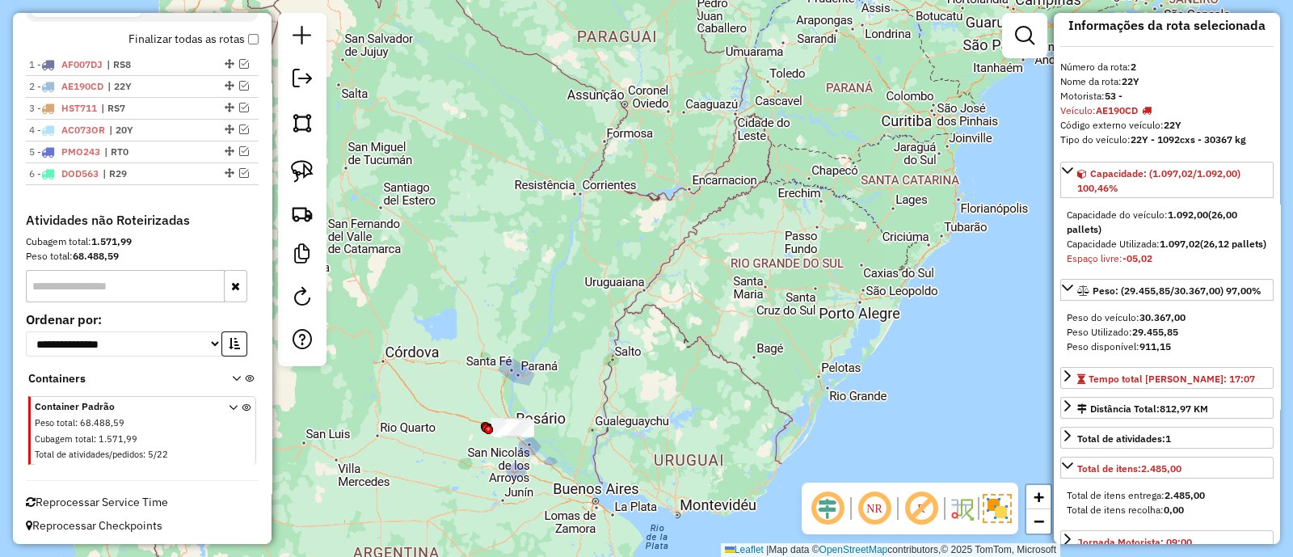
click at [994, 505] on img at bounding box center [997, 508] width 29 height 29
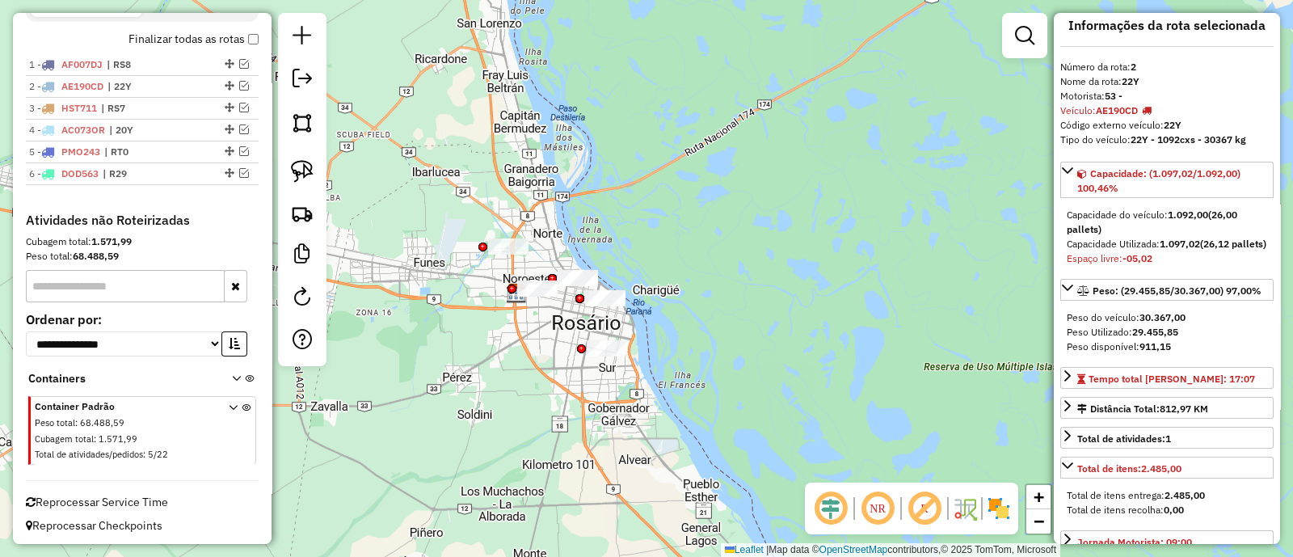
drag, startPoint x: 554, startPoint y: 400, endPoint x: 624, endPoint y: 430, distance: 76.4
click at [594, 422] on div "Janela de atendimento Grade de atendimento Capacidade Transportadoras Veículos …" at bounding box center [646, 278] width 1293 height 557
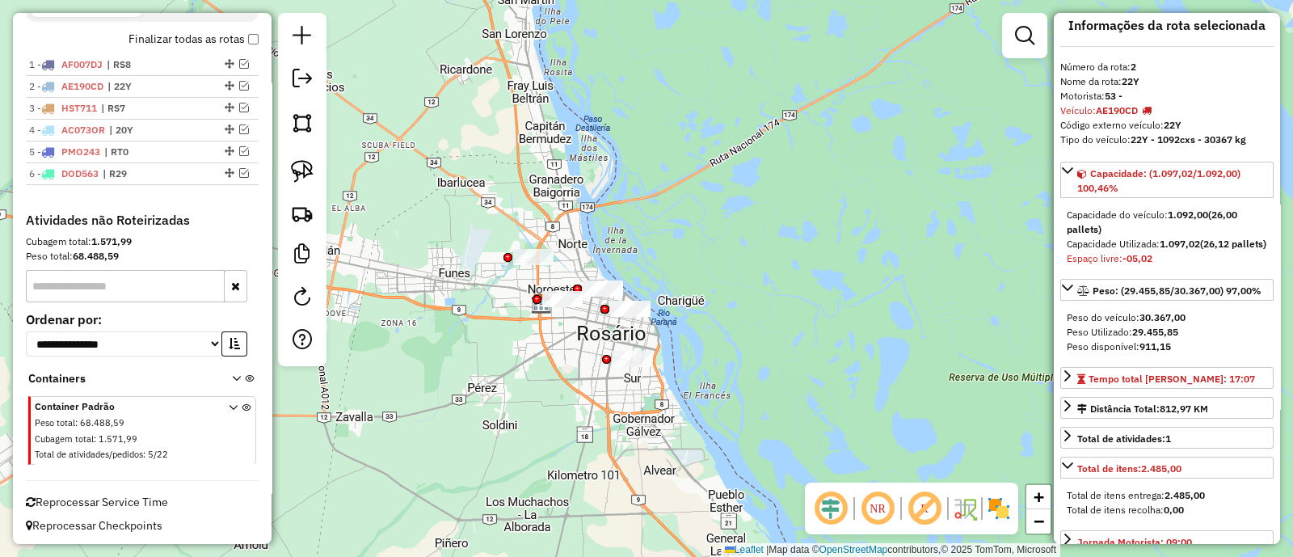
click at [998, 512] on img at bounding box center [999, 508] width 26 height 26
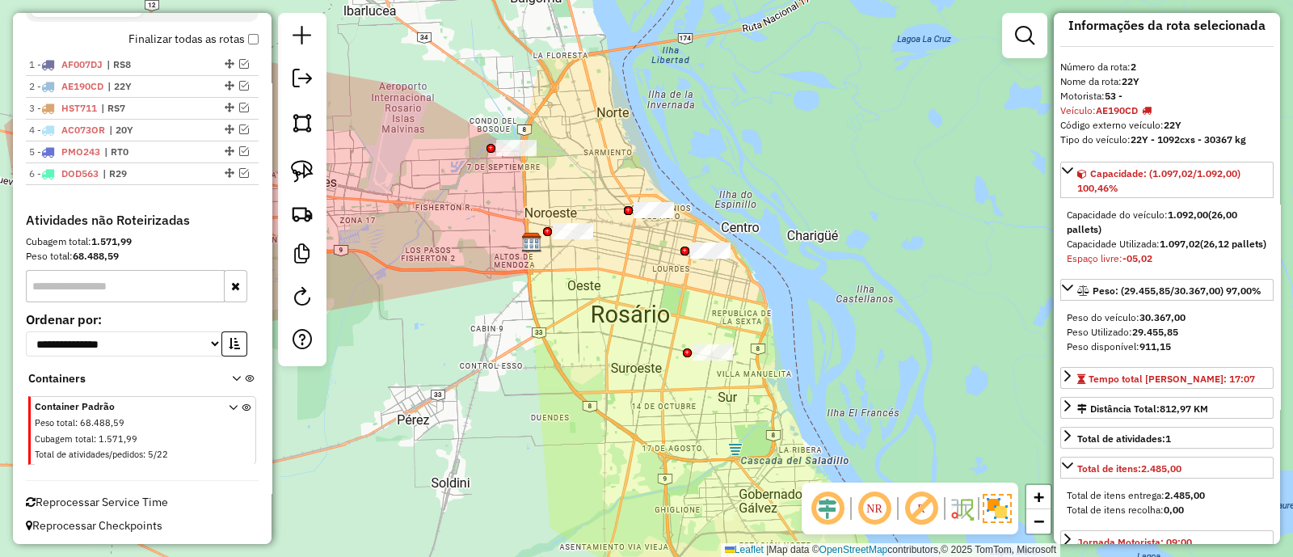
drag, startPoint x: 579, startPoint y: 320, endPoint x: 625, endPoint y: 366, distance: 65.7
click at [624, 366] on div "Janela de atendimento Grade de atendimento Capacidade Transportadoras Veículos …" at bounding box center [646, 278] width 1293 height 557
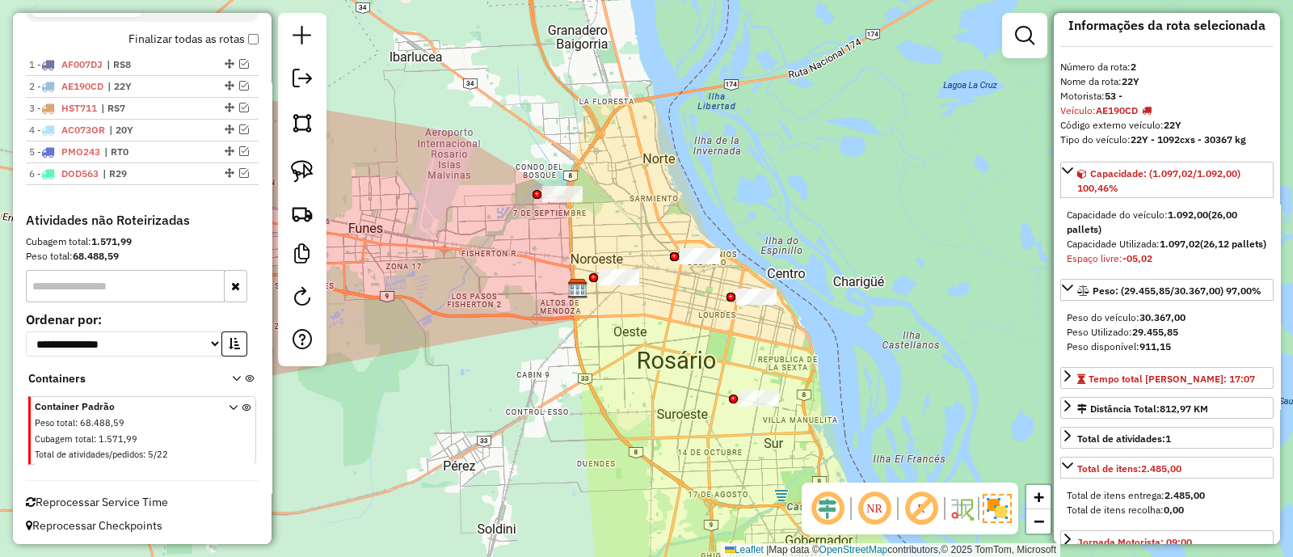
click at [831, 179] on div "Janela de atendimento Grade de atendimento Capacidade Transportadoras Veículos …" at bounding box center [646, 278] width 1293 height 557
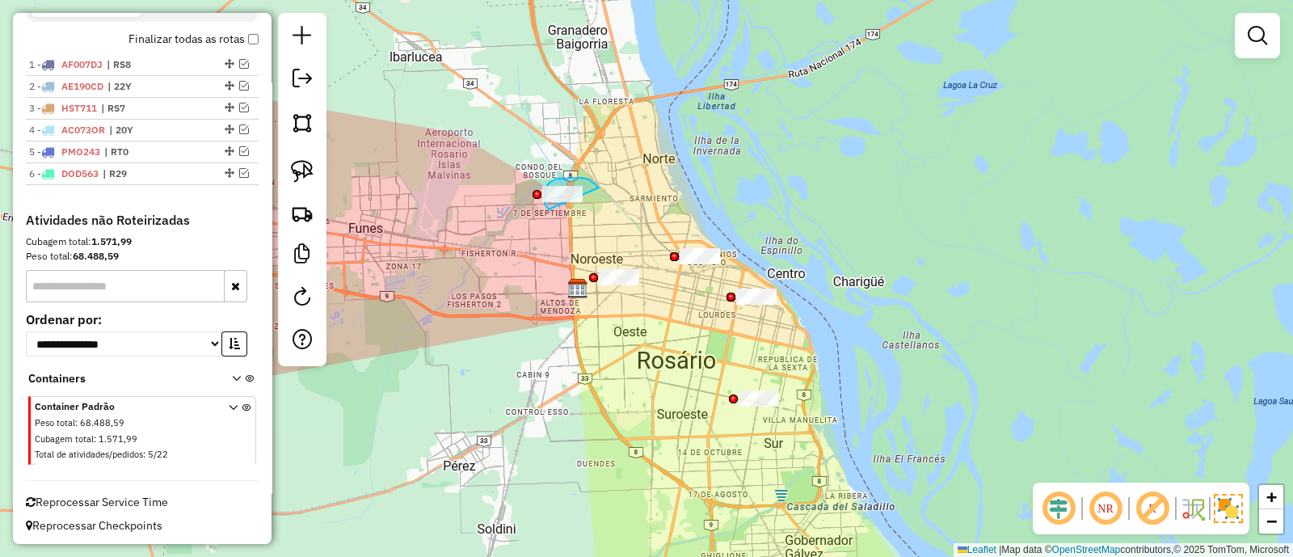
drag, startPoint x: 582, startPoint y: 178, endPoint x: 577, endPoint y: 225, distance: 47.1
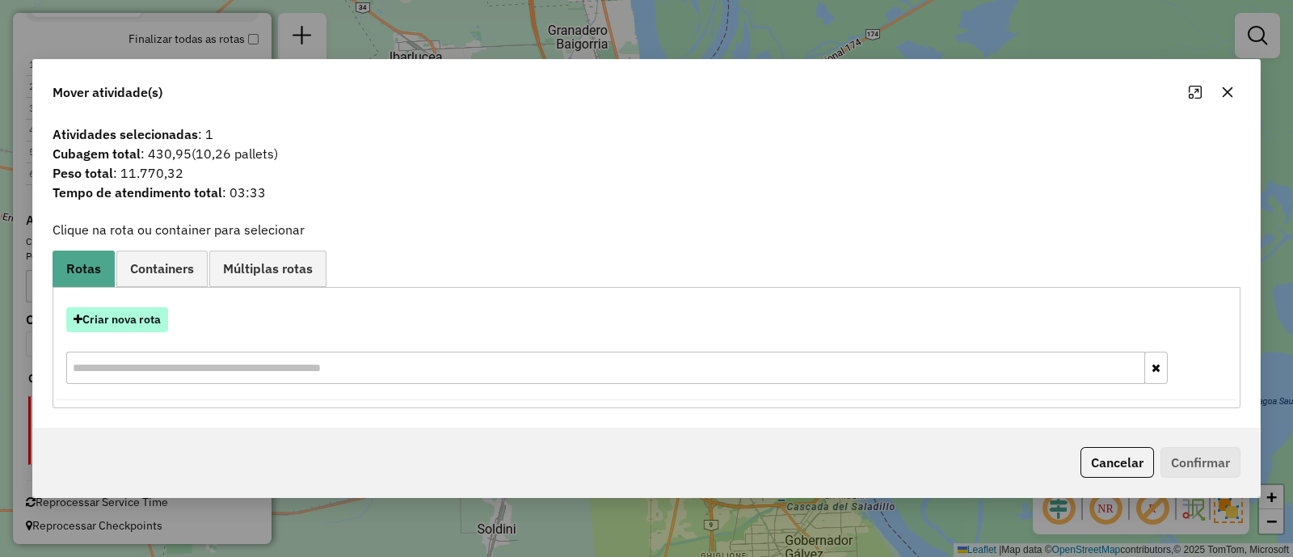
click at [131, 326] on button "Criar nova rota" at bounding box center [117, 319] width 102 height 25
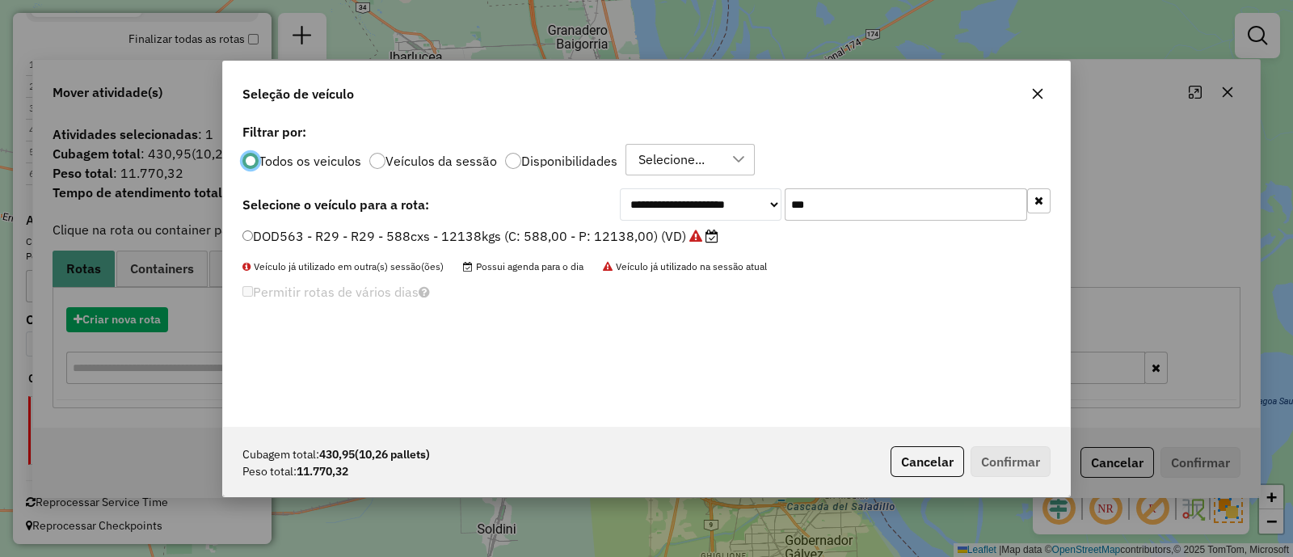
scroll to position [8, 5]
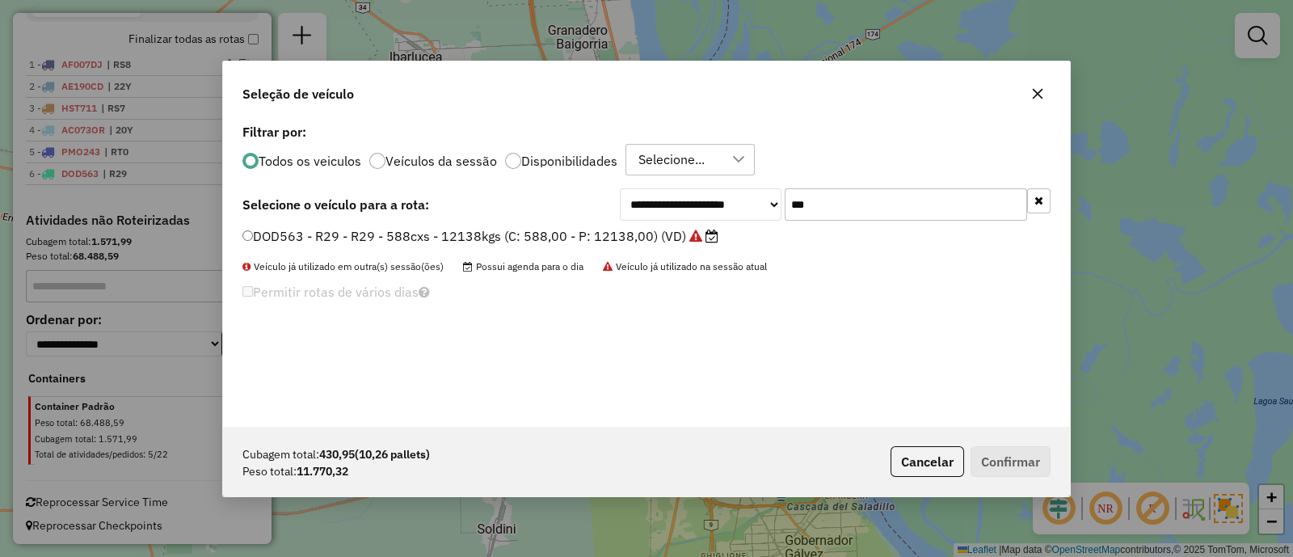
drag, startPoint x: 801, startPoint y: 196, endPoint x: 780, endPoint y: 197, distance: 21.1
click at [782, 196] on div "**********" at bounding box center [835, 204] width 431 height 32
paste input "*********"
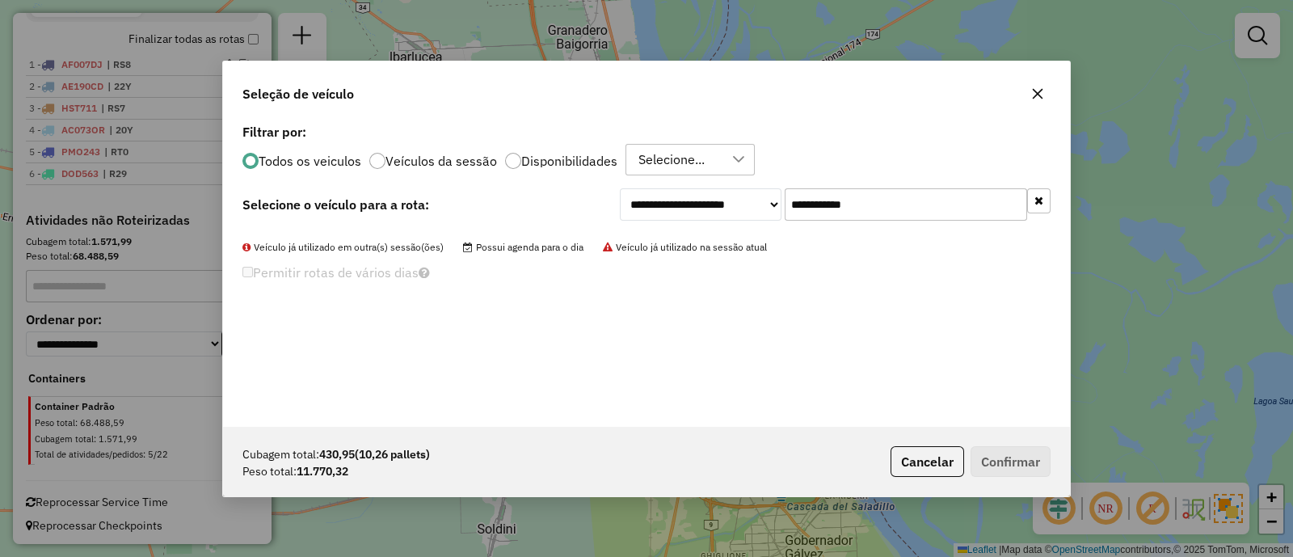
drag, startPoint x: 812, startPoint y: 200, endPoint x: 933, endPoint y: 180, distance: 122.9
click at [932, 198] on input "**********" at bounding box center [906, 204] width 242 height 32
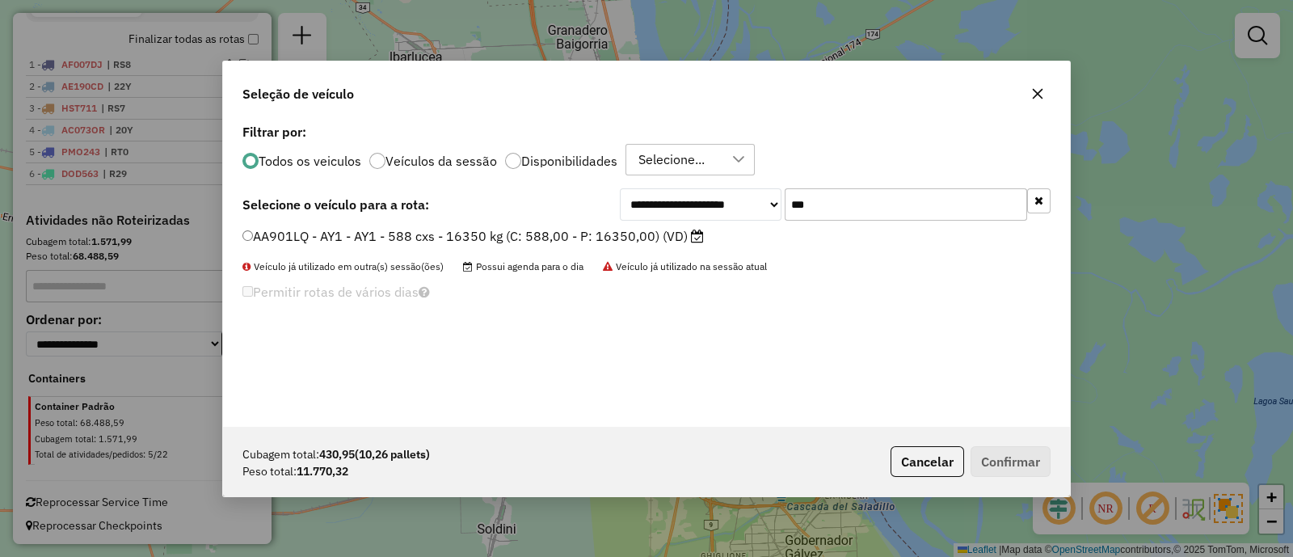
type input "***"
drag, startPoint x: 685, startPoint y: 240, endPoint x: 699, endPoint y: 250, distance: 17.3
click at [685, 240] on label "AA901LQ - AY1 - AY1 - 588 cxs - 16350 kg (C: 588,00 - P: 16350,00) (VD)" at bounding box center [472, 235] width 461 height 19
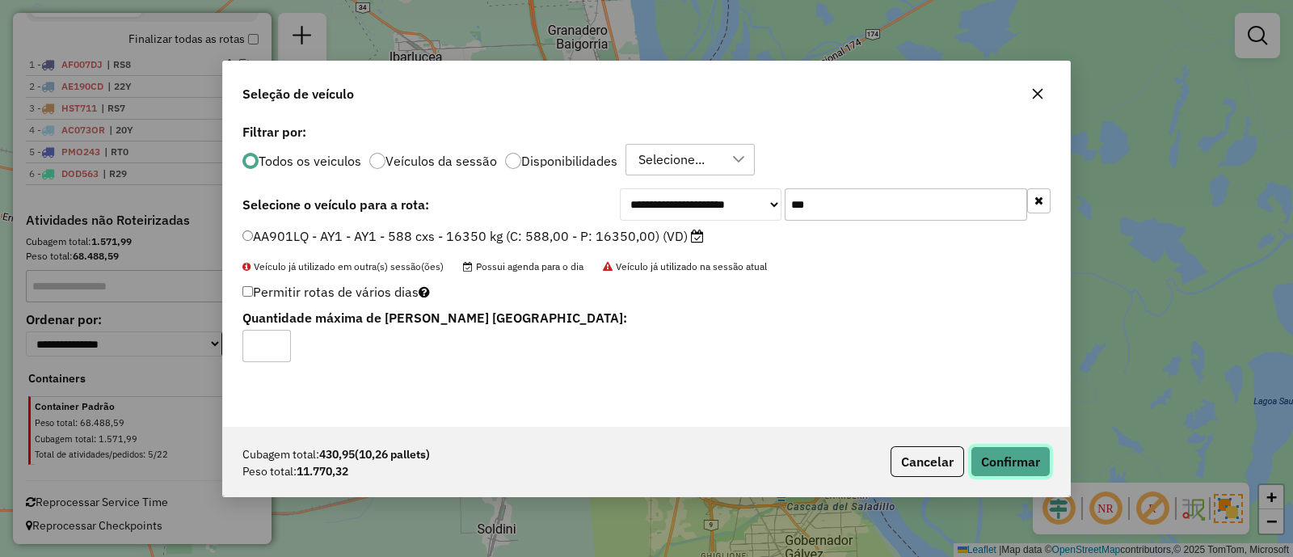
click at [983, 466] on button "Confirmar" at bounding box center [1010, 461] width 80 height 31
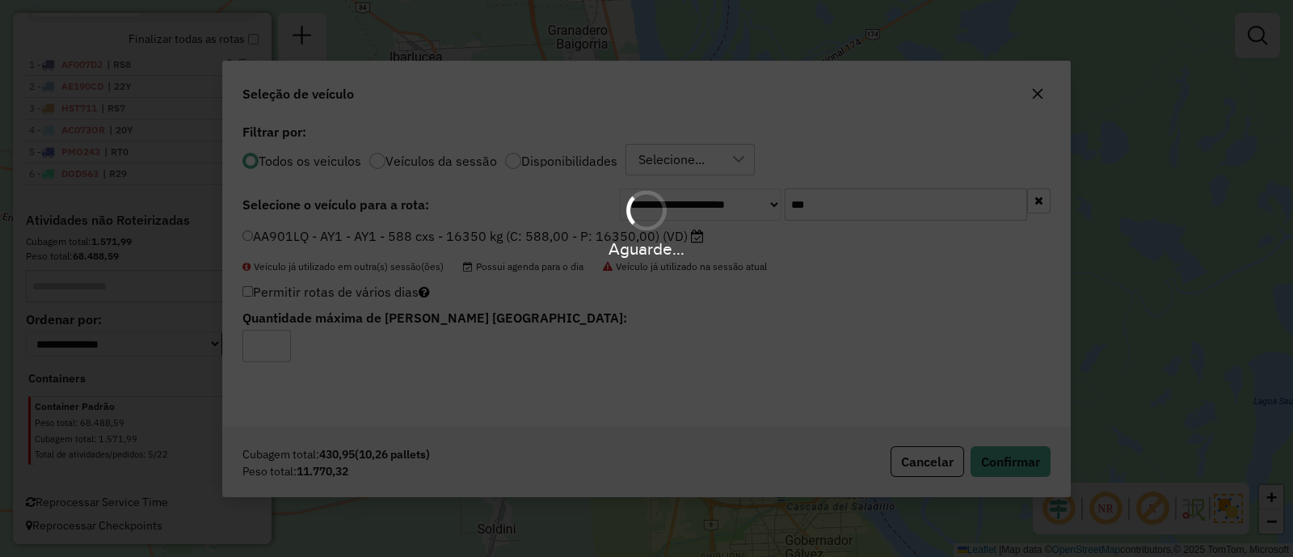
scroll to position [635, 0]
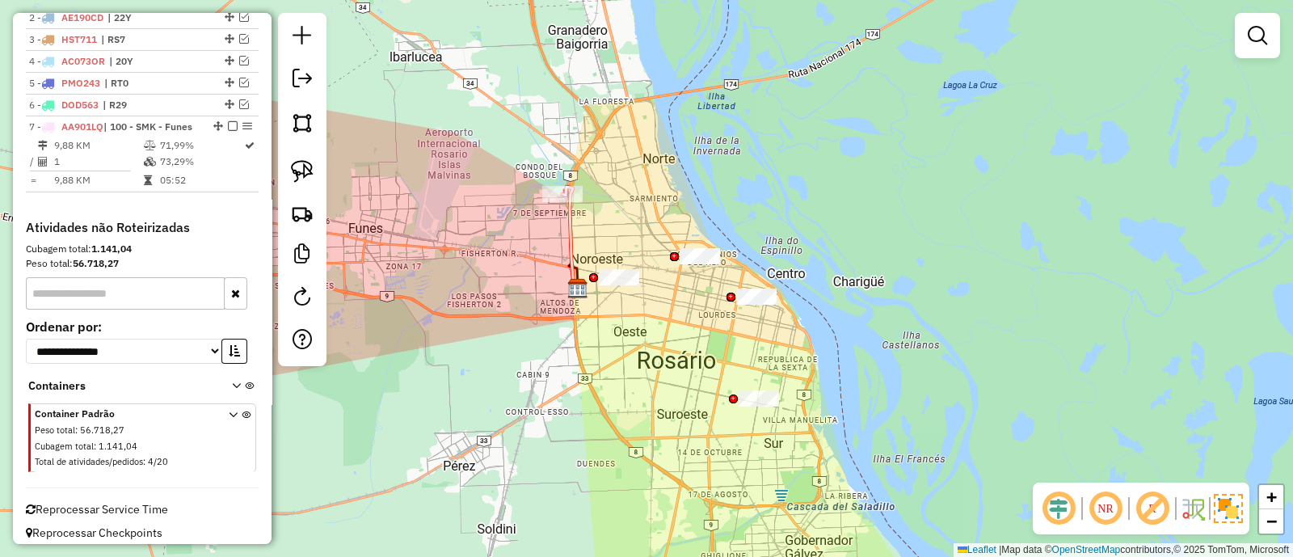
click at [570, 253] on icon at bounding box center [569, 240] width 15 height 107
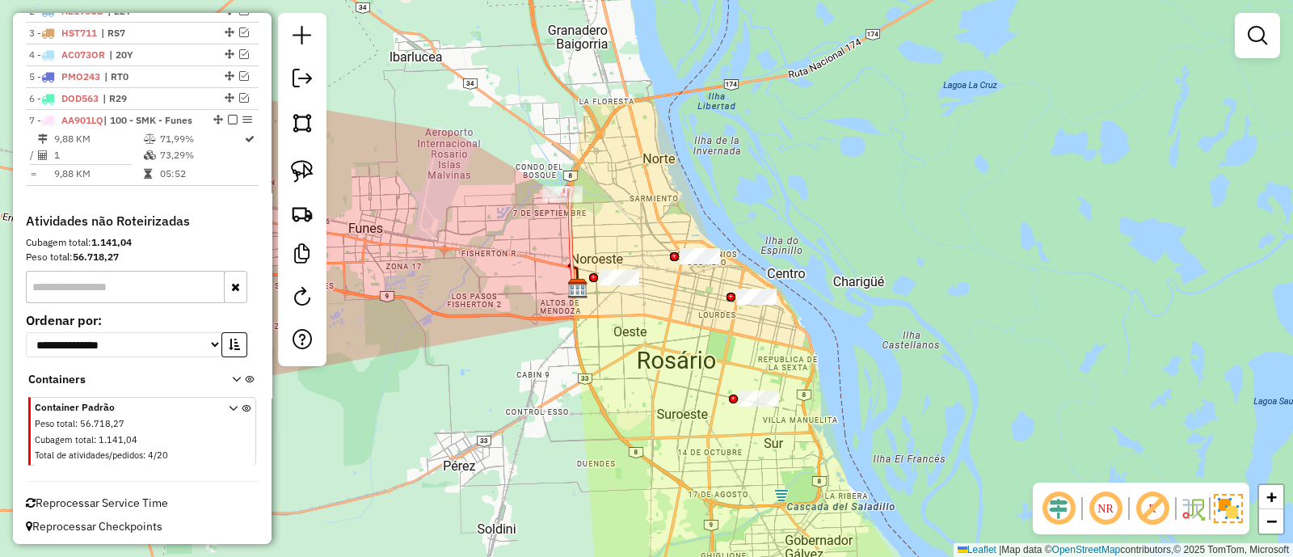
select select "**********"
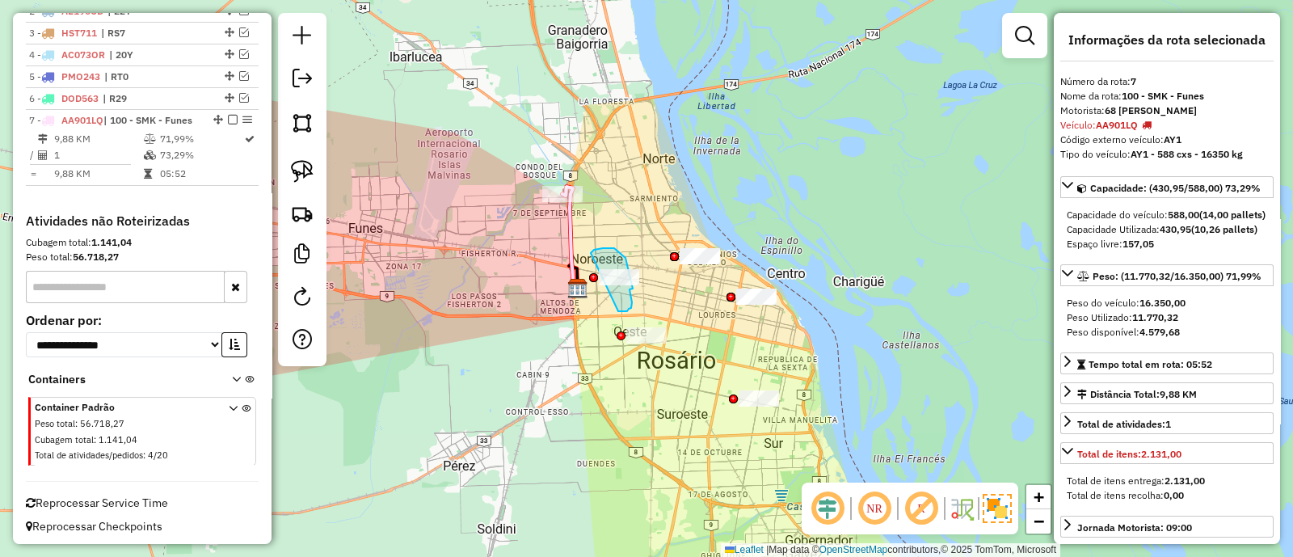
drag, startPoint x: 591, startPoint y: 254, endPoint x: 618, endPoint y: 312, distance: 64.3
click at [618, 331] on div at bounding box center [621, 335] width 9 height 9
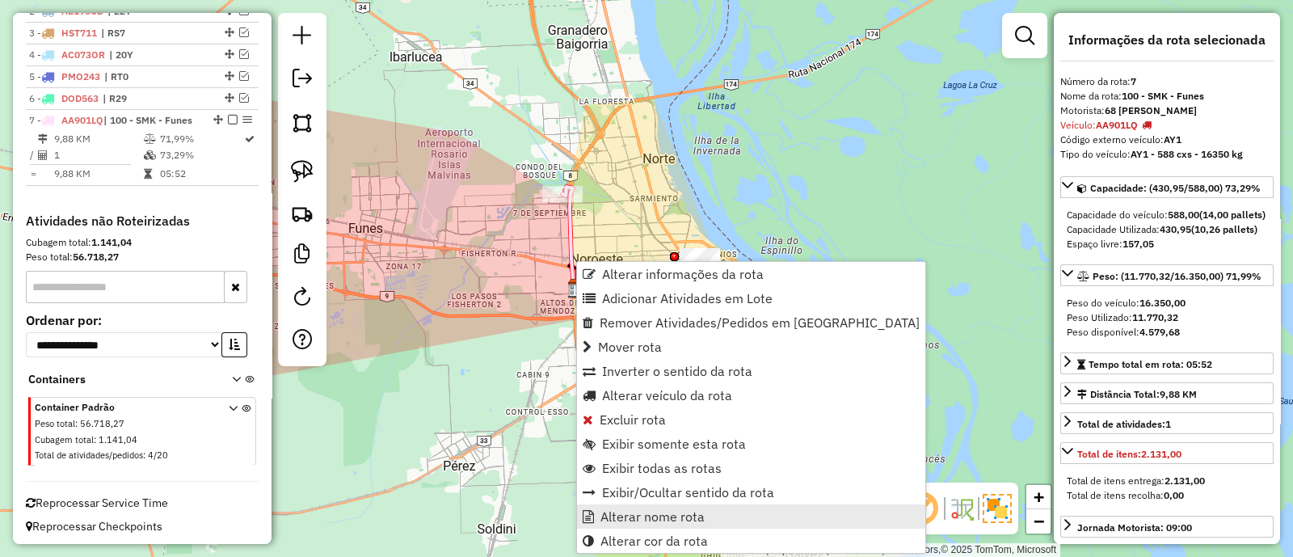
click at [642, 523] on span "Alterar nome rota" at bounding box center [652, 516] width 104 height 13
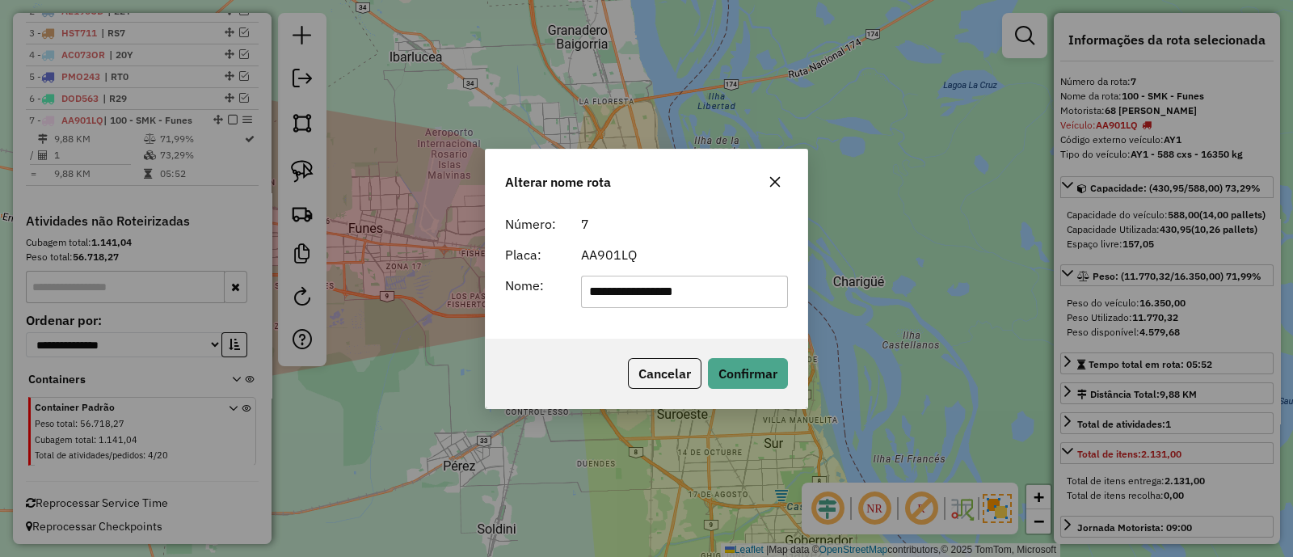
drag, startPoint x: 693, startPoint y: 280, endPoint x: 499, endPoint y: 268, distance: 194.3
click at [501, 268] on div "**********" at bounding box center [647, 273] width 322 height 131
type input "***"
click at [740, 377] on button "Confirmar" at bounding box center [748, 373] width 80 height 31
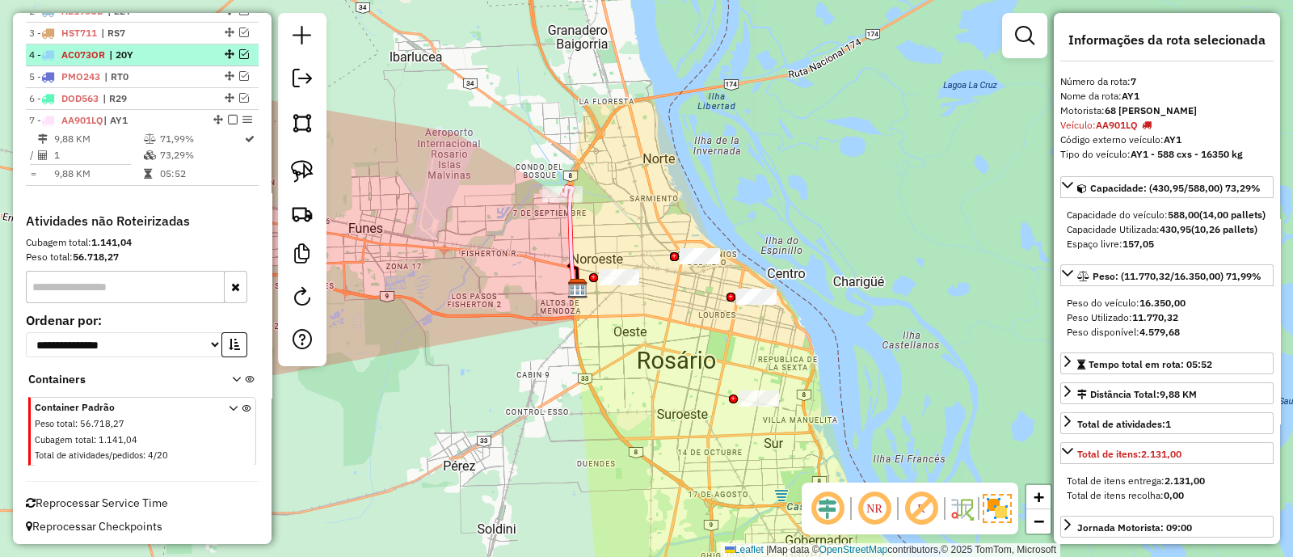
click at [228, 116] on em at bounding box center [233, 120] width 10 height 10
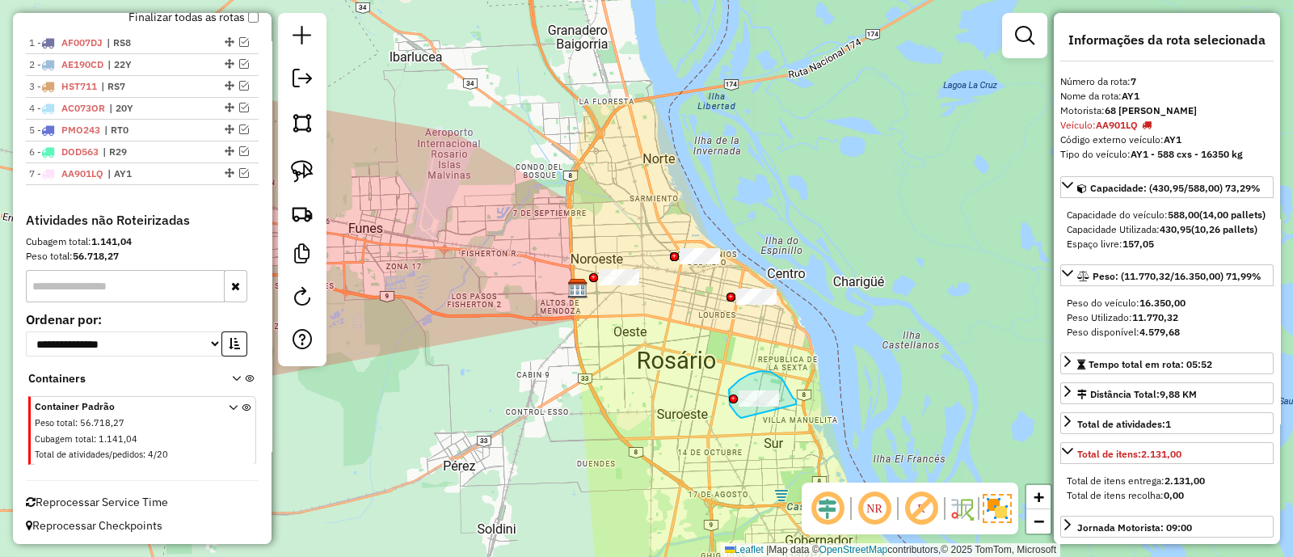
drag, startPoint x: 793, startPoint y: 398, endPoint x: 741, endPoint y: 418, distance: 55.5
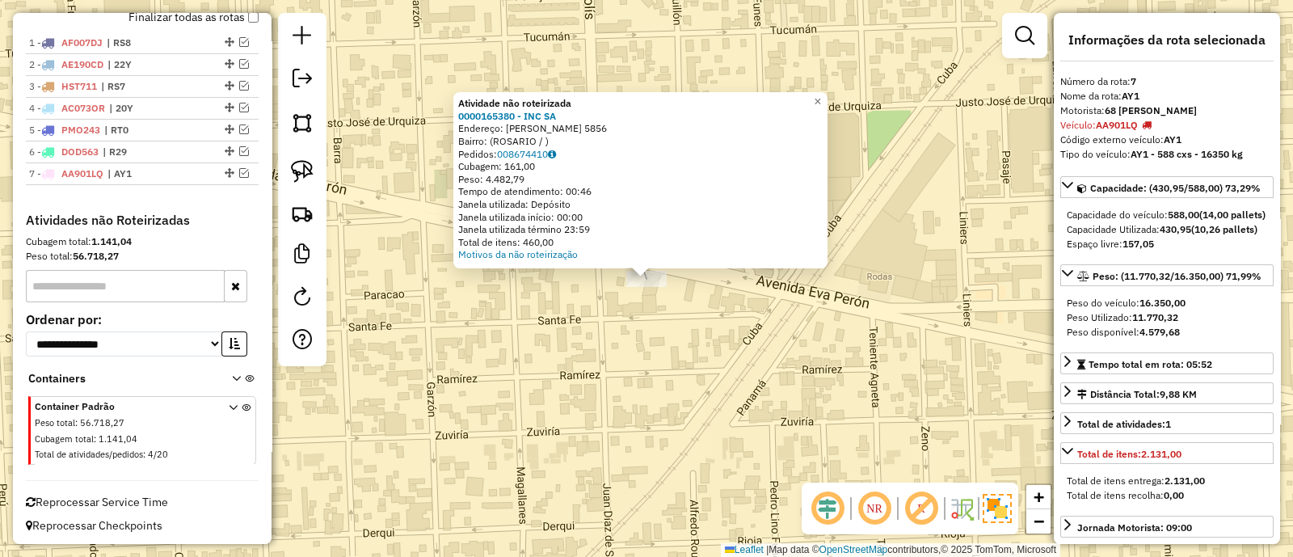
click at [691, 335] on div "Atividade não roteirizada 0000165380 - INC SA Endereço: [PERSON_NAME] 5856 Bair…" at bounding box center [646, 278] width 1293 height 557
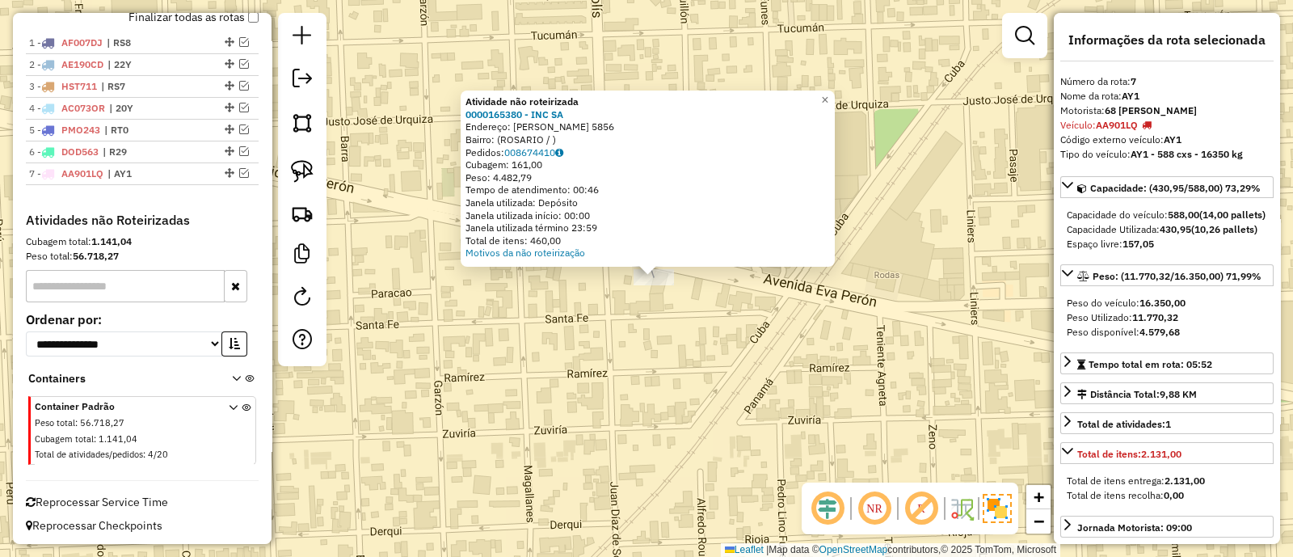
click at [709, 321] on div "Atividade não roteirizada 0000165380 - INC SA Endereço: [PERSON_NAME] 5856 Bair…" at bounding box center [646, 278] width 1293 height 557
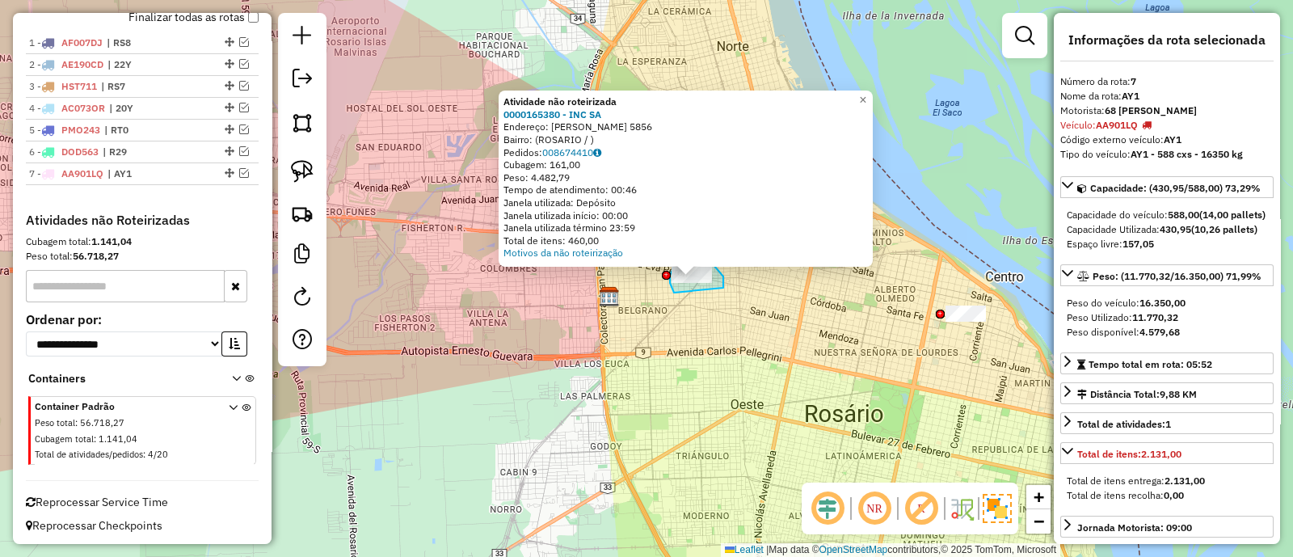
drag, startPoint x: 723, startPoint y: 276, endPoint x: 680, endPoint y: 302, distance: 50.0
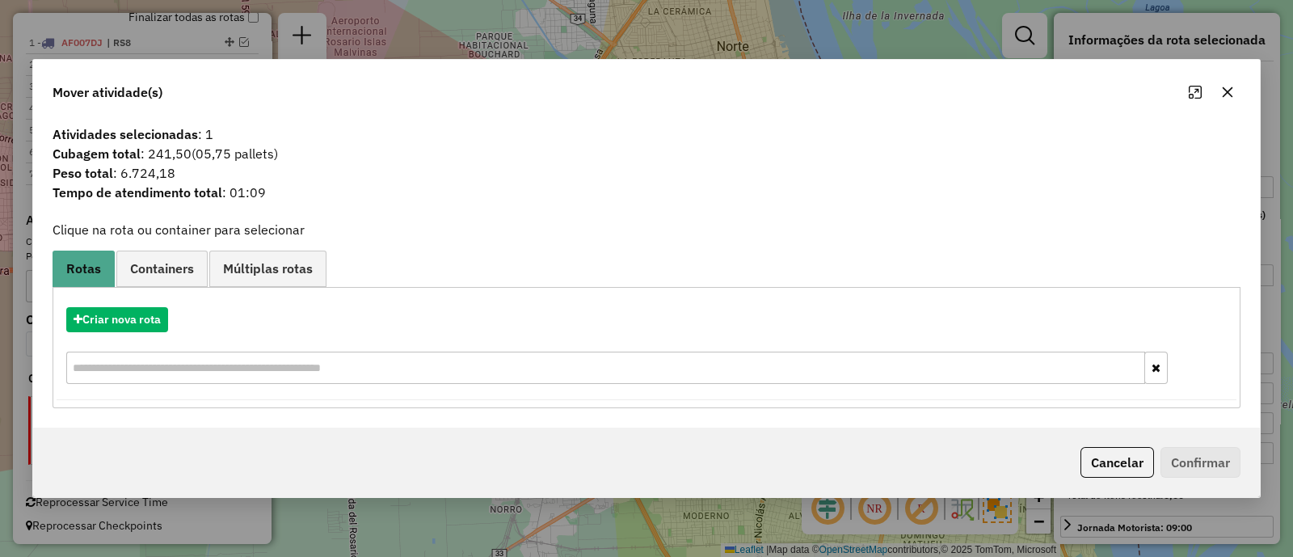
click at [1084, 454] on button "Cancelar" at bounding box center [1117, 462] width 74 height 31
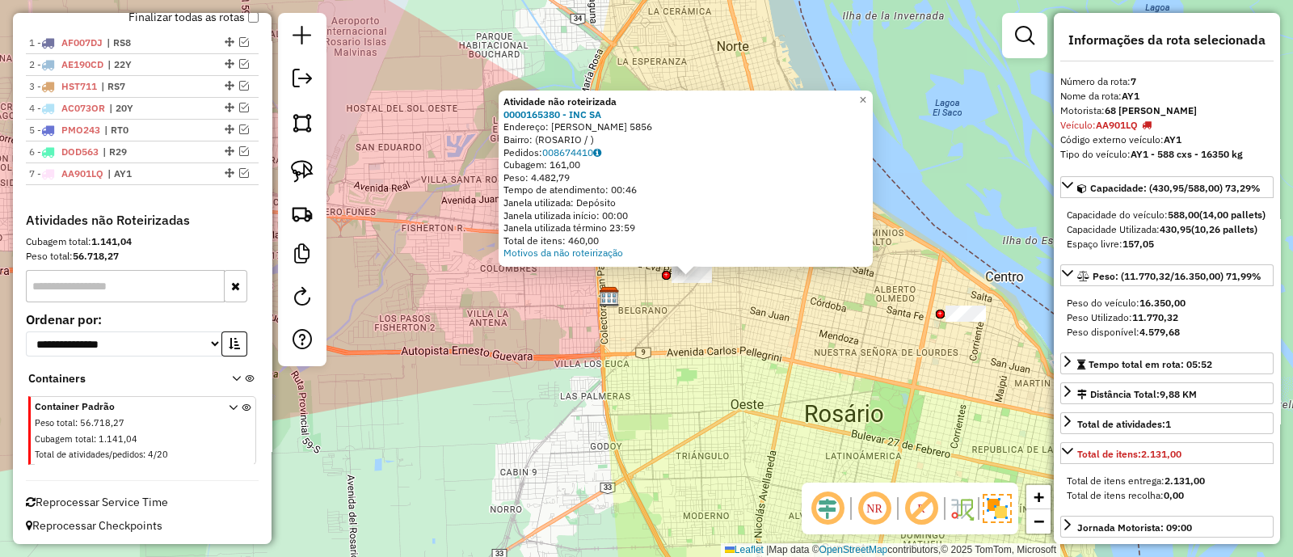
drag, startPoint x: 857, startPoint y: 344, endPoint x: 868, endPoint y: 351, distance: 12.3
click at [857, 344] on div "Atividade não roteirizada 0000165380 - INC SA Endereço: [PERSON_NAME] 5856 Bair…" at bounding box center [646, 278] width 1293 height 557
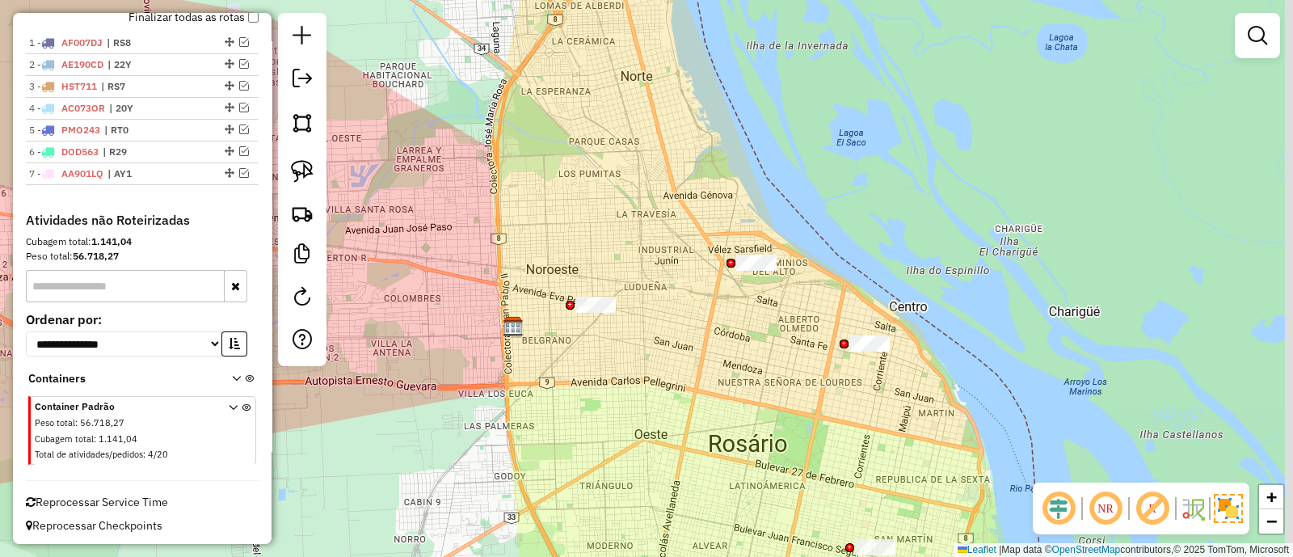
drag, startPoint x: 884, startPoint y: 352, endPoint x: 772, endPoint y: 391, distance: 118.8
click at [768, 391] on div "Janela de atendimento Grade de atendimento Capacidade Transportadoras Veículos …" at bounding box center [646, 278] width 1293 height 557
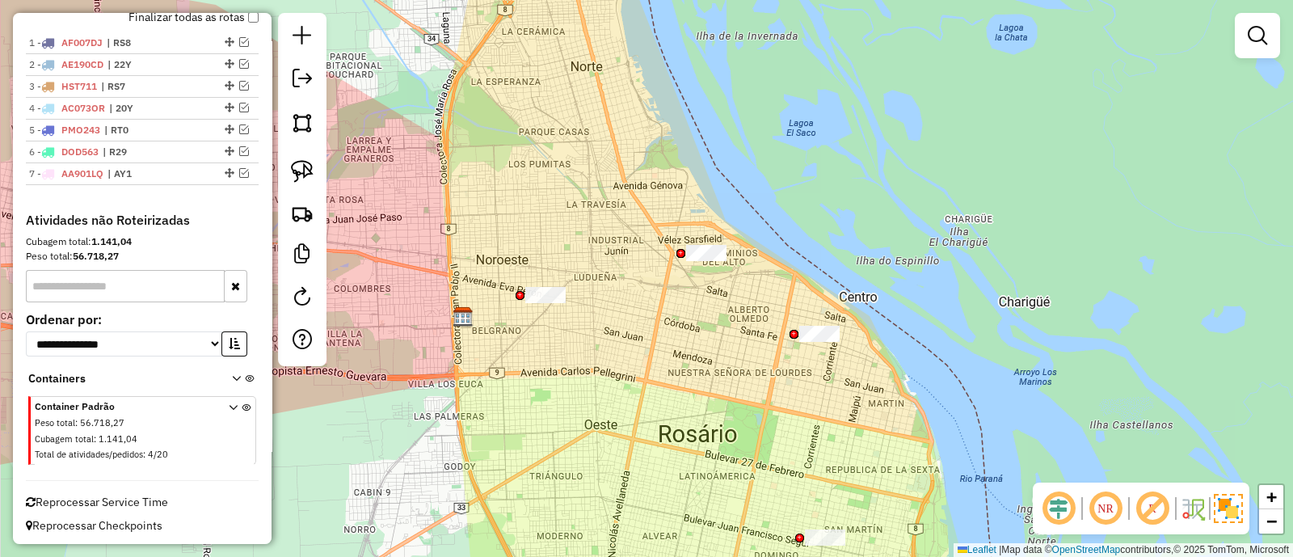
drag, startPoint x: 776, startPoint y: 269, endPoint x: 726, endPoint y: 255, distance: 51.2
click at [731, 252] on div "Janela de atendimento Grade de atendimento Capacidade Transportadoras Veículos …" at bounding box center [646, 278] width 1293 height 557
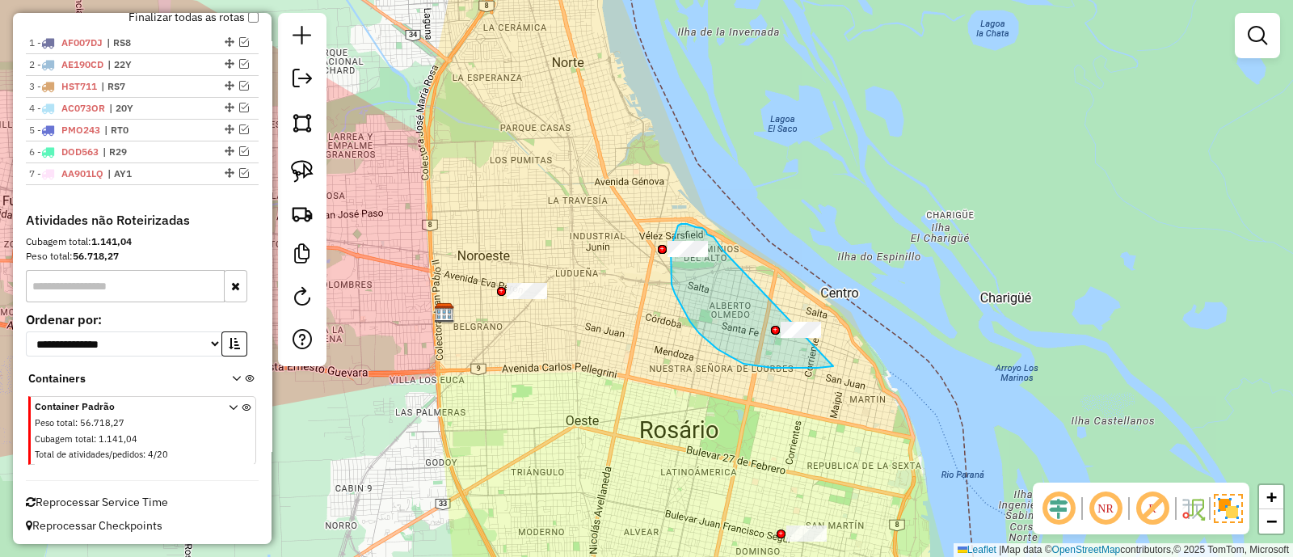
drag, startPoint x: 714, startPoint y: 237, endPoint x: 874, endPoint y: 301, distance: 172.6
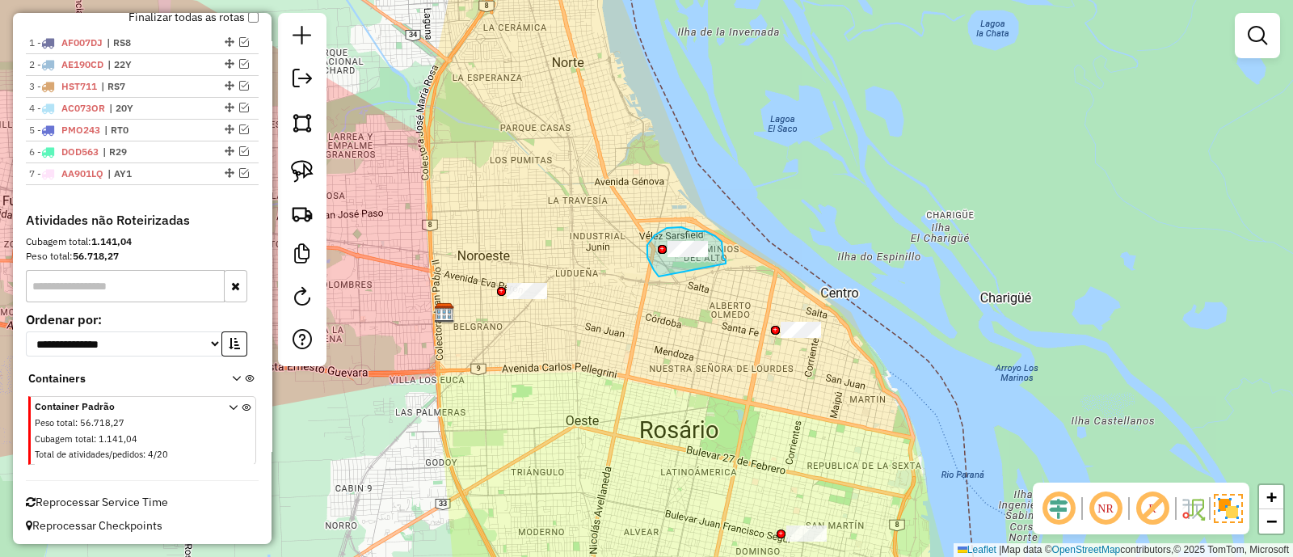
drag, startPoint x: 723, startPoint y: 256, endPoint x: 659, endPoint y: 276, distance: 67.7
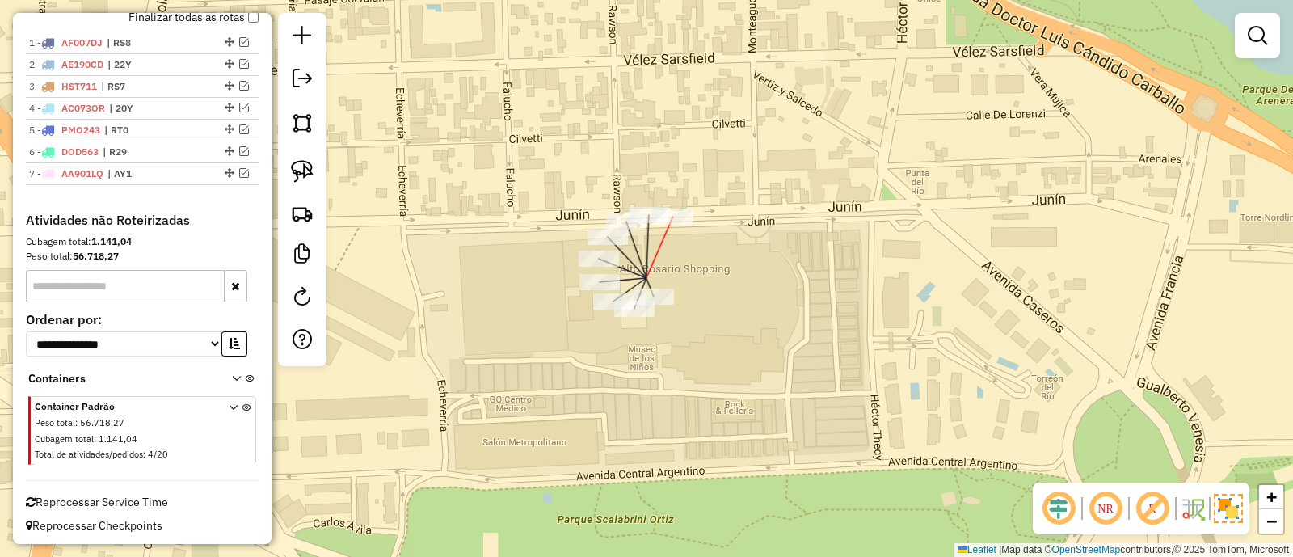
click at [672, 225] on div at bounding box center [673, 216] width 40 height 16
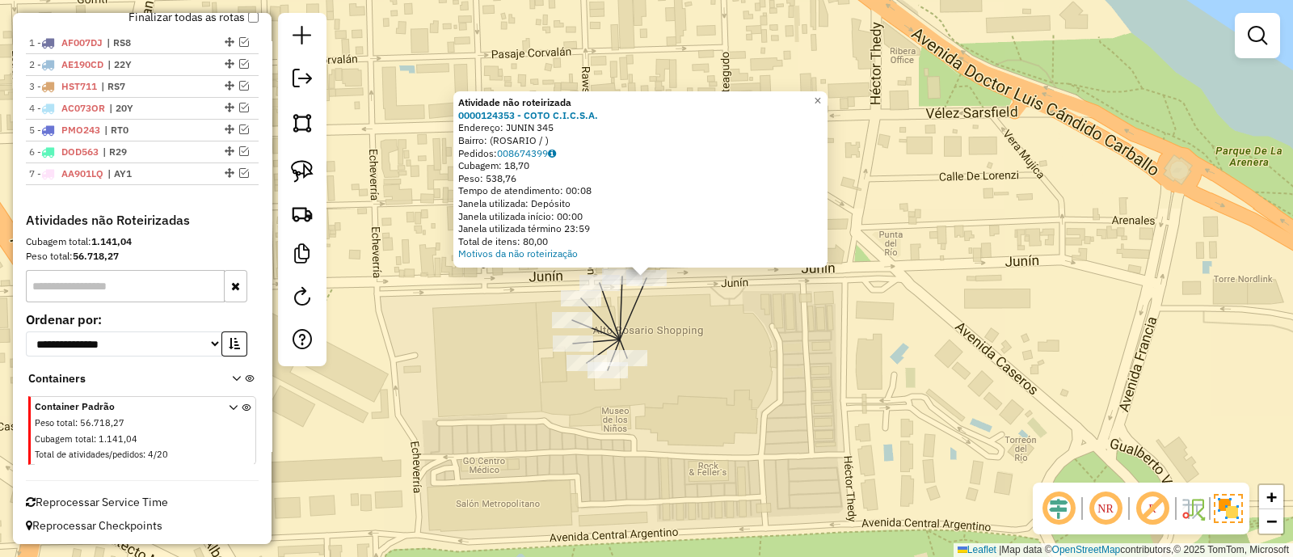
click at [727, 375] on div "Atividade não roteirizada 0000124353 - COTO C.I.C.S.A. Endereço: JUNIN 345 Bair…" at bounding box center [646, 278] width 1293 height 557
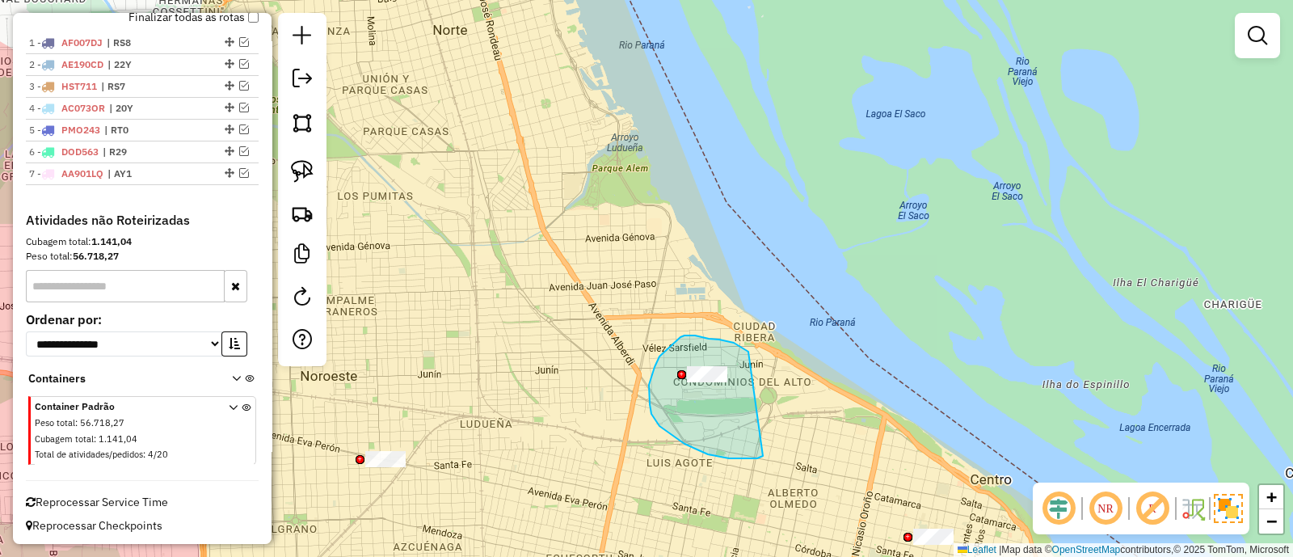
drag, startPoint x: 726, startPoint y: 341, endPoint x: 763, endPoint y: 456, distance: 120.4
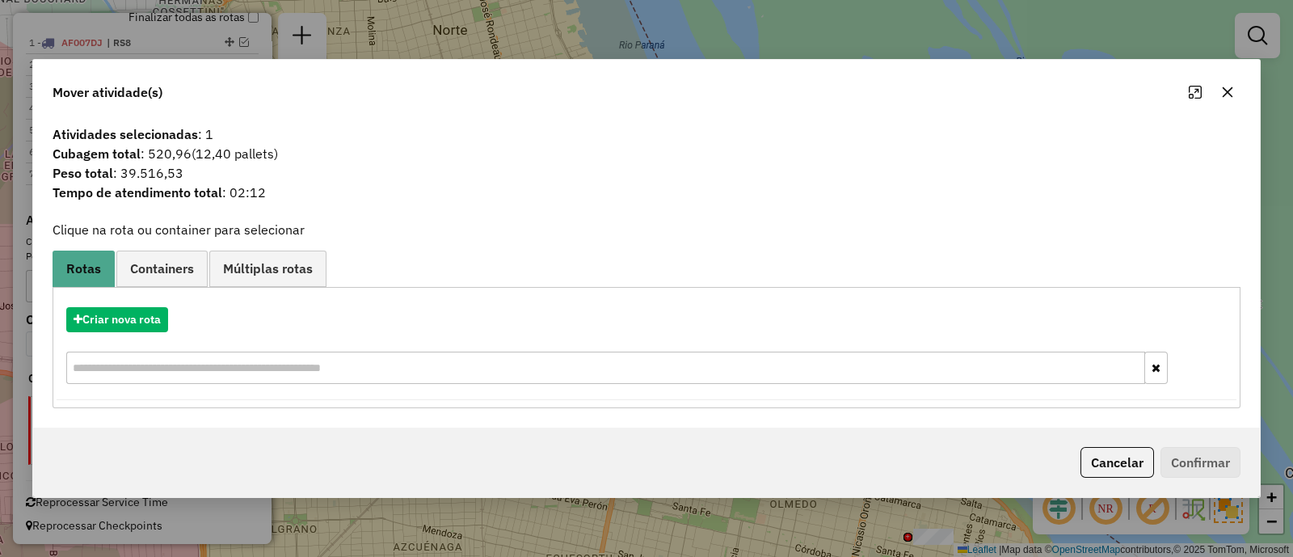
click at [160, 305] on div "Criar nova rota" at bounding box center [647, 347] width 1180 height 105
click at [154, 321] on button "Criar nova rota" at bounding box center [117, 319] width 102 height 25
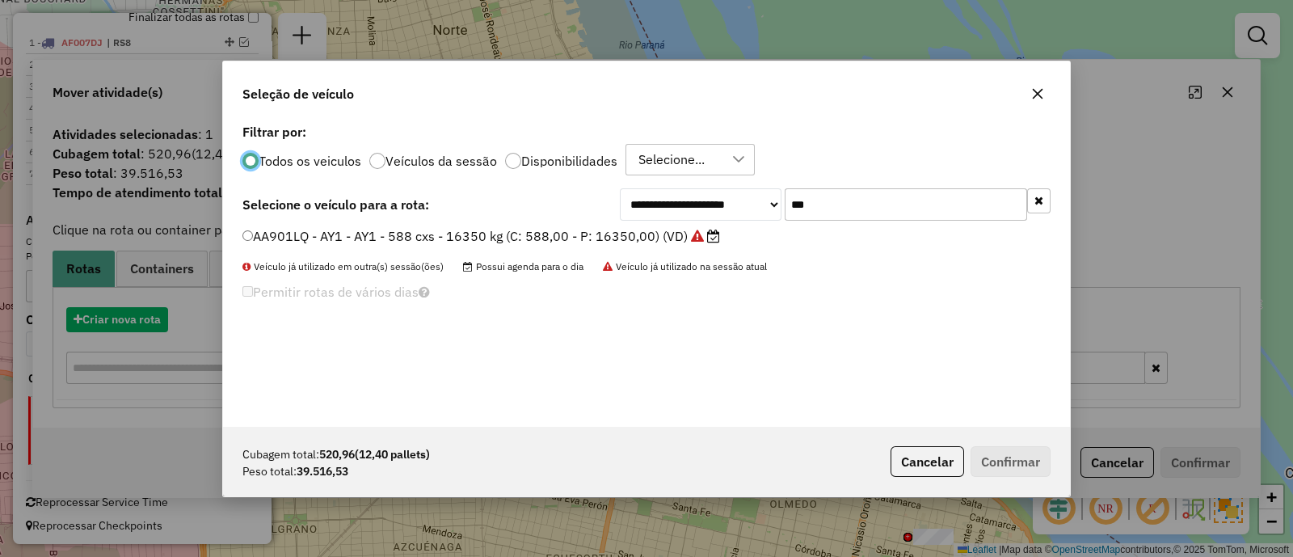
scroll to position [8, 4]
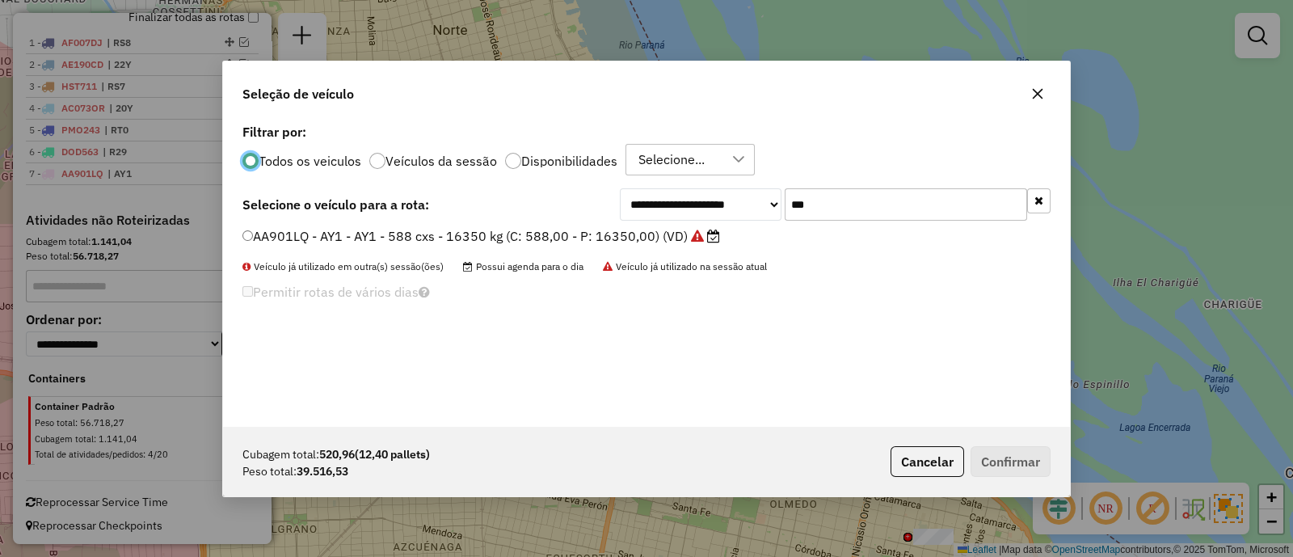
drag, startPoint x: 751, startPoint y: 196, endPoint x: 715, endPoint y: 196, distance: 36.4
click at [715, 196] on div "**********" at bounding box center [835, 204] width 431 height 32
paste input "********"
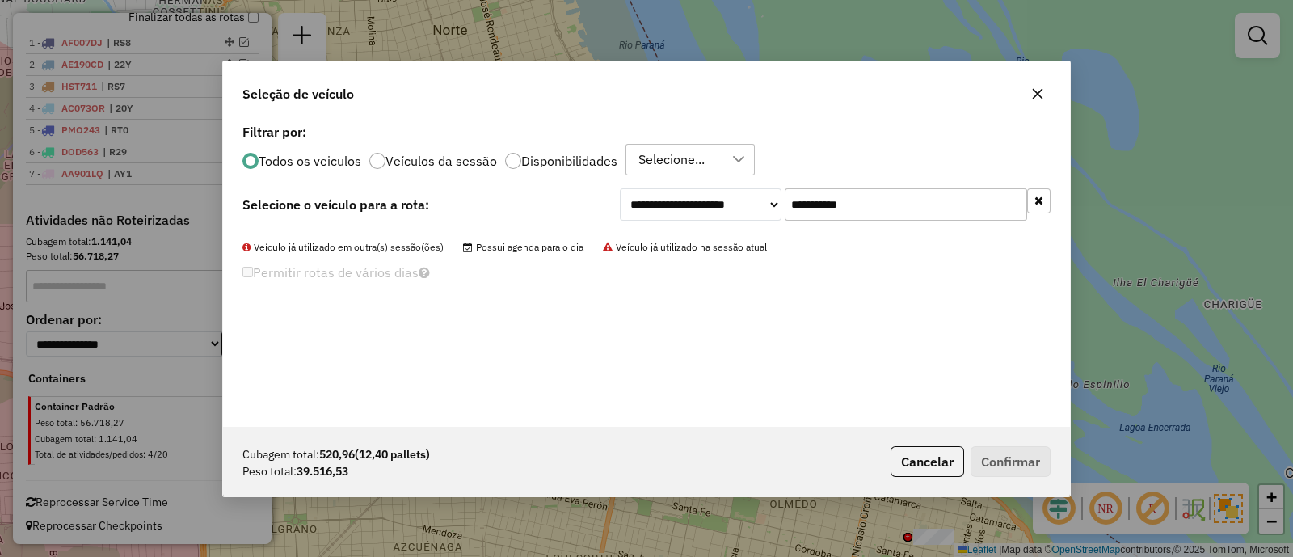
drag, startPoint x: 857, startPoint y: 204, endPoint x: 683, endPoint y: 204, distance: 174.5
click at [683, 204] on div "**********" at bounding box center [835, 204] width 431 height 32
paste input "text"
drag, startPoint x: 816, startPoint y: 201, endPoint x: 986, endPoint y: 193, distance: 169.9
click at [986, 193] on input "********" at bounding box center [906, 204] width 242 height 32
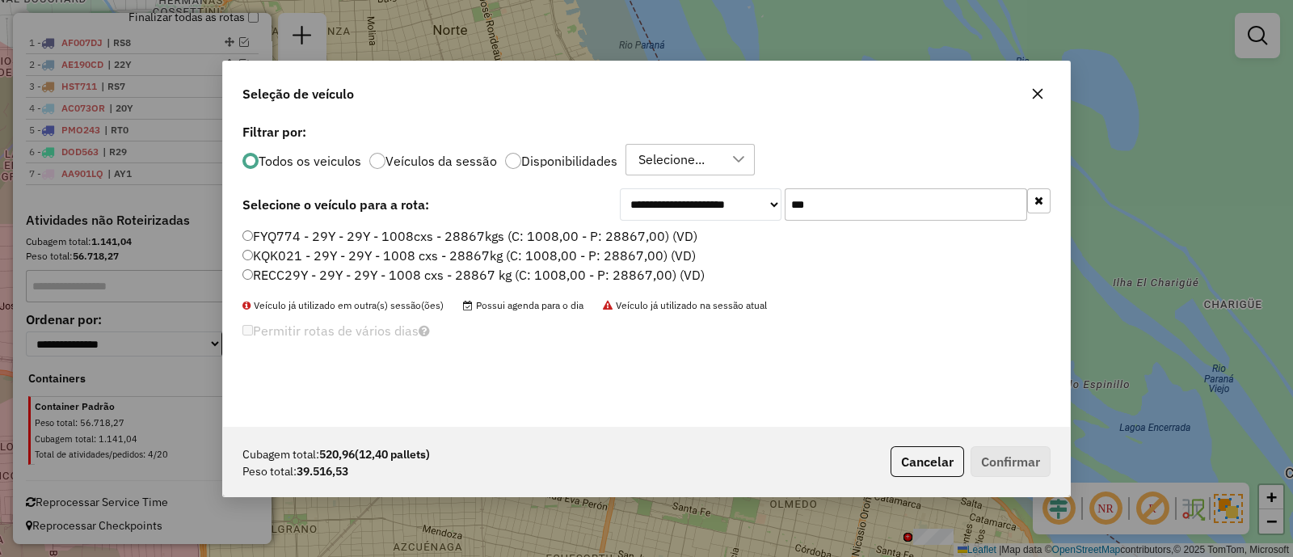
type input "***"
drag, startPoint x: 643, startPoint y: 241, endPoint x: 642, endPoint y: 253, distance: 12.1
click at [643, 241] on label "FYQ774 - 29Y - 29Y - 1008cxs - 28867kgs (C: 1008,00 - P: 28867,00) (VD)" at bounding box center [469, 235] width 455 height 19
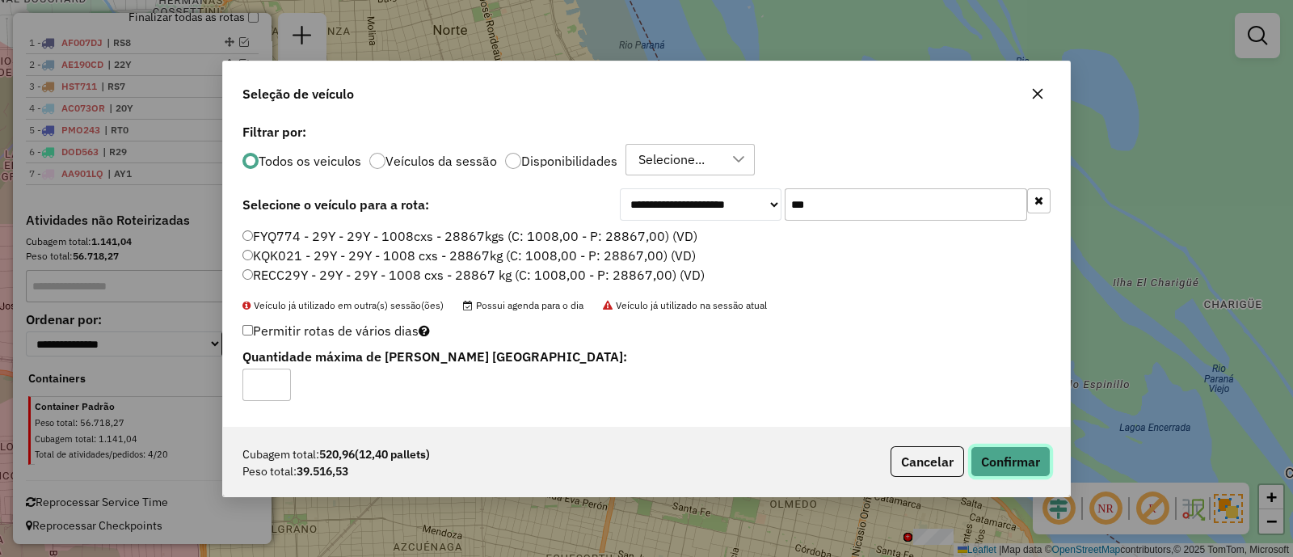
click at [992, 461] on button "Confirmar" at bounding box center [1010, 461] width 80 height 31
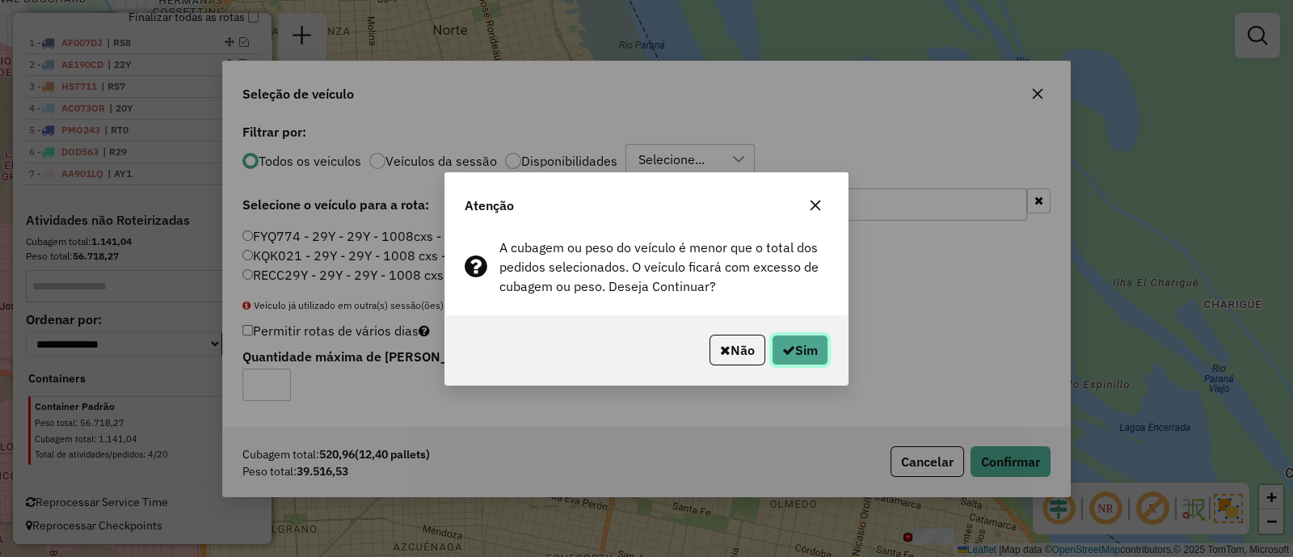
click at [794, 349] on button "Sim" at bounding box center [800, 350] width 57 height 31
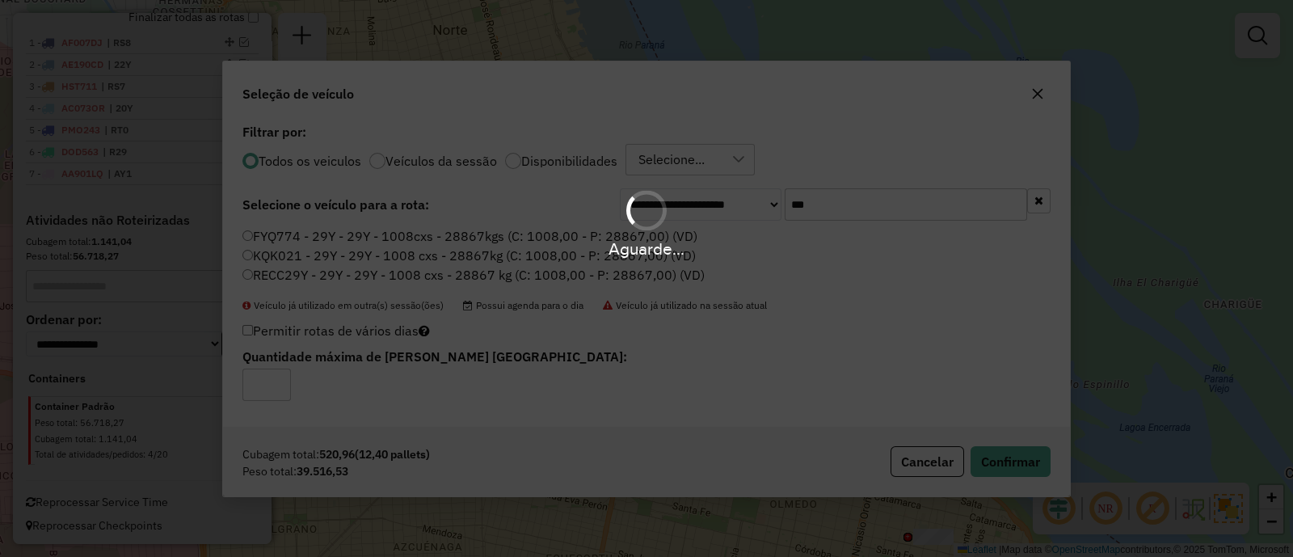
scroll to position [642, 0]
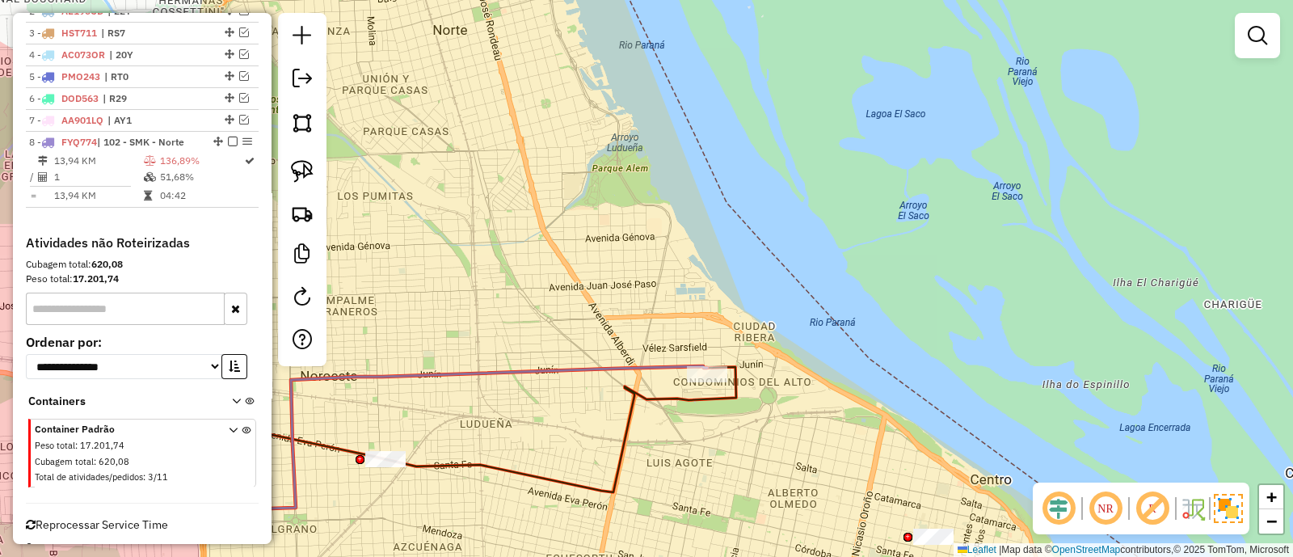
click at [655, 366] on icon at bounding box center [463, 438] width 488 height 144
select select "**********"
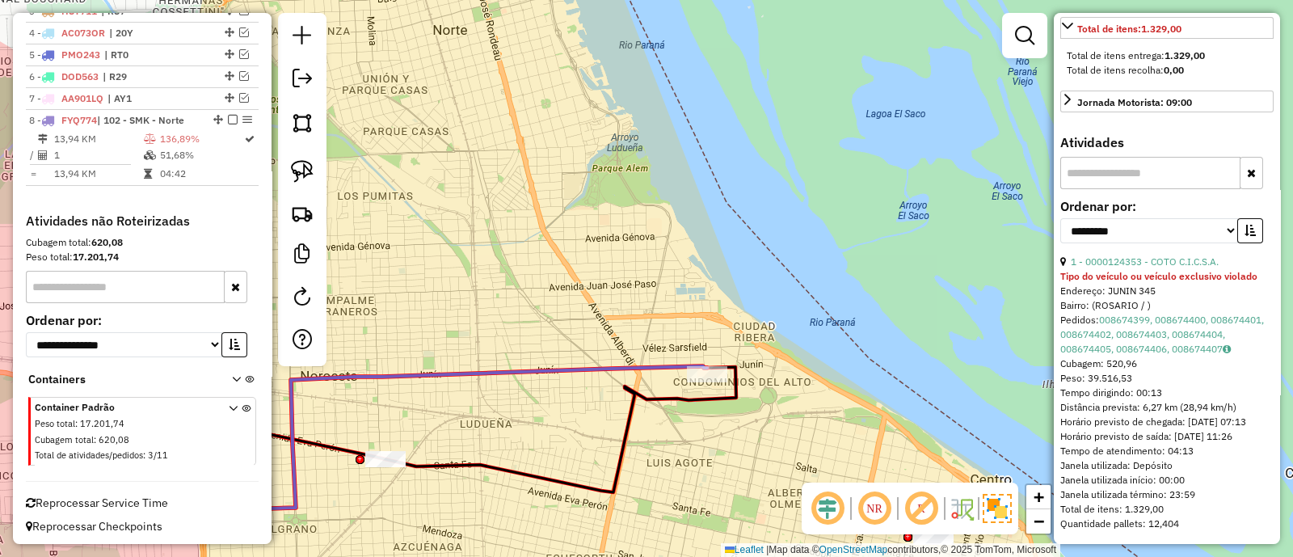
scroll to position [505, 0]
click at [1139, 330] on div "Pedidos: 008674399, 008674400, 008674401, 008674402, 008674403, 008674404, 0086…" at bounding box center [1166, 335] width 213 height 44
click at [1134, 321] on link "008674399, 008674400, 008674401, 008674402, 008674403, 008674404, 008674405, 00…" at bounding box center [1162, 334] width 204 height 41
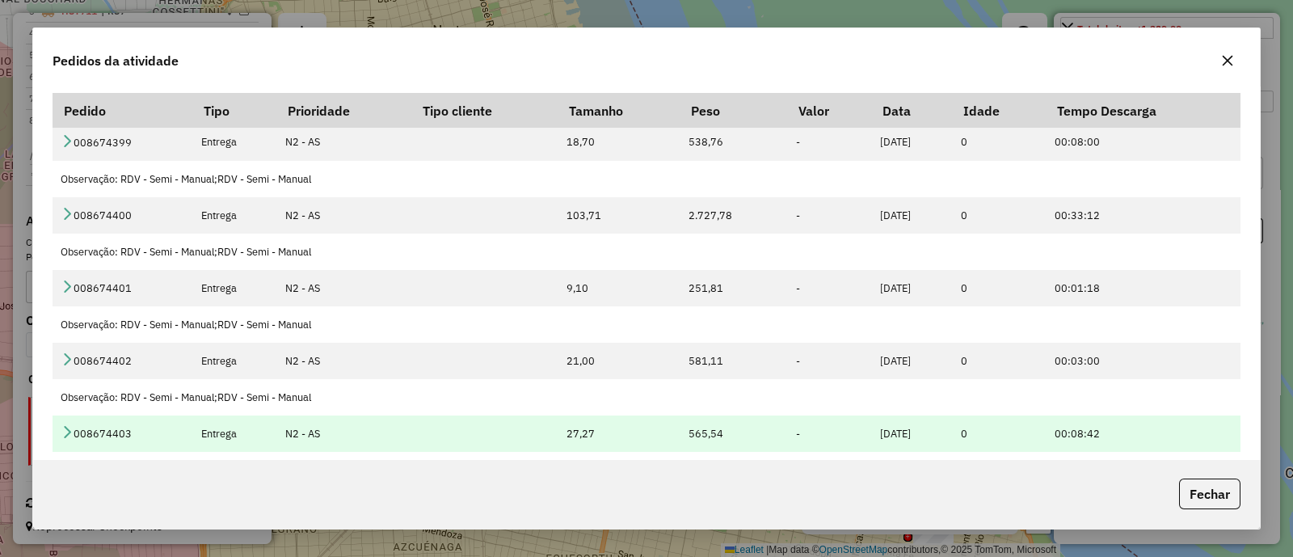
scroll to position [0, 0]
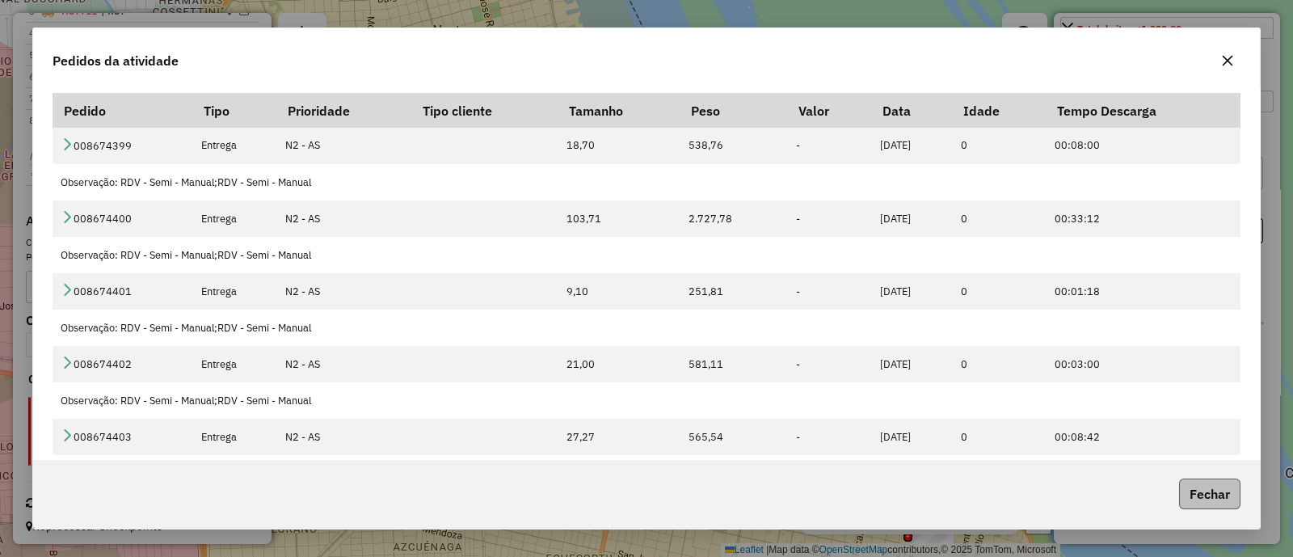
click at [1215, 483] on button "Fechar" at bounding box center [1209, 493] width 61 height 31
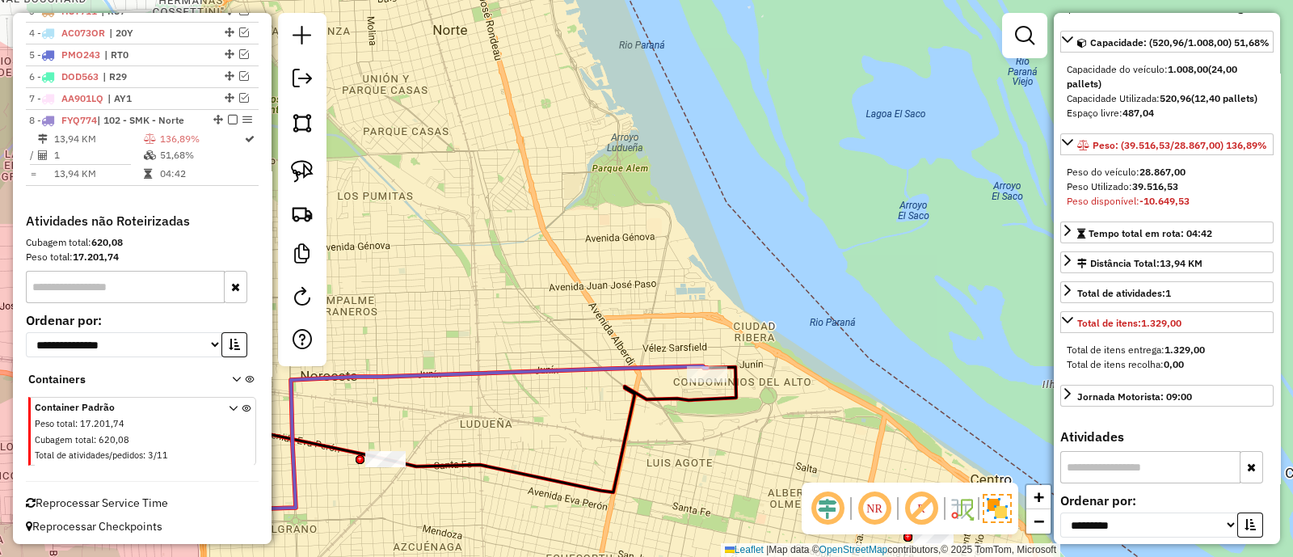
scroll to position [100, 0]
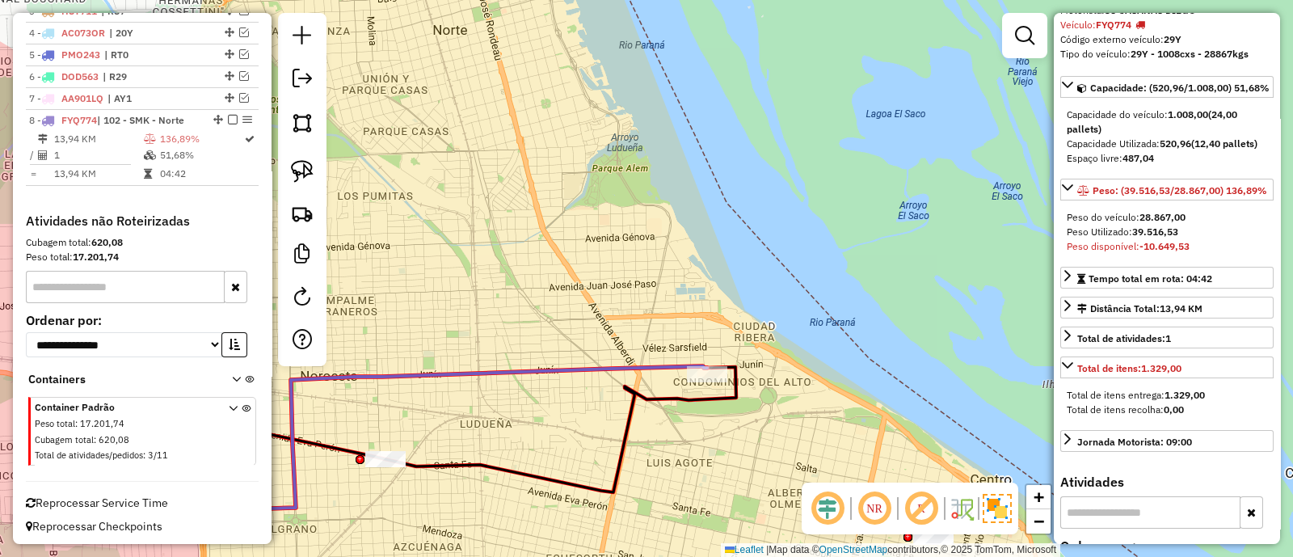
click at [523, 366] on icon at bounding box center [463, 438] width 488 height 144
click at [591, 481] on icon at bounding box center [475, 435] width 521 height 136
click at [598, 376] on icon at bounding box center [463, 438] width 488 height 144
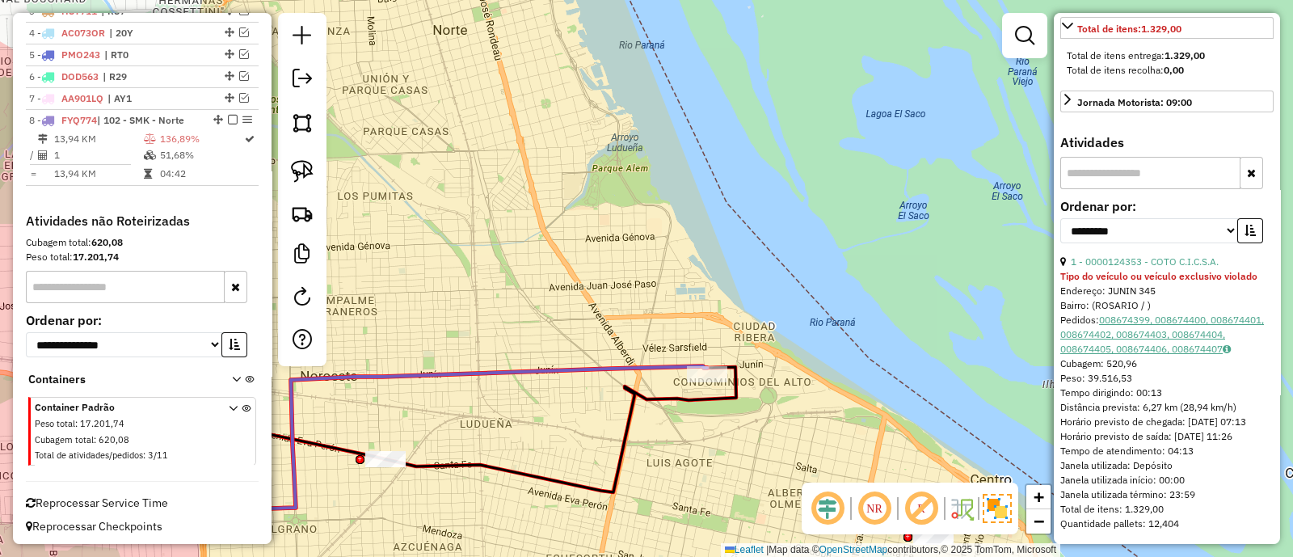
click at [1132, 325] on link "008674399, 008674400, 008674401, 008674402, 008674403, 008674404, 008674405, 00…" at bounding box center [1162, 334] width 204 height 41
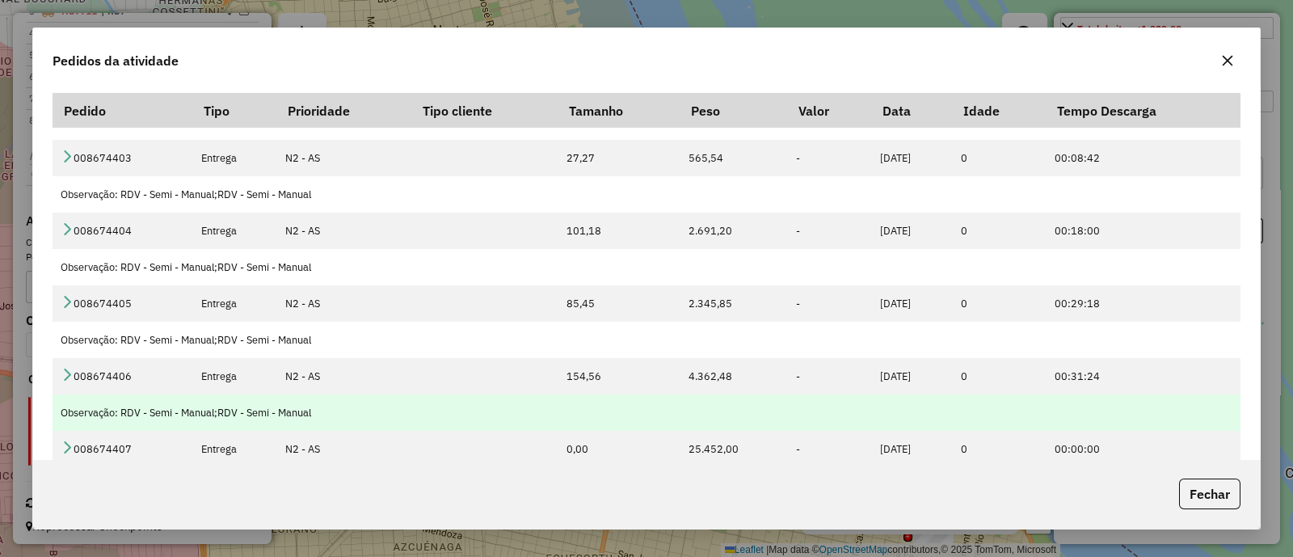
scroll to position [301, 0]
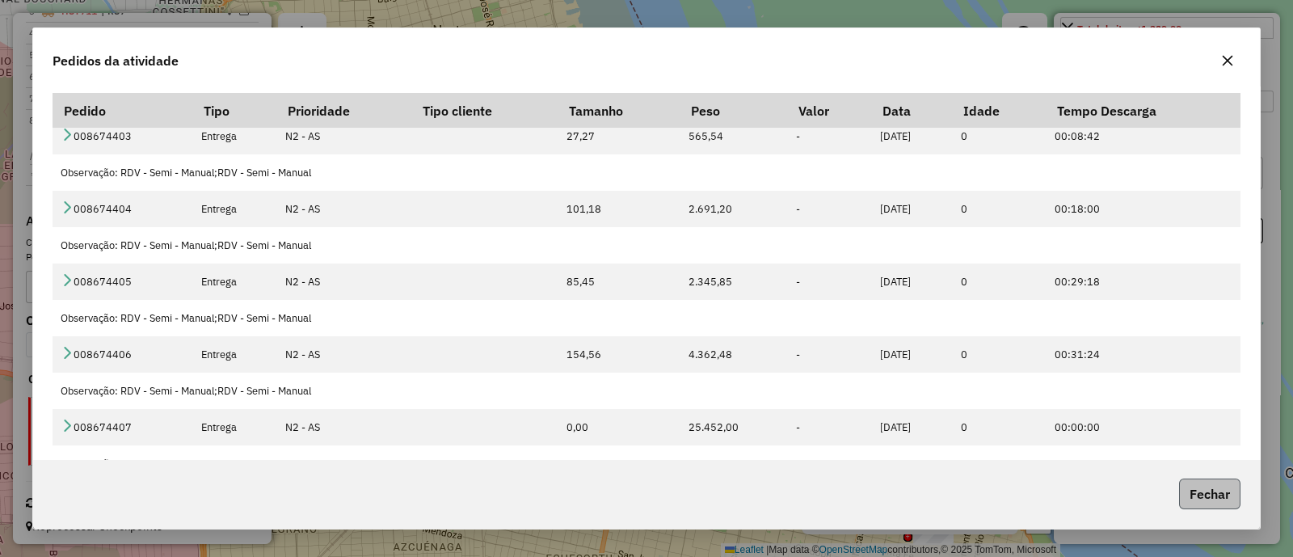
click at [1208, 499] on button "Fechar" at bounding box center [1209, 493] width 61 height 31
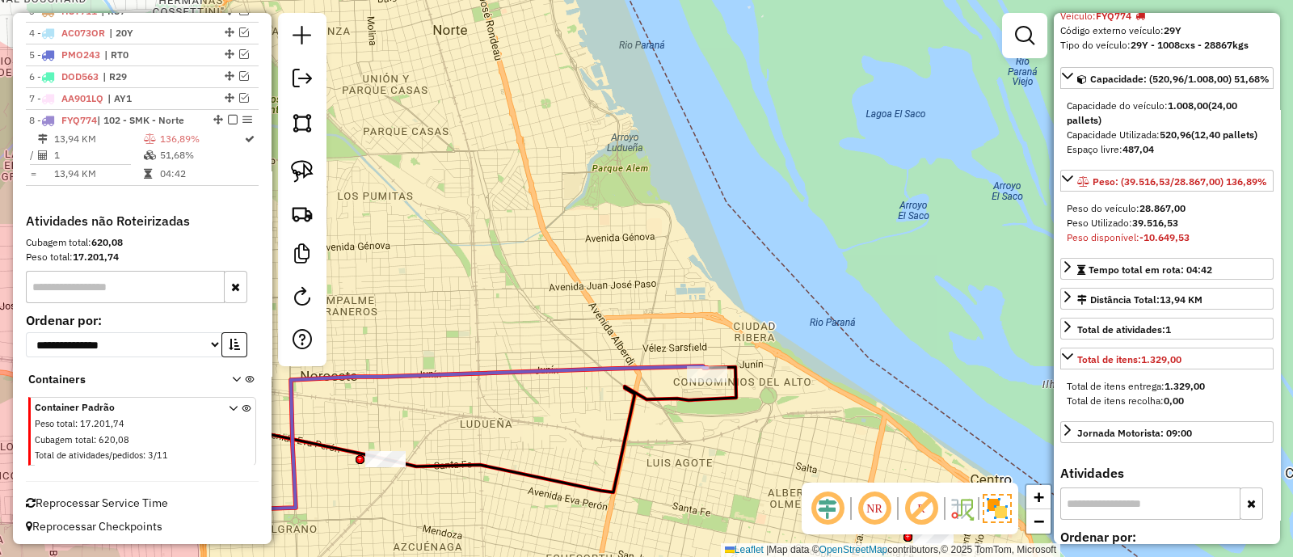
scroll to position [0, 0]
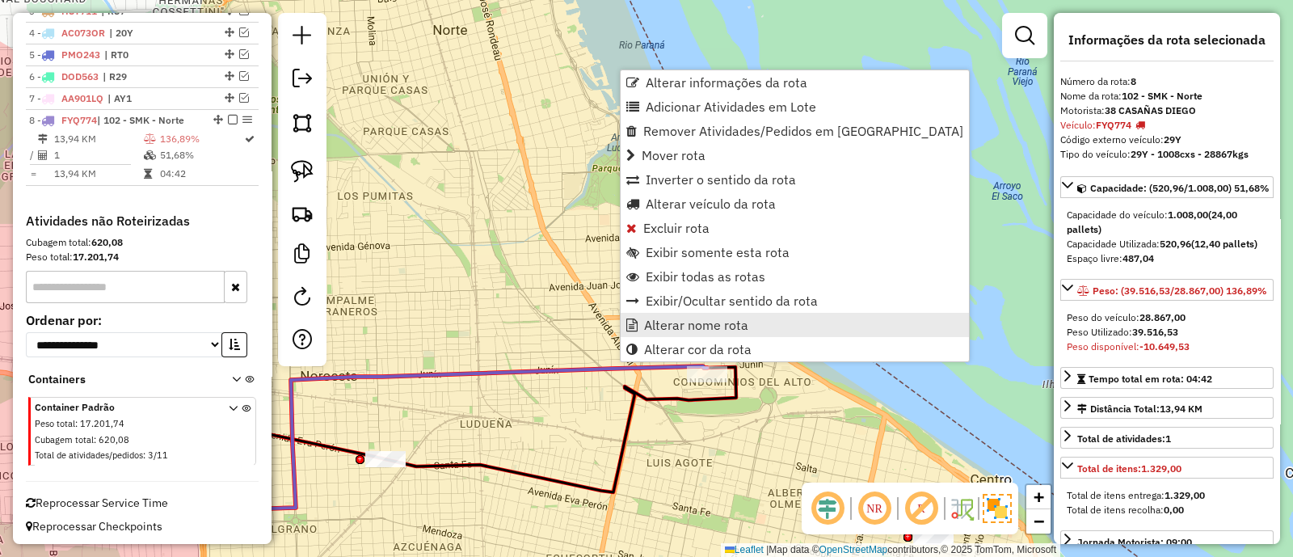
click at [666, 320] on span "Alterar nome rota" at bounding box center [696, 324] width 104 height 13
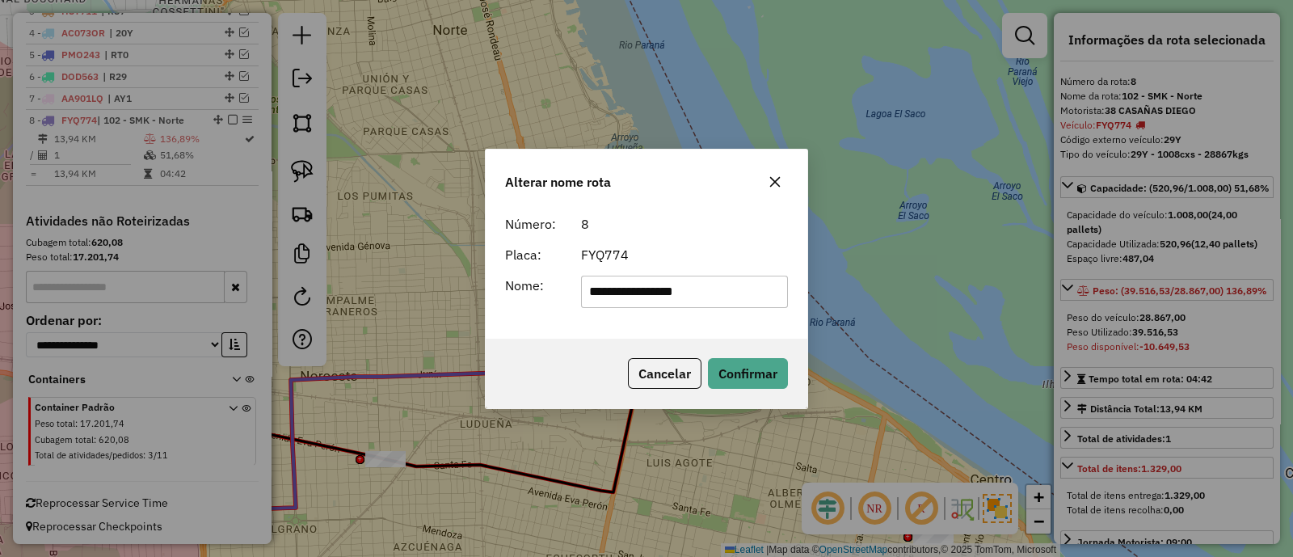
drag, startPoint x: 687, startPoint y: 288, endPoint x: 381, endPoint y: 303, distance: 305.8
click at [381, 303] on div "**********" at bounding box center [646, 278] width 1293 height 557
type input "***"
click at [740, 376] on button "Confirmar" at bounding box center [748, 373] width 80 height 31
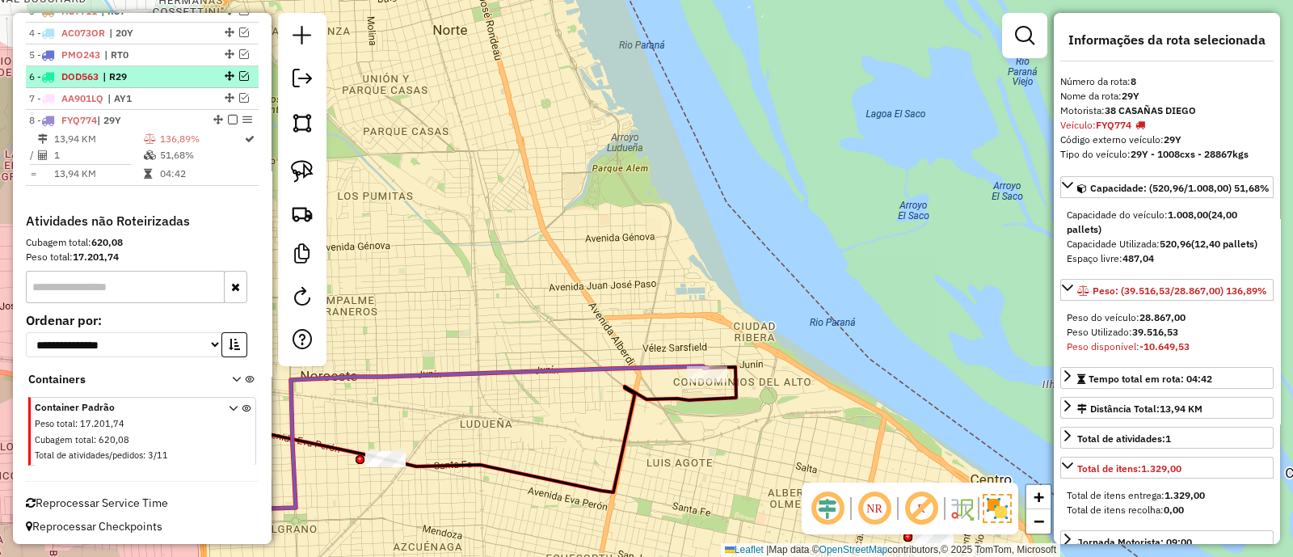
click at [228, 117] on em at bounding box center [233, 120] width 10 height 10
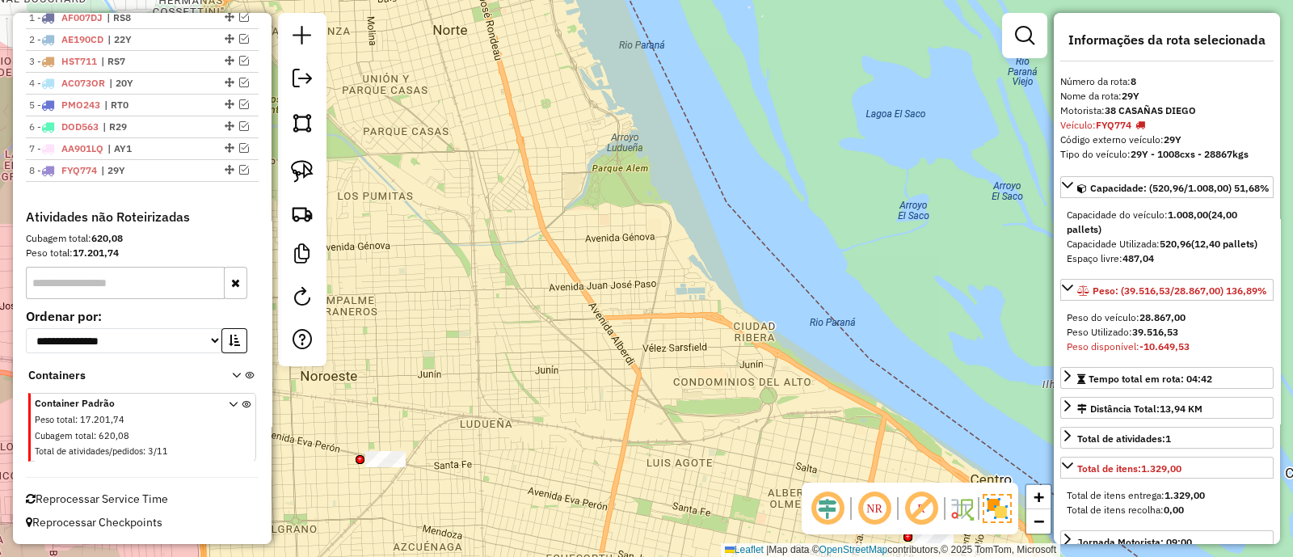
scroll to position [610, 0]
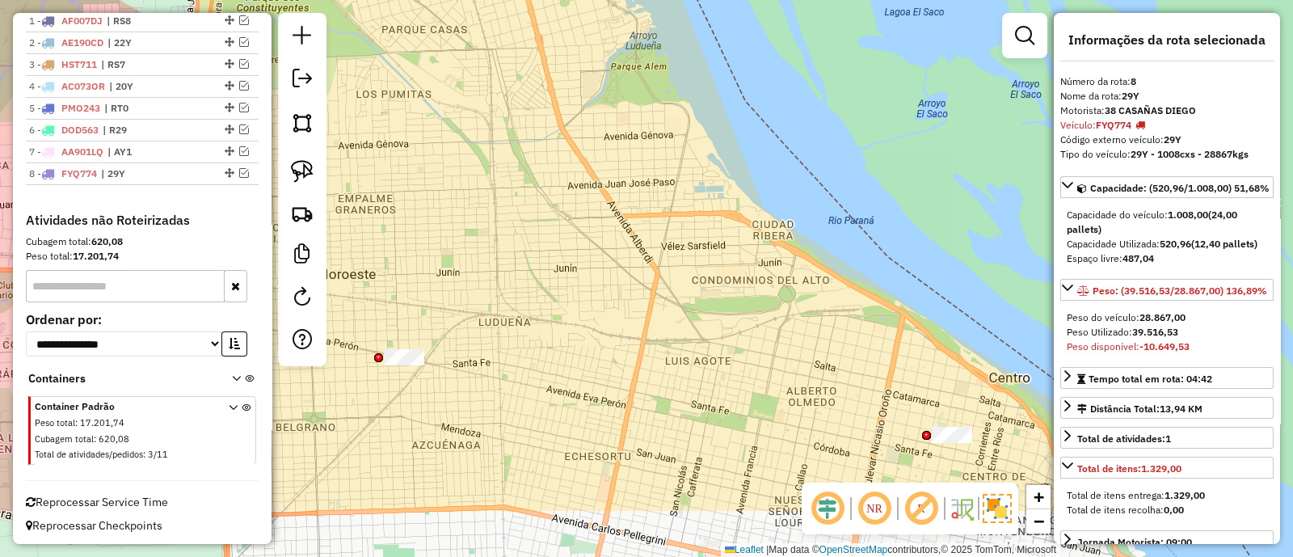
drag, startPoint x: 494, startPoint y: 252, endPoint x: 478, endPoint y: 97, distance: 156.0
click at [478, 97] on div "Janela de atendimento Grade de atendimento Capacidade Transportadoras Veículos …" at bounding box center [646, 278] width 1293 height 557
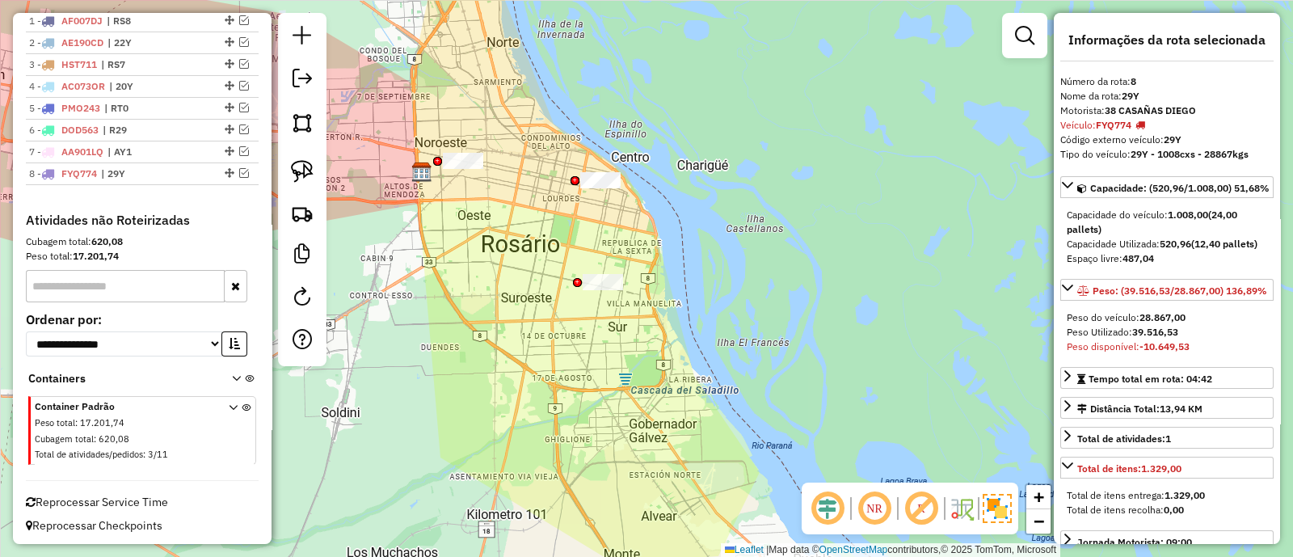
drag, startPoint x: 629, startPoint y: 246, endPoint x: 680, endPoint y: 272, distance: 56.4
click at [679, 272] on div "Janela de atendimento Grade de atendimento Capacidade Transportadoras Veículos …" at bounding box center [646, 278] width 1293 height 557
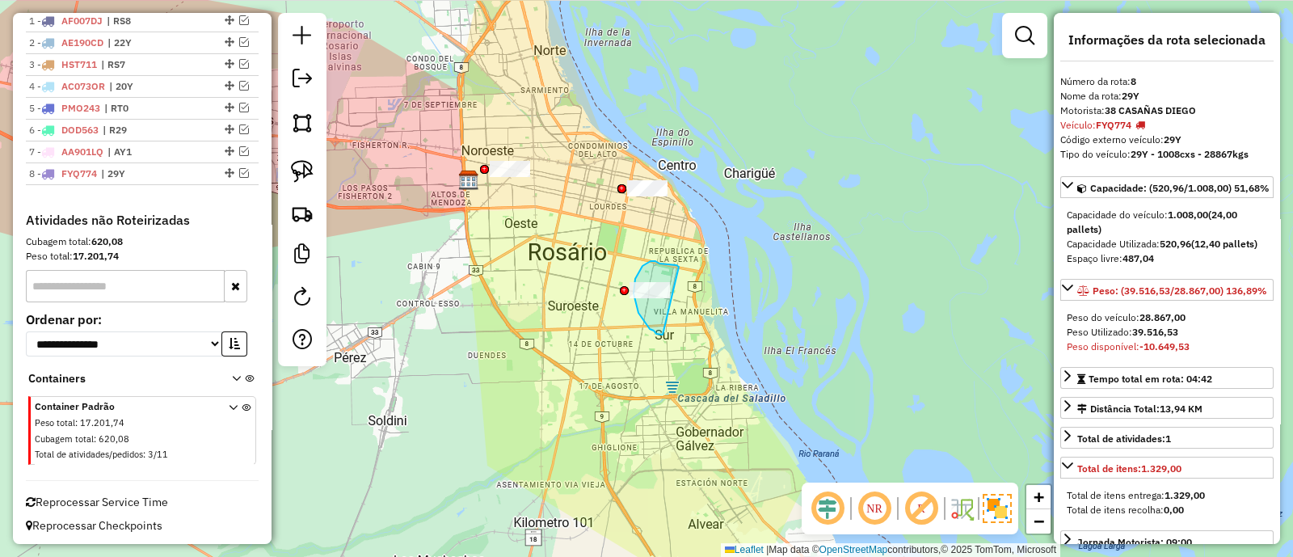
drag, startPoint x: 671, startPoint y: 264, endPoint x: 691, endPoint y: 344, distance: 82.5
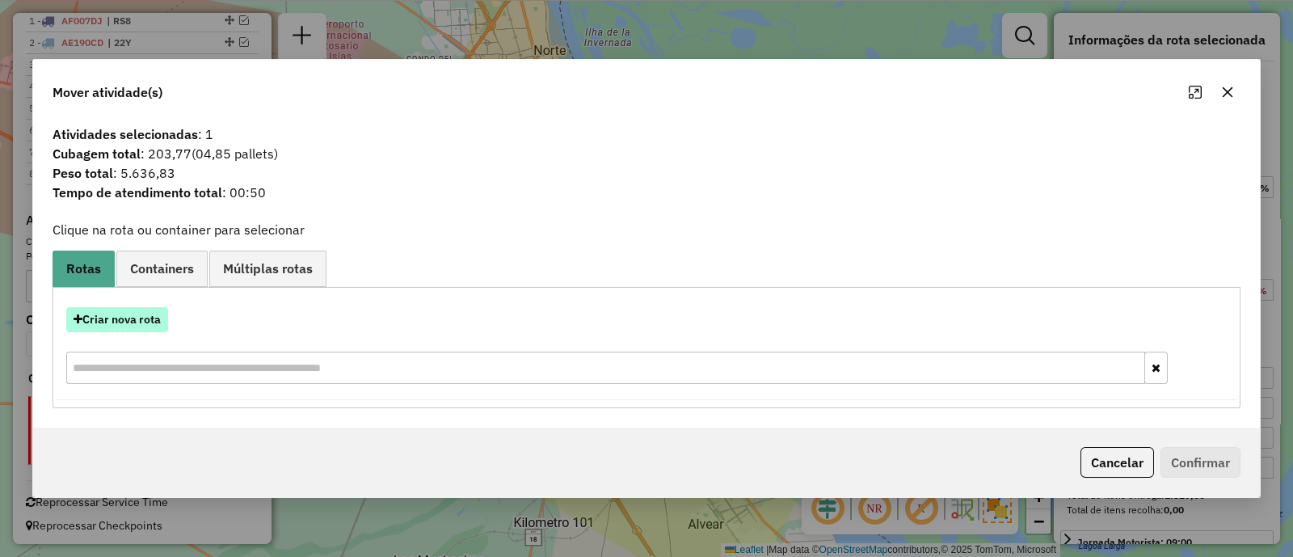
click at [134, 321] on button "Criar nova rota" at bounding box center [117, 319] width 102 height 25
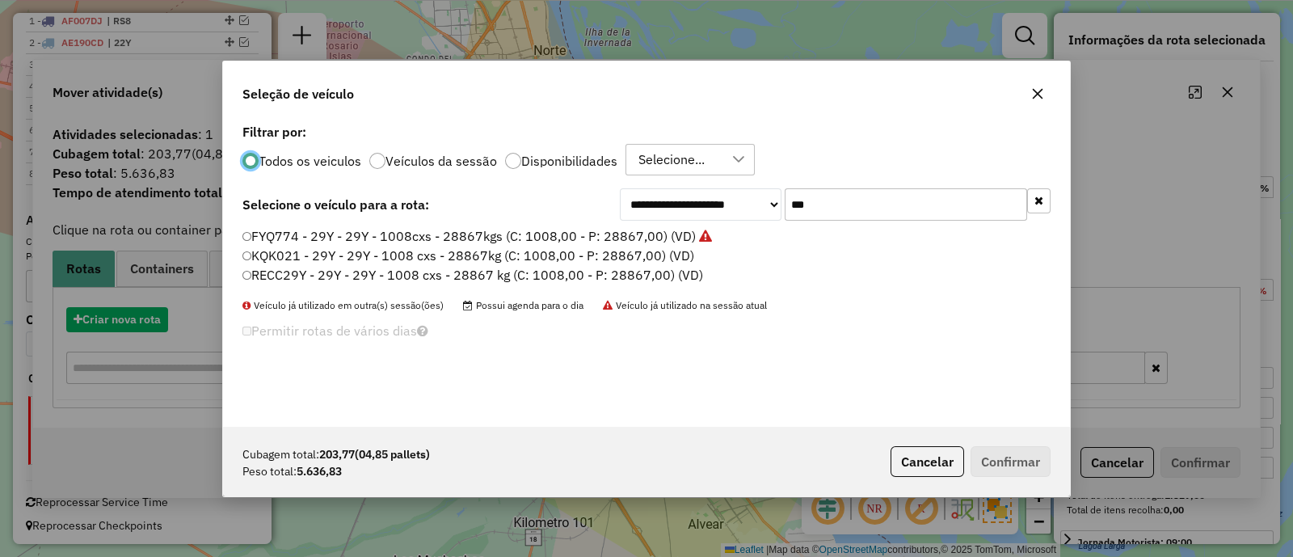
scroll to position [8, 5]
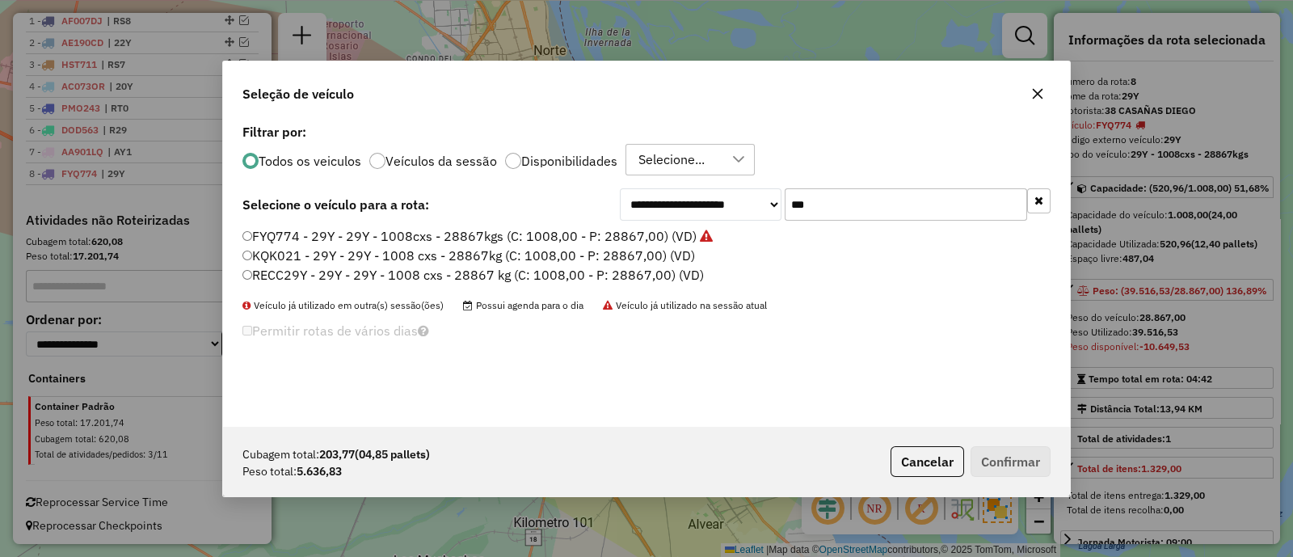
drag, startPoint x: 743, startPoint y: 207, endPoint x: 719, endPoint y: 208, distance: 24.3
click at [719, 208] on div "**********" at bounding box center [835, 204] width 431 height 32
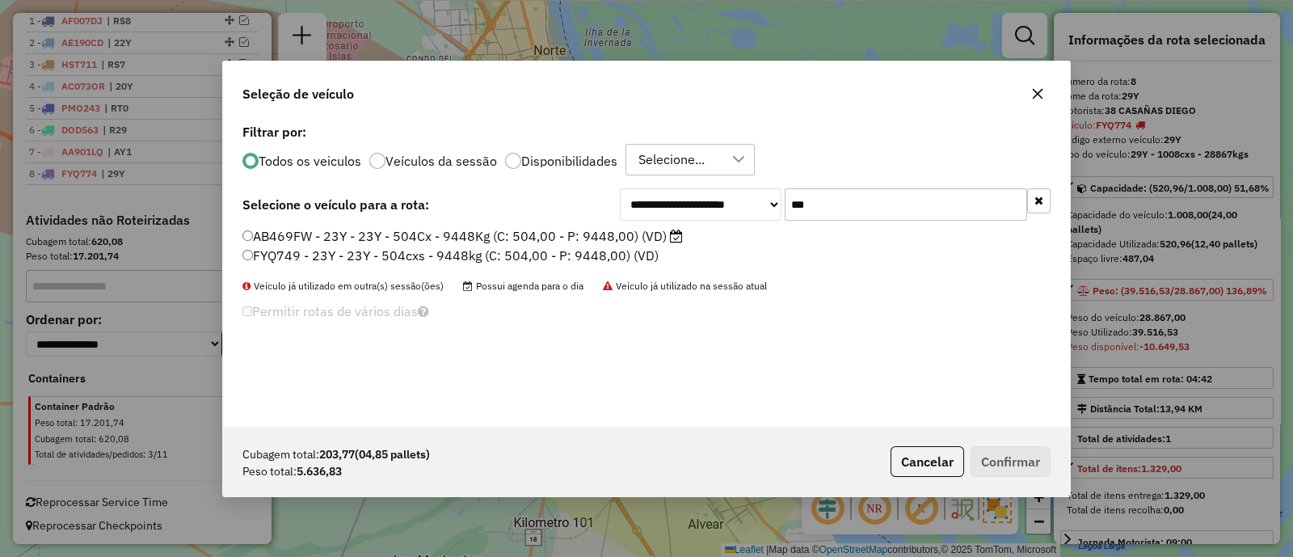
type input "***"
click at [614, 239] on label "AB469FW - 23Y - 23Y - 504Cx - 9448Kg (C: 504,00 - P: 9448,00) (VD)" at bounding box center [462, 235] width 440 height 19
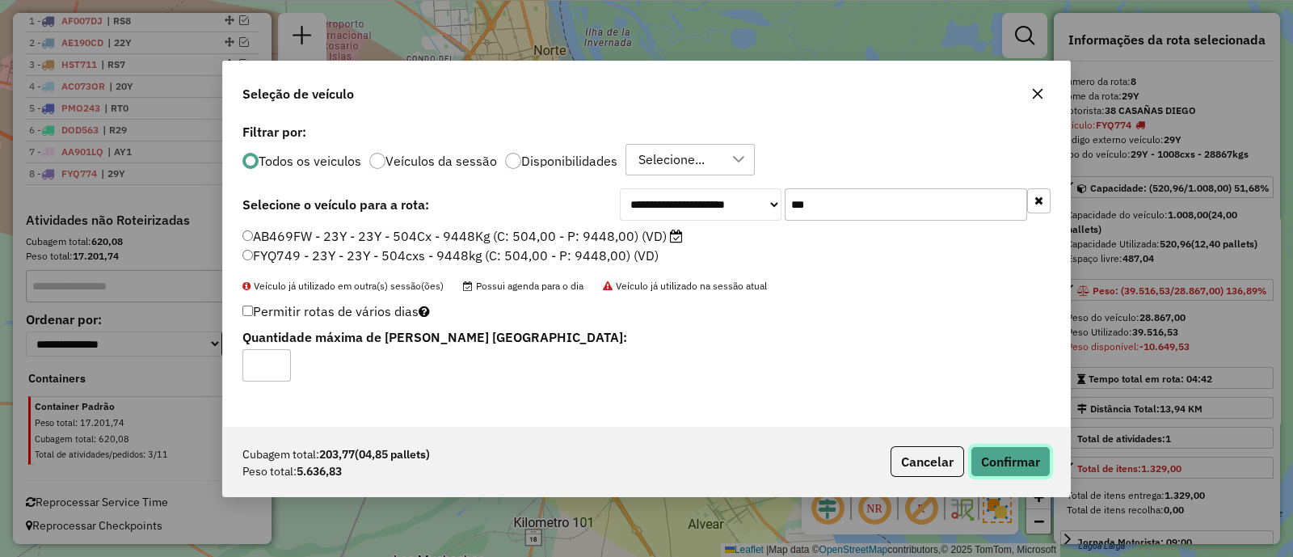
click at [1014, 464] on button "Confirmar" at bounding box center [1010, 461] width 80 height 31
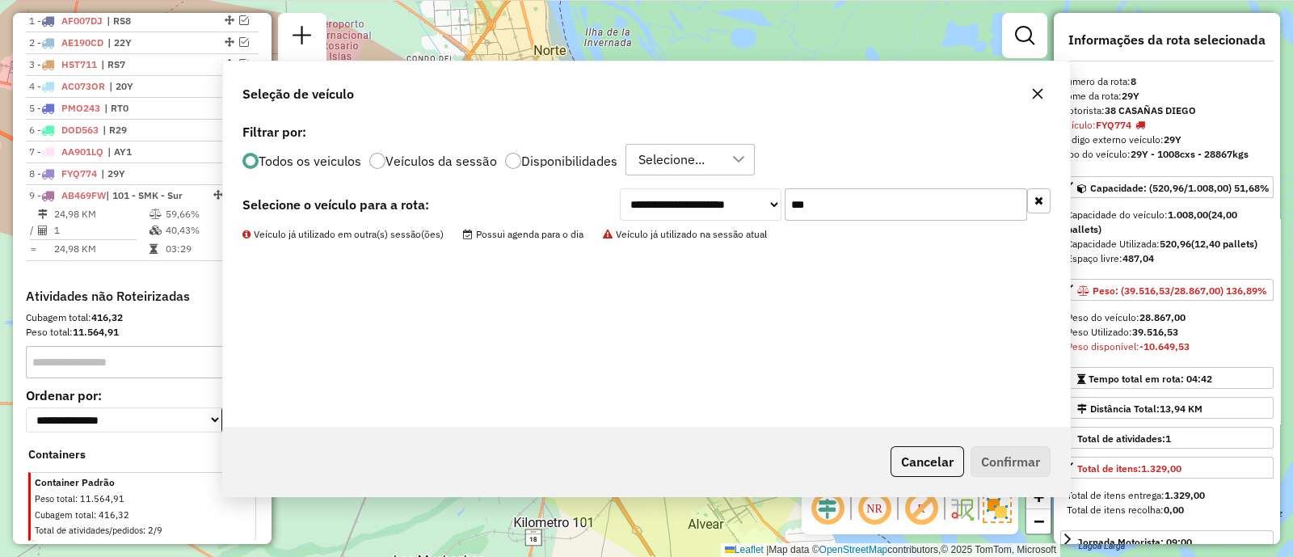
scroll to position [686, 0]
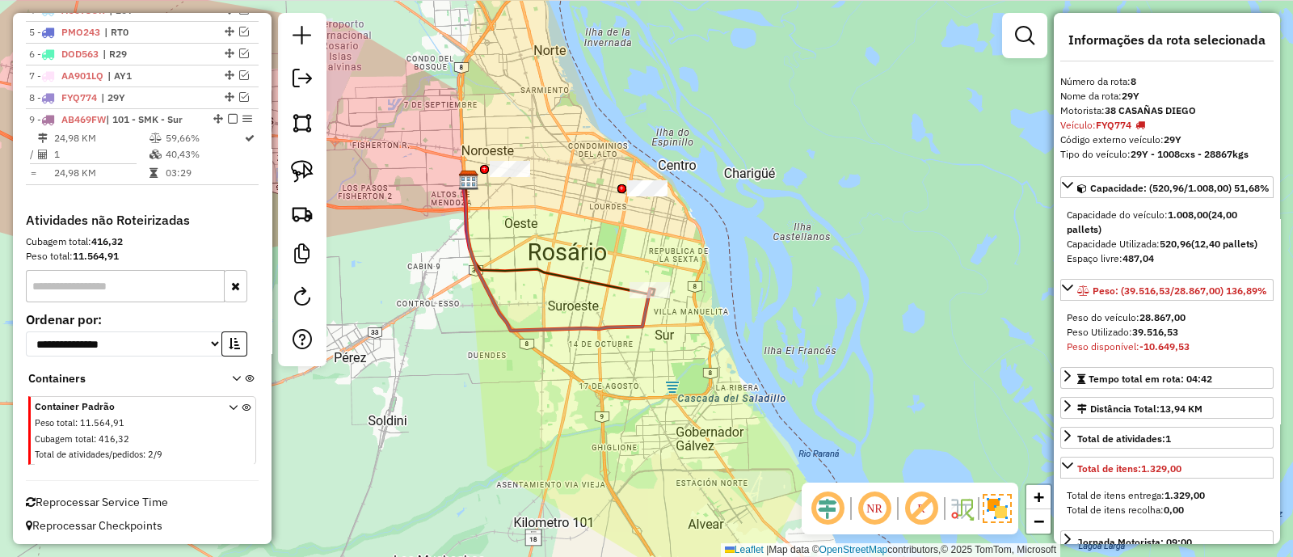
click at [609, 319] on icon at bounding box center [556, 255] width 187 height 150
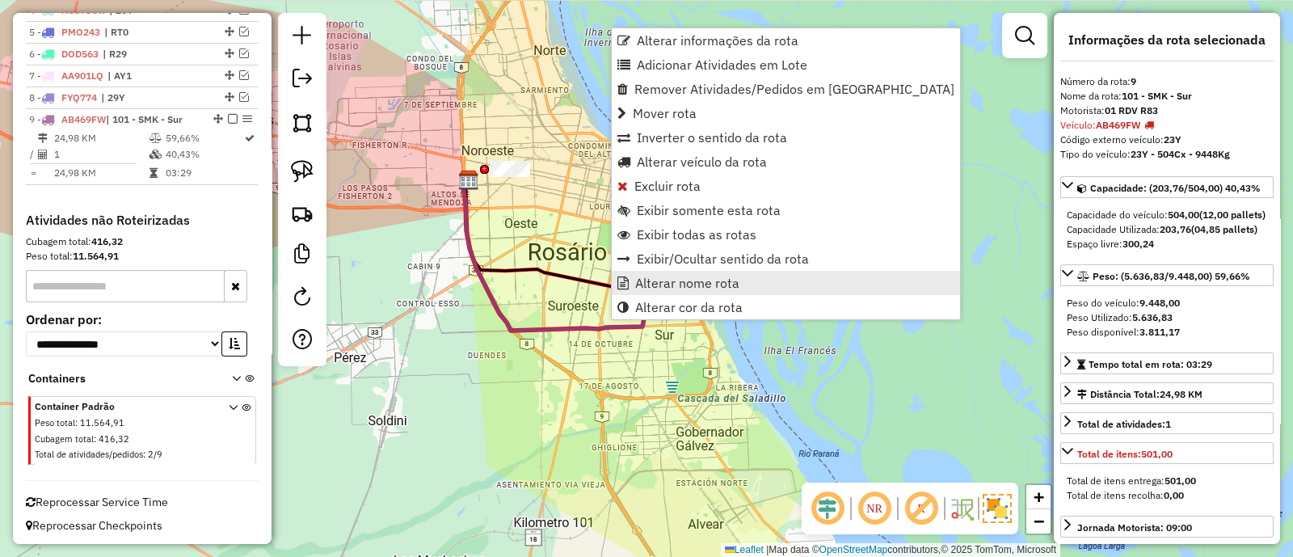
click at [655, 284] on span "Alterar nome rota" at bounding box center [687, 282] width 104 height 13
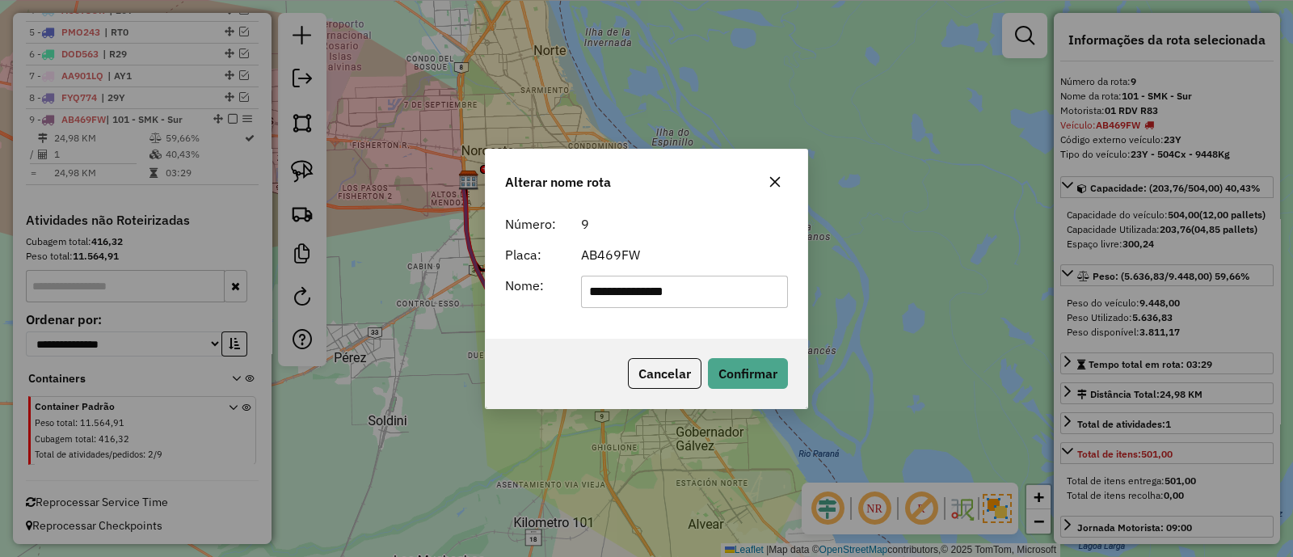
drag, startPoint x: 655, startPoint y: 284, endPoint x: 500, endPoint y: 280, distance: 154.4
click at [500, 280] on div "**********" at bounding box center [646, 292] width 302 height 32
type input "***"
click at [788, 376] on div "Cancelar Confirmar" at bounding box center [647, 373] width 322 height 69
click at [764, 368] on button "Confirmar" at bounding box center [748, 373] width 80 height 31
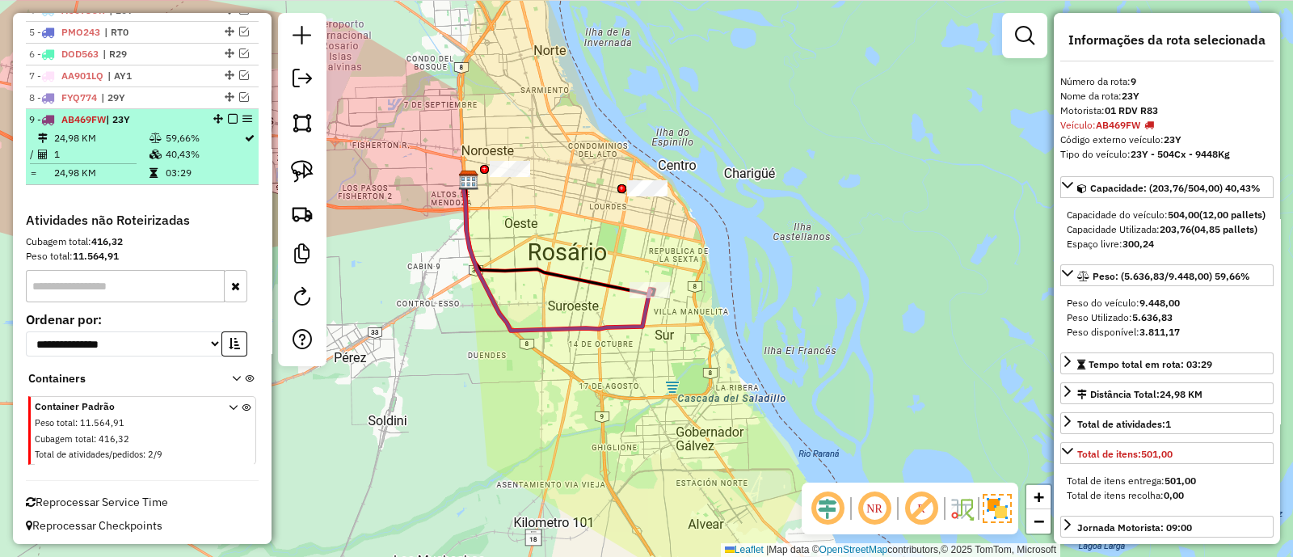
click at [228, 114] on em at bounding box center [233, 119] width 10 height 10
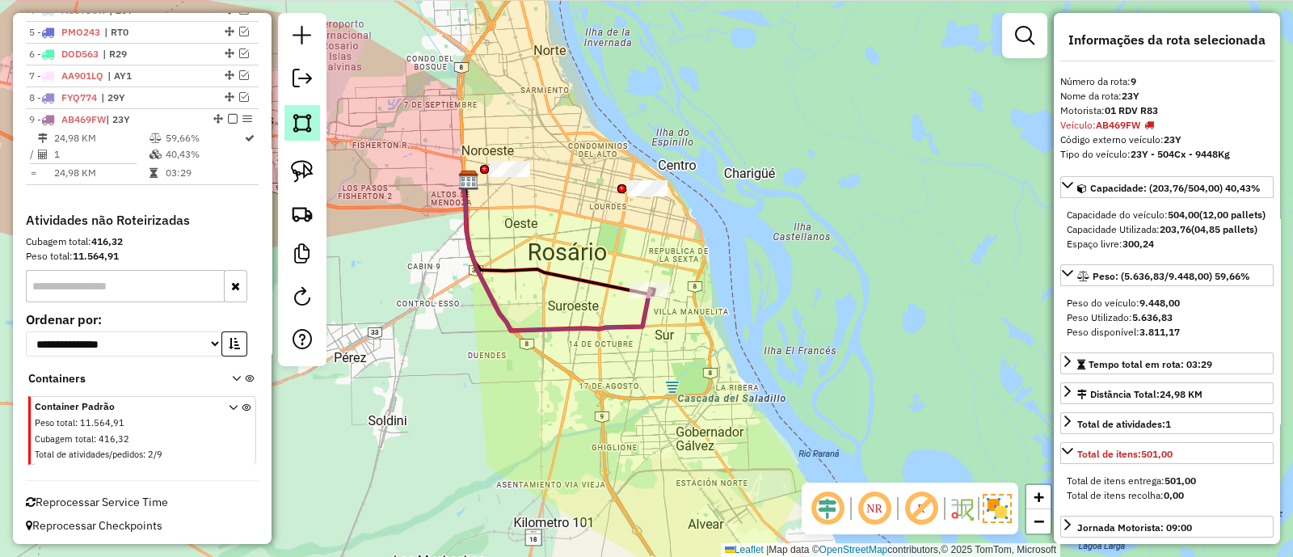
scroll to position [631, 0]
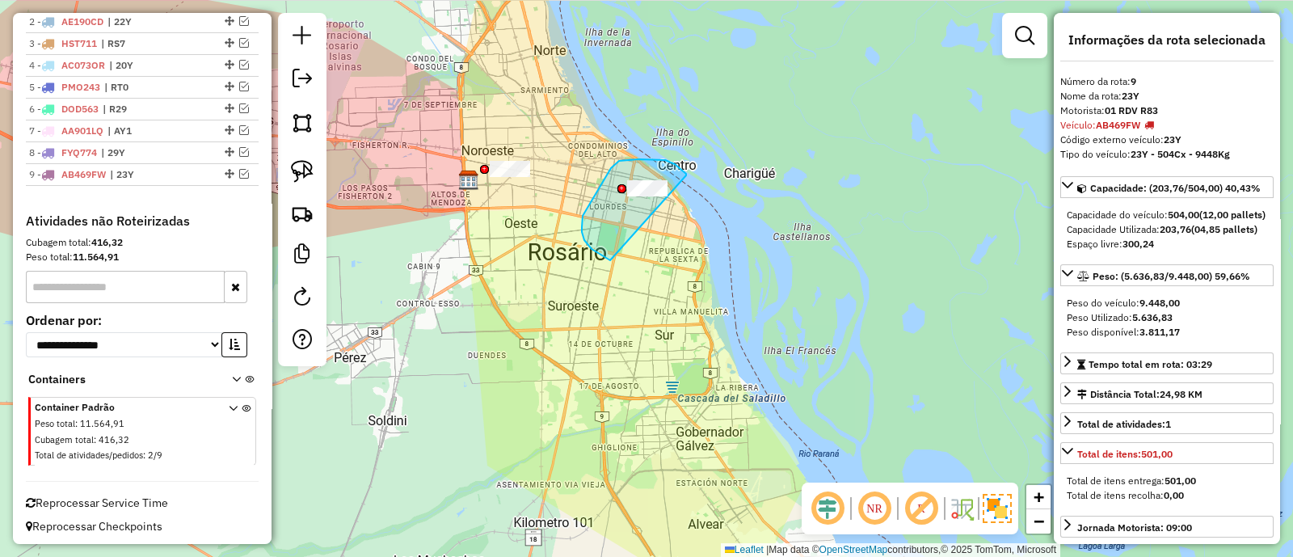
drag, startPoint x: 665, startPoint y: 160, endPoint x: 632, endPoint y: 268, distance: 113.2
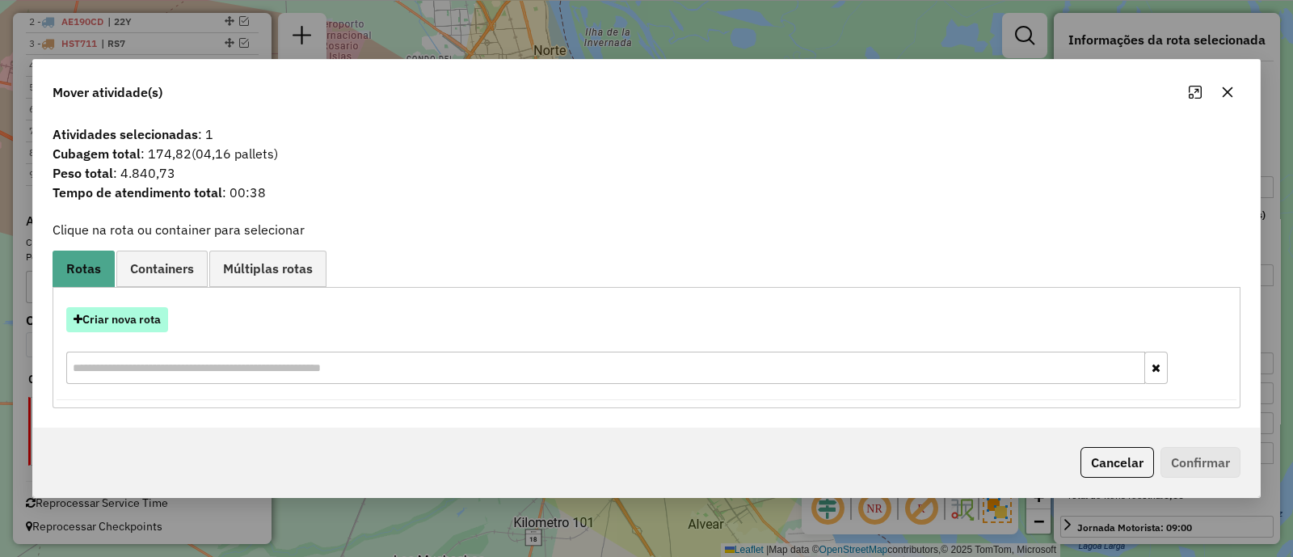
click at [126, 329] on button "Criar nova rota" at bounding box center [117, 319] width 102 height 25
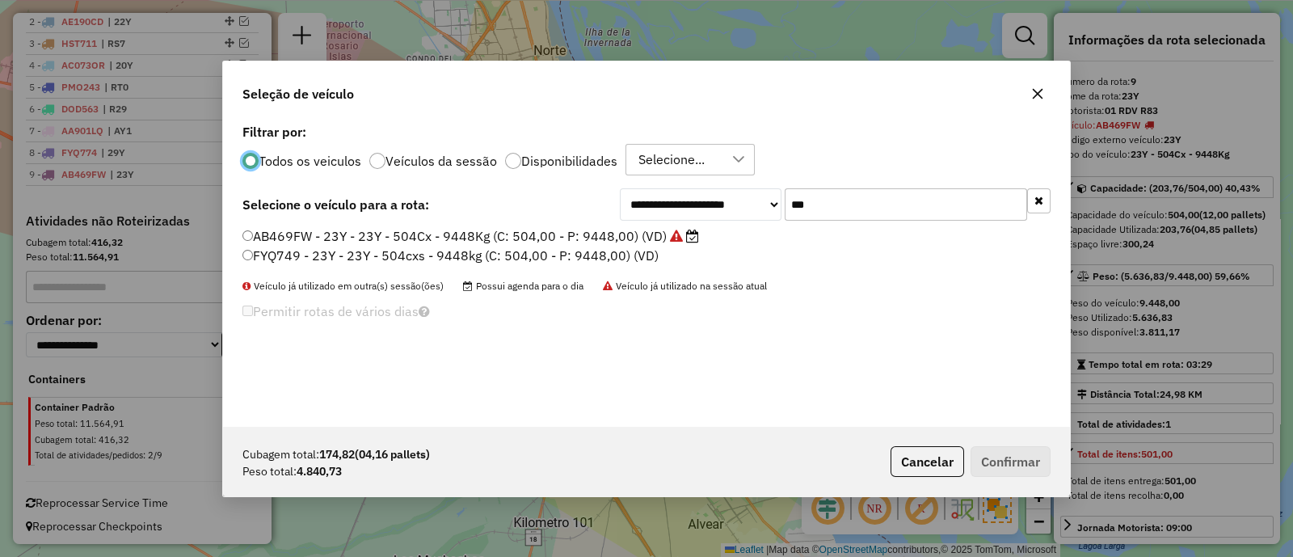
scroll to position [8, 5]
drag, startPoint x: 839, startPoint y: 196, endPoint x: 720, endPoint y: 196, distance: 118.8
click at [720, 196] on div "**********" at bounding box center [835, 204] width 431 height 32
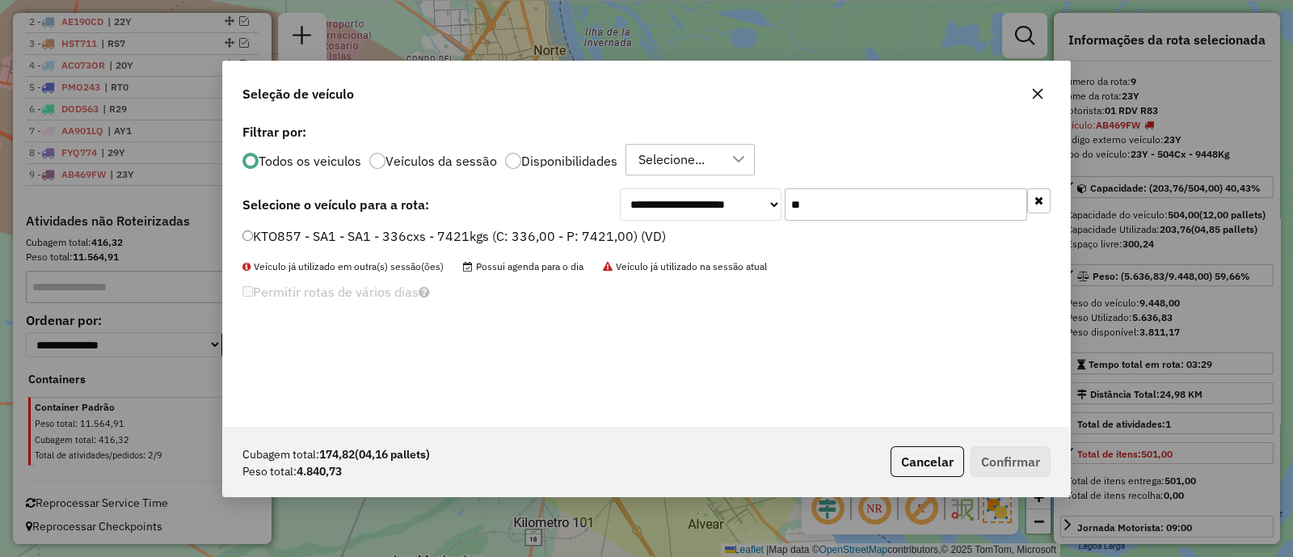
type input "**"
click at [584, 236] on label "KTO857 - SA1 - SA1 - 336cxs - 7421kgs (C: 336,00 - P: 7421,00) (VD)" at bounding box center [453, 235] width 423 height 19
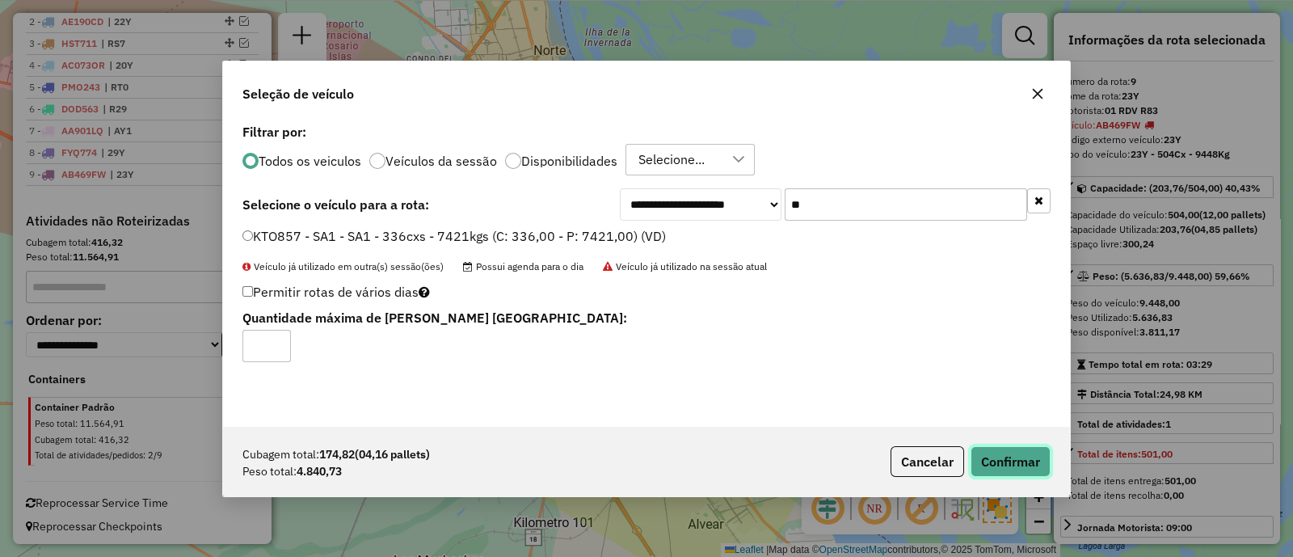
click at [1008, 452] on button "Confirmar" at bounding box center [1010, 461] width 80 height 31
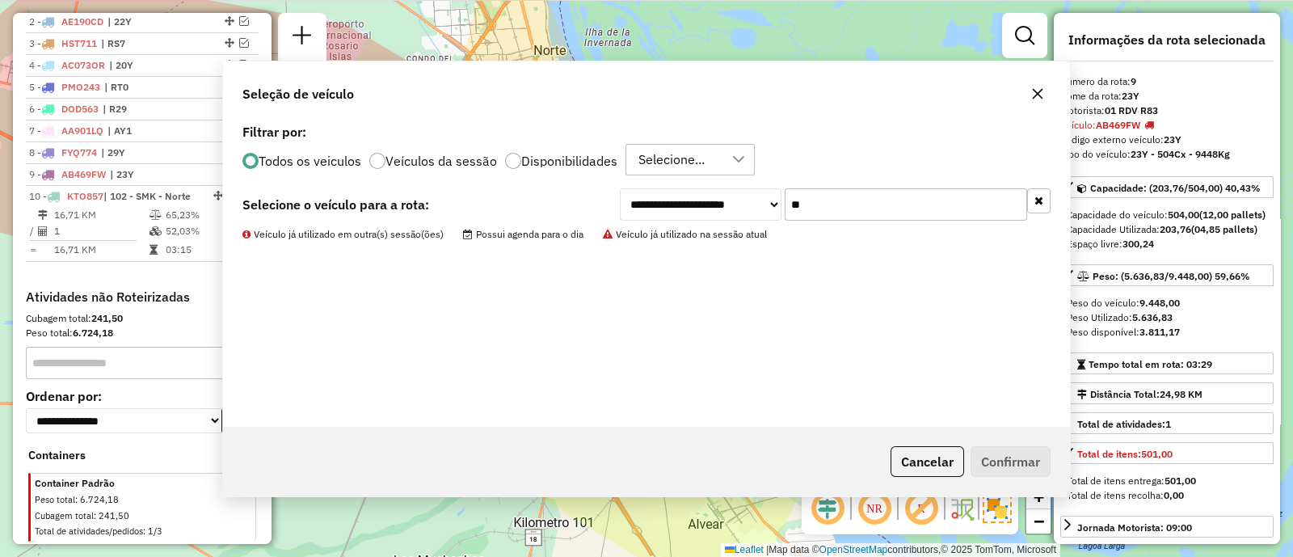
scroll to position [707, 0]
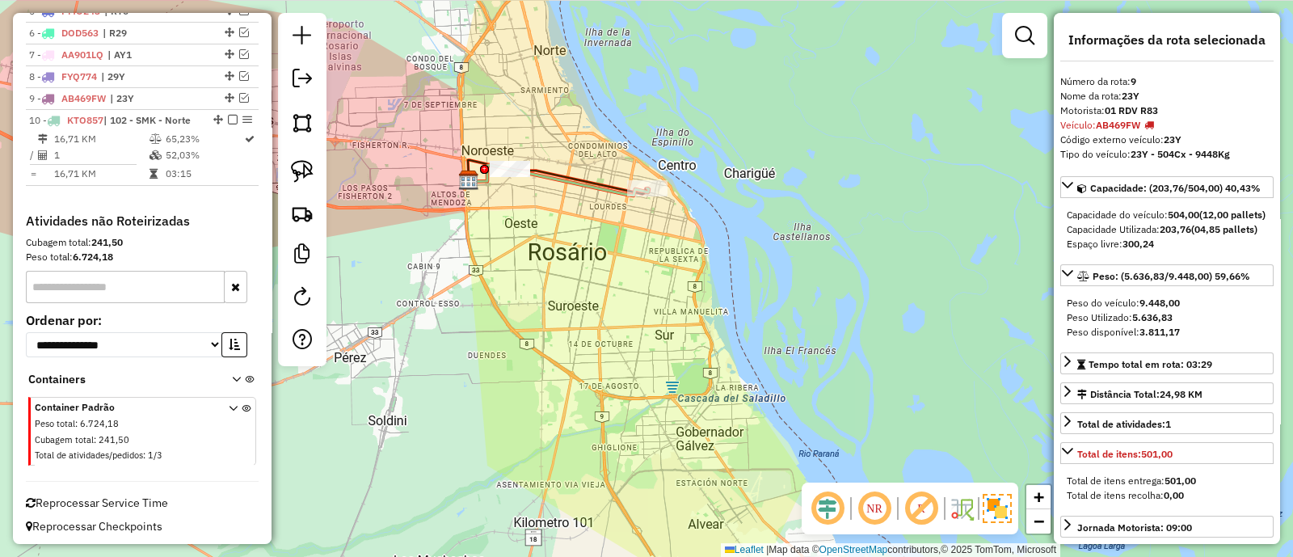
click at [609, 196] on icon at bounding box center [559, 180] width 180 height 31
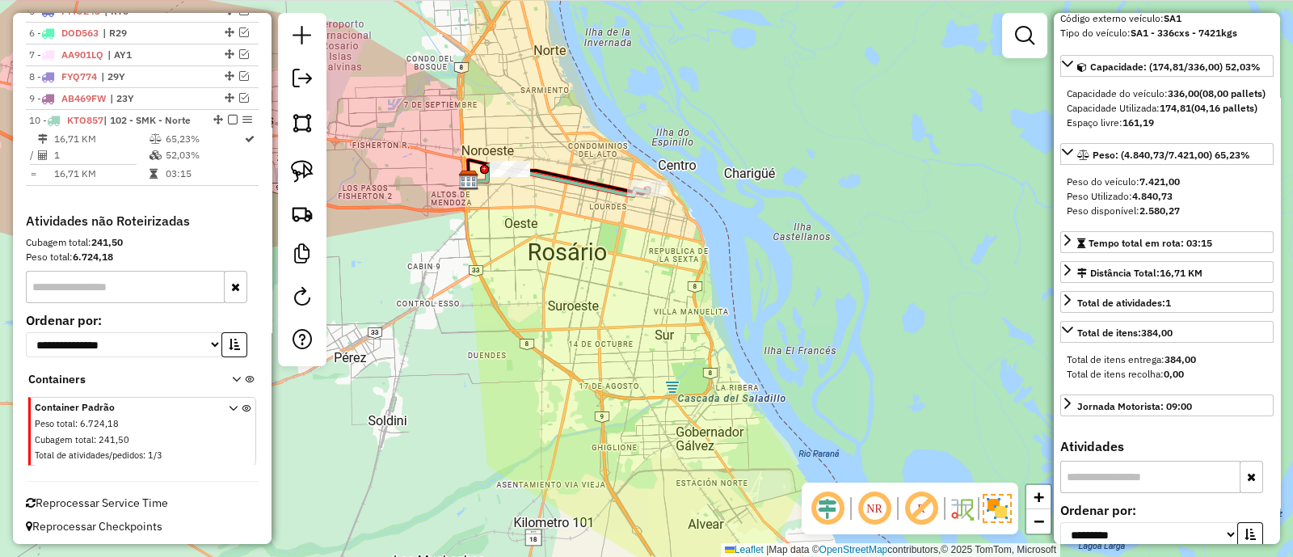
scroll to position [403, 0]
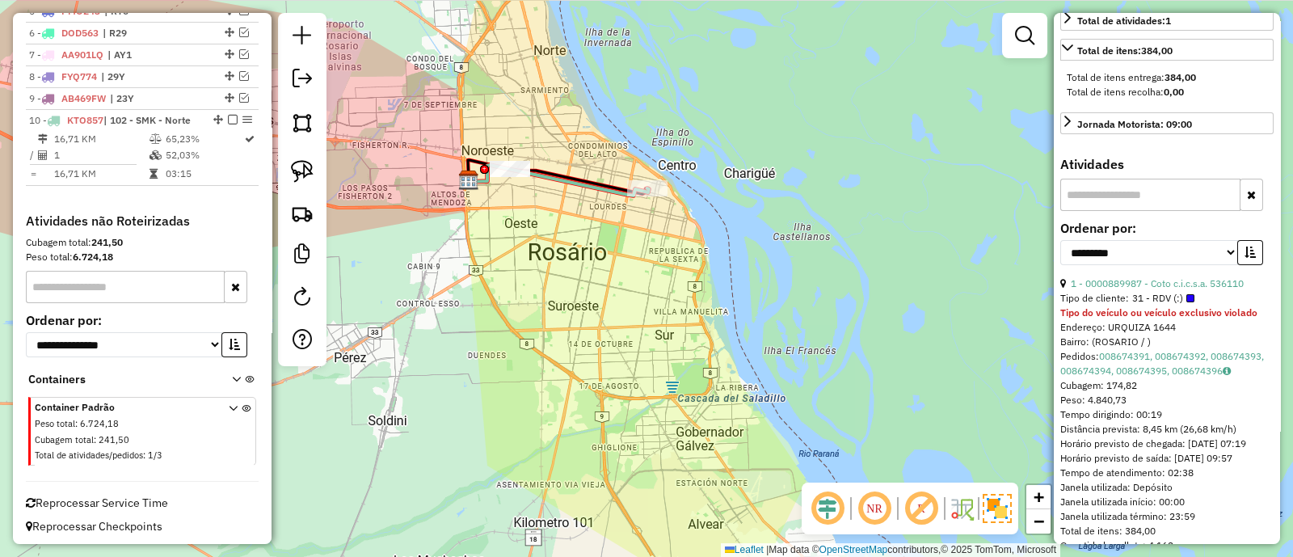
click at [591, 187] on icon at bounding box center [559, 180] width 180 height 31
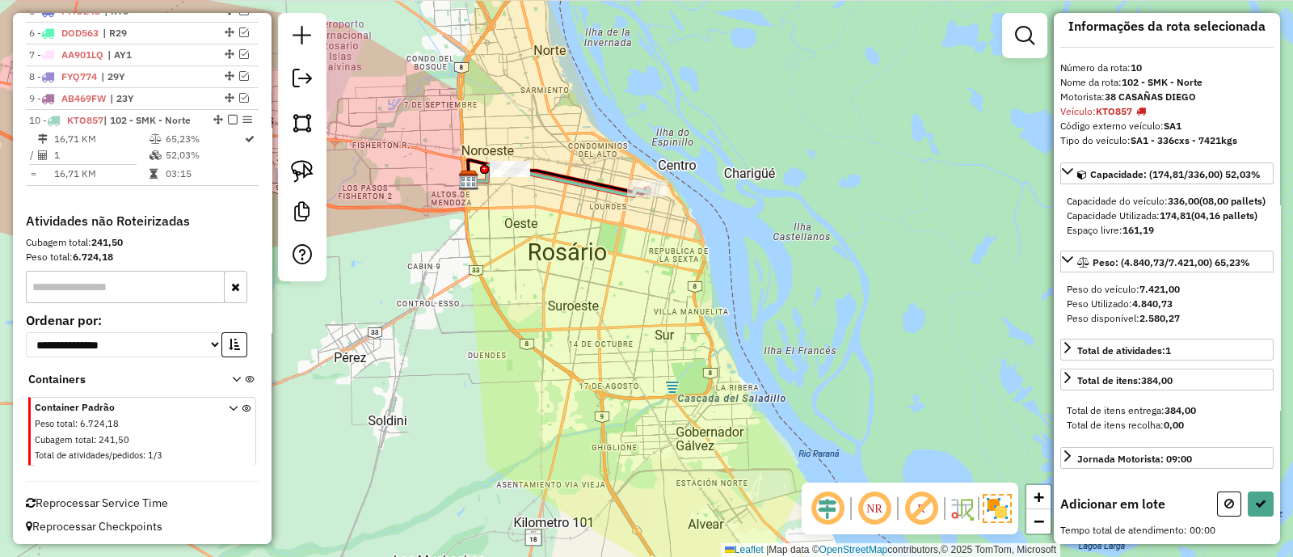
scroll to position [0, 0]
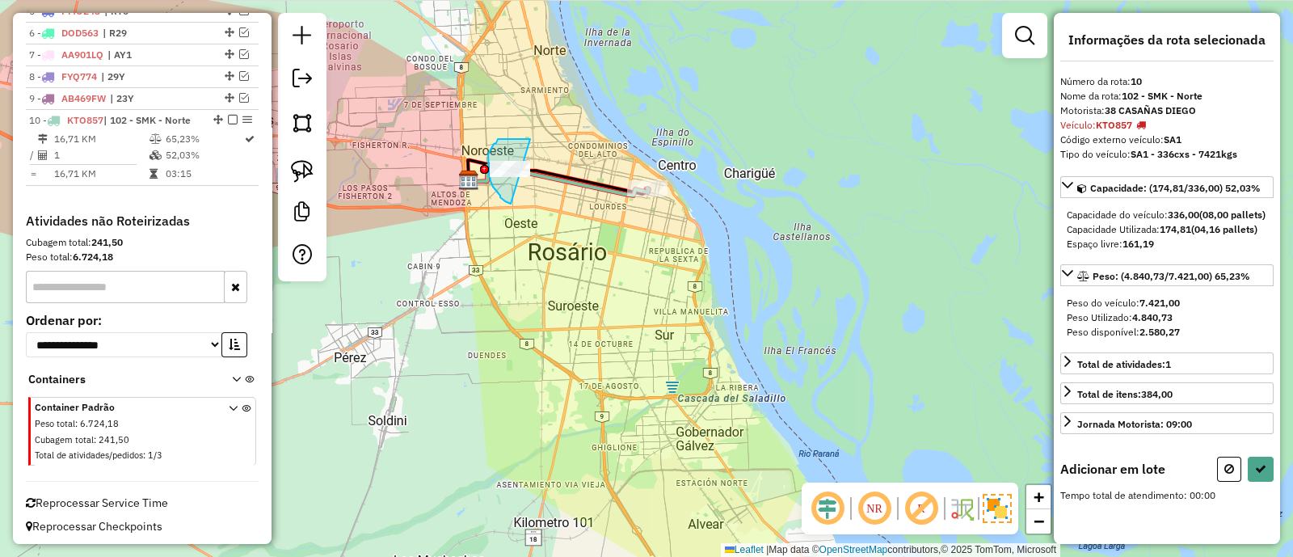
drag, startPoint x: 496, startPoint y: 143, endPoint x: 525, endPoint y: 208, distance: 70.9
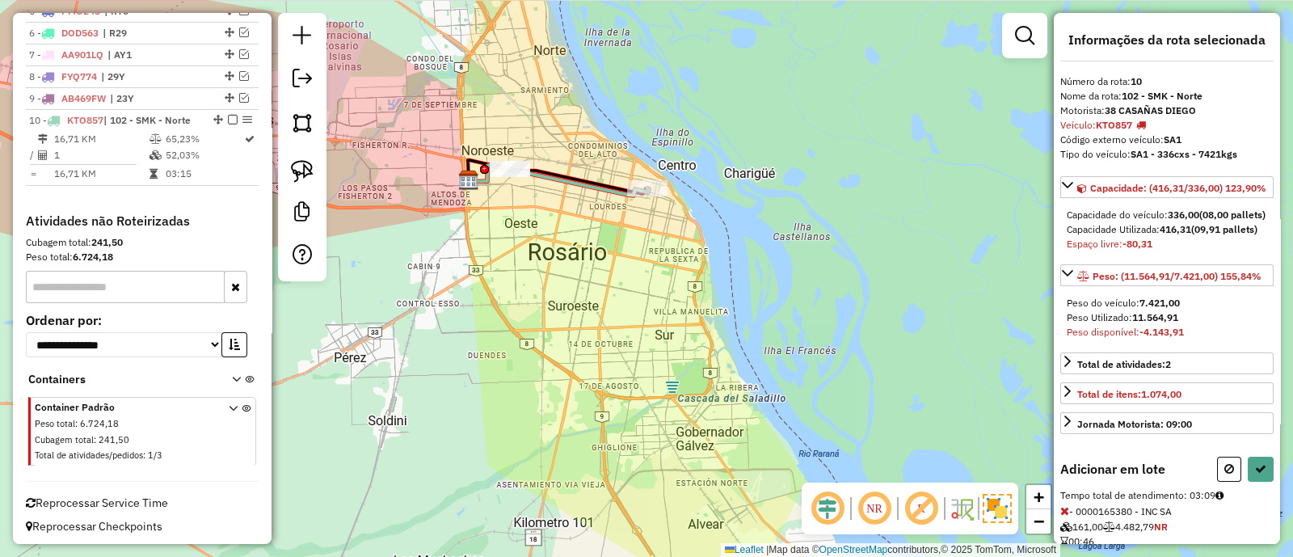
select select "**********"
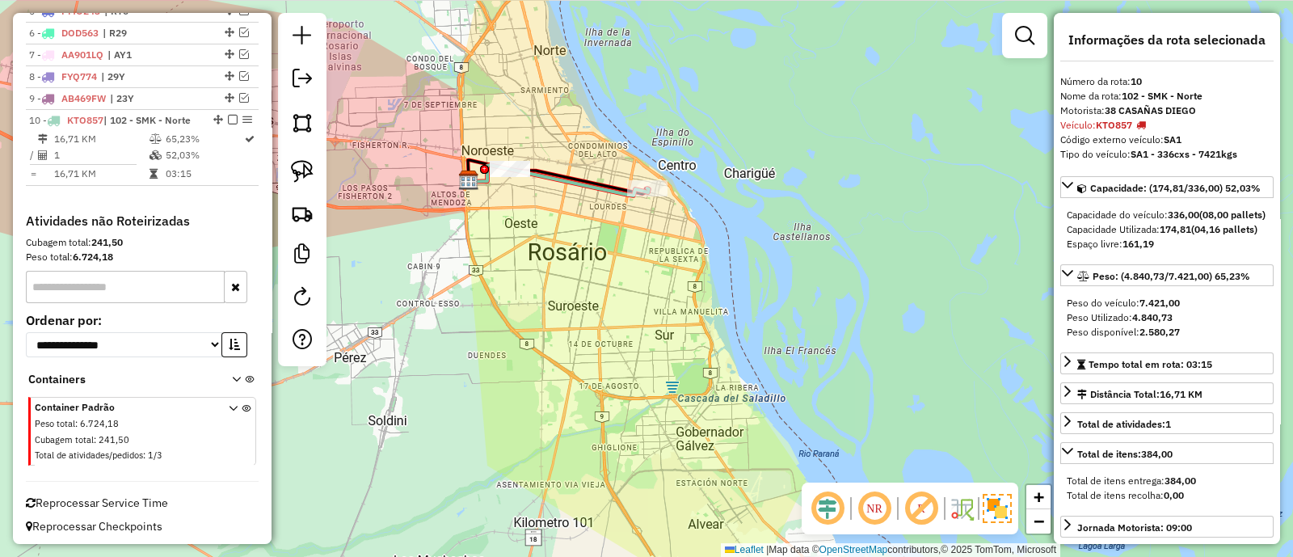
click at [594, 195] on icon at bounding box center [559, 180] width 180 height 31
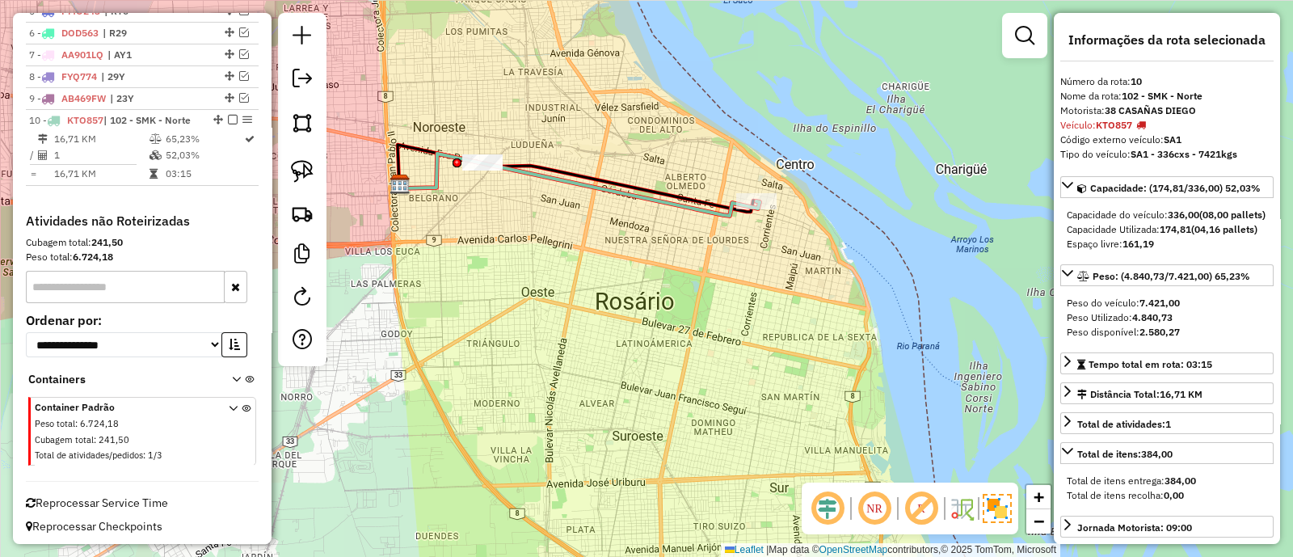
click at [572, 173] on g at bounding box center [414, 217] width 1087 height 789
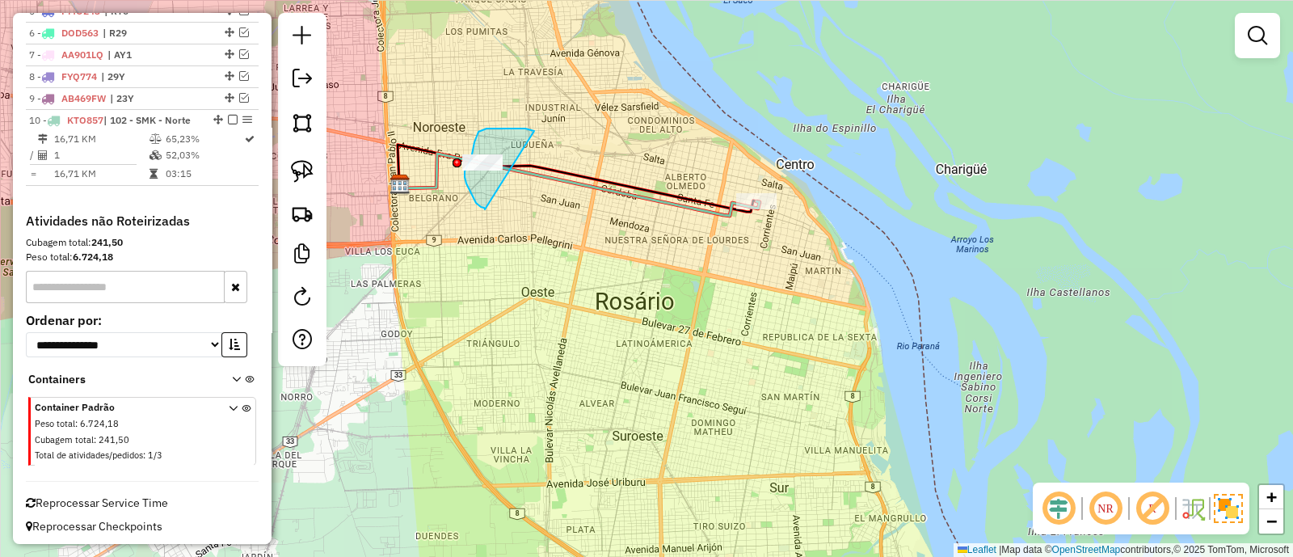
drag, startPoint x: 484, startPoint y: 129, endPoint x: 485, endPoint y: 209, distance: 80.0
click at [485, 209] on div "Janela de atendimento Grade de atendimento Capacidade Transportadoras Veículos …" at bounding box center [646, 278] width 1293 height 557
click at [654, 196] on icon at bounding box center [579, 185] width 360 height 62
select select "**********"
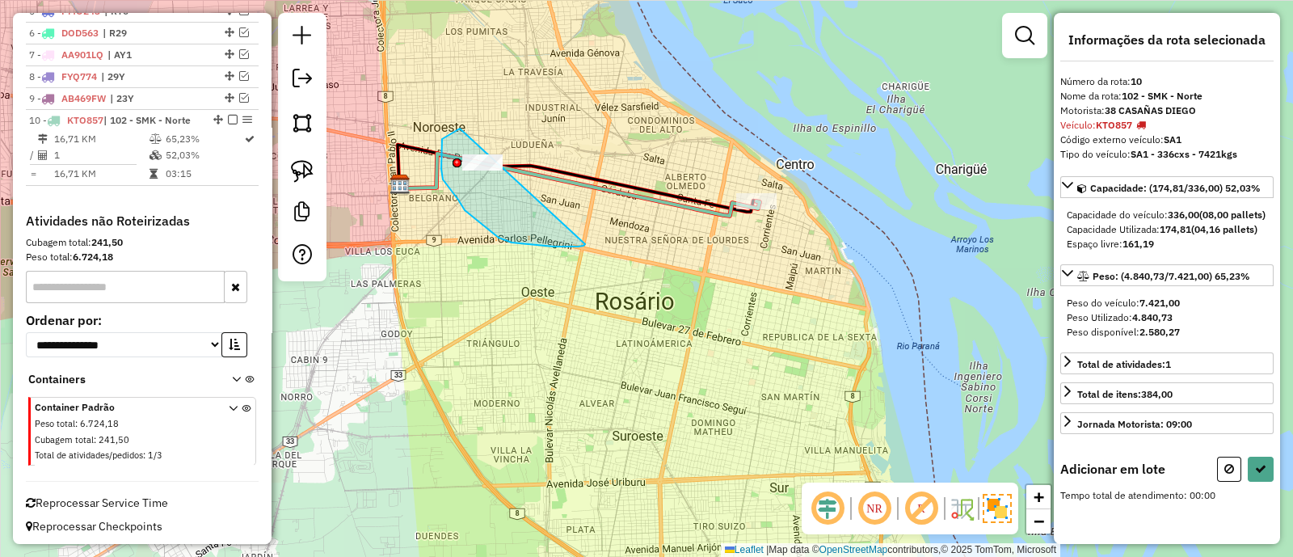
drag, startPoint x: 455, startPoint y: 131, endPoint x: 584, endPoint y: 244, distance: 171.8
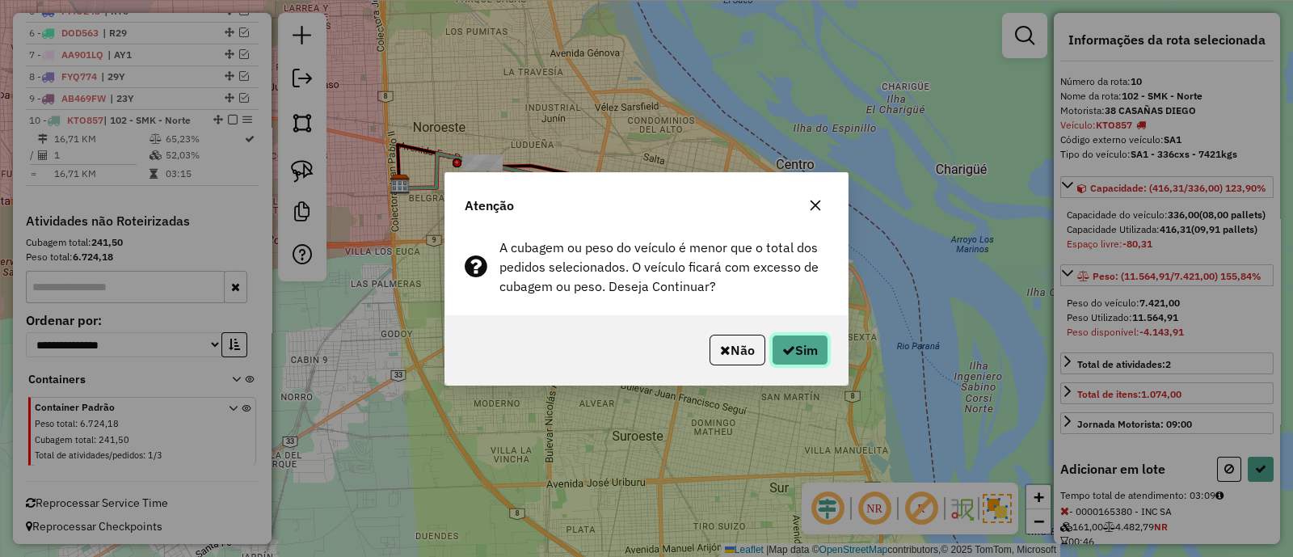
click at [799, 345] on button "Sim" at bounding box center [800, 350] width 57 height 31
select select "**********"
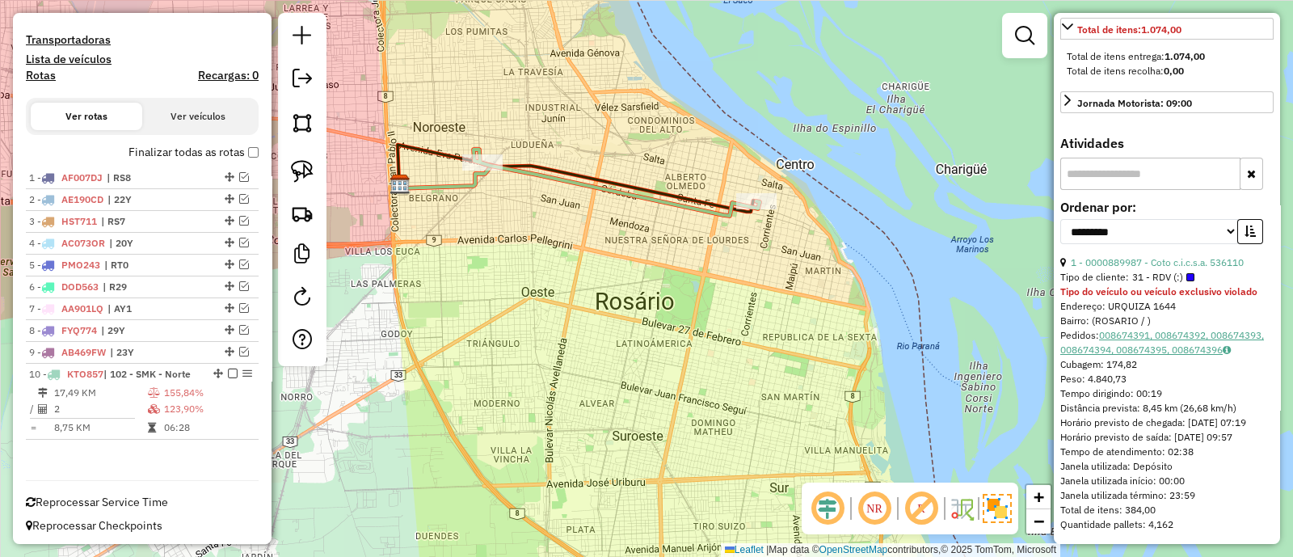
scroll to position [493, 0]
click at [1163, 328] on link "008674391, 008674392, 008674393, 008674394, 008674395, 008674396" at bounding box center [1162, 341] width 204 height 27
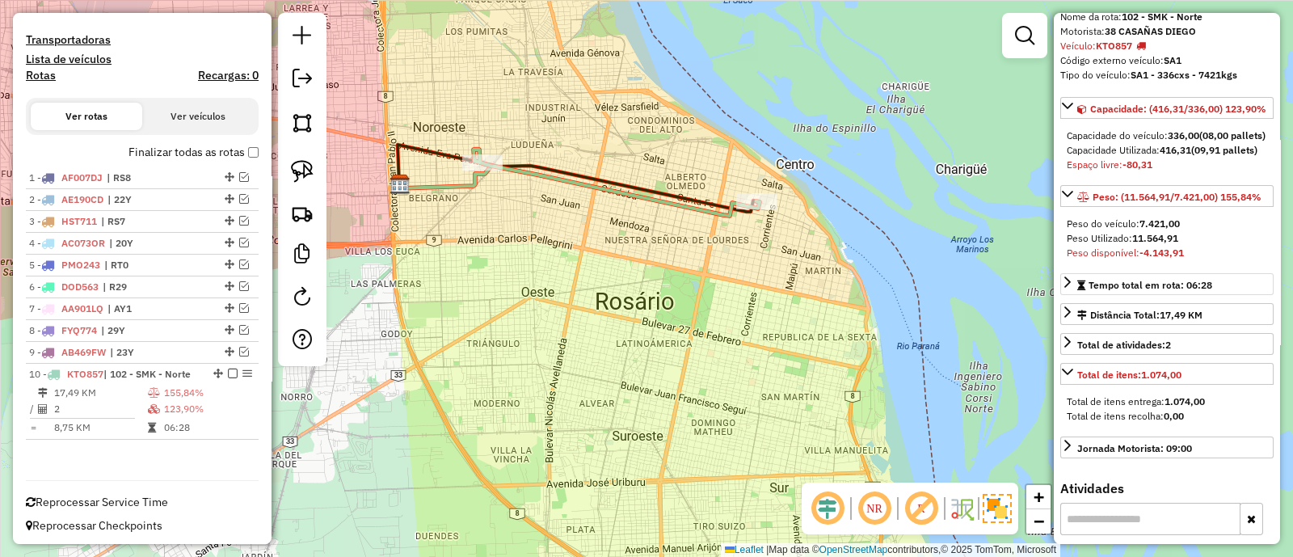
scroll to position [0, 0]
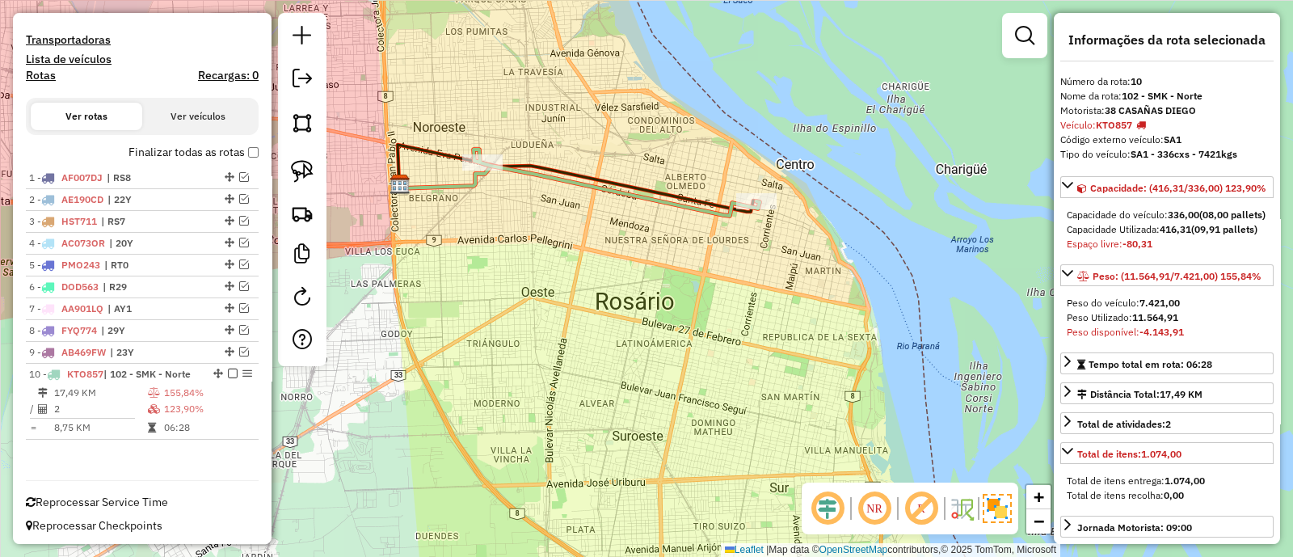
click at [830, 351] on div "Janela de atendimento Grade de atendimento Capacidade Transportadoras Veículos …" at bounding box center [646, 278] width 1293 height 557
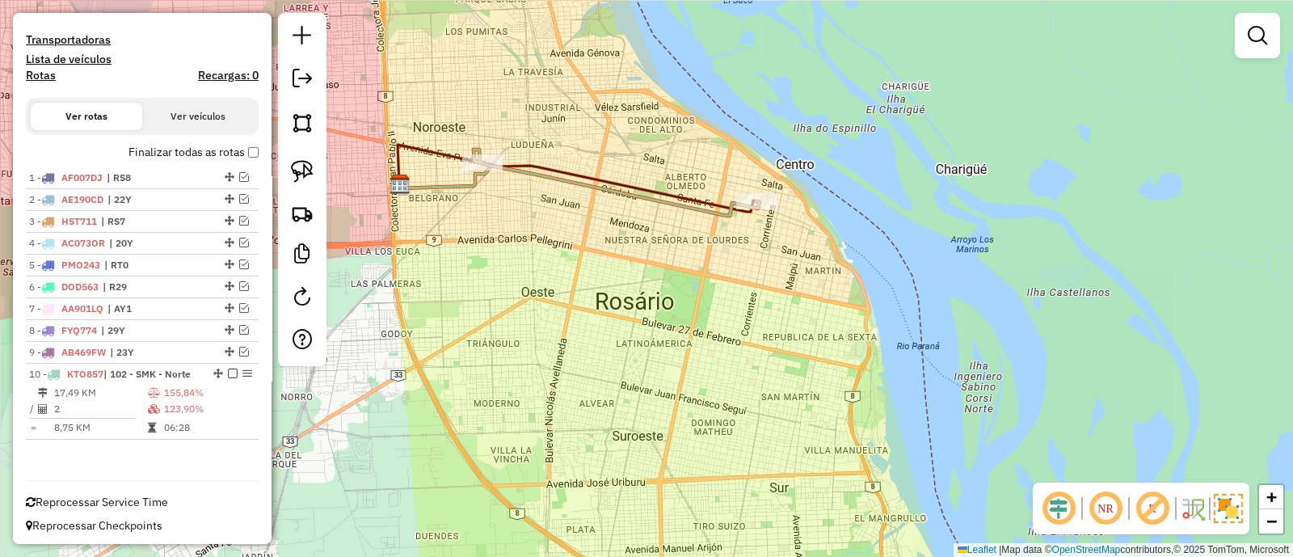
click at [718, 209] on icon at bounding box center [617, 182] width 286 height 66
select select "**********"
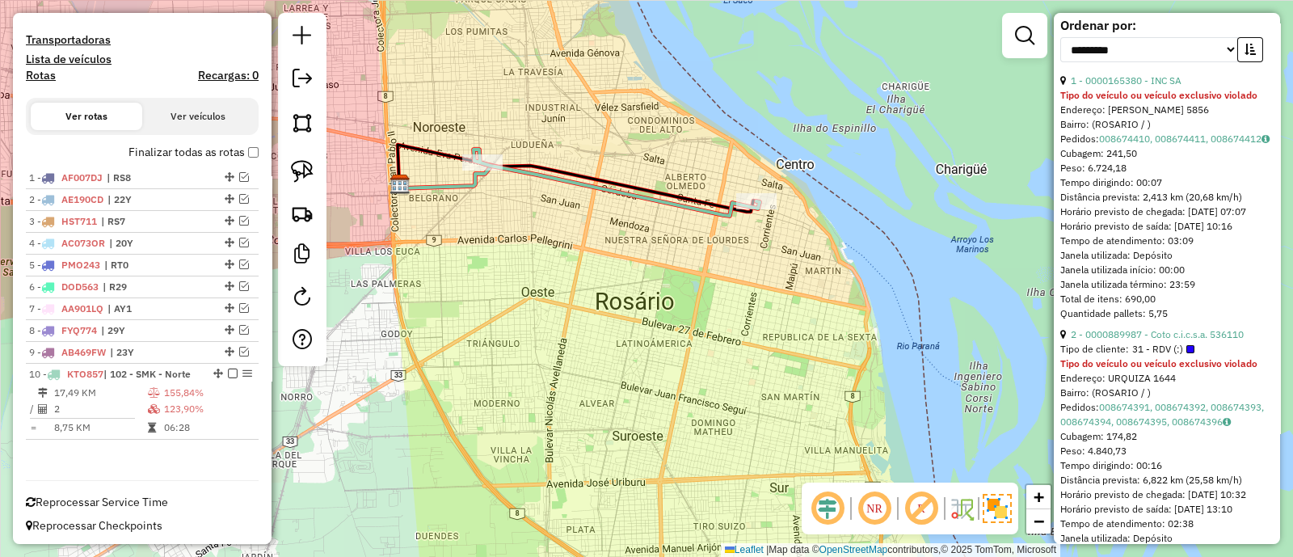
scroll to position [776, 0]
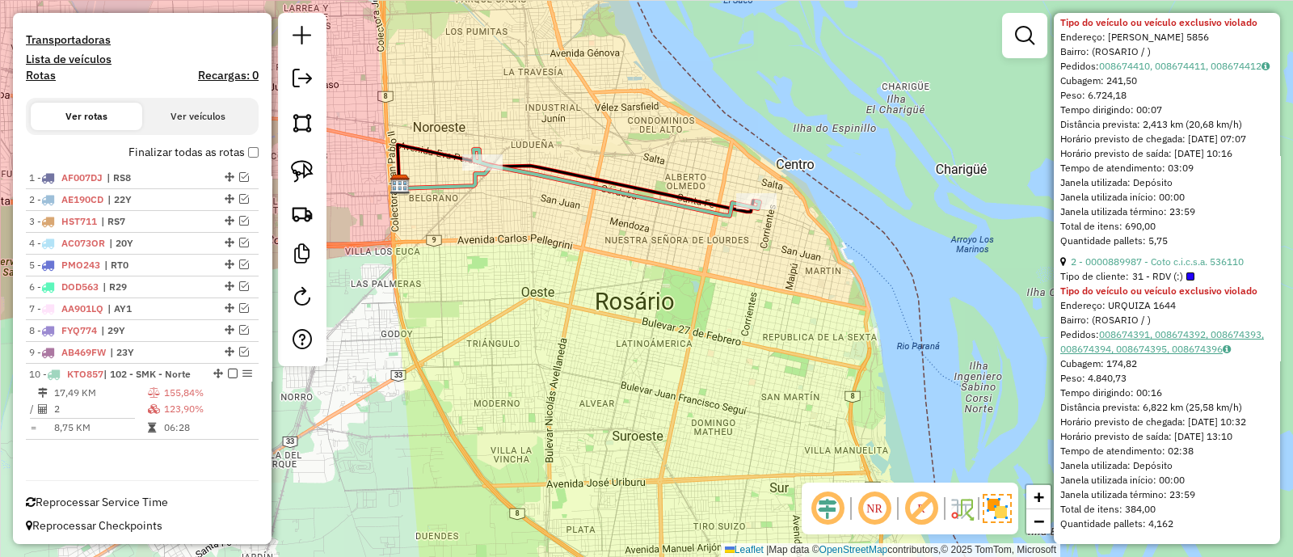
click at [1145, 328] on link "008674391, 008674392, 008674393, 008674394, 008674395, 008674396" at bounding box center [1162, 341] width 204 height 27
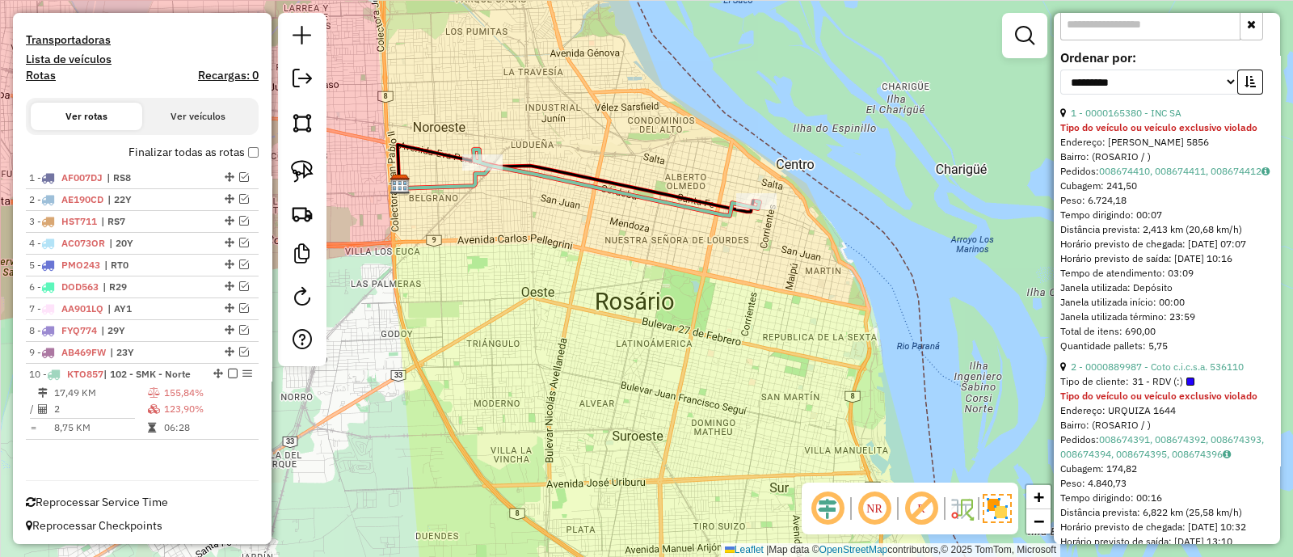
click at [1147, 179] on div "Pedidos: 008674410, 008674411, 008674412" at bounding box center [1166, 171] width 213 height 15
click at [1140, 177] on link "008674410, 008674411, 008674412" at bounding box center [1184, 171] width 170 height 12
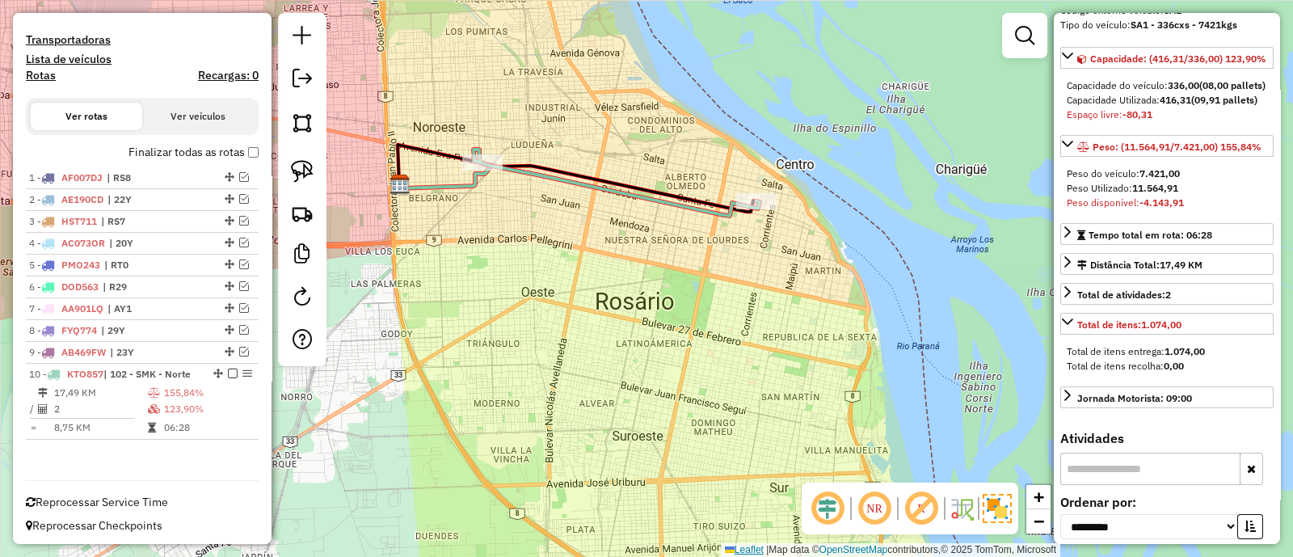
scroll to position [69, 0]
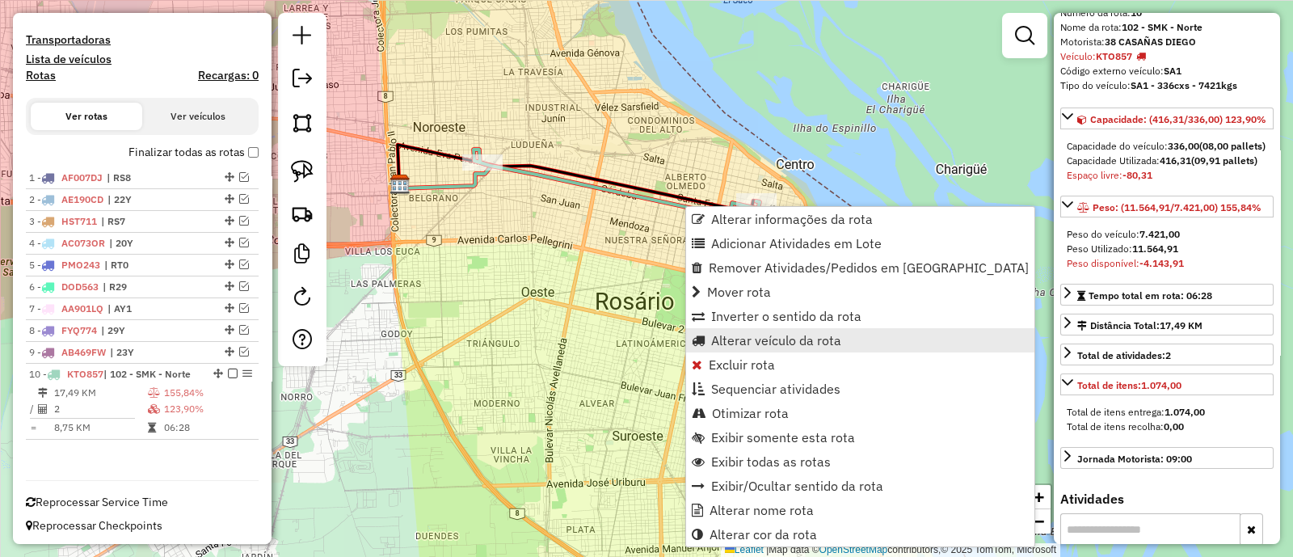
click at [763, 337] on span "Alterar veículo da rota" at bounding box center [776, 340] width 130 height 13
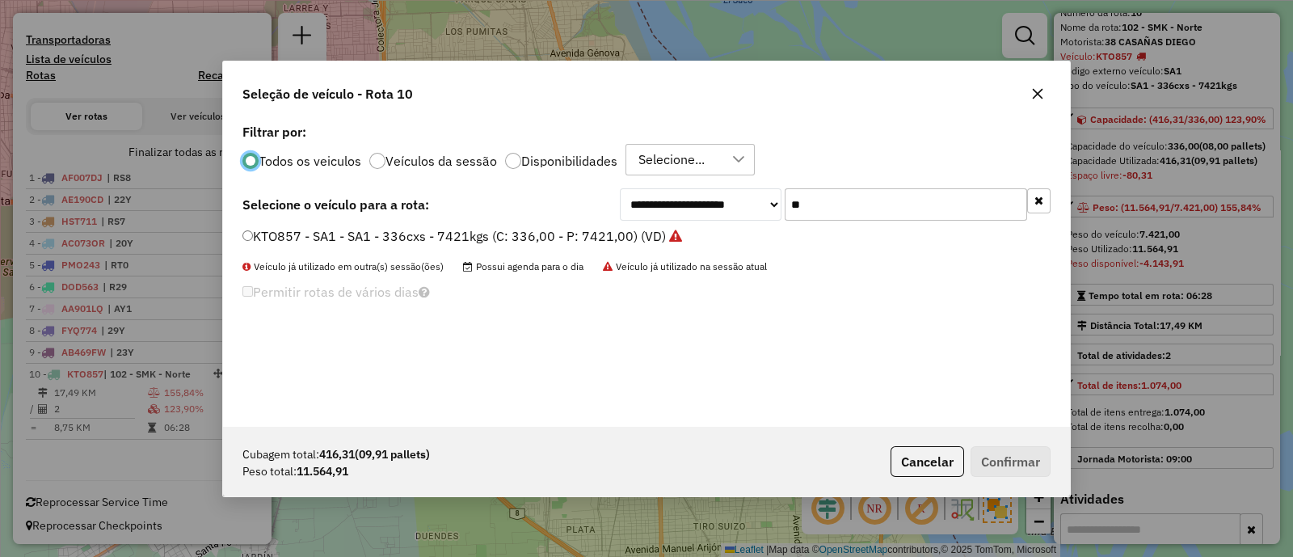
scroll to position [8, 5]
drag, startPoint x: 854, startPoint y: 200, endPoint x: 647, endPoint y: 200, distance: 206.9
click at [647, 200] on div "**********" at bounding box center [835, 204] width 431 height 32
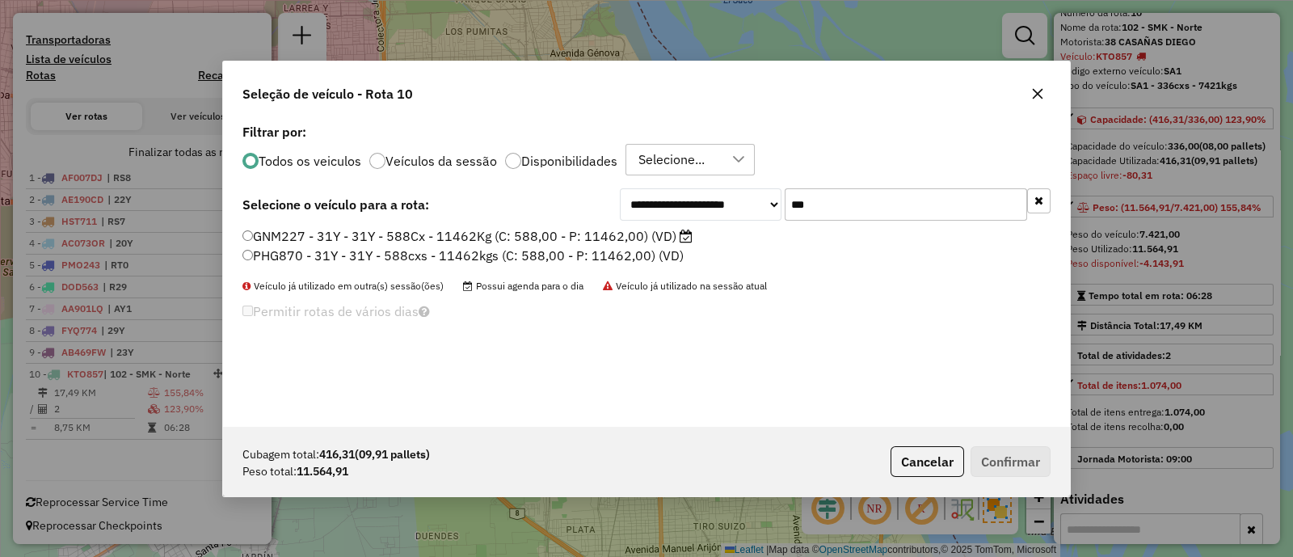
click at [633, 243] on label "GNM227 - 31Y - 31Y - 588Cx - 11462Kg (C: 588,00 - P: 11462,00) (VD)" at bounding box center [467, 235] width 450 height 19
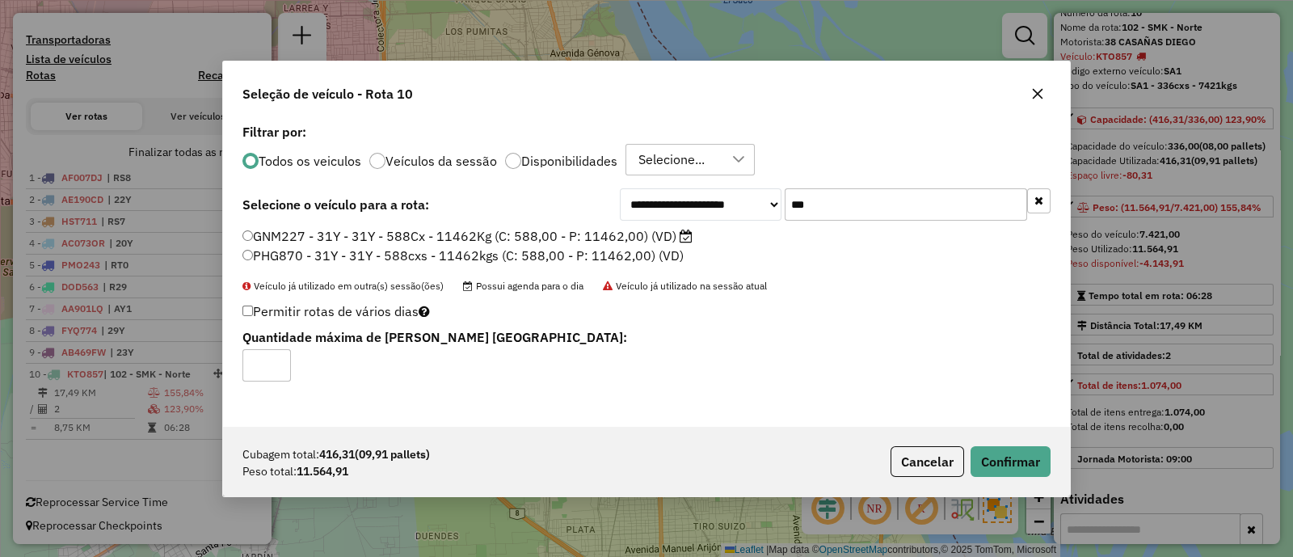
drag, startPoint x: 723, startPoint y: 194, endPoint x: 707, endPoint y: 194, distance: 16.2
click at [707, 194] on div "**********" at bounding box center [835, 204] width 431 height 32
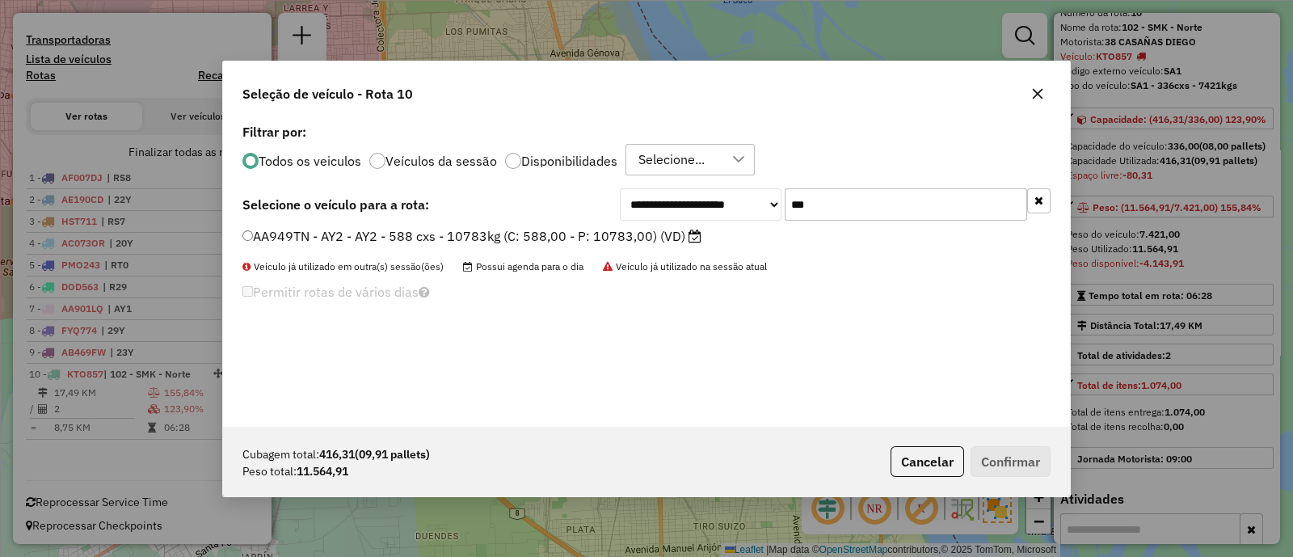
drag, startPoint x: 831, startPoint y: 205, endPoint x: 713, endPoint y: 192, distance: 119.6
click at [713, 192] on div "**********" at bounding box center [835, 204] width 431 height 32
type input "*"
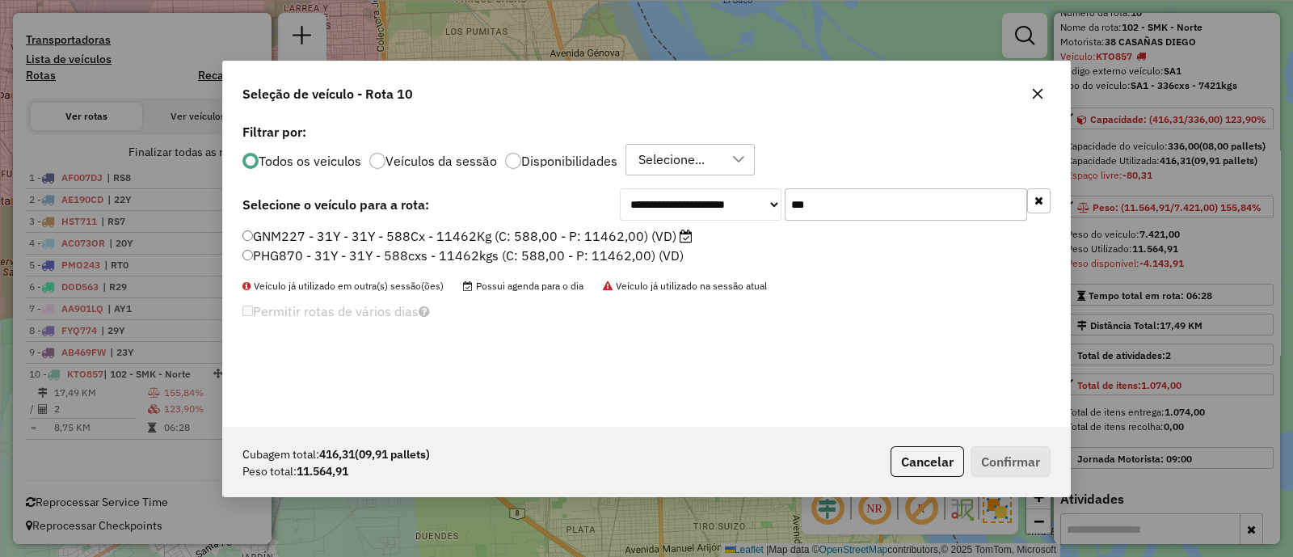
type input "***"
click at [631, 246] on label "PHG870 - 31Y - 31Y - 588cxs - 11462kgs (C: 588,00 - P: 11462,00) (VD)" at bounding box center [462, 255] width 441 height 19
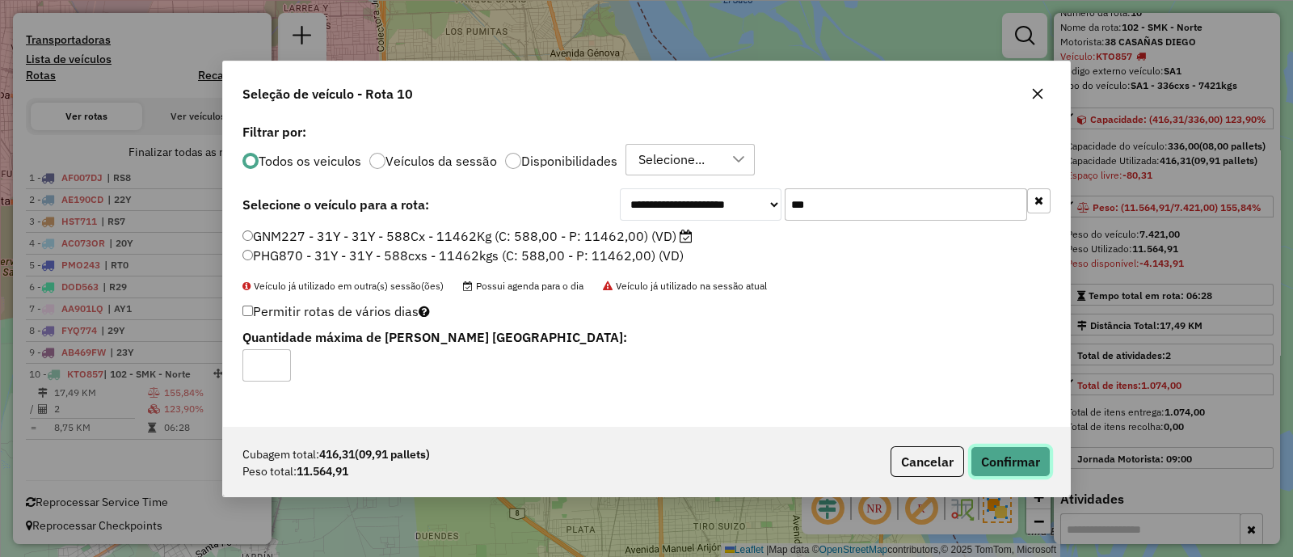
click at [994, 455] on button "Confirmar" at bounding box center [1010, 461] width 80 height 31
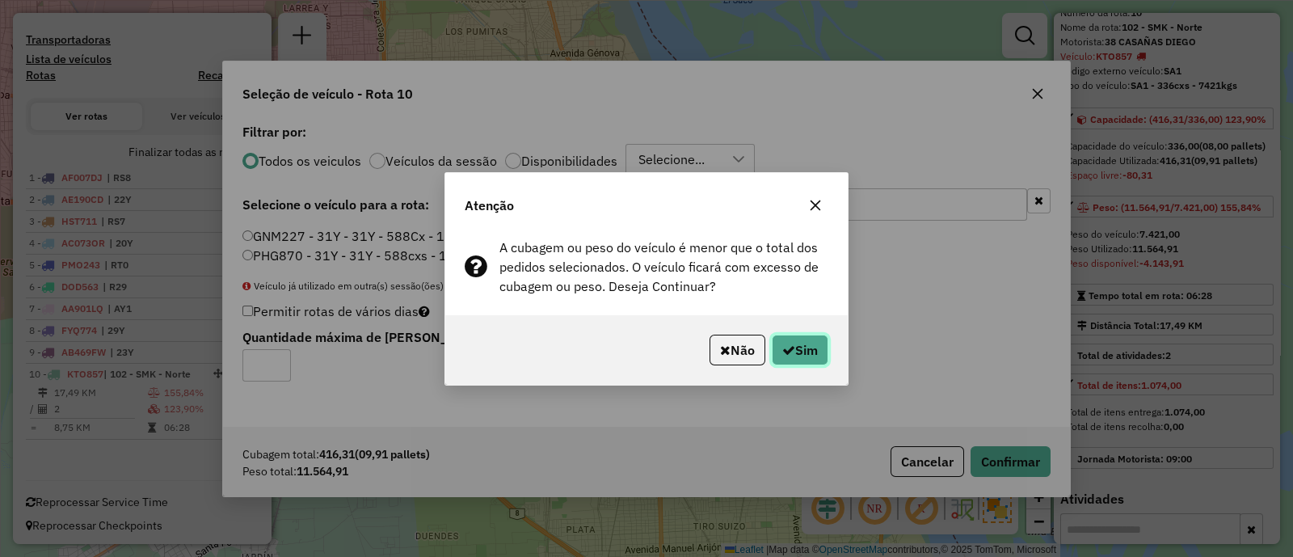
click at [789, 350] on icon "button" at bounding box center [788, 349] width 13 height 13
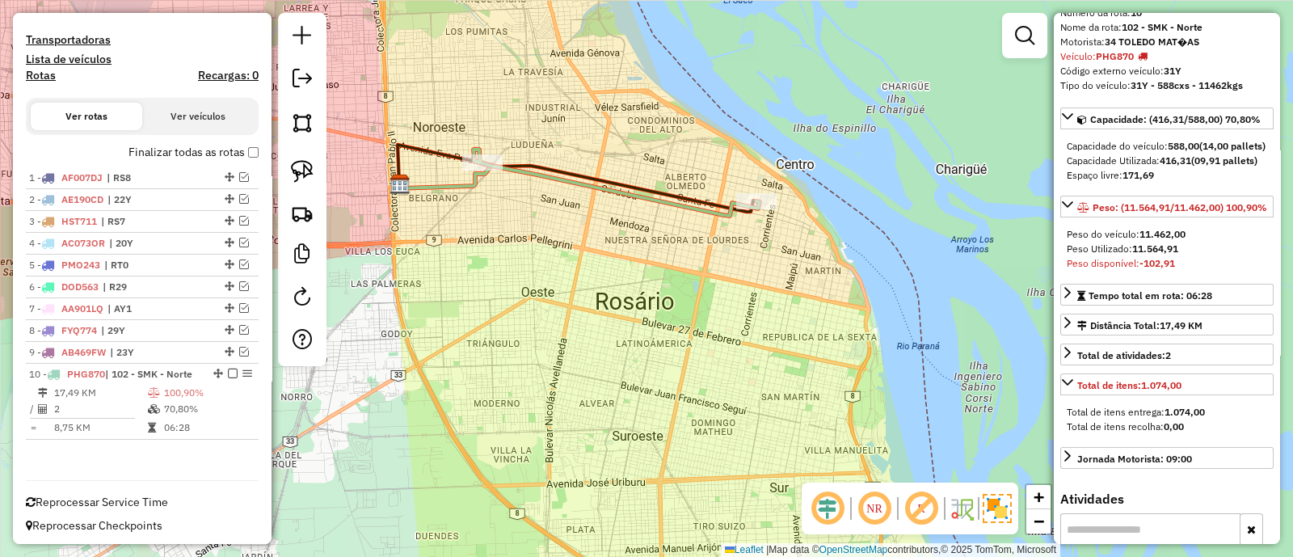
click at [696, 211] on icon at bounding box center [617, 182] width 286 height 66
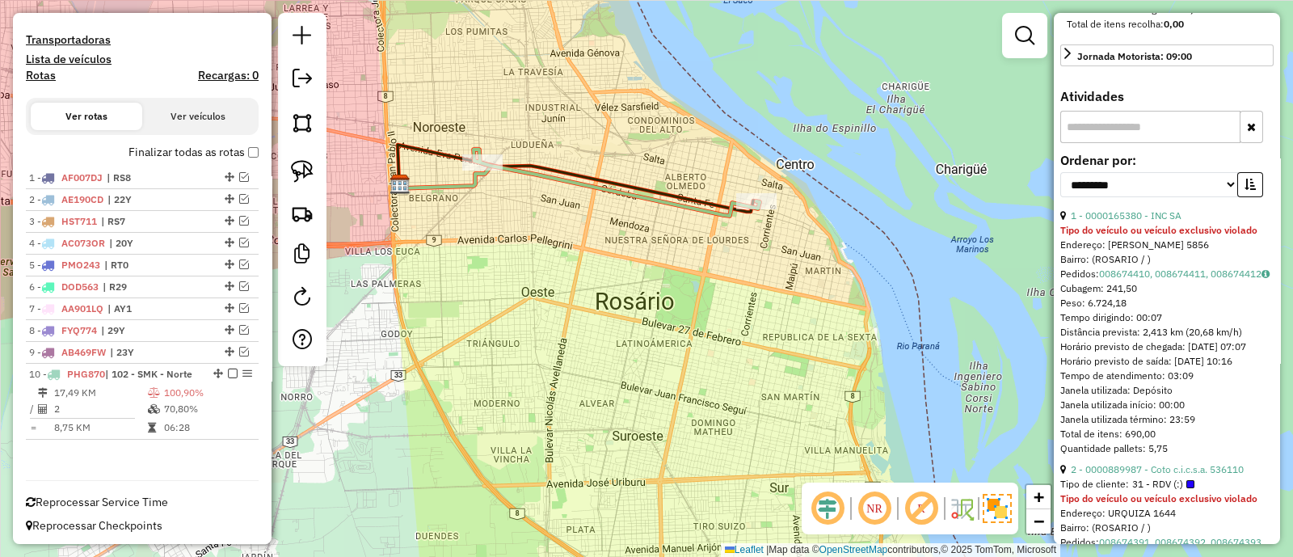
scroll to position [473, 0]
click at [1189, 278] on link "008674410, 008674411, 008674412" at bounding box center [1184, 272] width 170 height 12
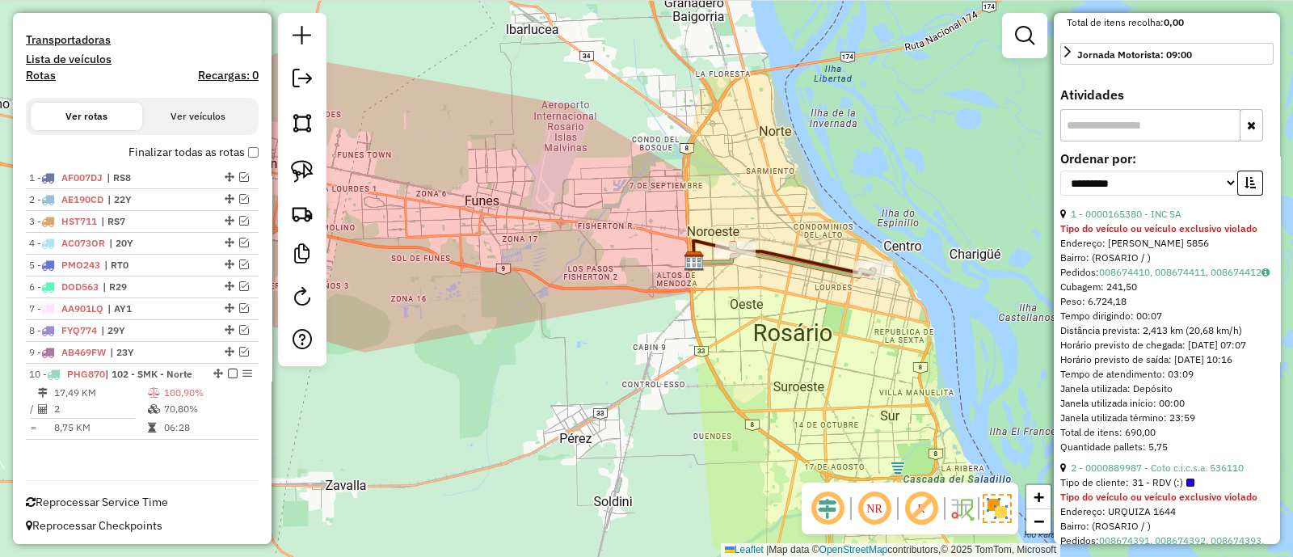
scroll to position [776, 0]
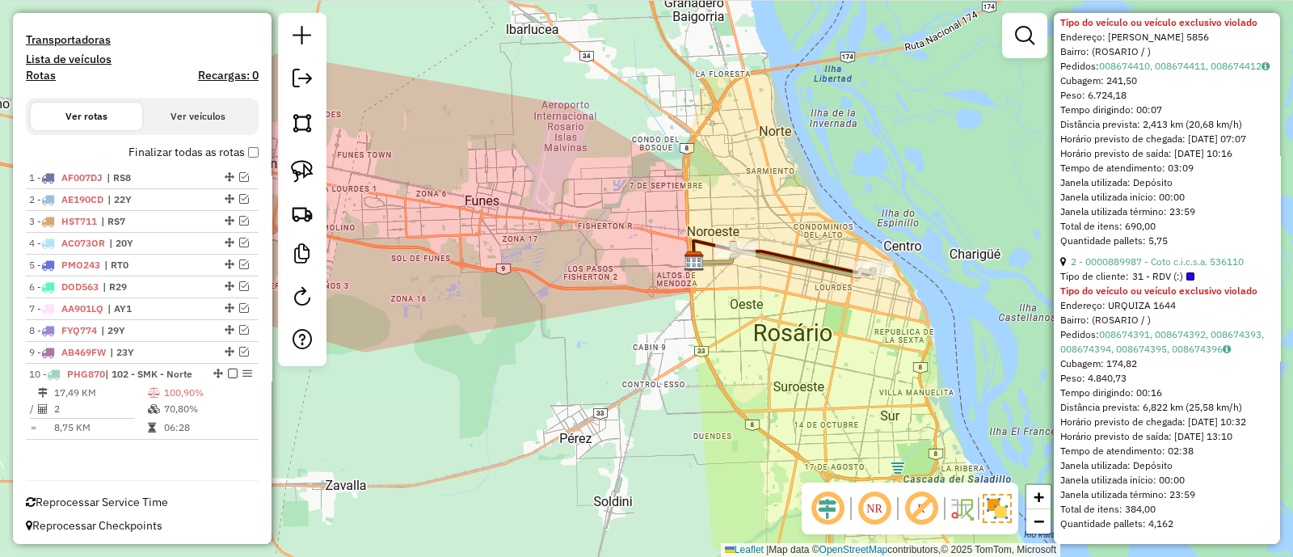
click at [1151, 327] on div "Pedidos: 008674391, 008674392, 008674393, 008674394, 008674395, 008674396" at bounding box center [1166, 341] width 213 height 29
click at [1143, 327] on div "Pedidos: 008674391, 008674392, 008674393, 008674394, 008674395, 008674396" at bounding box center [1166, 341] width 213 height 29
click at [1124, 328] on link "008674391, 008674392, 008674393, 008674394, 008674395, 008674396" at bounding box center [1162, 341] width 204 height 27
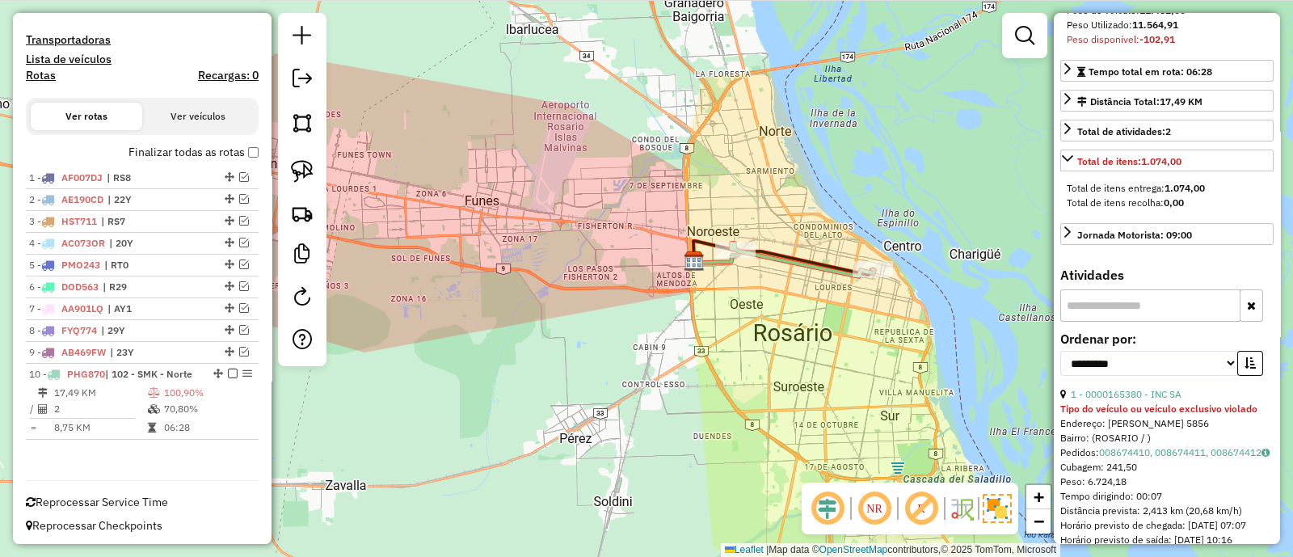
scroll to position [271, 0]
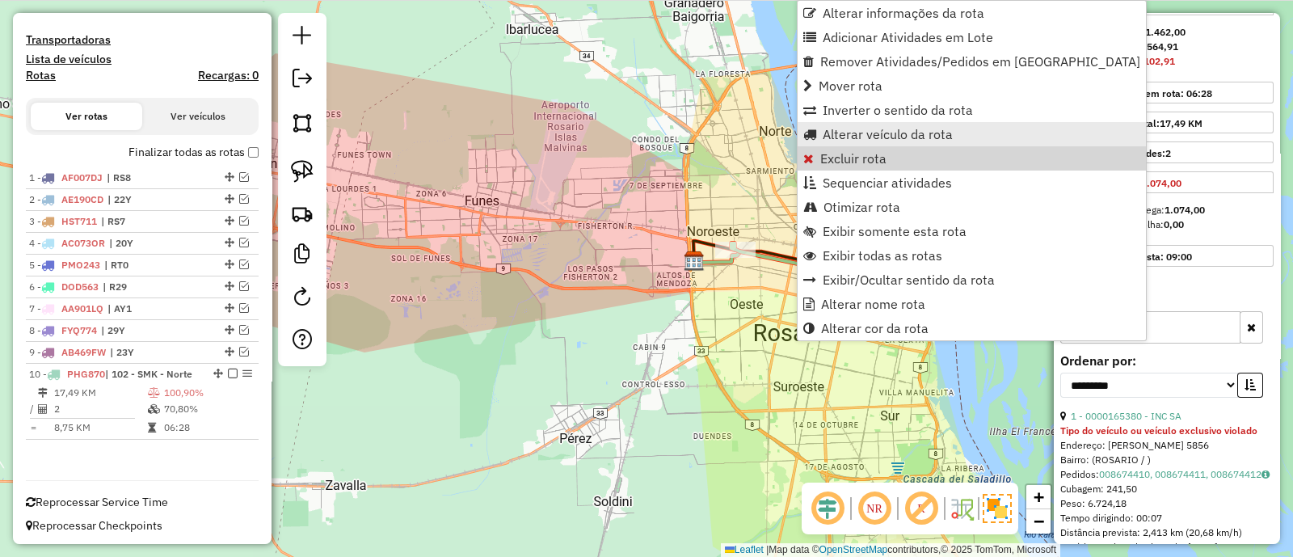
click at [849, 128] on span "Alterar veículo da rota" at bounding box center [888, 134] width 130 height 13
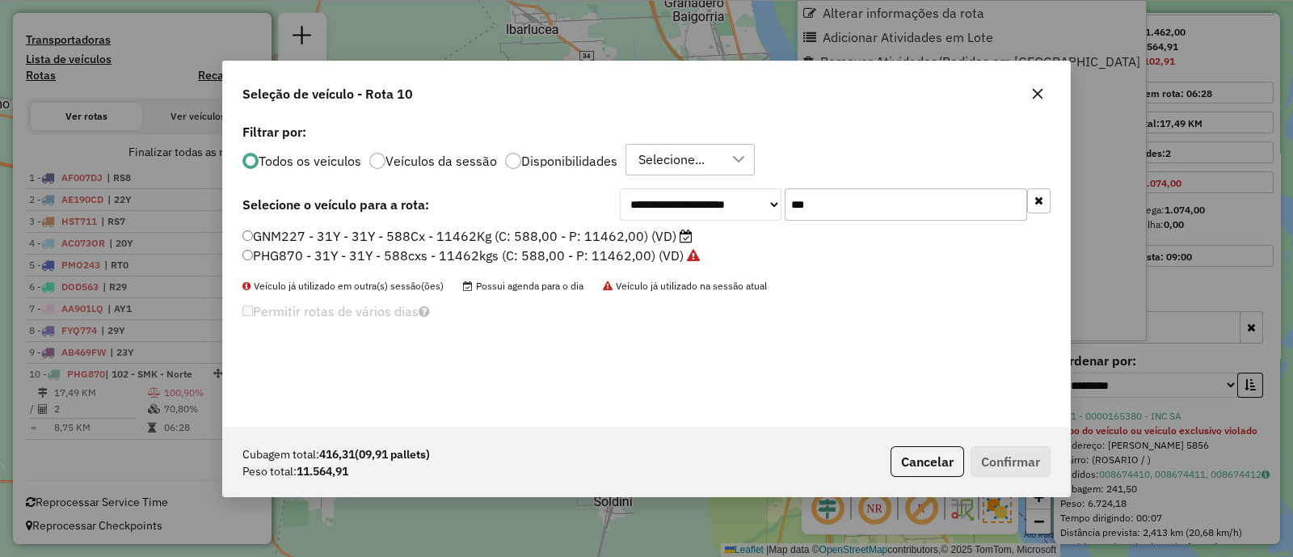
scroll to position [8, 4]
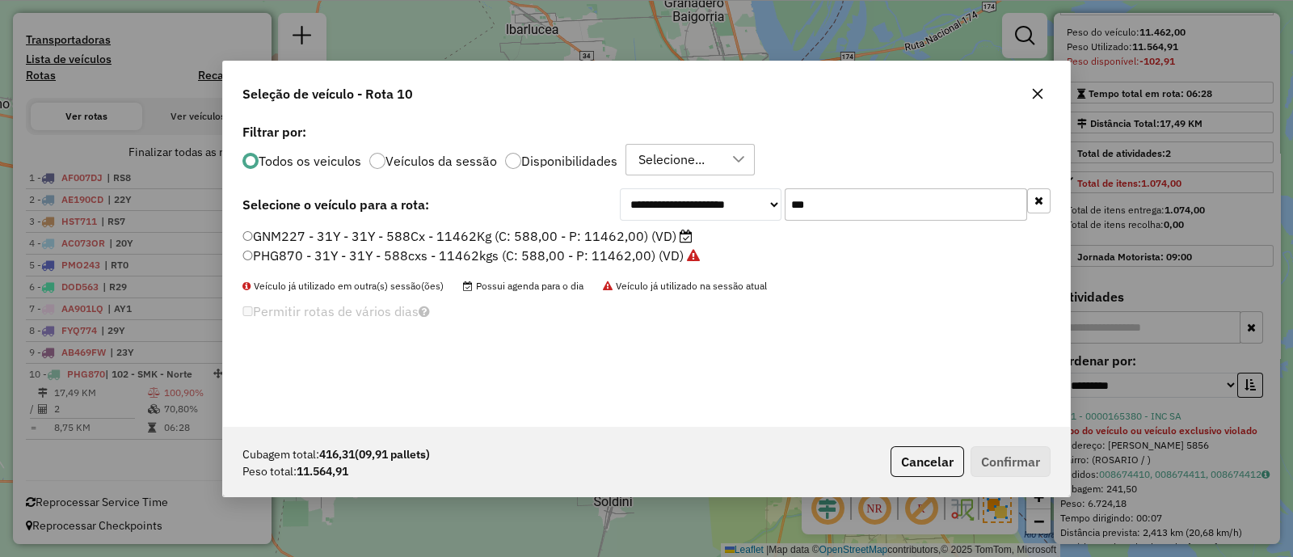
click at [634, 201] on div "**********" at bounding box center [835, 204] width 431 height 32
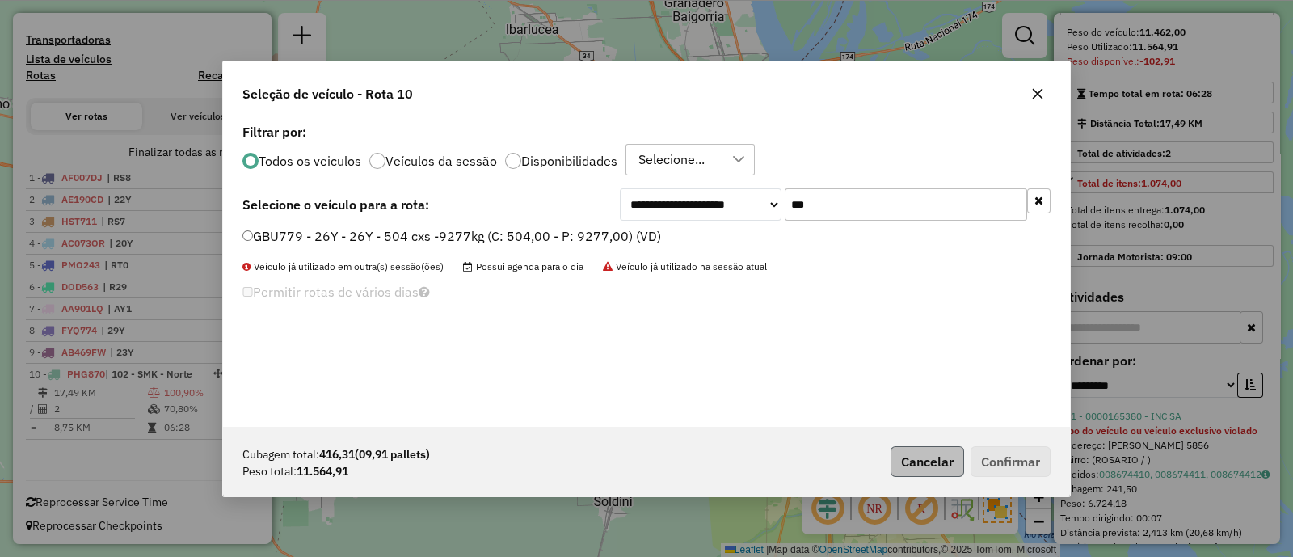
type input "***"
click at [917, 452] on button "Cancelar" at bounding box center [927, 461] width 74 height 31
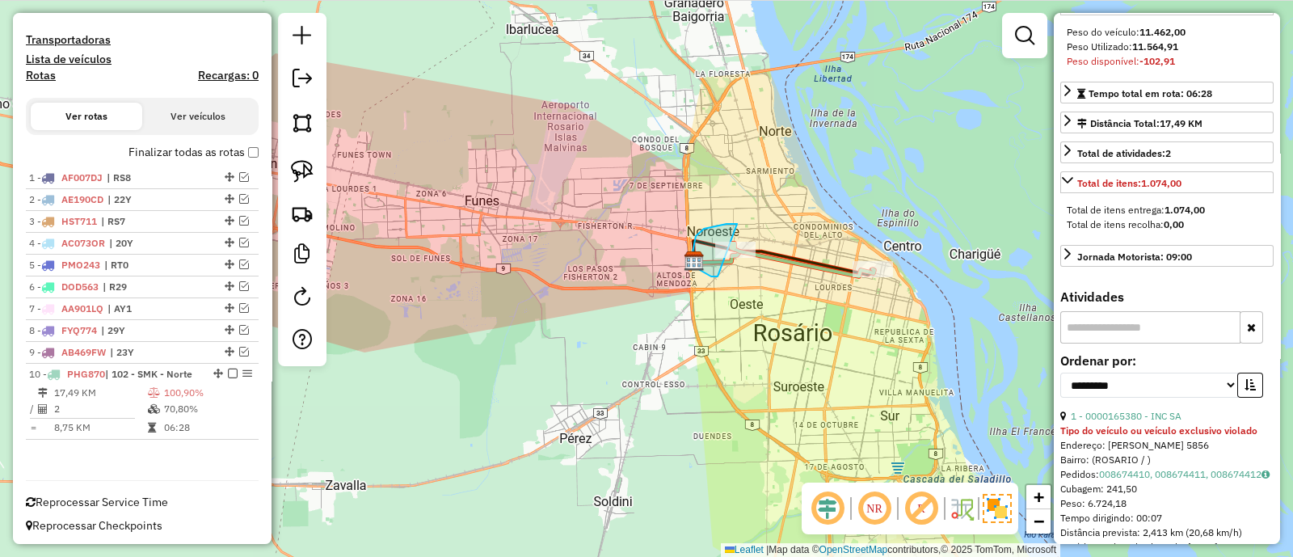
drag, startPoint x: 737, startPoint y: 224, endPoint x: 781, endPoint y: 259, distance: 56.4
drag, startPoint x: 861, startPoint y: 241, endPoint x: 903, endPoint y: 277, distance: 55.6
drag, startPoint x: 720, startPoint y: 229, endPoint x: 780, endPoint y: 279, distance: 78.0
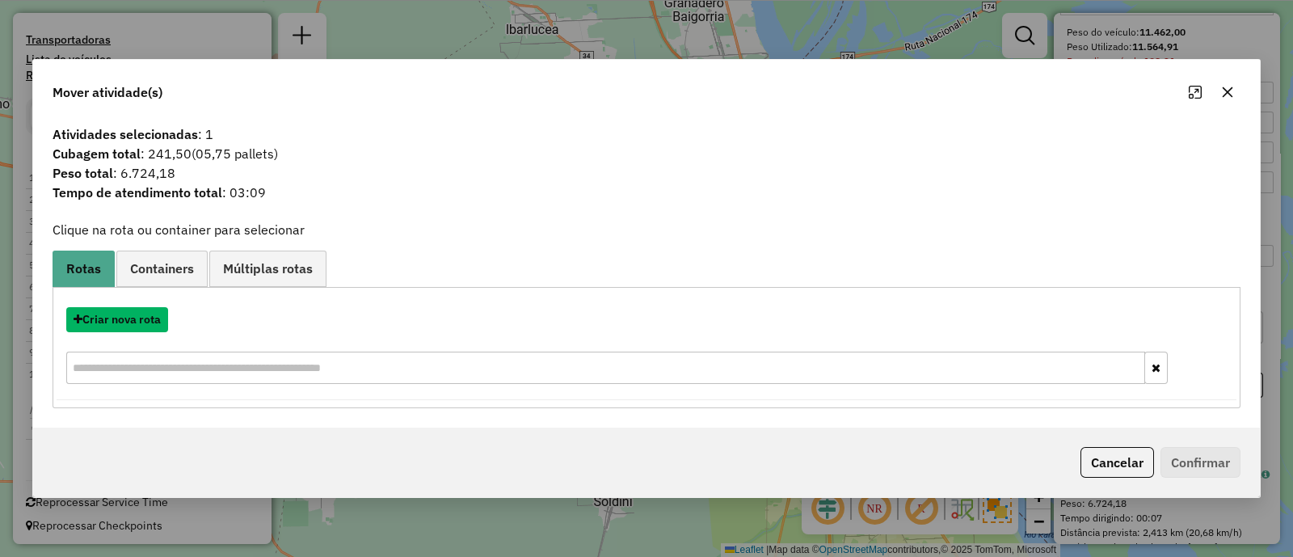
click at [109, 326] on button "Criar nova rota" at bounding box center [117, 319] width 102 height 25
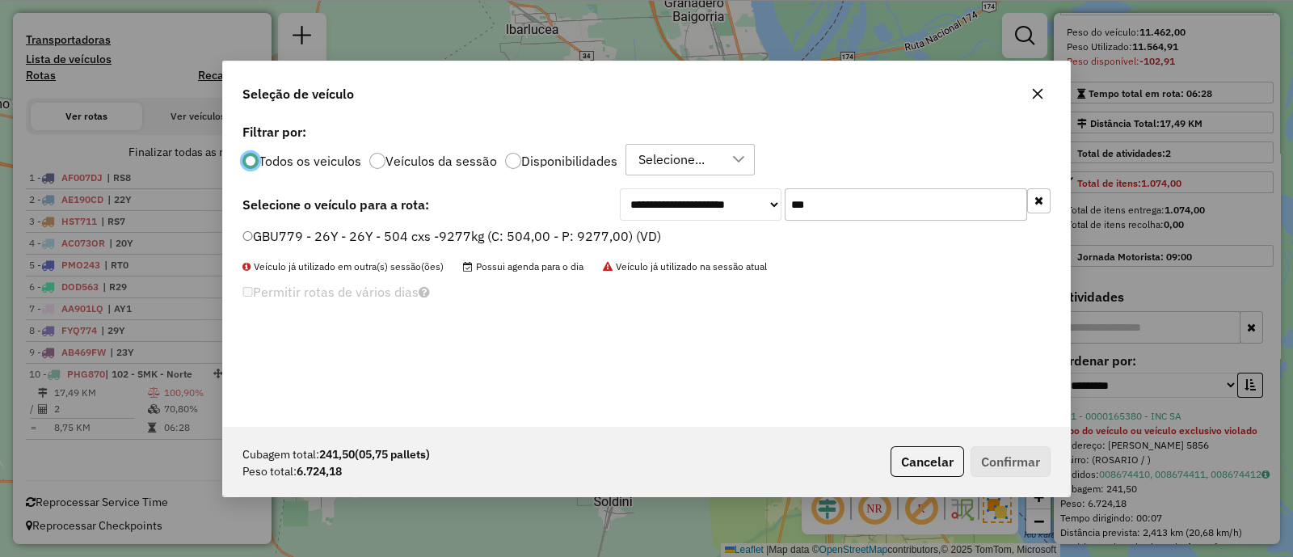
click at [642, 237] on label "GBU779 - 26Y - 26Y - 504 cxs -9277kg (C: 504,00 - P: 9277,00) (VD)" at bounding box center [451, 235] width 419 height 19
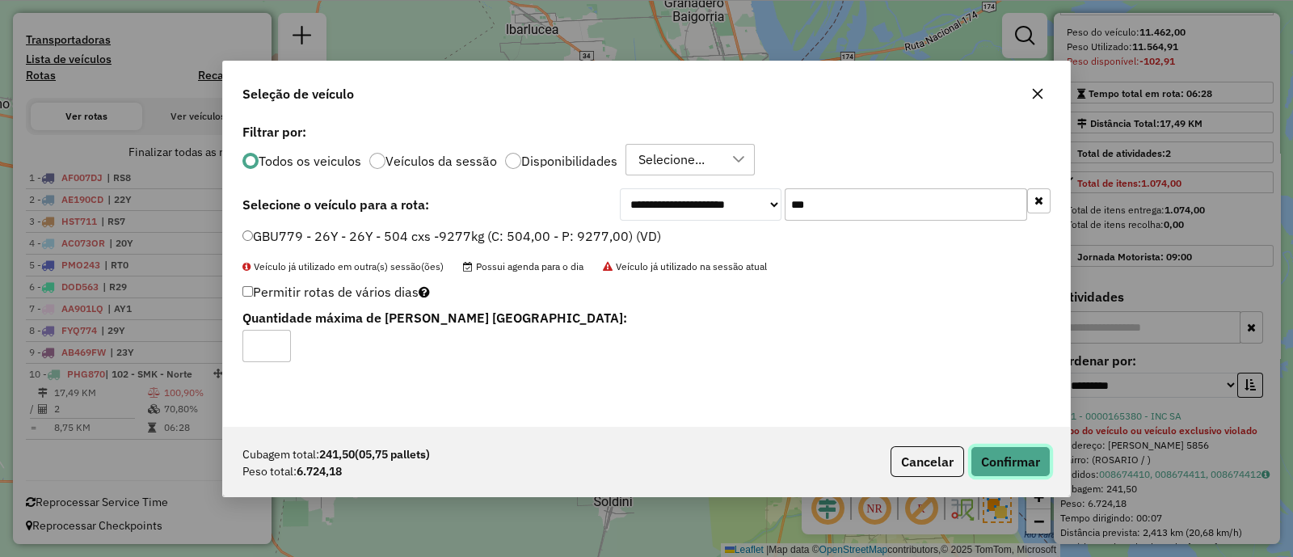
click at [993, 453] on button "Confirmar" at bounding box center [1010, 461] width 80 height 31
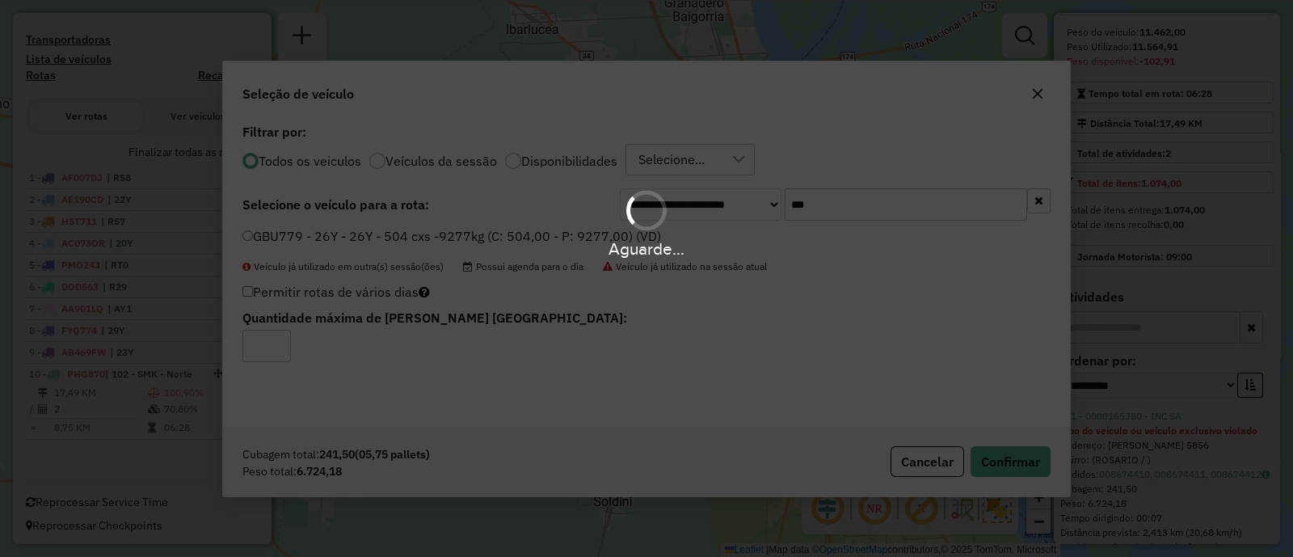
scroll to position [529, 0]
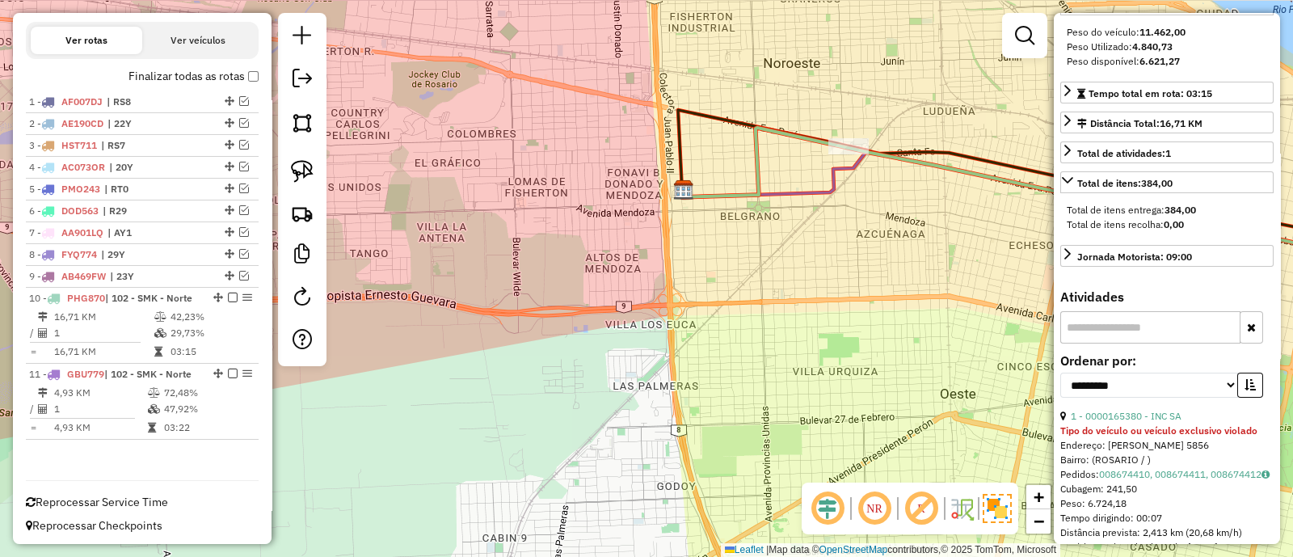
click at [794, 191] on icon at bounding box center [774, 171] width 185 height 51
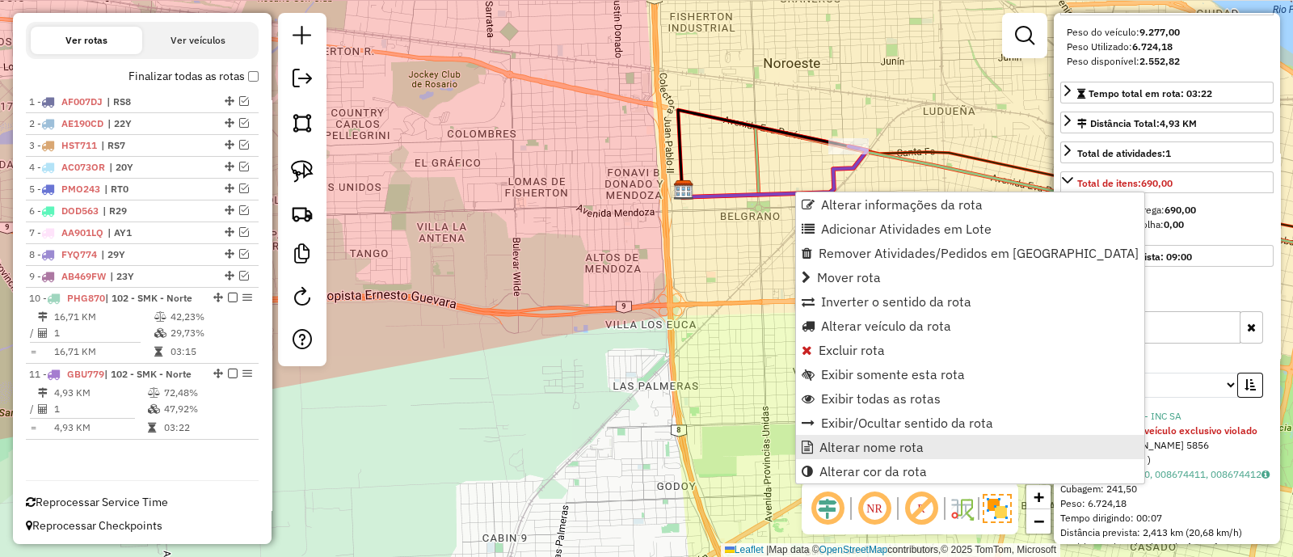
click at [840, 437] on link "Alterar nome rota" at bounding box center [970, 447] width 348 height 24
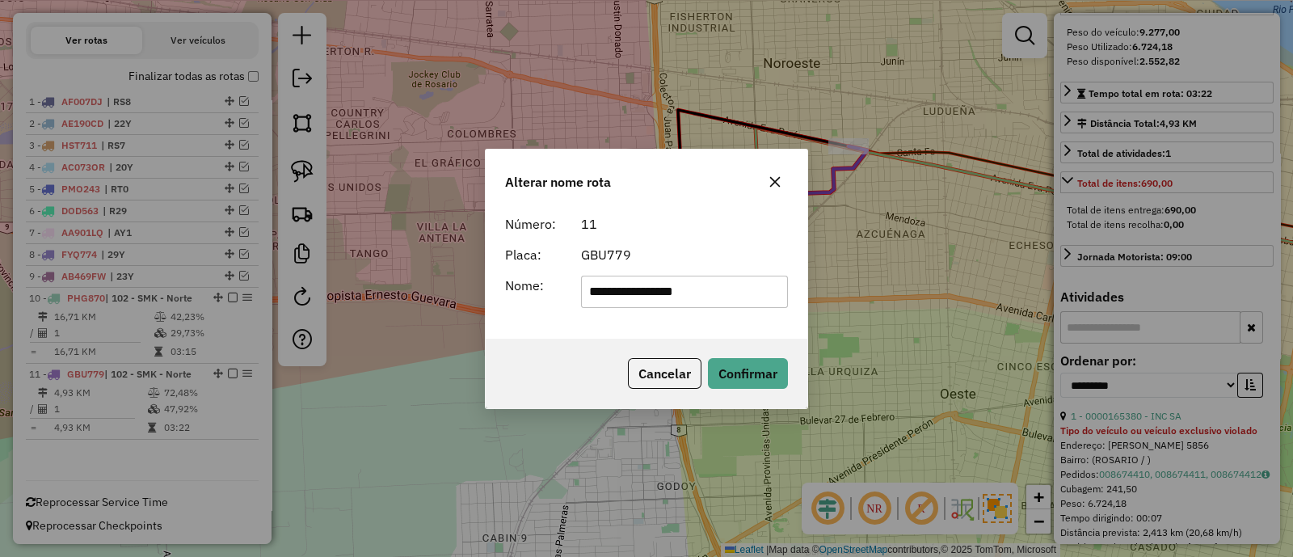
drag, startPoint x: 719, startPoint y: 290, endPoint x: 329, endPoint y: 259, distance: 391.6
click at [329, 259] on div "**********" at bounding box center [646, 278] width 1293 height 557
type input "***"
click at [761, 379] on button "Confirmar" at bounding box center [748, 373] width 80 height 31
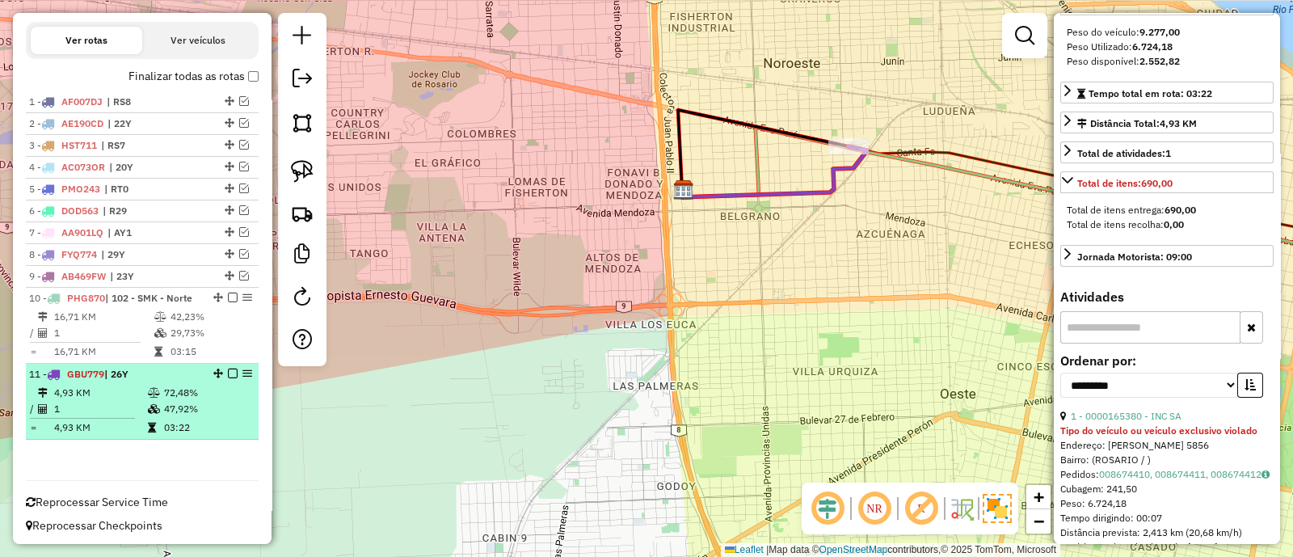
click at [219, 373] on div at bounding box center [228, 373] width 48 height 10
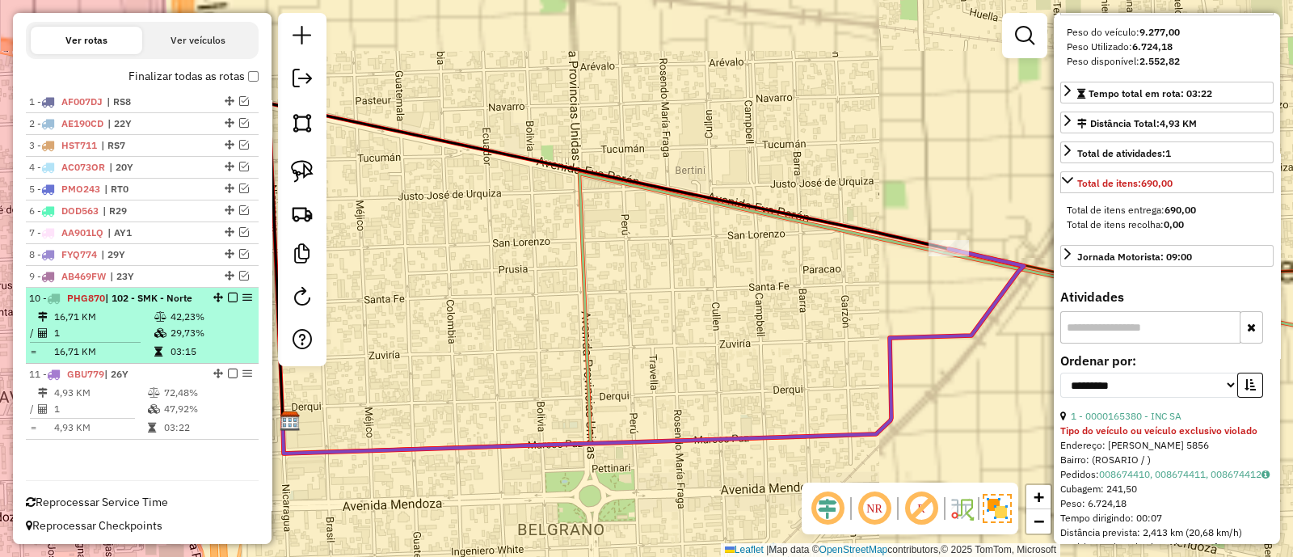
click at [228, 373] on em at bounding box center [233, 373] width 10 height 10
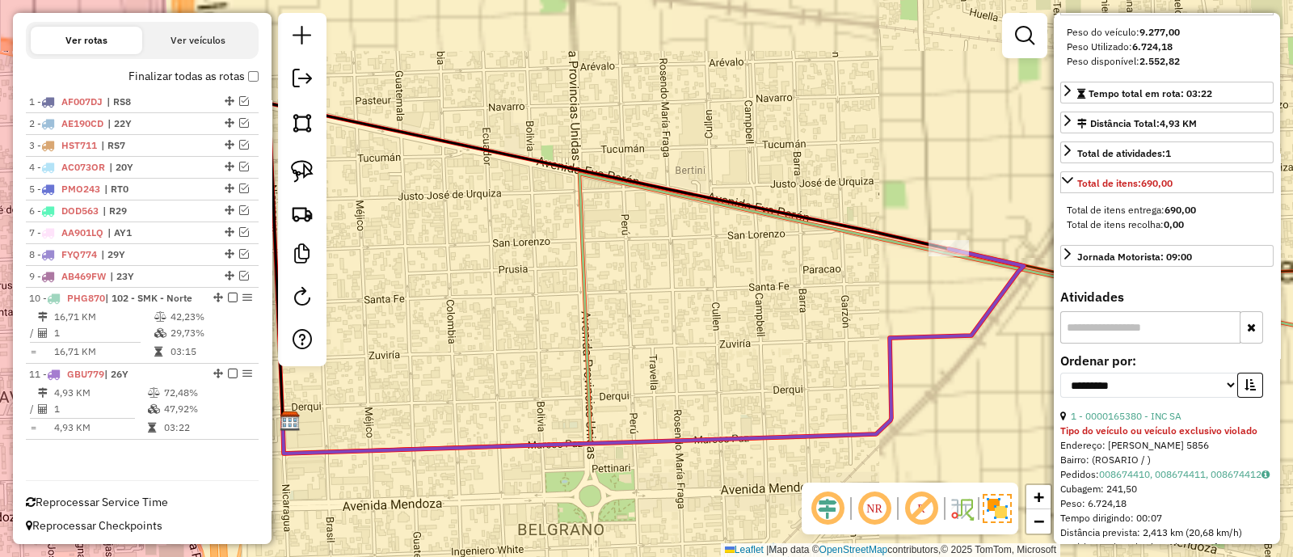
scroll to position [475, 0]
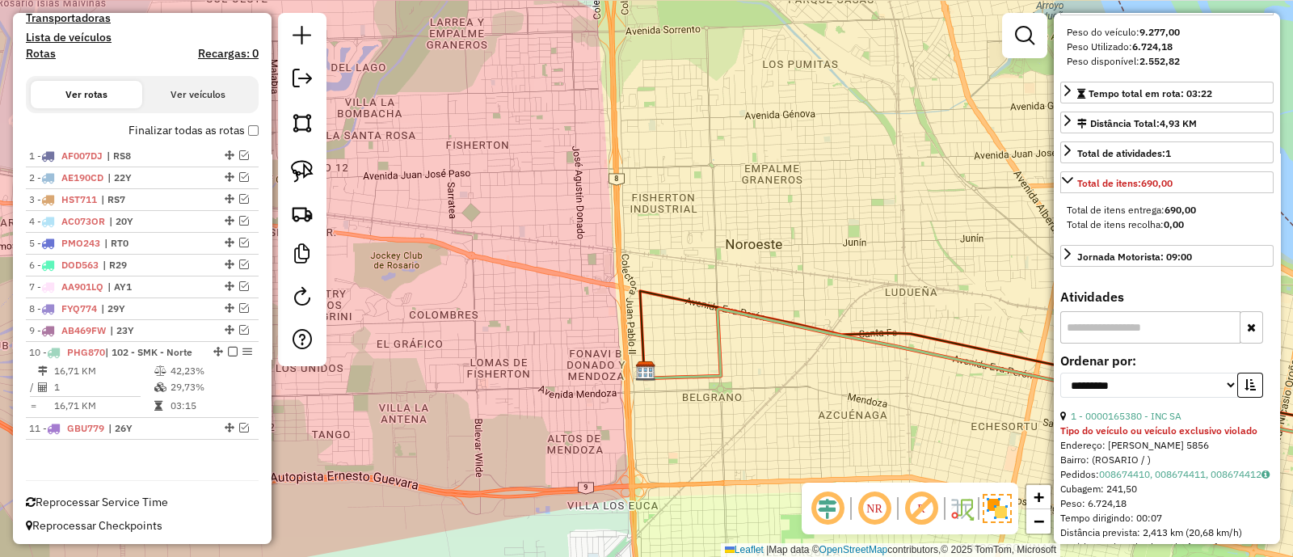
click at [924, 343] on icon at bounding box center [1004, 371] width 721 height 125
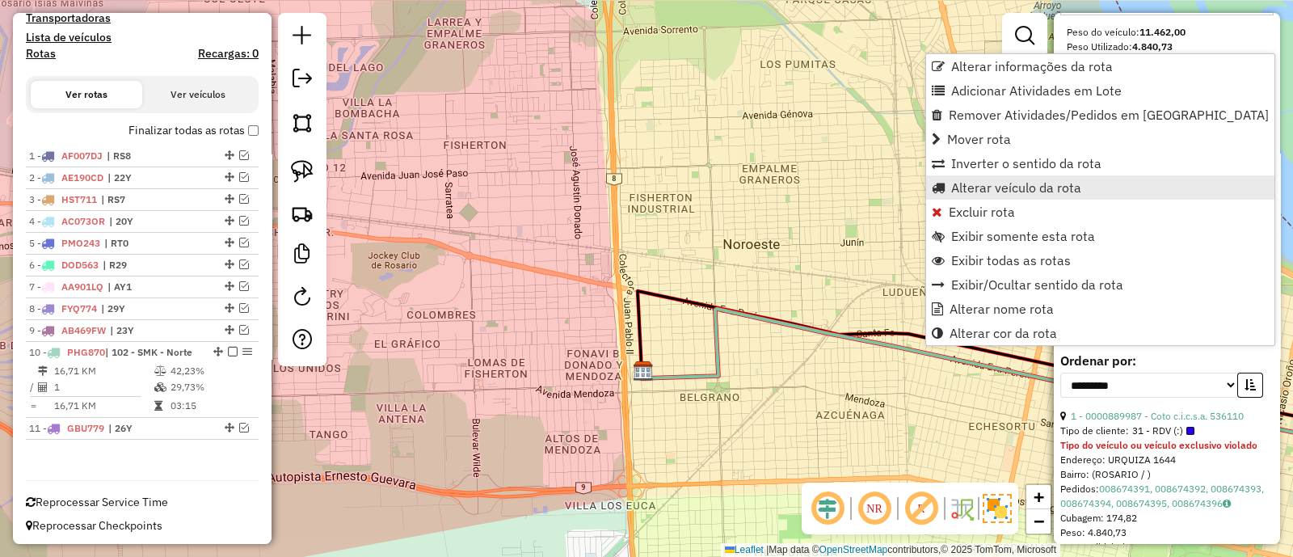
click at [960, 175] on link "Alterar veículo da rota" at bounding box center [1100, 187] width 348 height 24
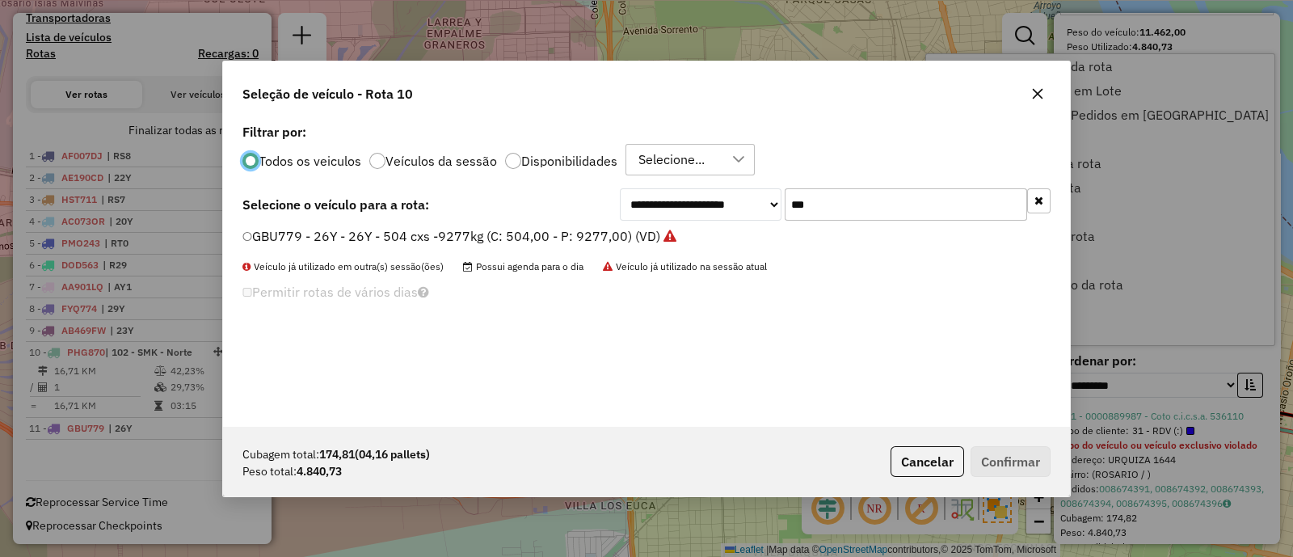
scroll to position [8, 4]
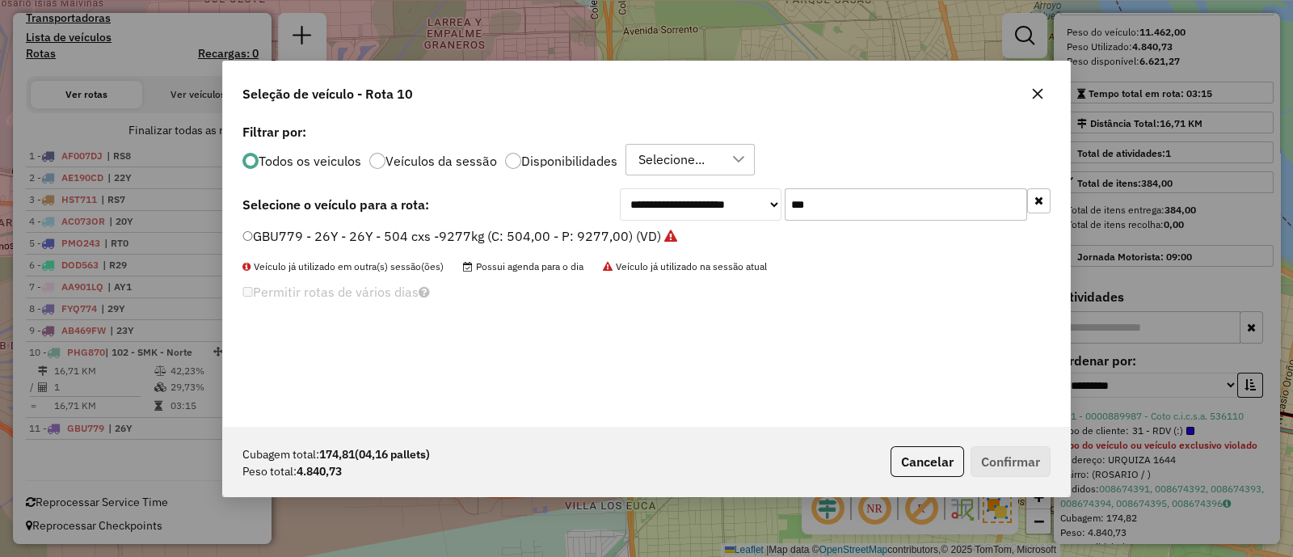
drag, startPoint x: 854, startPoint y: 200, endPoint x: 573, endPoint y: 200, distance: 281.2
click at [573, 200] on div "**********" at bounding box center [646, 204] width 808 height 32
type input "**"
click at [634, 240] on label "KTO857 - SA1 - SA1 - 336cxs - 7421kgs (C: 336,00 - P: 7421,00) (VD)" at bounding box center [453, 235] width 423 height 19
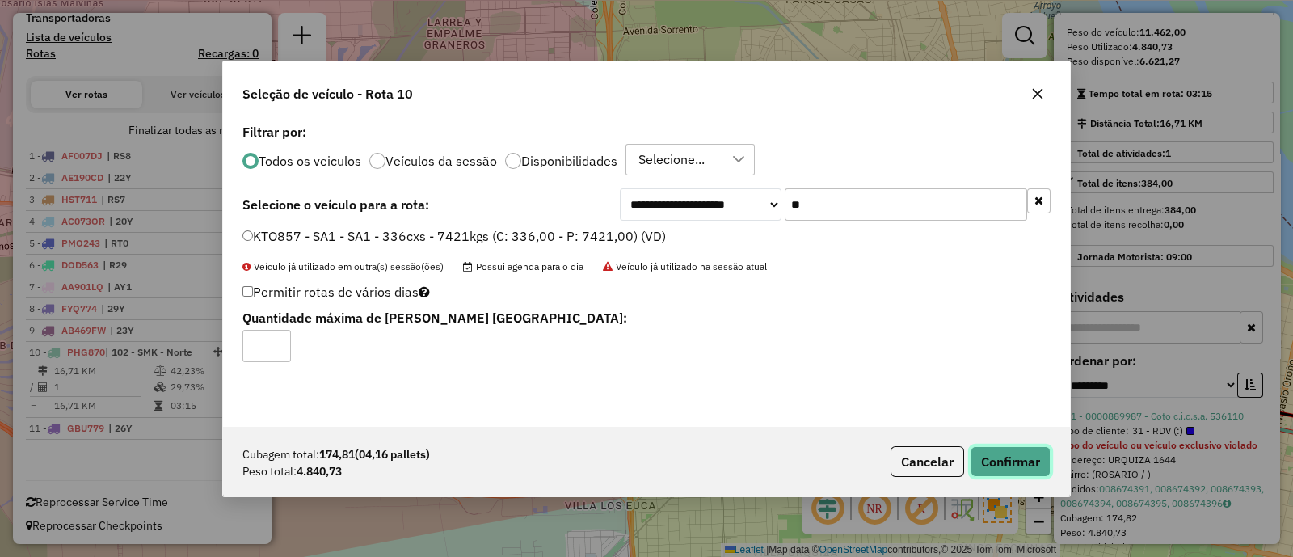
click at [1015, 449] on button "Confirmar" at bounding box center [1010, 461] width 80 height 31
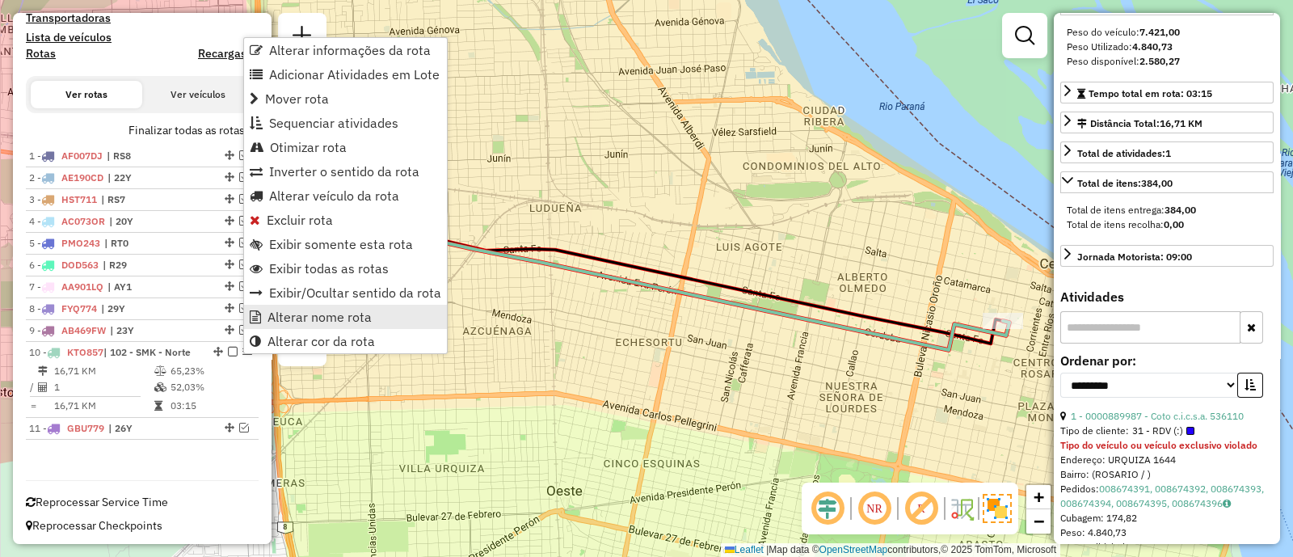
click at [271, 316] on span "Alterar nome rota" at bounding box center [319, 316] width 104 height 13
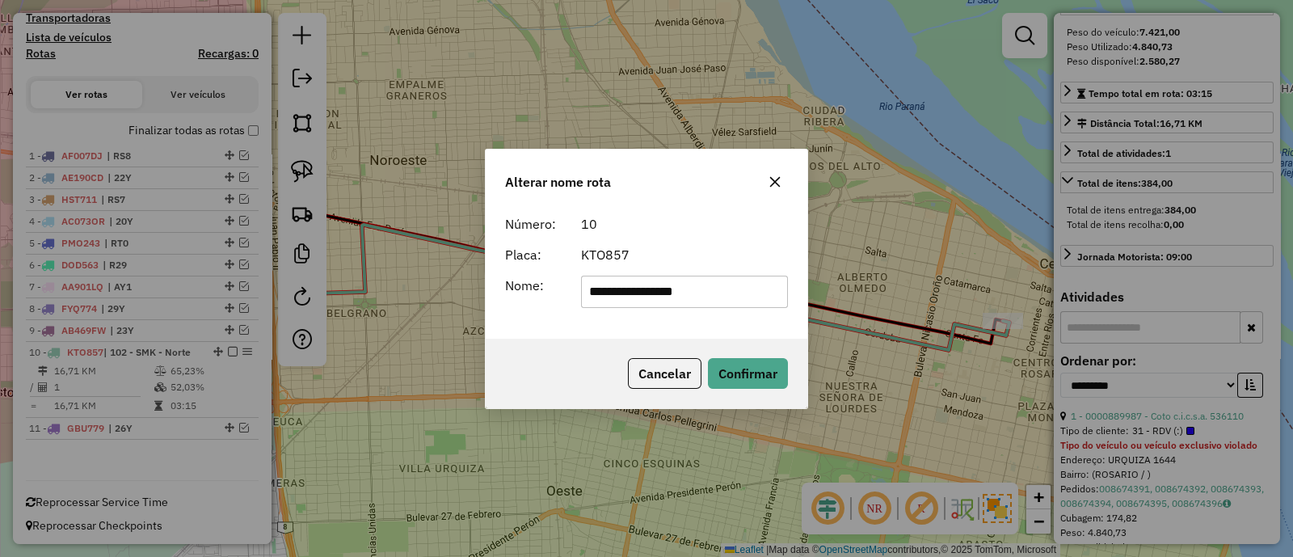
drag, startPoint x: 482, startPoint y: 294, endPoint x: 328, endPoint y: 293, distance: 153.5
click at [328, 293] on div "**********" at bounding box center [646, 278] width 1293 height 557
click at [691, 272] on form "**********" at bounding box center [646, 261] width 283 height 94
click at [703, 285] on input "**********" at bounding box center [685, 292] width 208 height 32
drag, startPoint x: 704, startPoint y: 288, endPoint x: 400, endPoint y: 300, distance: 304.1
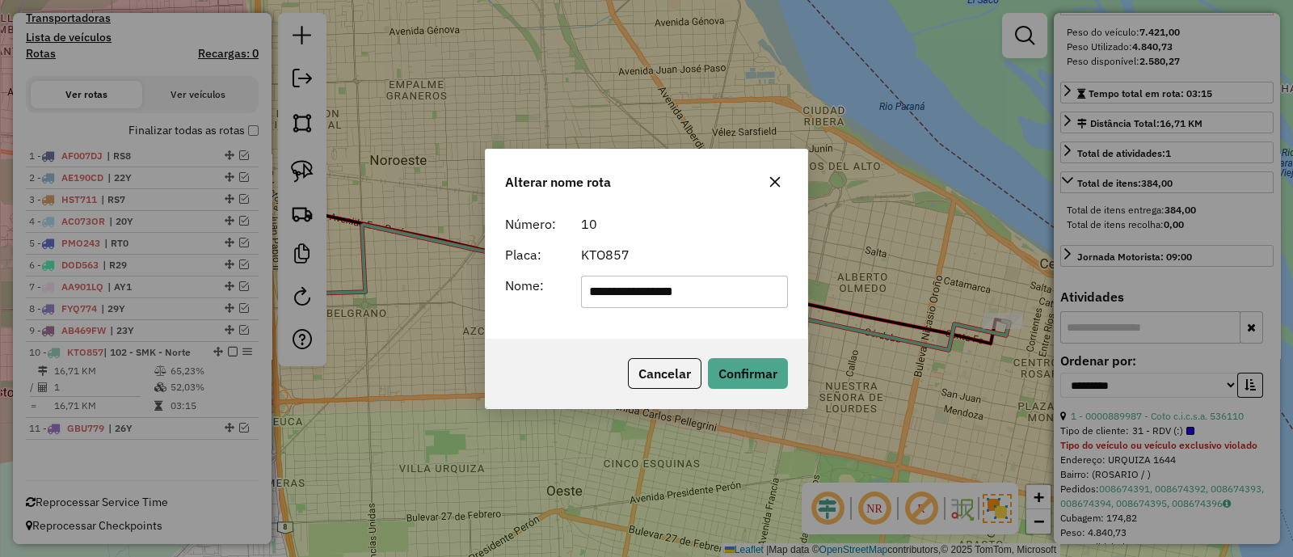
click at [400, 296] on div "**********" at bounding box center [646, 278] width 1293 height 557
type input "***"
click at [764, 378] on button "Confirmar" at bounding box center [748, 373] width 80 height 31
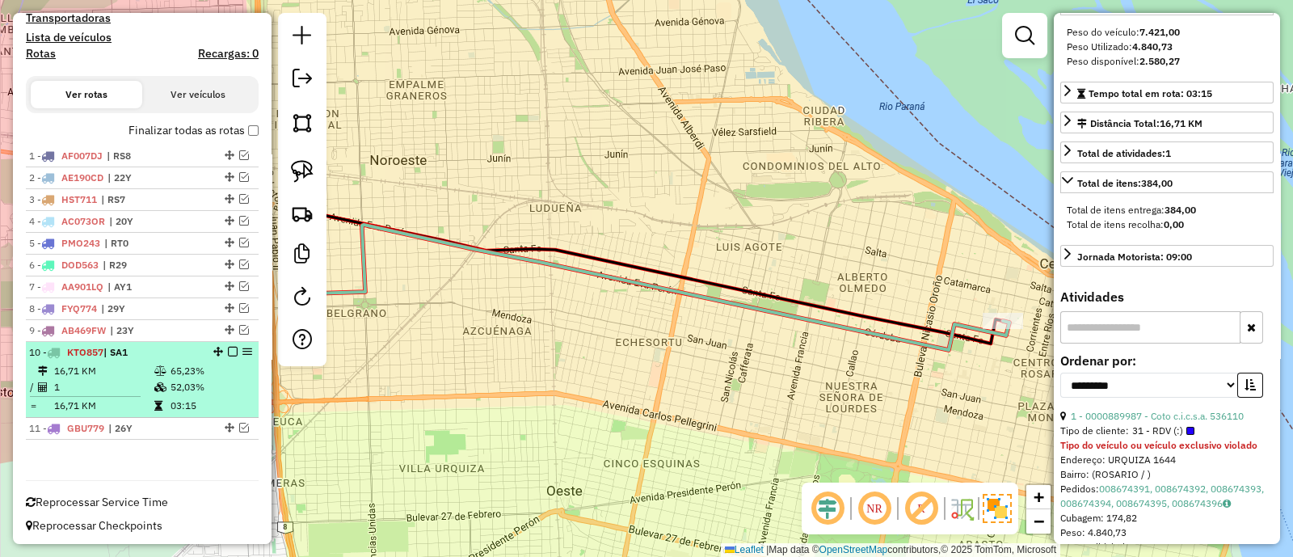
click at [228, 349] on em at bounding box center [233, 352] width 10 height 10
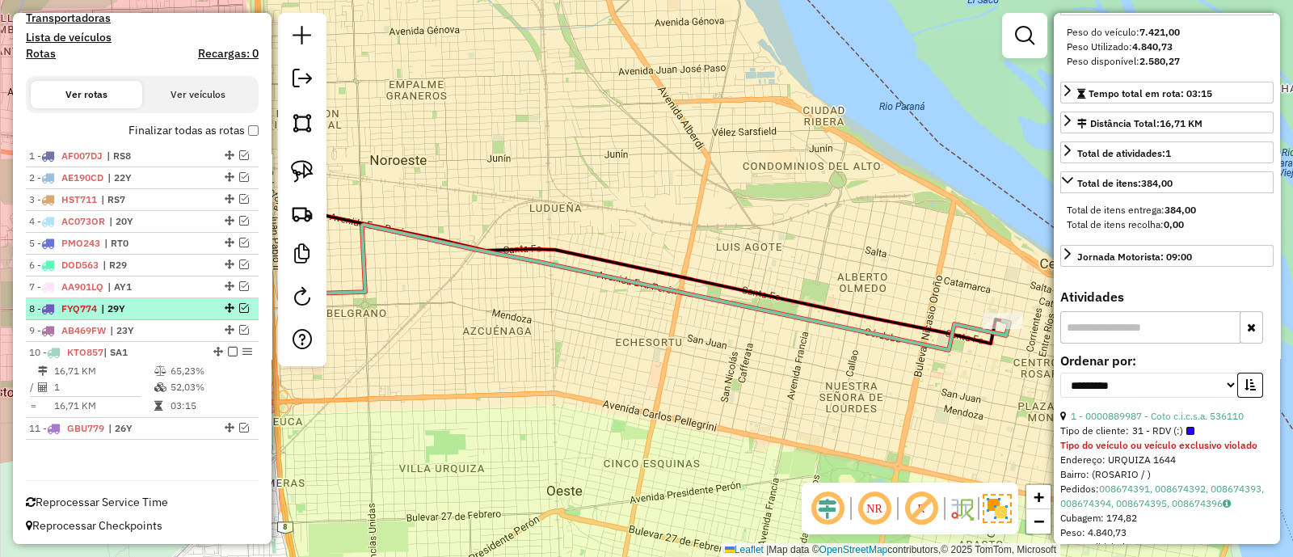
scroll to position [421, 0]
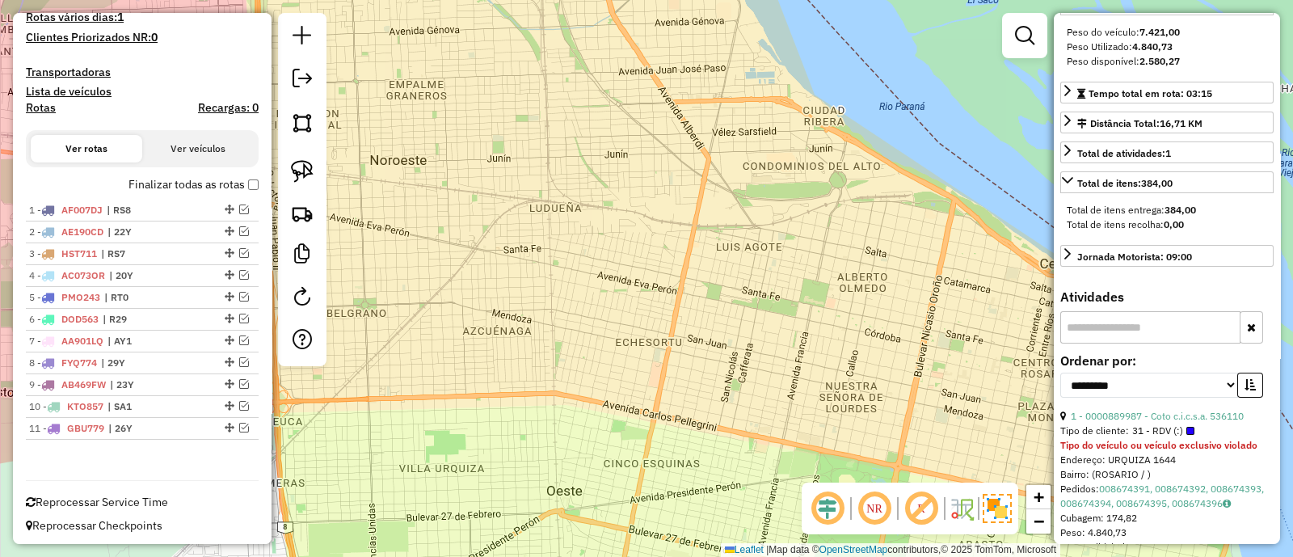
click at [206, 183] on label "Finalizar todas as rotas" at bounding box center [193, 184] width 130 height 17
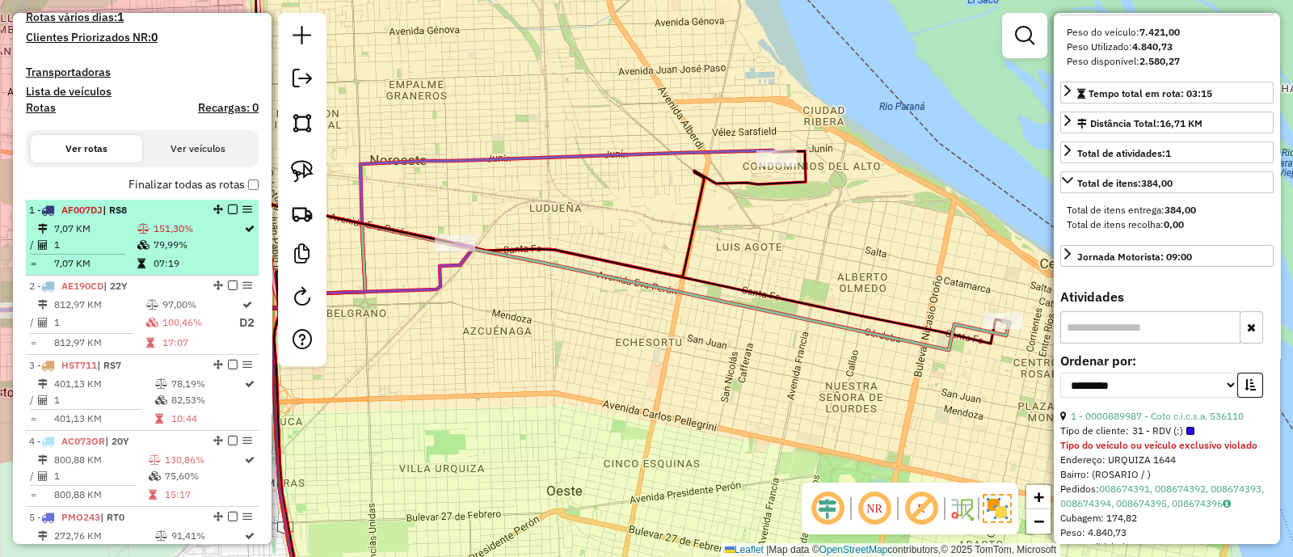
scroll to position [118, 0]
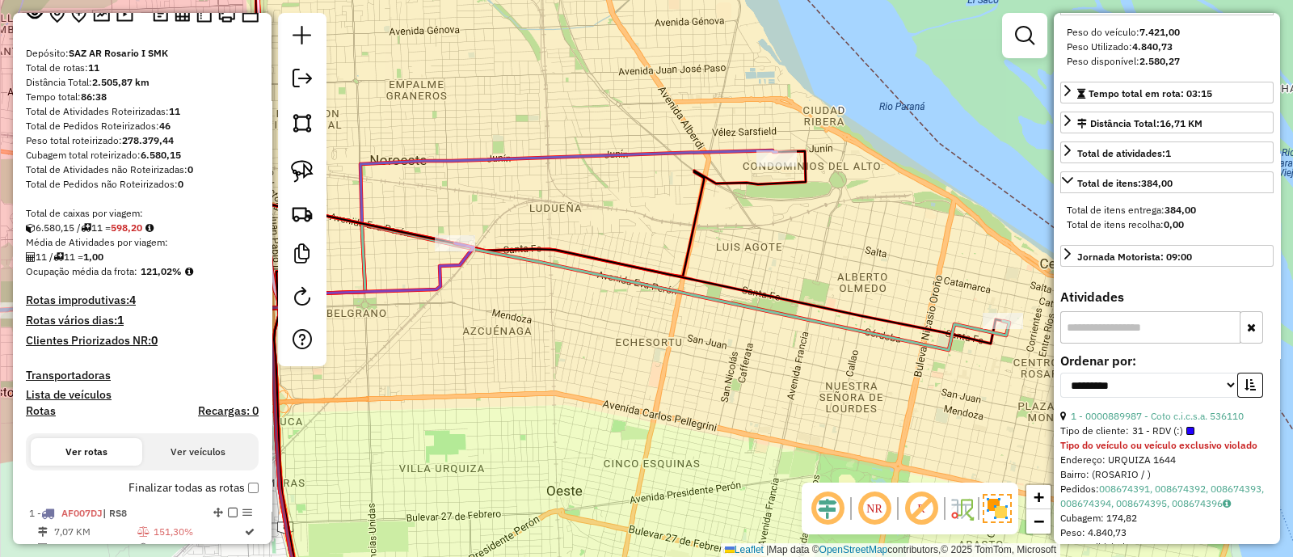
click at [41, 410] on h4 "Rotas" at bounding box center [41, 411] width 30 height 14
select select "*"
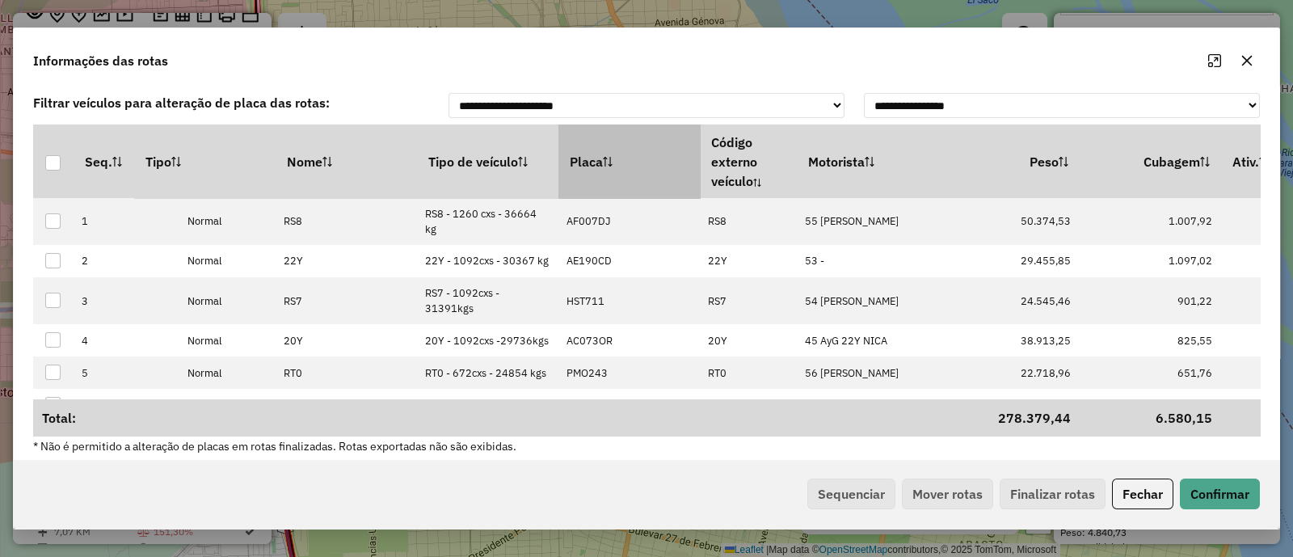
click at [559, 170] on th "Placa" at bounding box center [628, 160] width 141 height 73
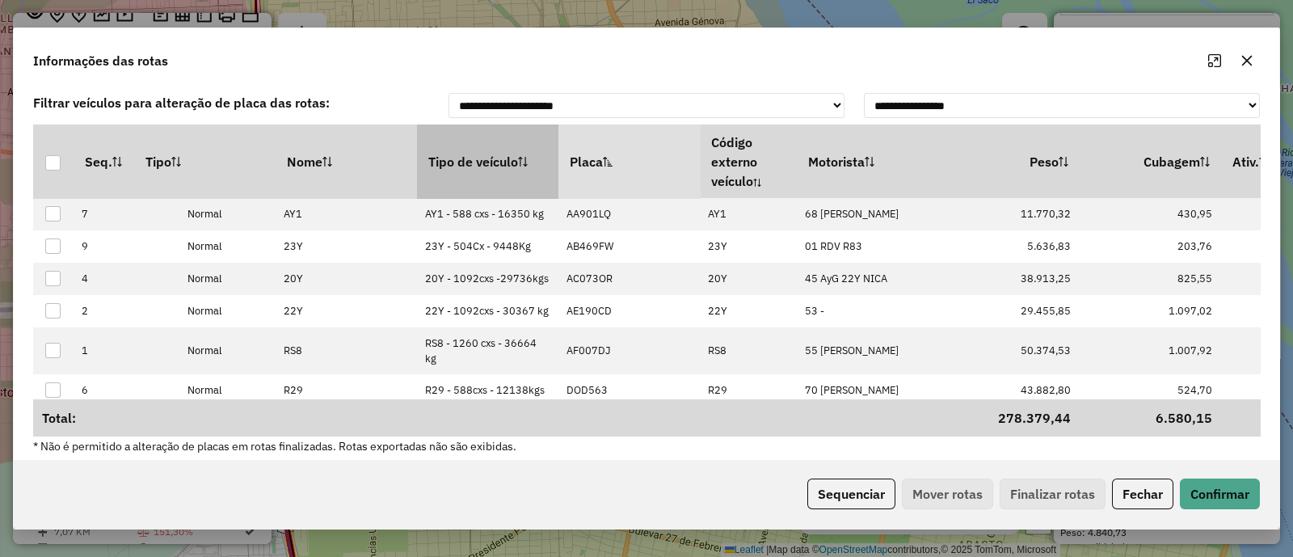
click at [540, 152] on th "Tipo de veículo" at bounding box center [487, 160] width 141 height 73
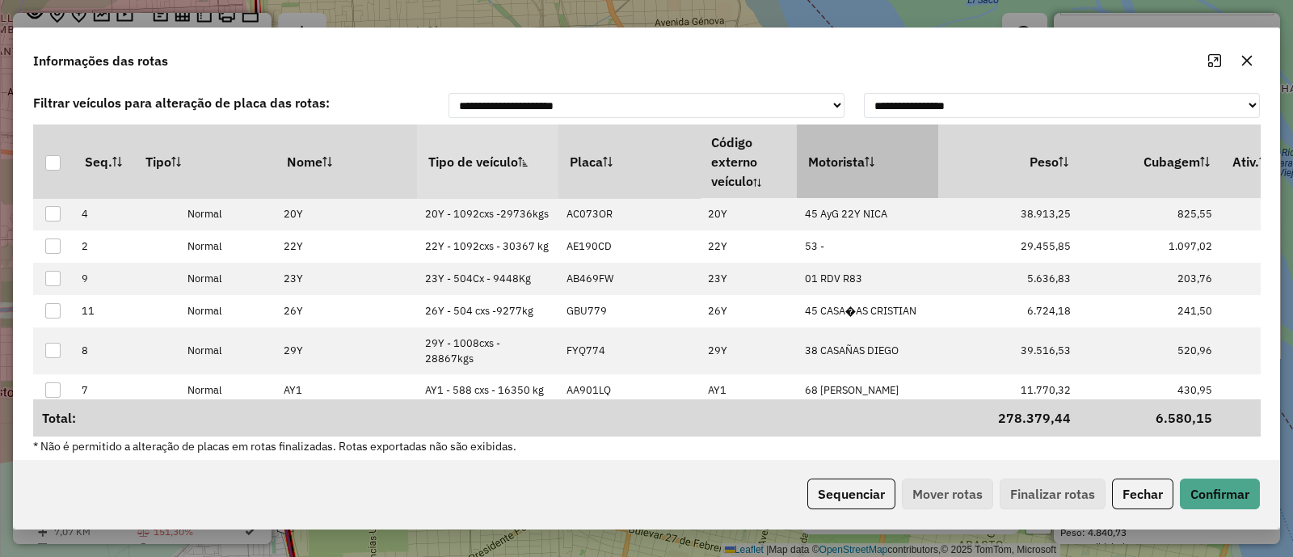
click at [841, 162] on th "Motorista" at bounding box center [867, 160] width 141 height 73
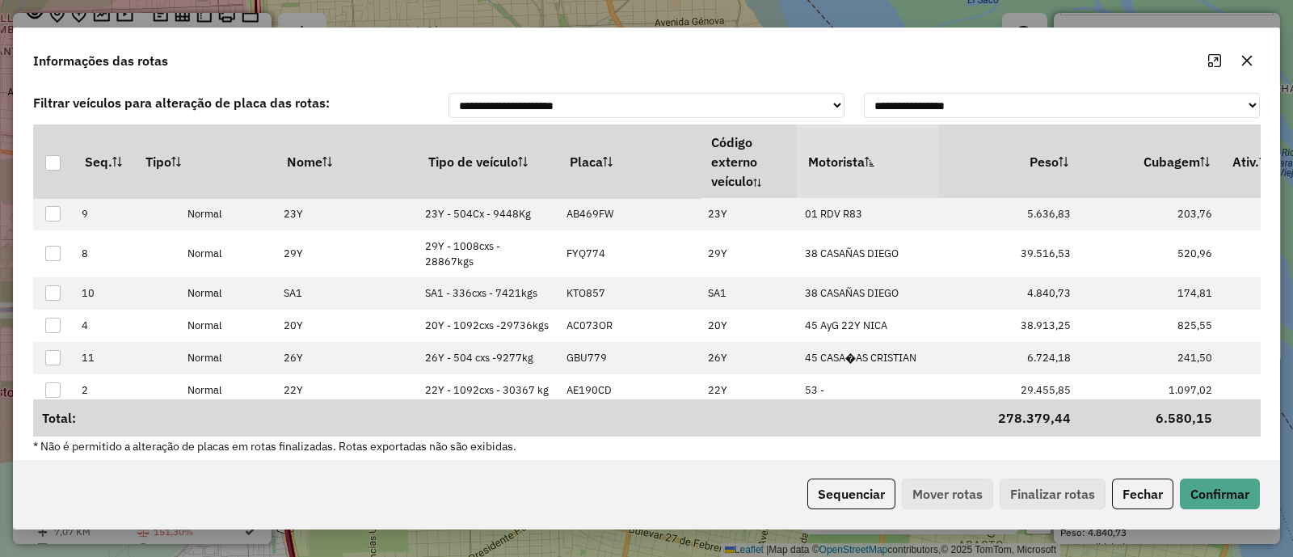
click at [843, 162] on th "Motorista" at bounding box center [867, 160] width 141 height 73
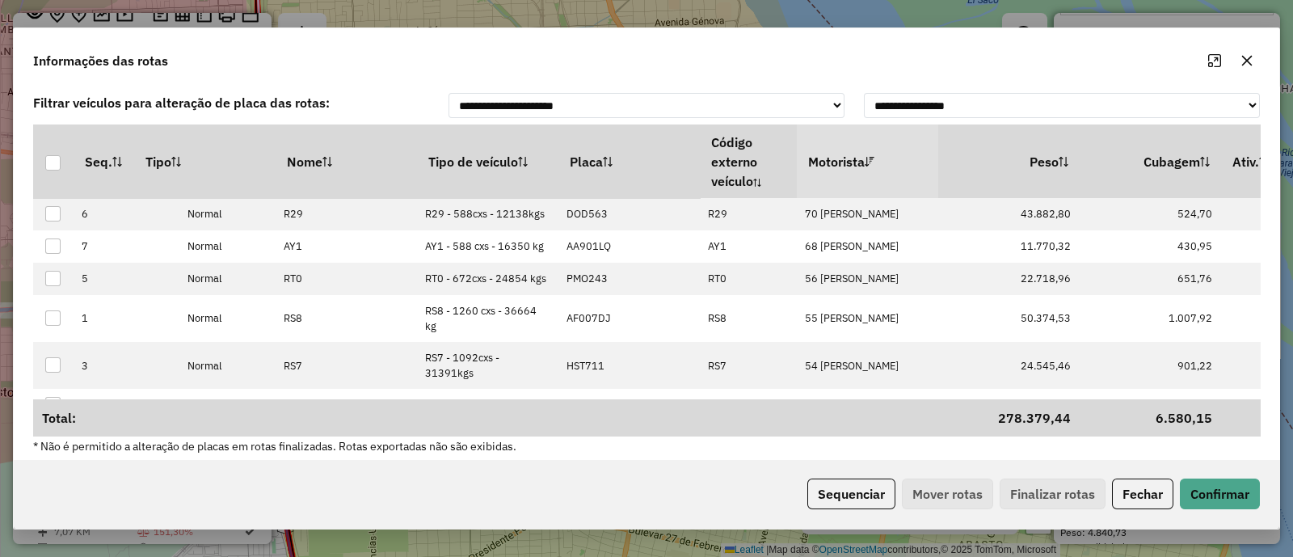
click at [843, 162] on th "Motorista" at bounding box center [867, 160] width 141 height 73
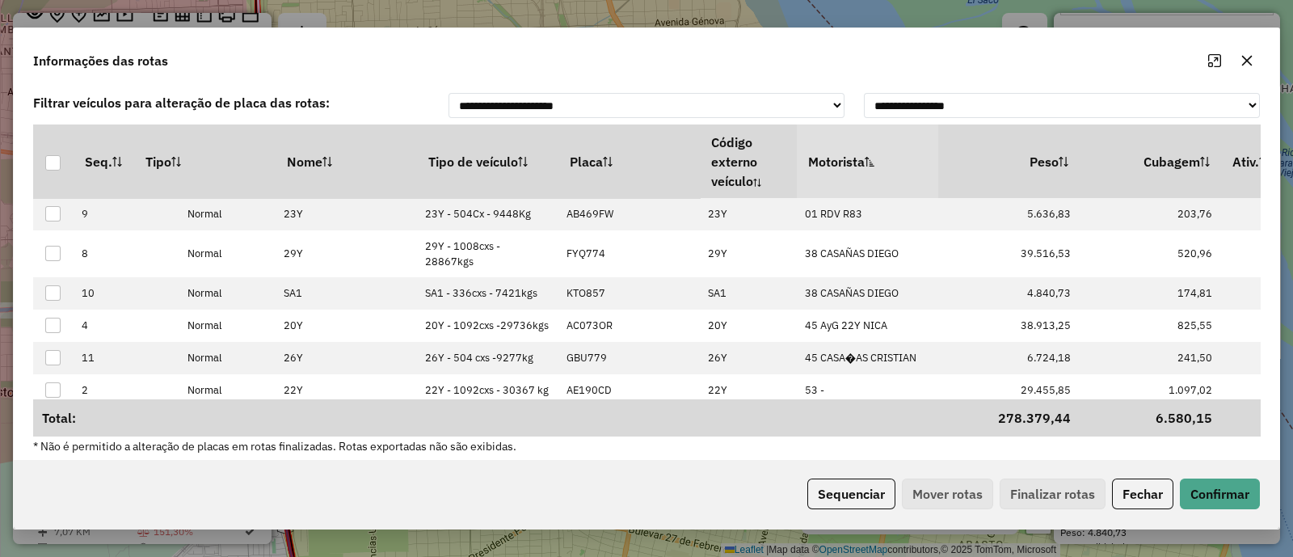
click at [843, 162] on th "Motorista" at bounding box center [867, 160] width 141 height 73
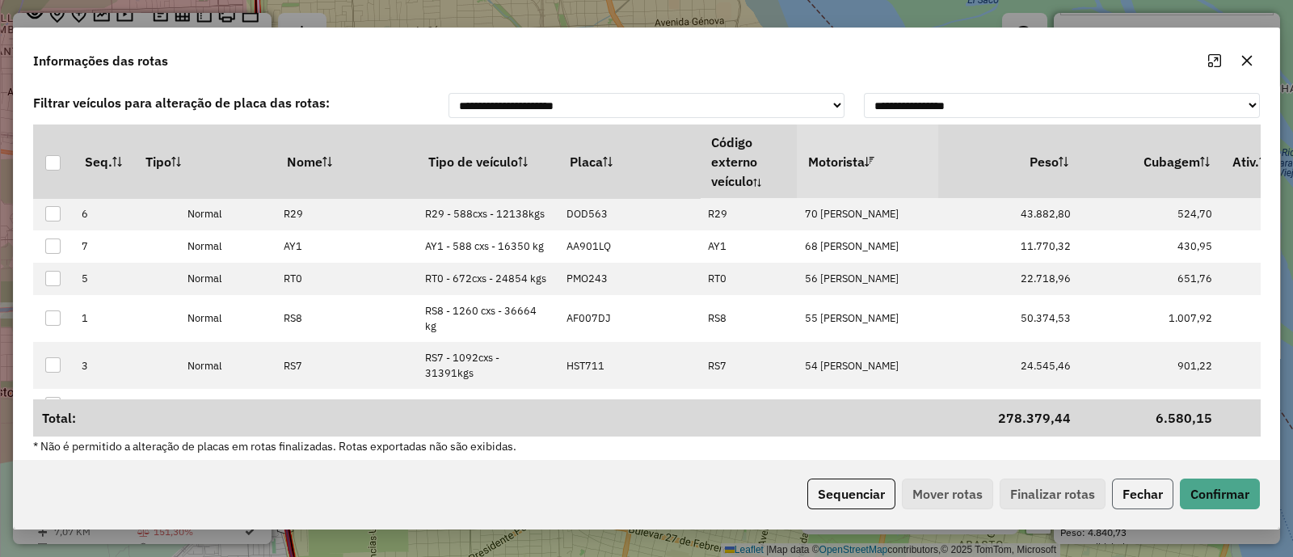
click at [1135, 498] on button "Fechar" at bounding box center [1142, 493] width 61 height 31
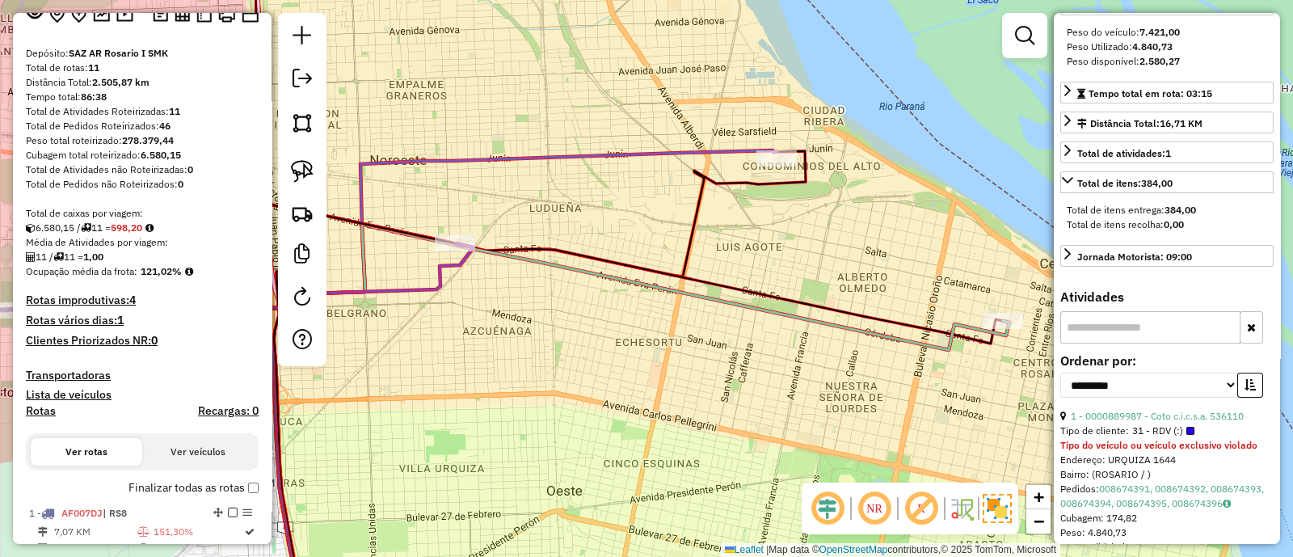
click at [49, 408] on h4 "Rotas" at bounding box center [41, 411] width 30 height 14
select select "*"
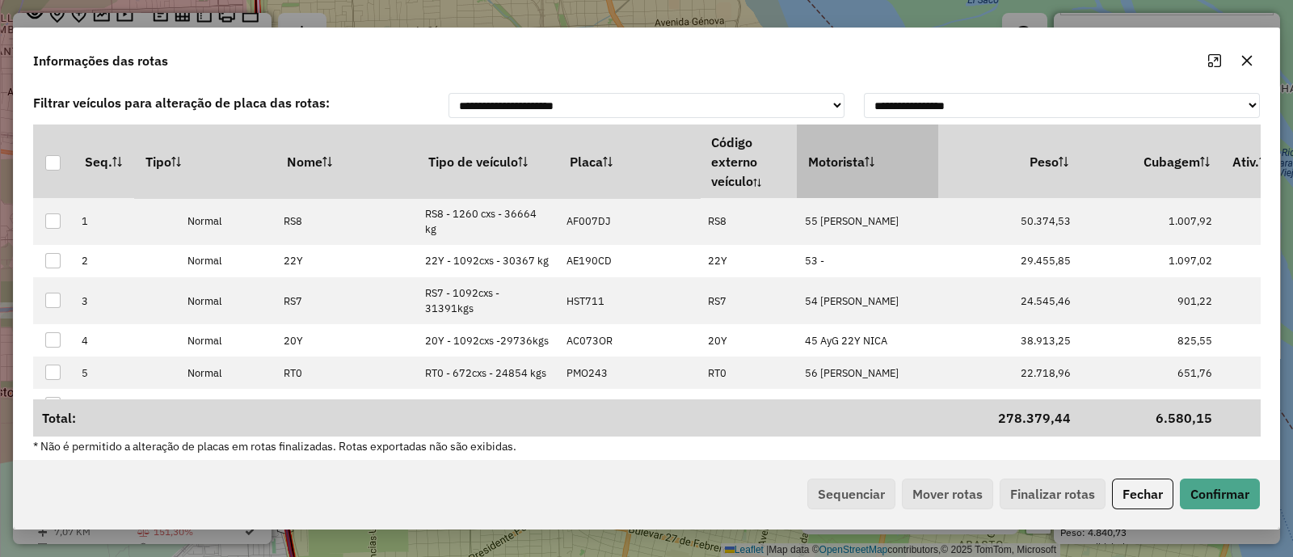
click at [816, 154] on th "Motorista" at bounding box center [867, 160] width 141 height 73
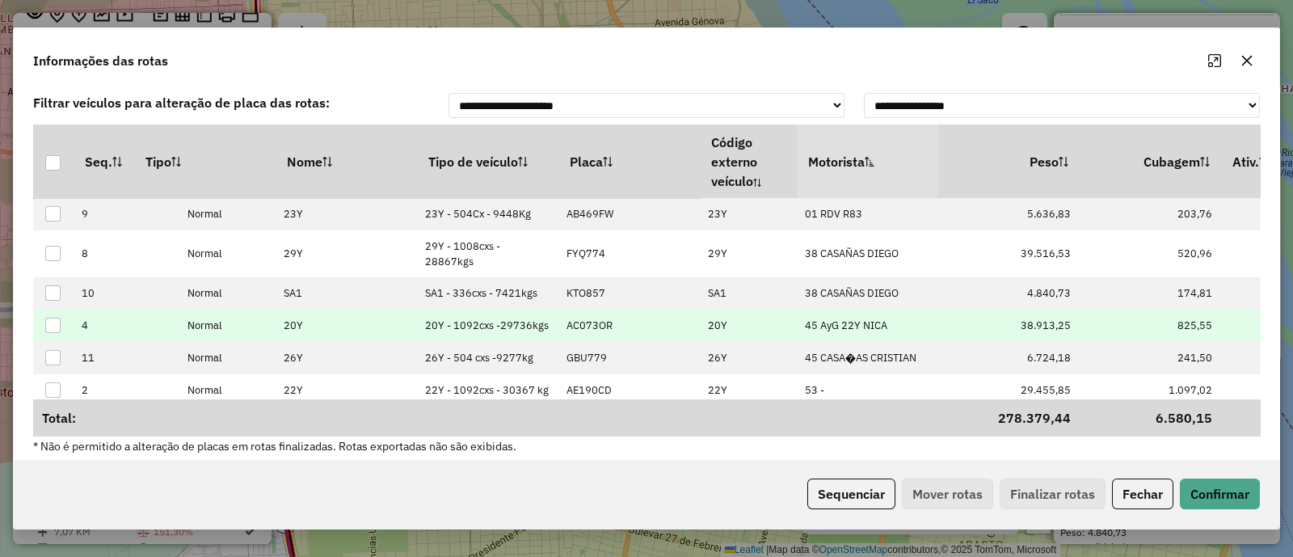
scroll to position [158, 0]
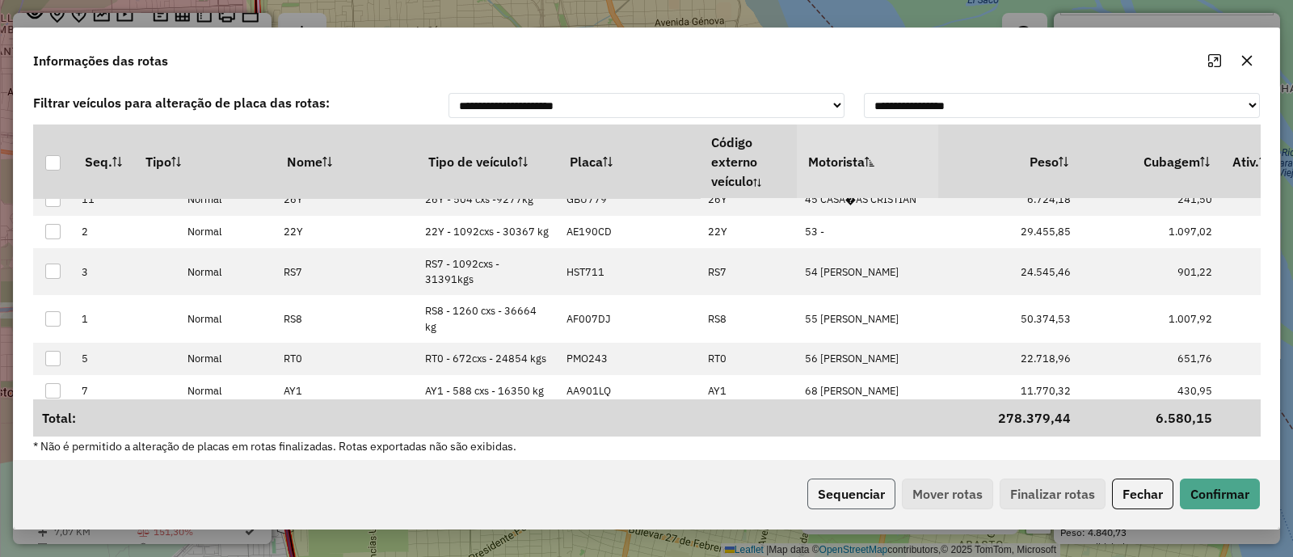
click at [857, 492] on button "Sequenciar" at bounding box center [851, 493] width 88 height 31
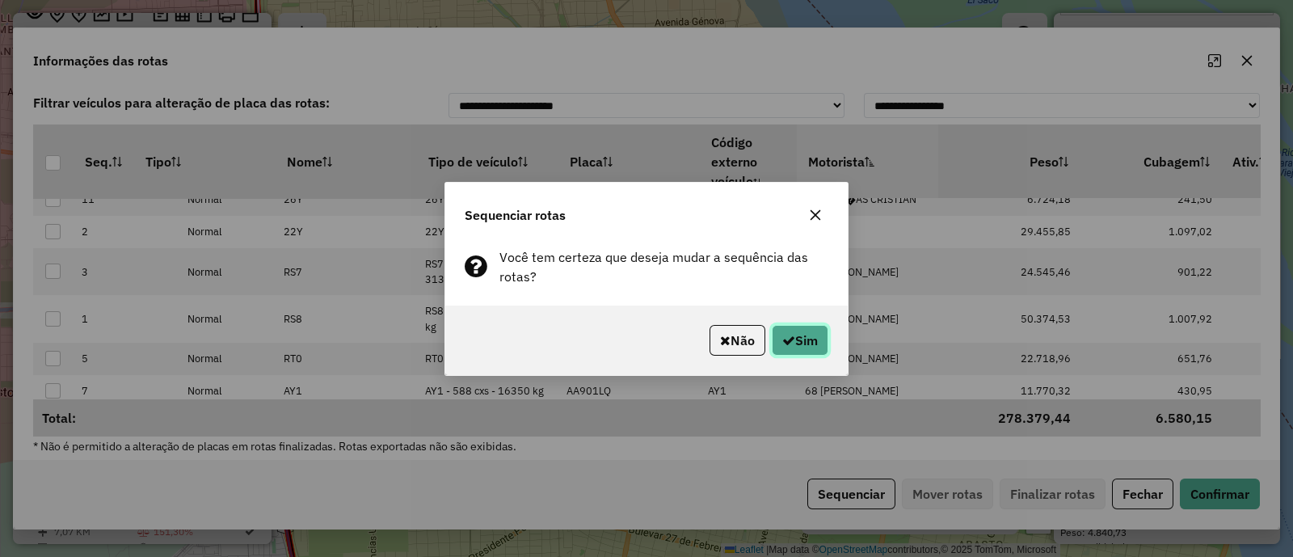
click at [785, 340] on icon "button" at bounding box center [788, 340] width 13 height 13
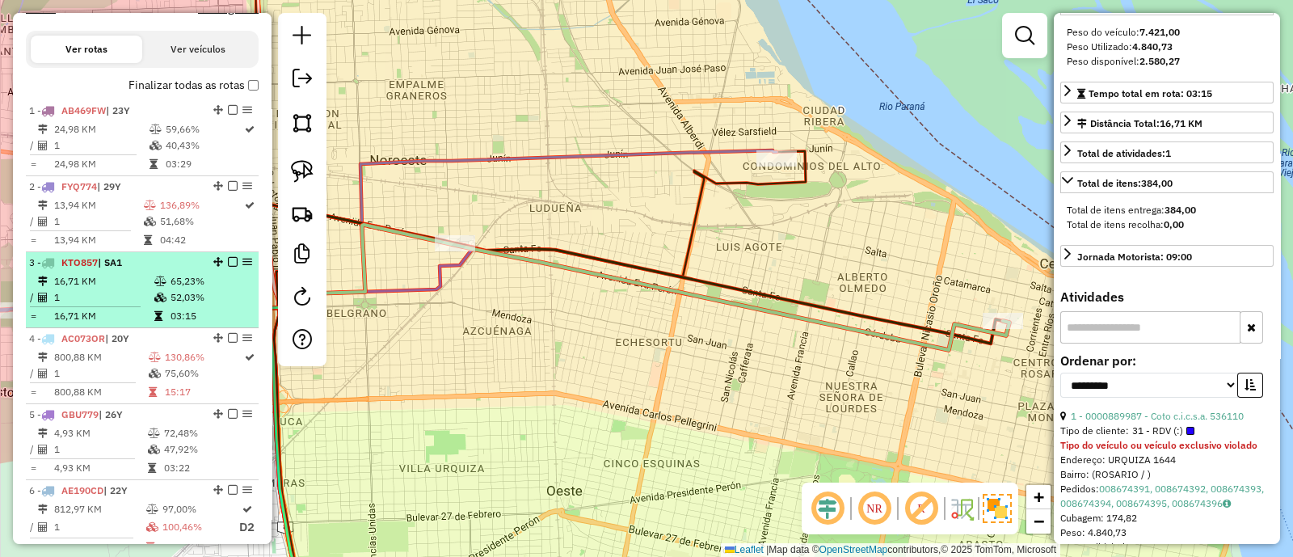
scroll to position [414, 0]
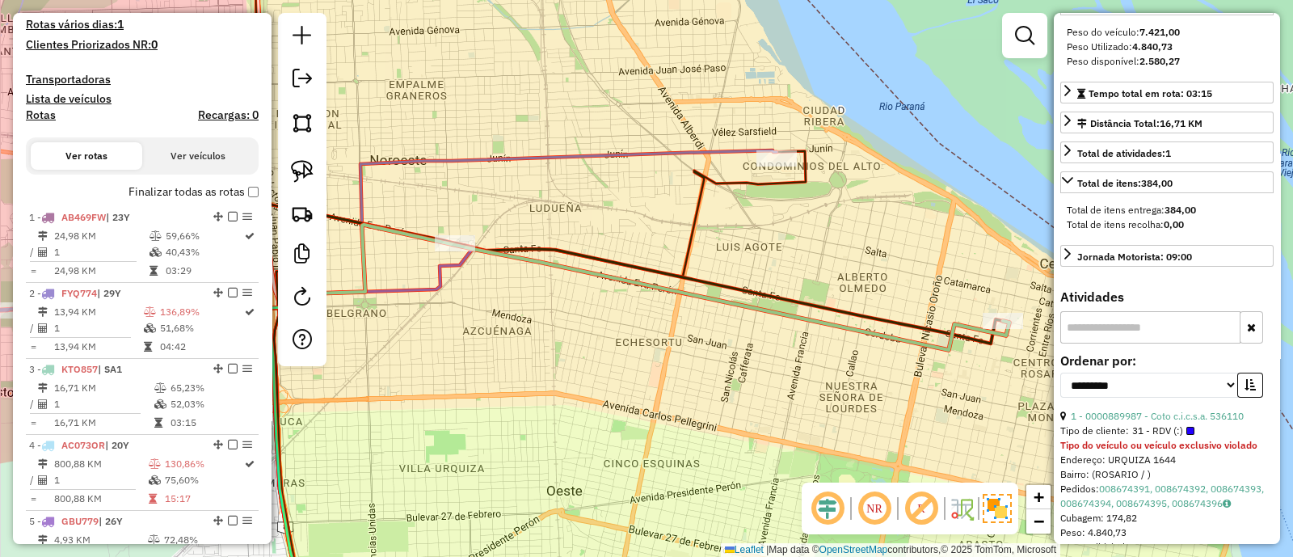
click at [182, 192] on label "Finalizar todas as rotas" at bounding box center [193, 191] width 130 height 17
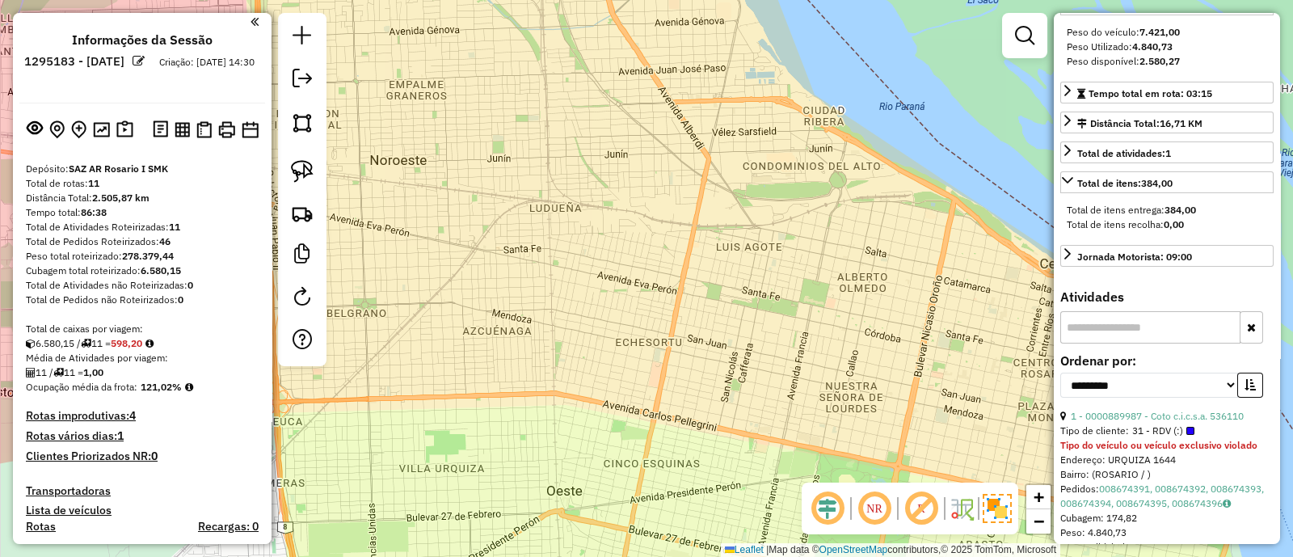
scroll to position [0, 0]
